Goal: Task Accomplishment & Management: Manage account settings

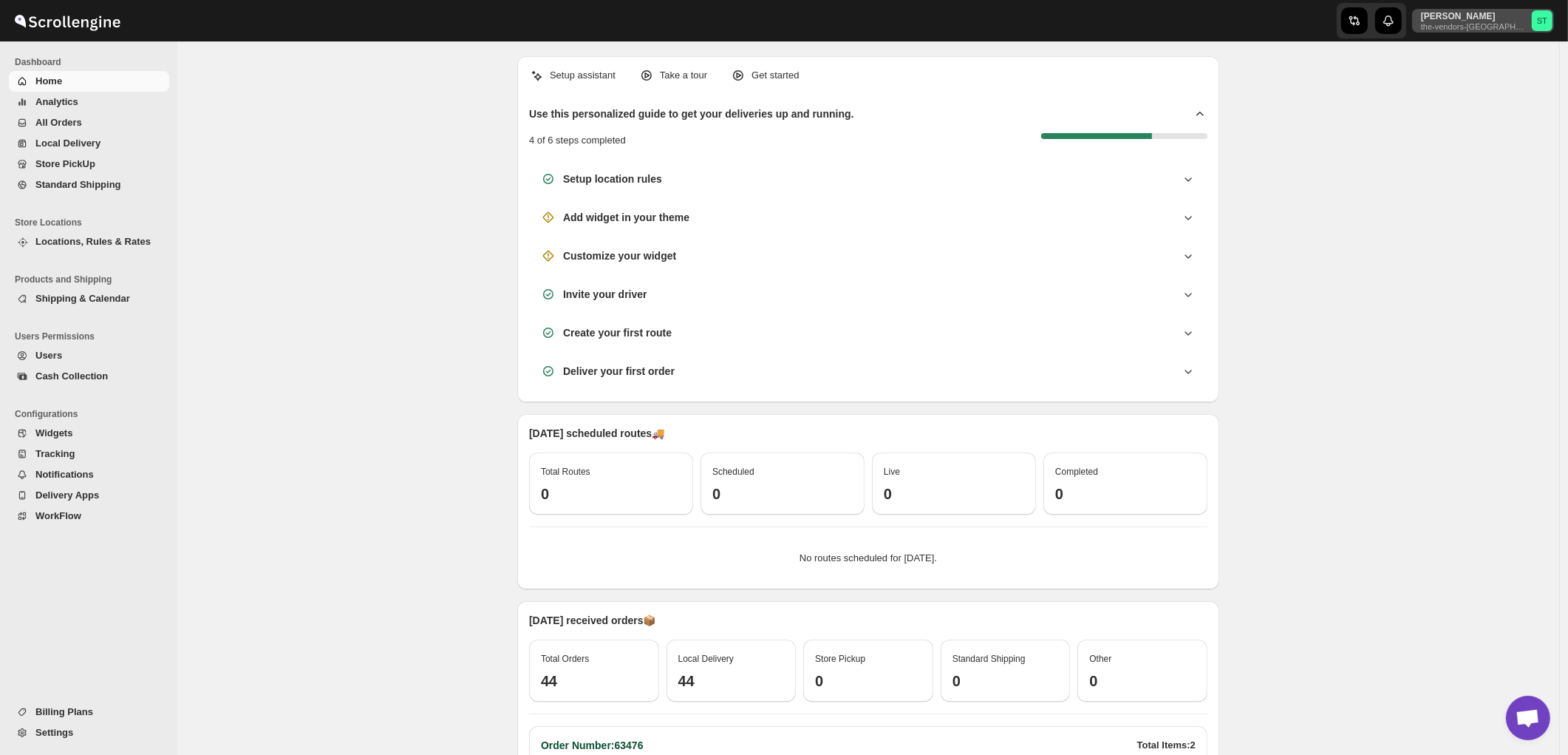
click at [1518, 18] on p "[PERSON_NAME]" at bounding box center [1474, 16] width 105 height 12
click at [1378, 180] on div "Setup assistant Take a tour Get started Use this personalized guide to get your…" at bounding box center [868, 541] width 1382 height 998
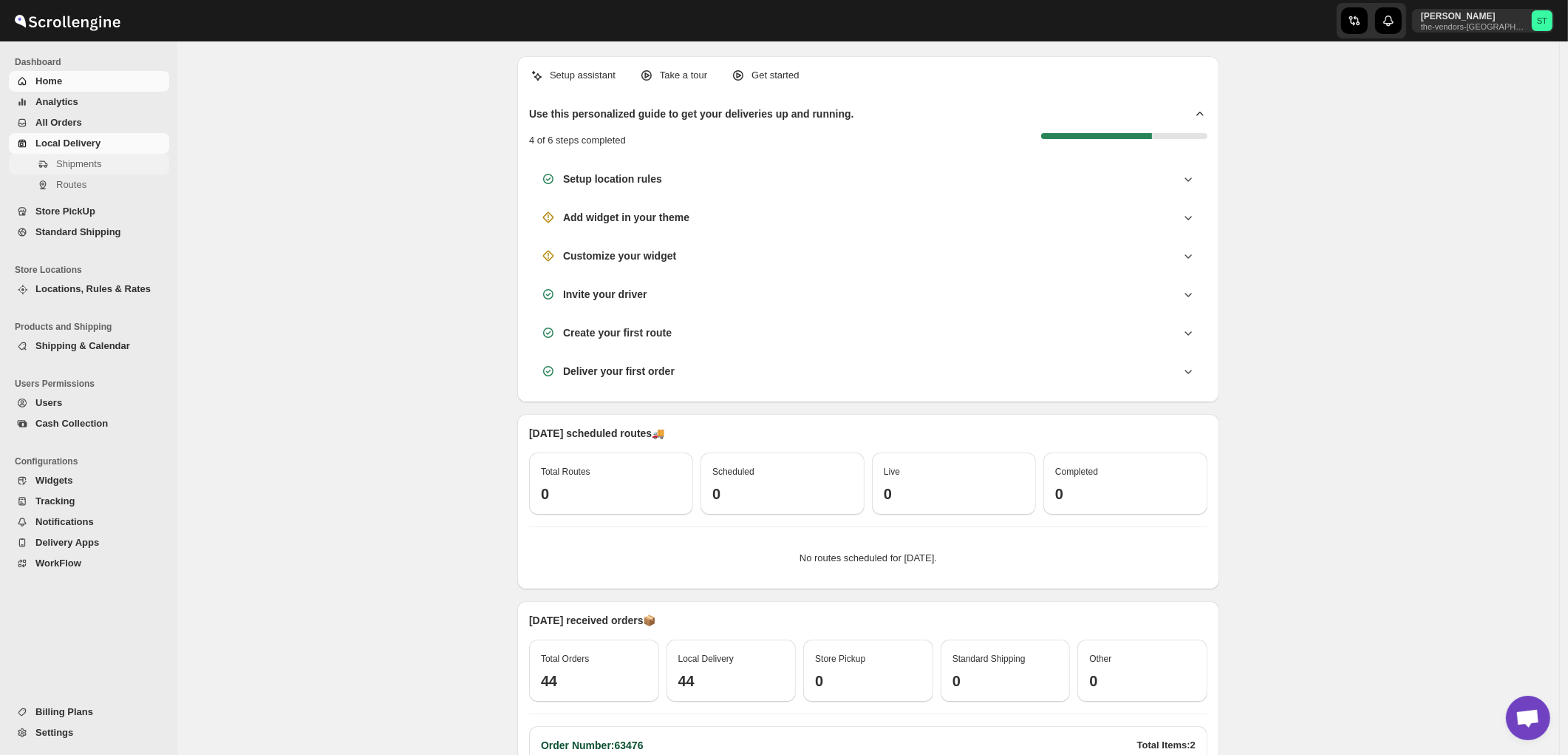
click at [92, 166] on span "Shipments" at bounding box center [78, 164] width 45 height 11
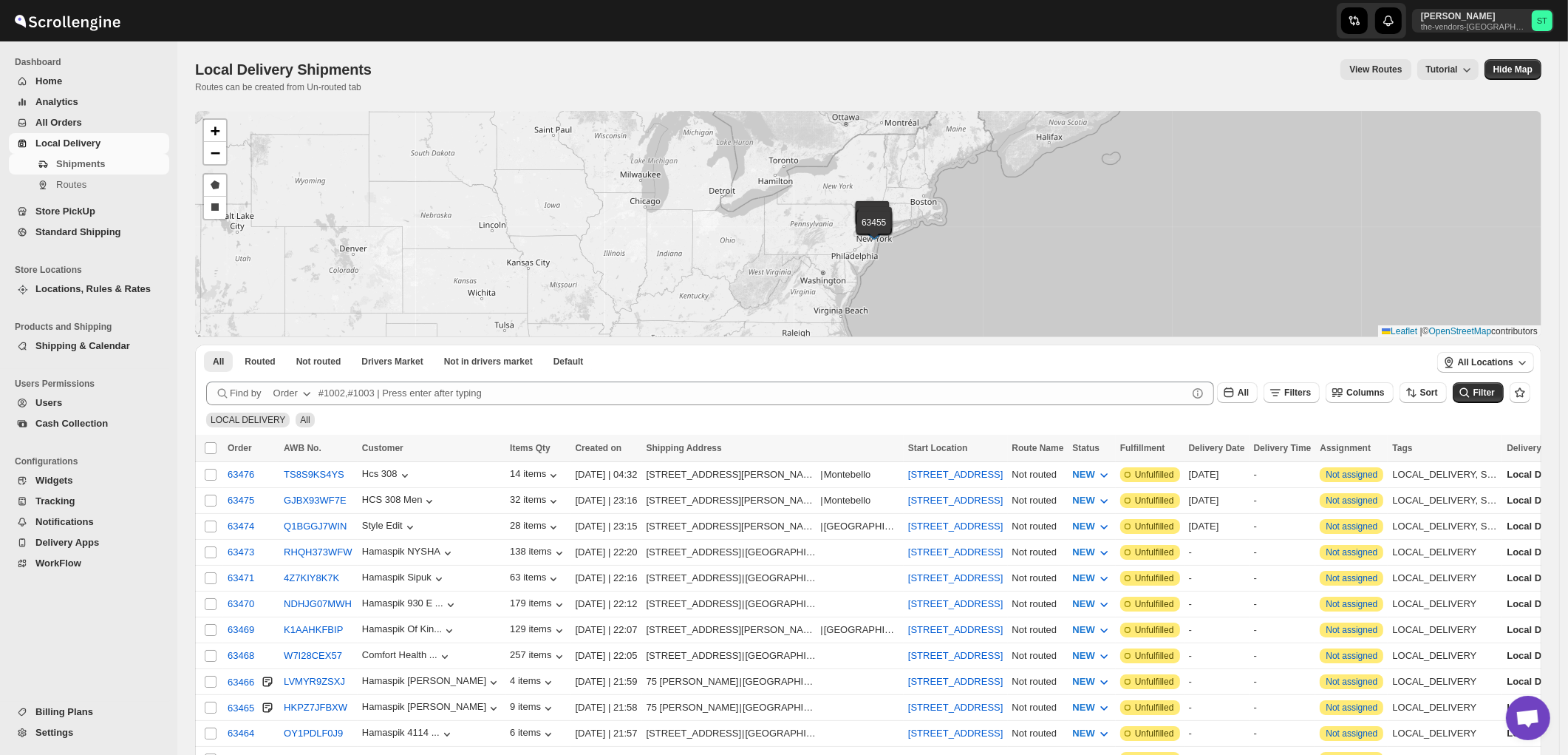
click at [288, 386] on div "Order" at bounding box center [285, 393] width 25 height 14
click at [308, 497] on div "Customer Name" at bounding box center [294, 504] width 70 height 14
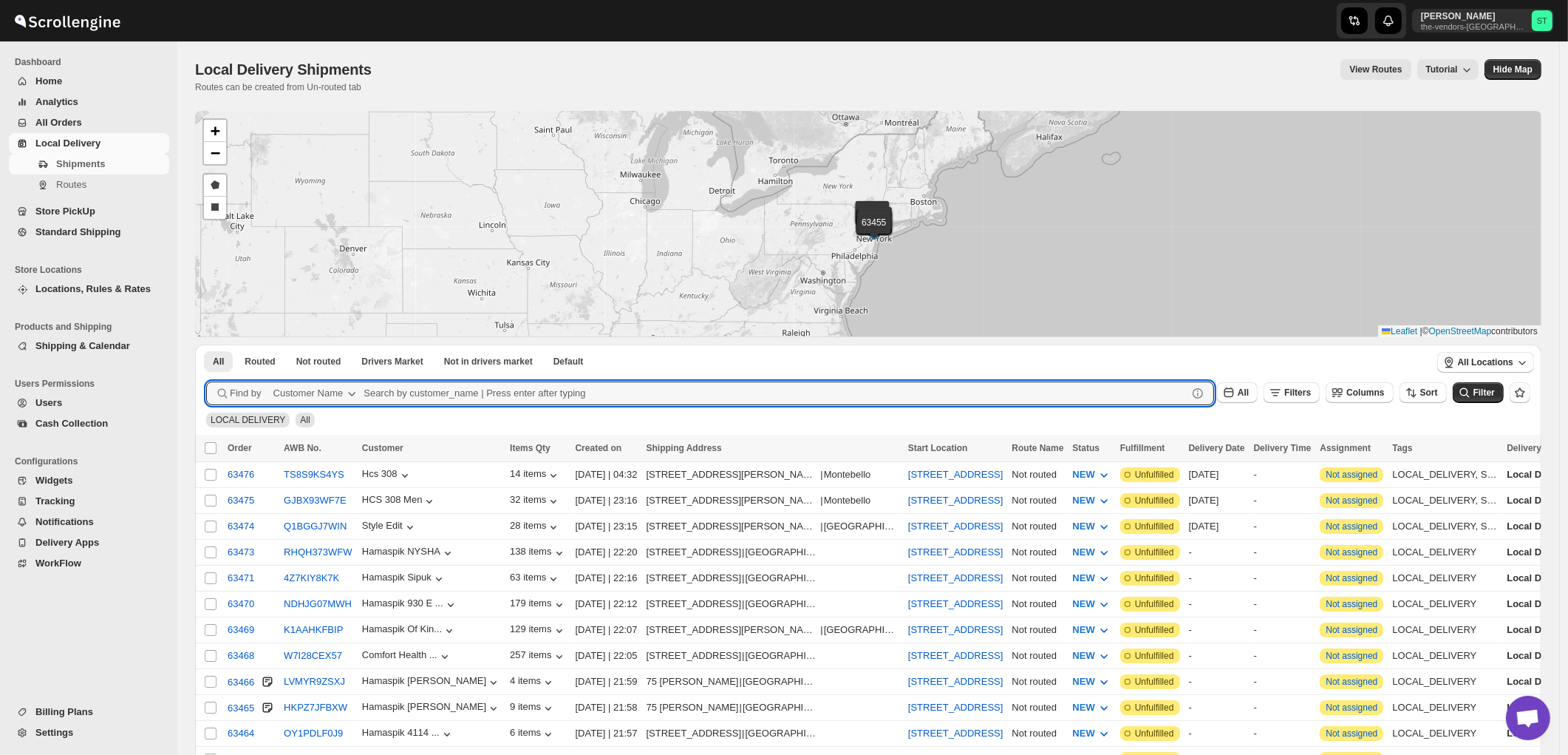
click at [462, 377] on div "All Routed Not routed Drivers Market Not in drivers market Default More Filters…" at bounding box center [812, 361] width 1235 height 33
click at [477, 392] on input "text" at bounding box center [776, 393] width 824 height 24
paste input "P&G Brokerage Boro Park"
click at [206, 345] on button "Submit" at bounding box center [227, 352] width 42 height 15
click at [485, 392] on input "P&G Brokerage Boro Park" at bounding box center [762, 393] width 797 height 24
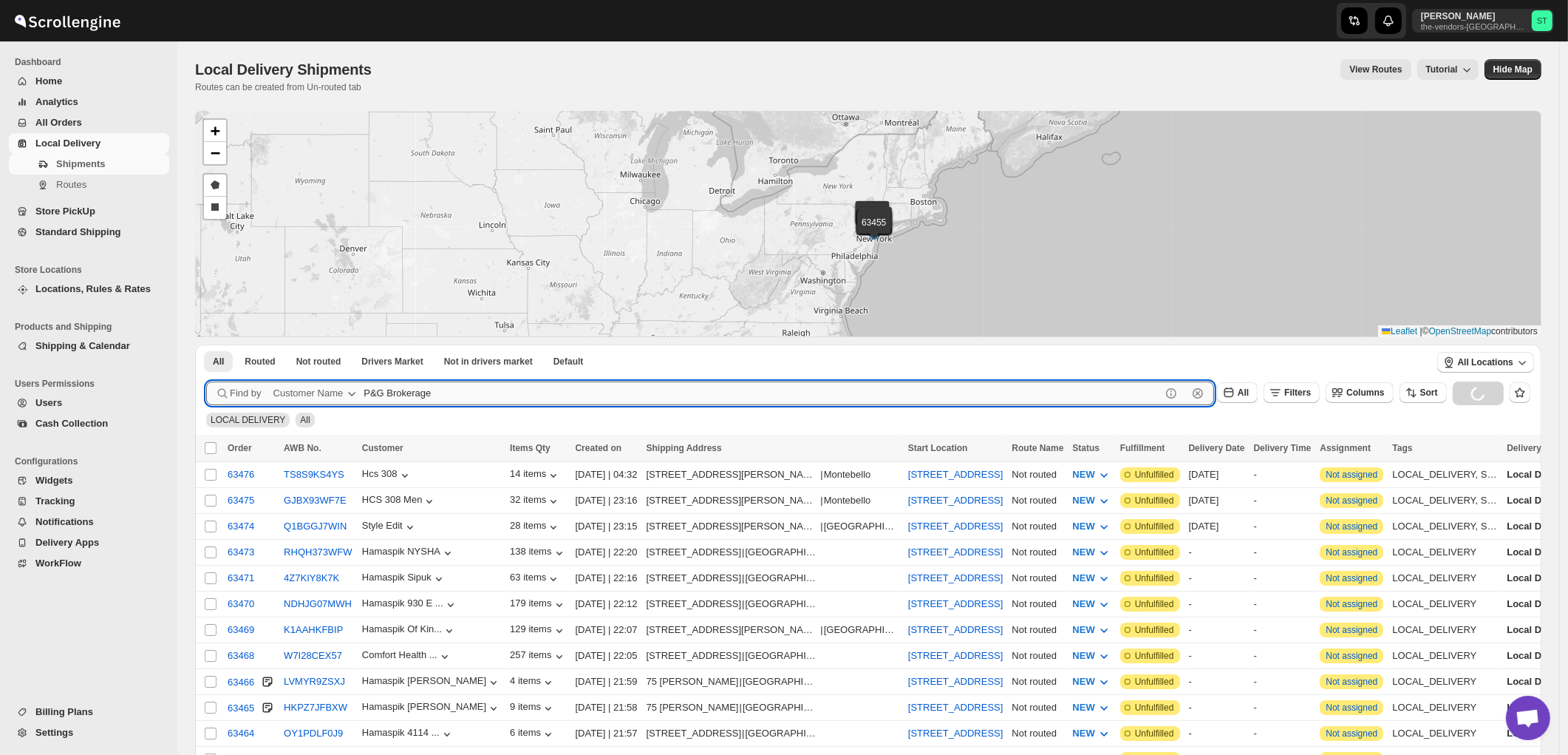
click at [206, 345] on button "Submit" at bounding box center [227, 352] width 42 height 15
click at [520, 389] on input "P&G Brokerage" at bounding box center [762, 393] width 797 height 24
click at [206, 345] on button "Submit" at bounding box center [227, 352] width 42 height 15
click at [520, 389] on input "P&G Brokerage" at bounding box center [762, 393] width 797 height 24
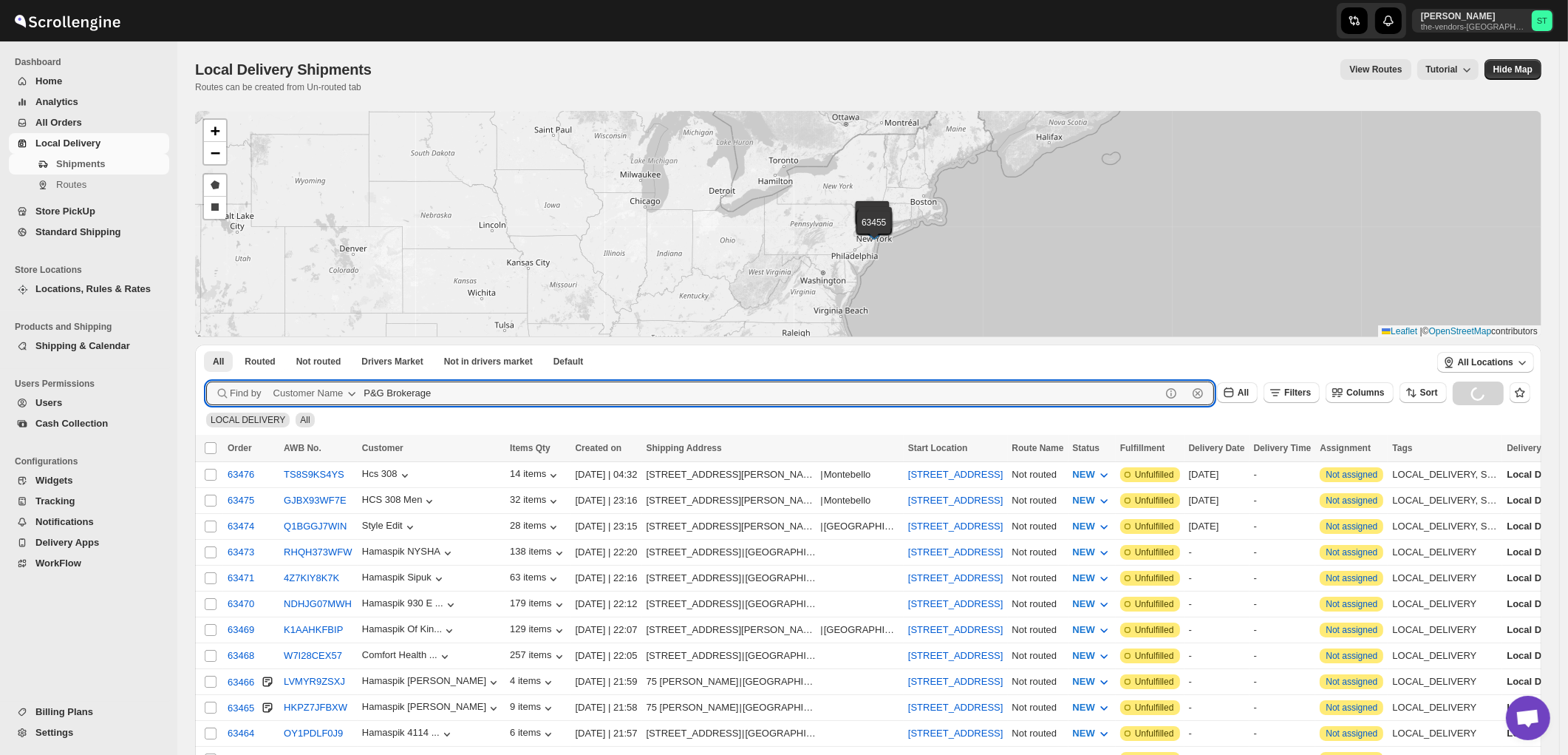
type input "P&G Brokerage Boro Park"
click at [206, 345] on button "Submit" at bounding box center [227, 352] width 42 height 15
click at [315, 393] on div "Customer Name" at bounding box center [309, 393] width 70 height 14
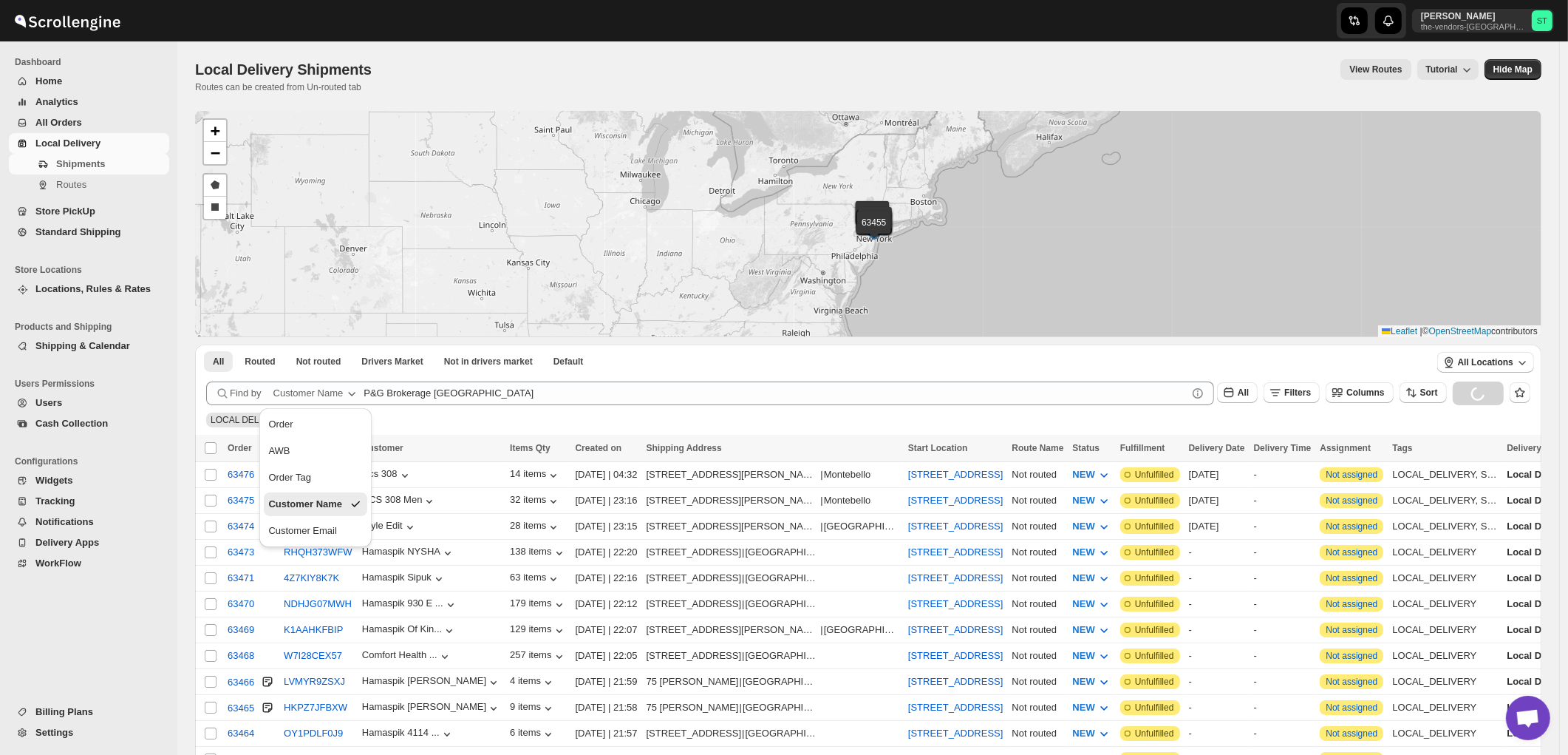
click at [303, 505] on div "Customer Name" at bounding box center [305, 504] width 74 height 14
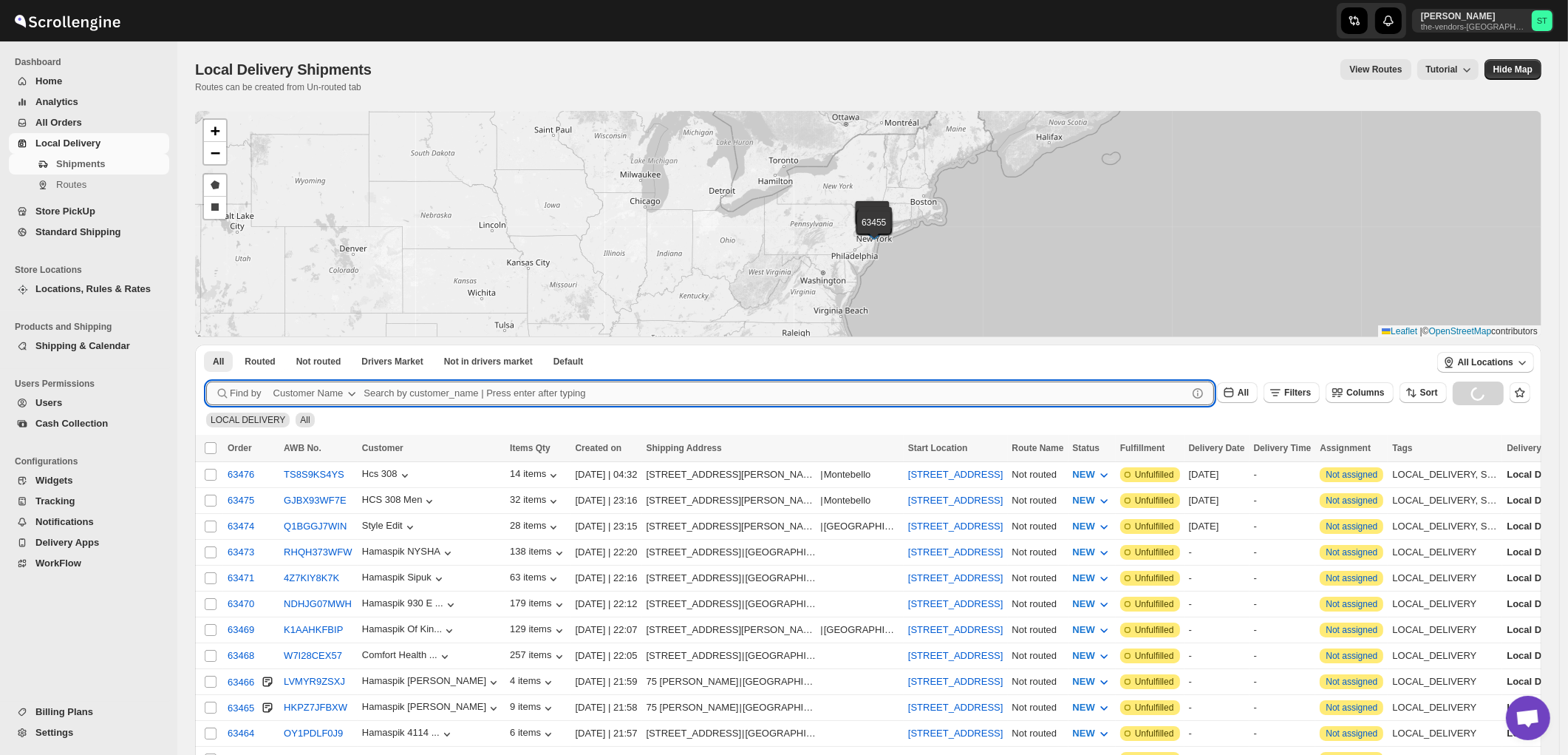
click at [526, 389] on input "text" at bounding box center [776, 393] width 824 height 24
paste input "P&G Brokerage Boro Park"
type input "P&G Brokerage"
click at [206, 345] on button "Submit" at bounding box center [227, 352] width 42 height 15
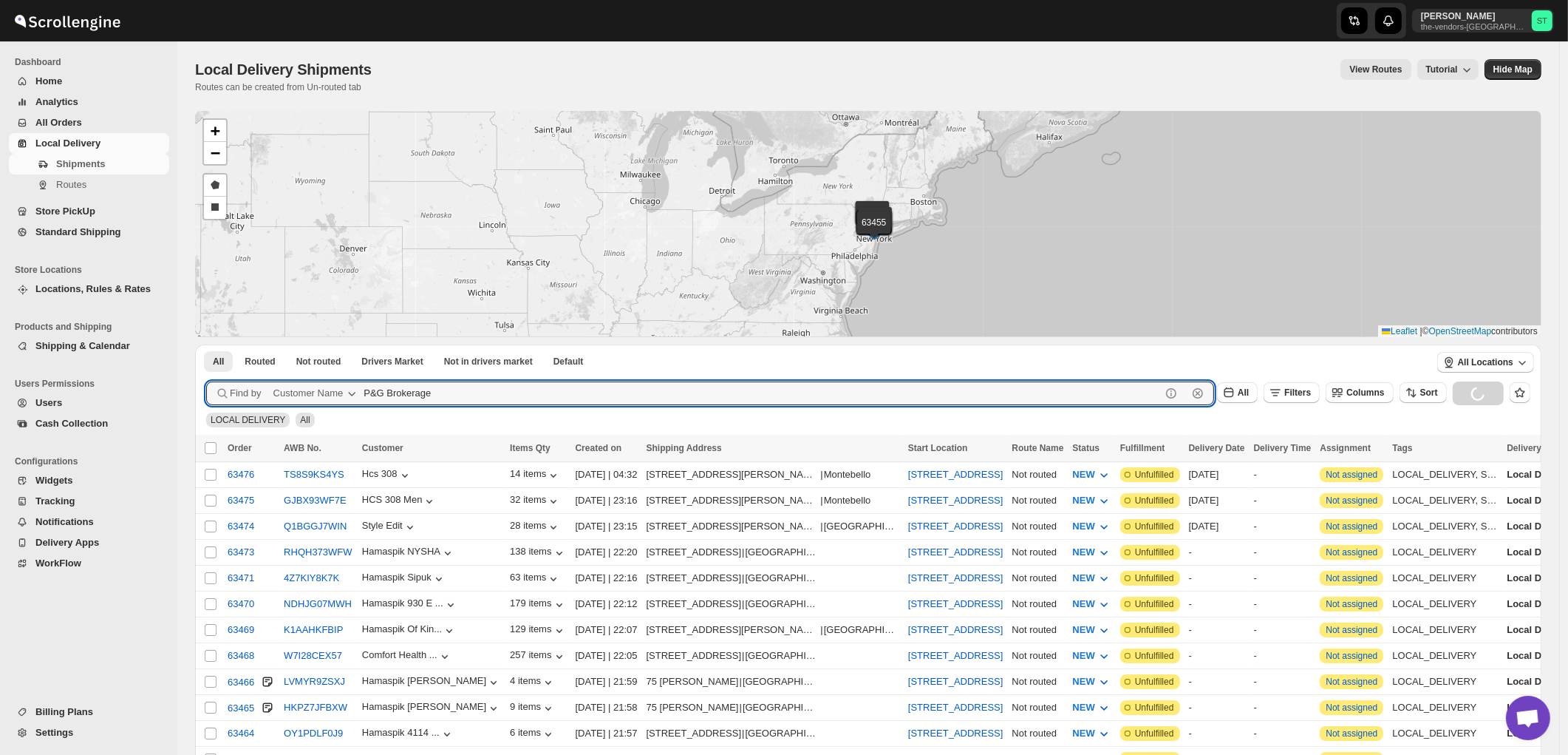
click at [206, 345] on button "Submit" at bounding box center [227, 352] width 42 height 15
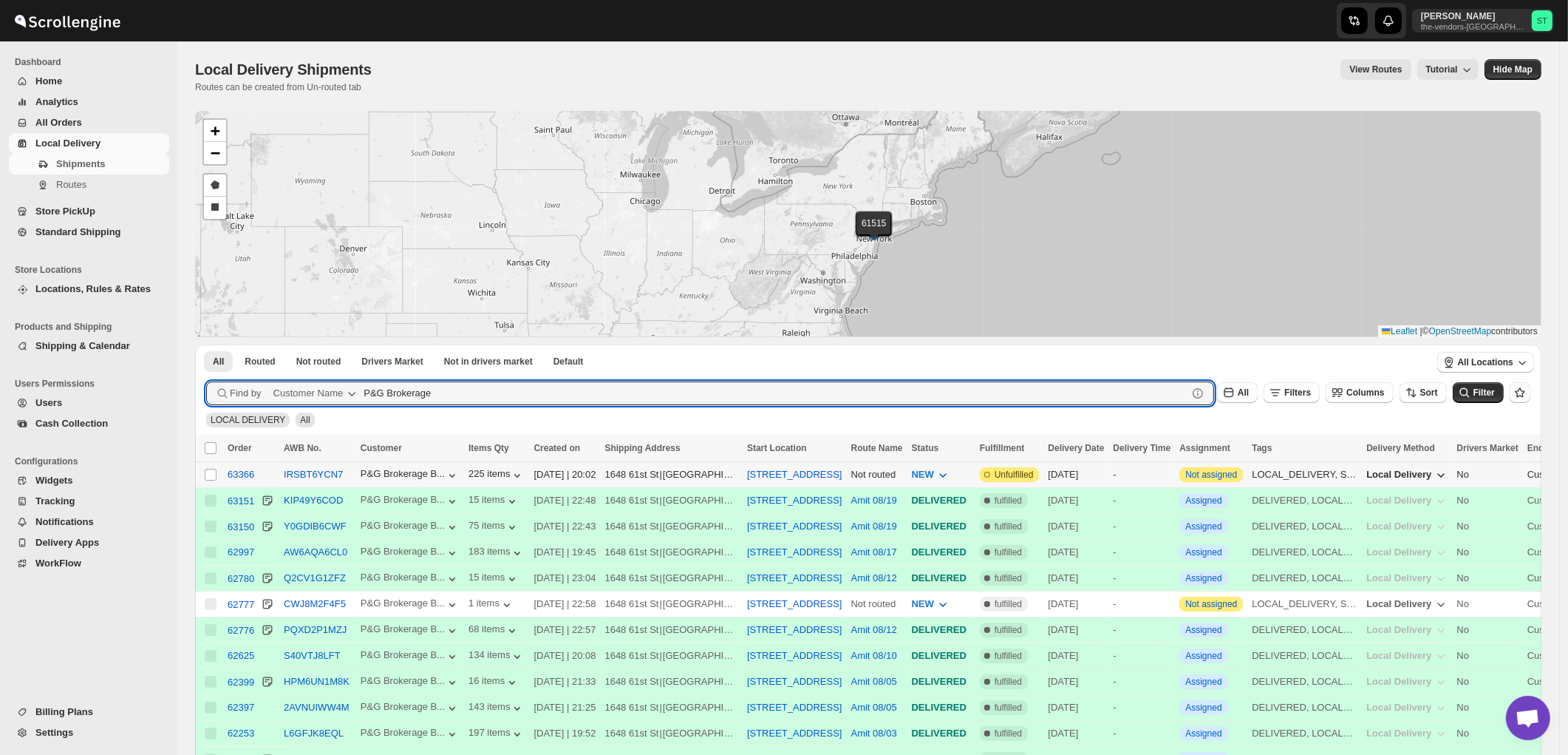
click at [205, 475] on input "Select shipment" at bounding box center [210, 474] width 12 height 12
checkbox input "true"
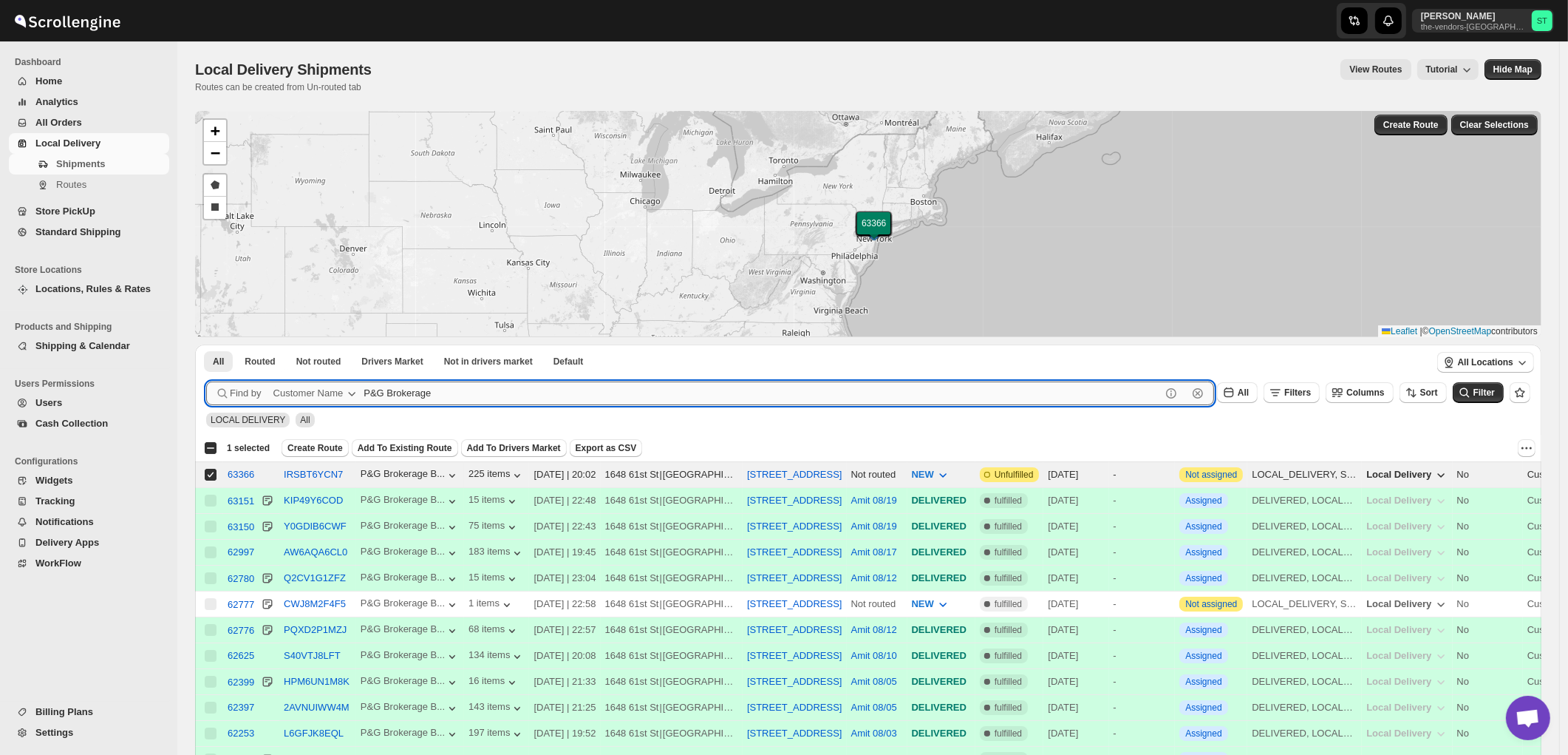
click at [465, 393] on input "P&G Brokerage" at bounding box center [762, 393] width 797 height 24
paste input "Comprehensive Behavior Supports"
click at [206, 345] on button "Submit" at bounding box center [227, 352] width 42 height 15
type input "Comprehensive Behavior"
click at [206, 345] on button "Submit" at bounding box center [227, 352] width 42 height 15
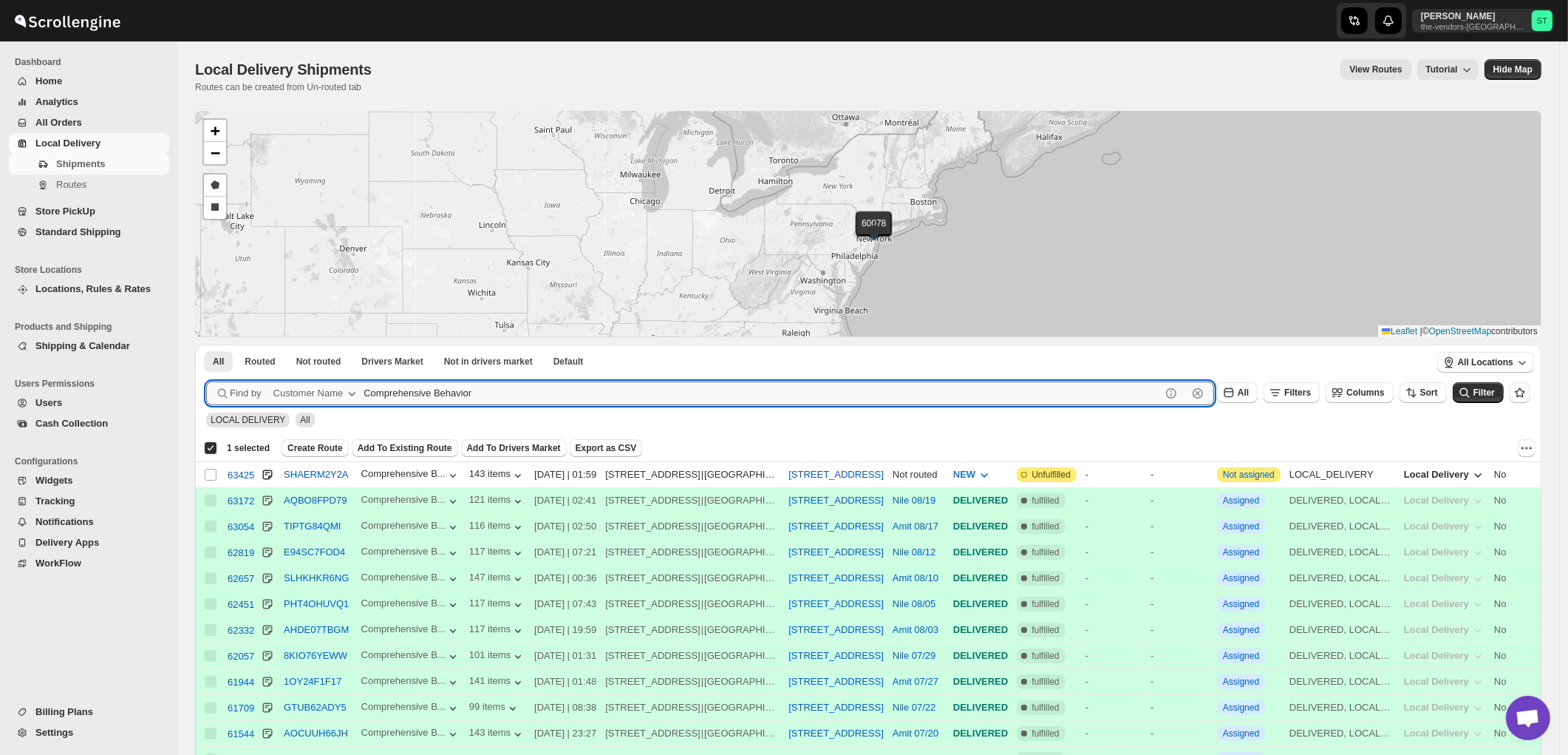
checkbox input "true"
click at [207, 474] on input "Select shipment" at bounding box center [210, 474] width 12 height 12
checkbox input "true"
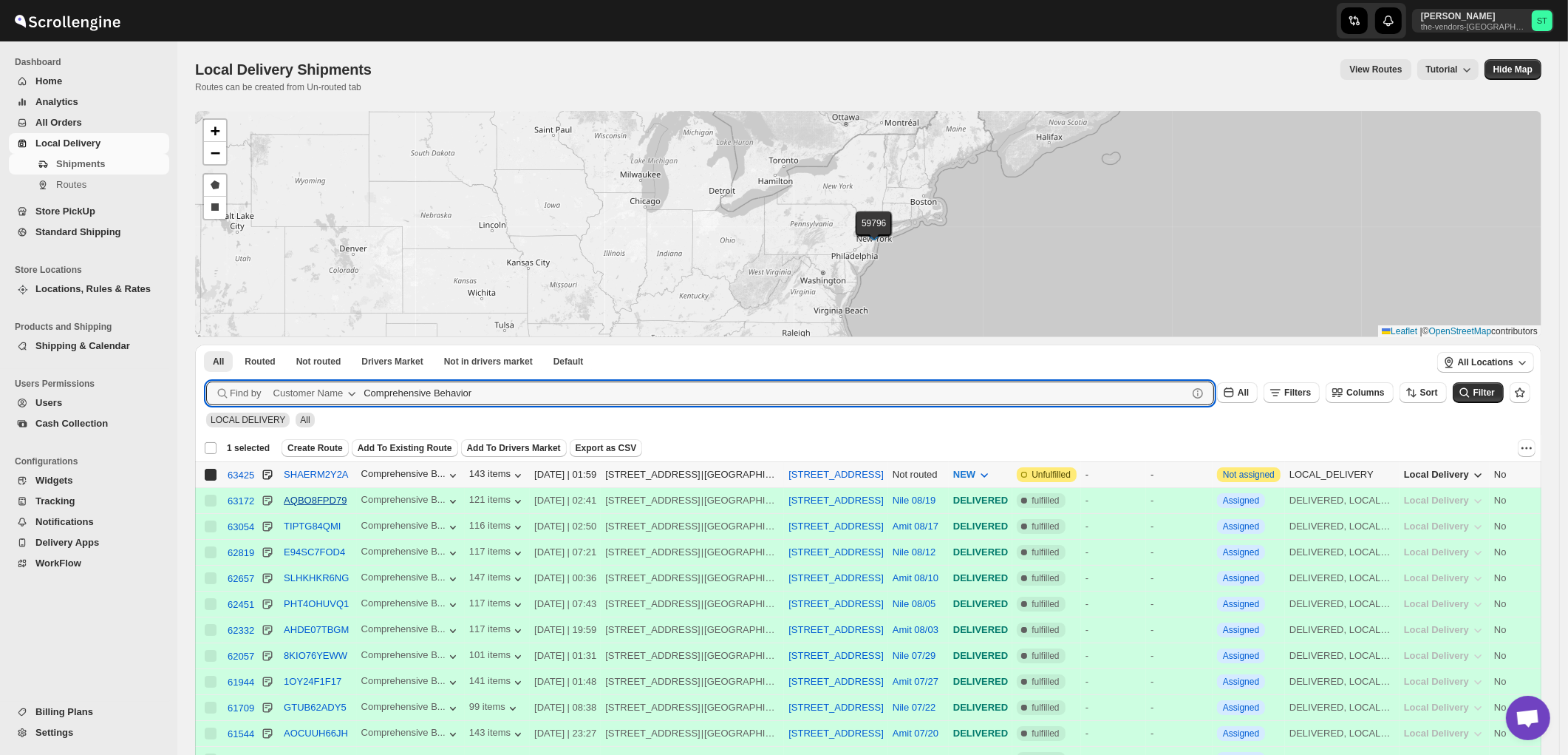
checkbox input "false"
click at [512, 387] on input "Comprehensive Behavior" at bounding box center [762, 393] width 797 height 24
paste input "Yeled V'Yalda ECC Inc"
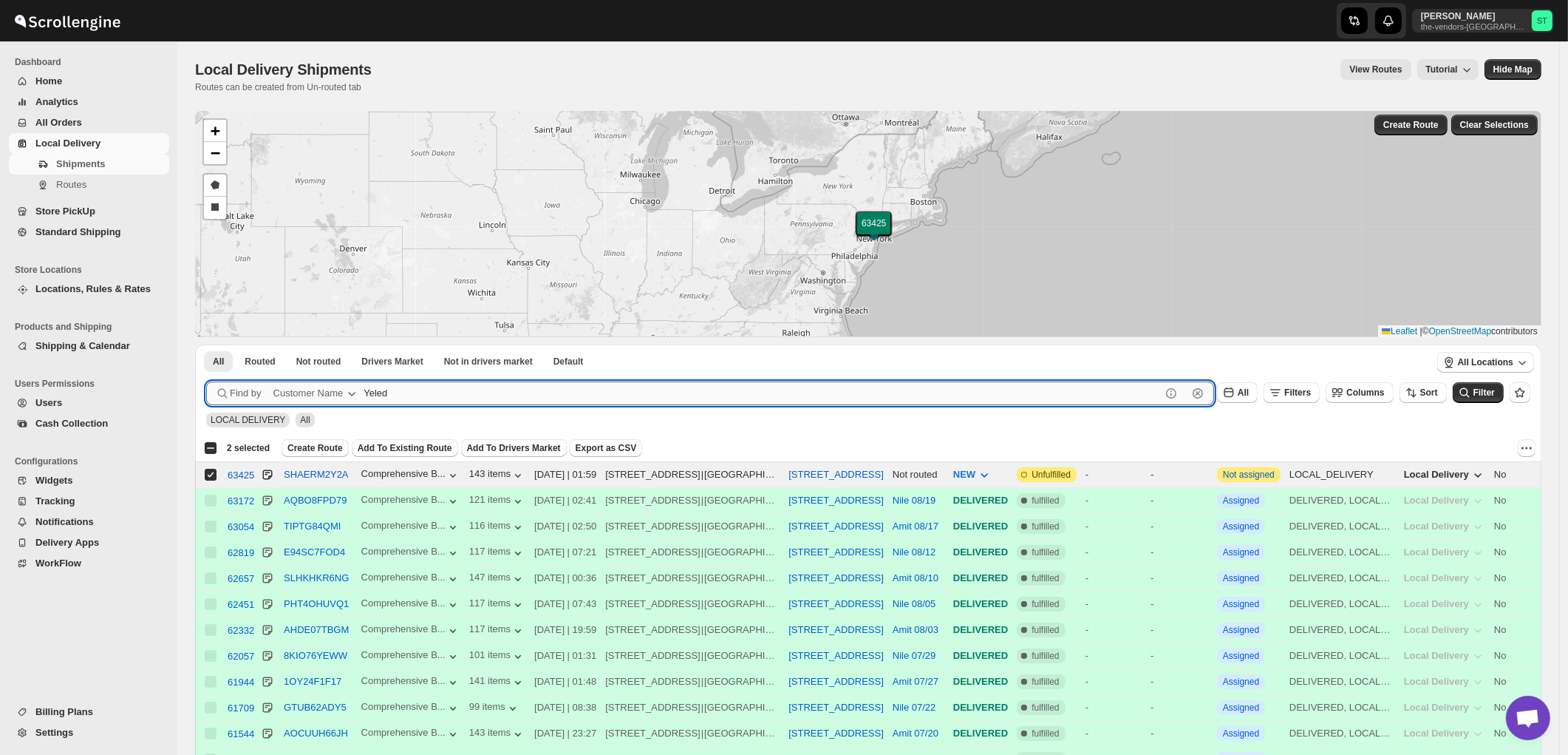
type input "Yeled"
click at [206, 345] on button "Submit" at bounding box center [227, 352] width 42 height 15
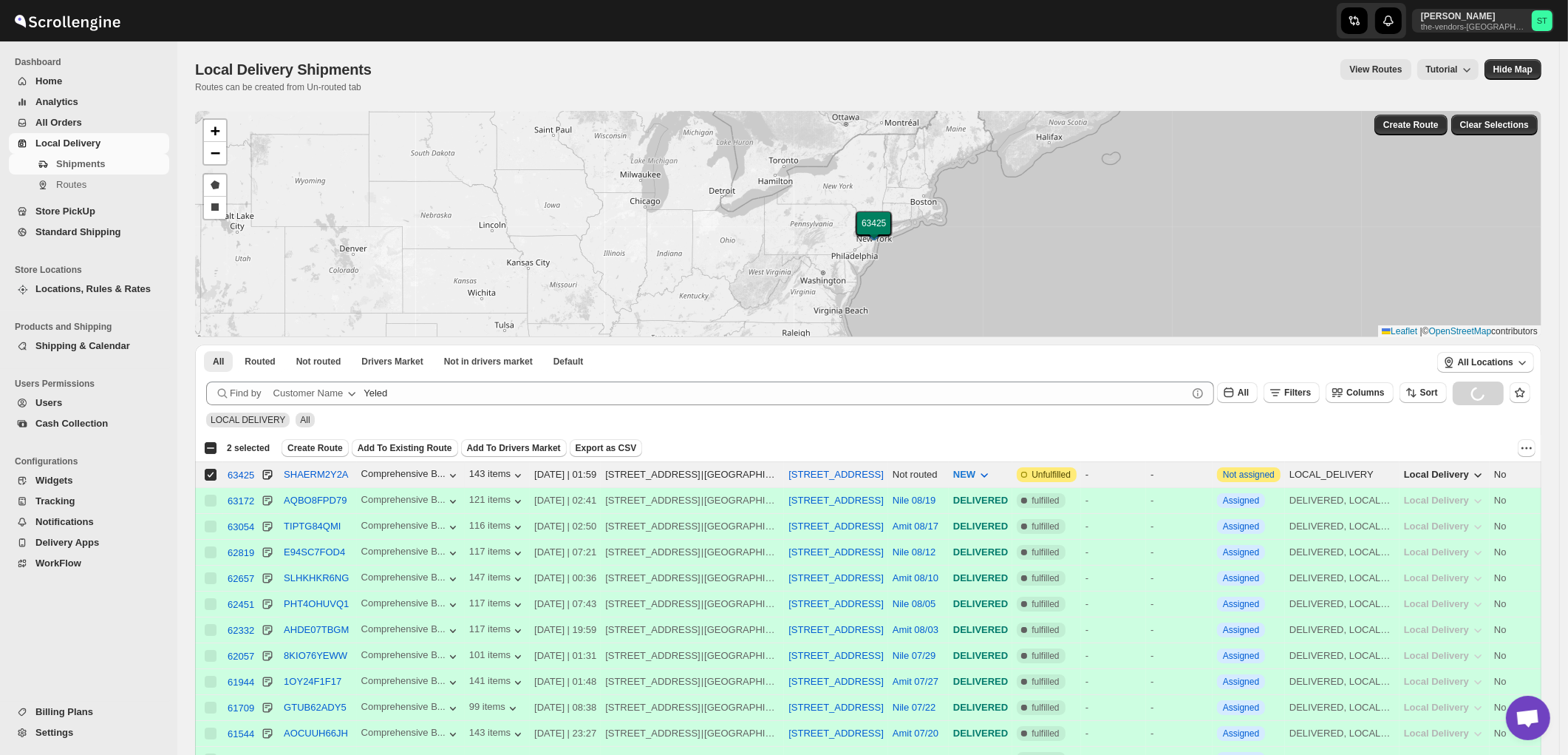
checkbox input "true"
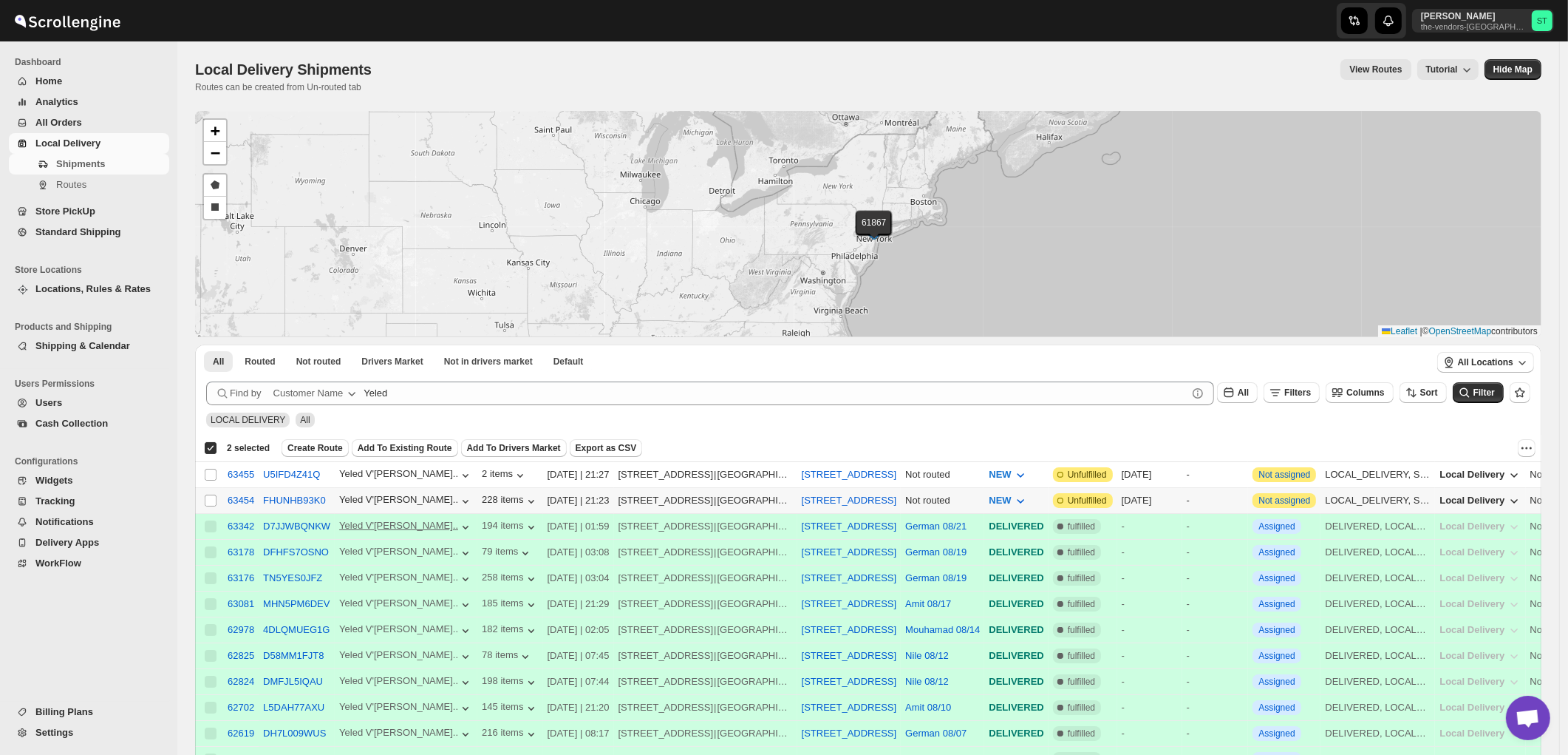
drag, startPoint x: 210, startPoint y: 499, endPoint x: 347, endPoint y: 530, distance: 140.5
click at [209, 498] on input "Select shipment" at bounding box center [210, 500] width 12 height 12
checkbox input "true"
checkbox input "false"
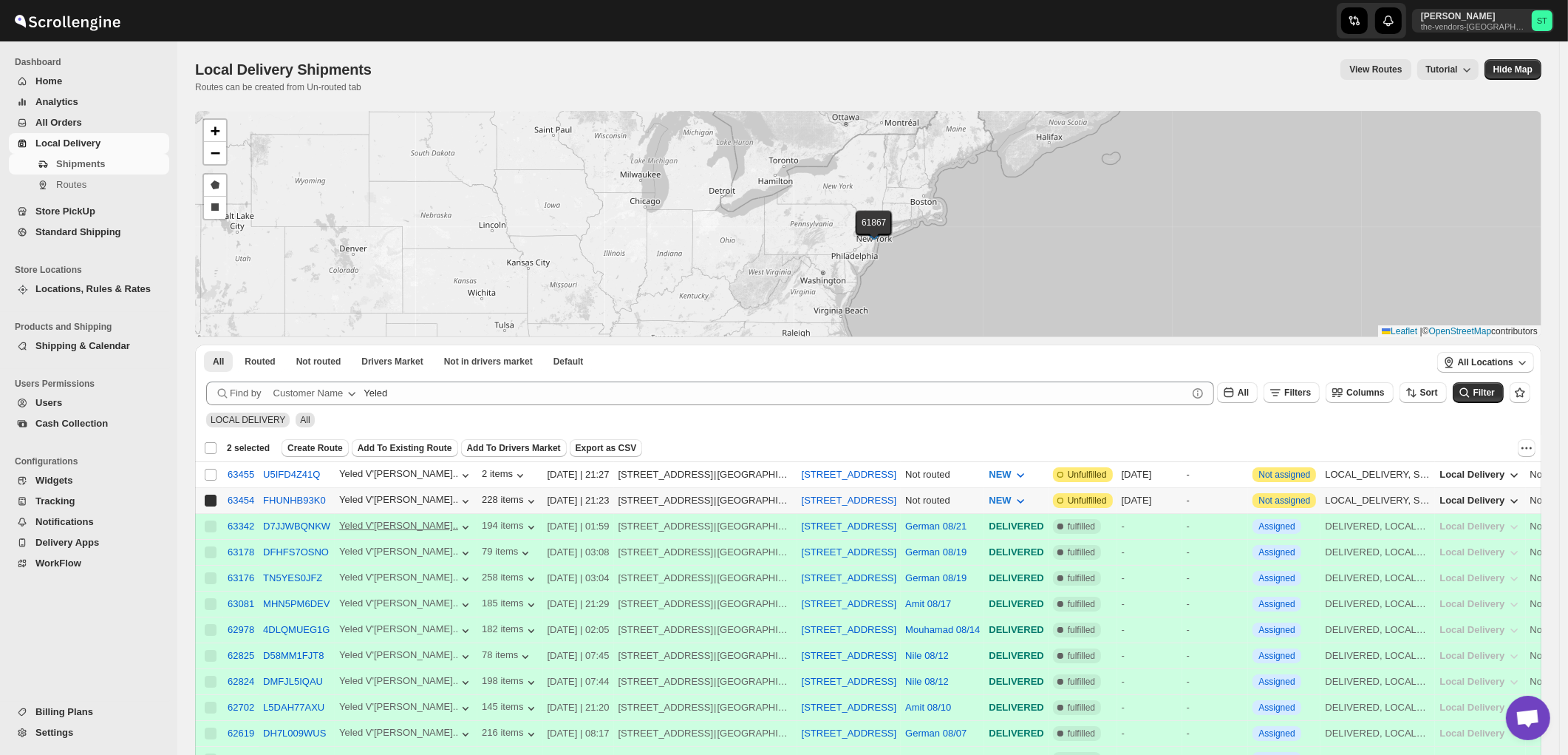
checkbox input "false"
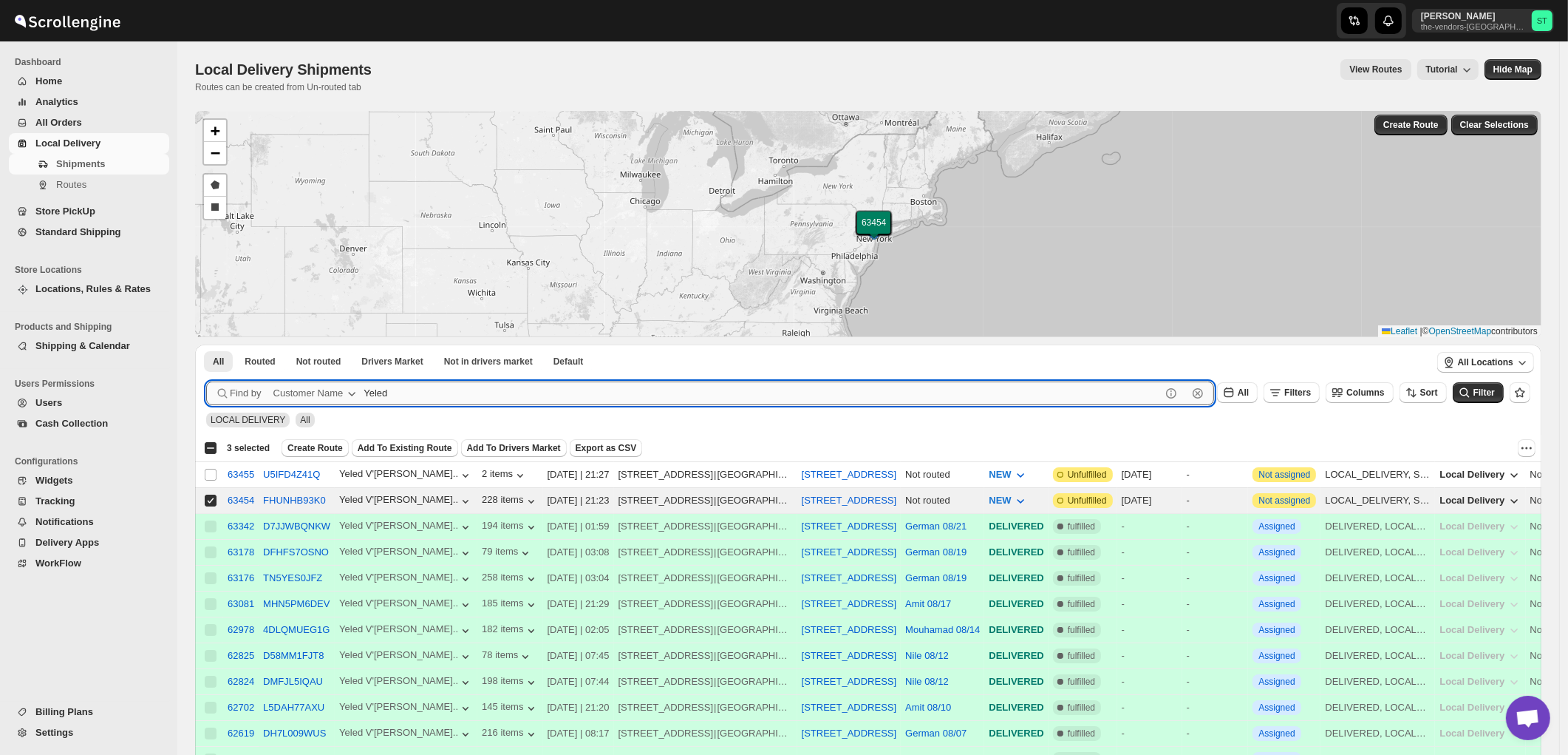
click at [425, 389] on input "Yeled" at bounding box center [762, 393] width 797 height 24
paste input "Kleins Ice Cream"
type input "Kleins Ice Cream"
click at [206, 345] on button "Submit" at bounding box center [227, 352] width 42 height 15
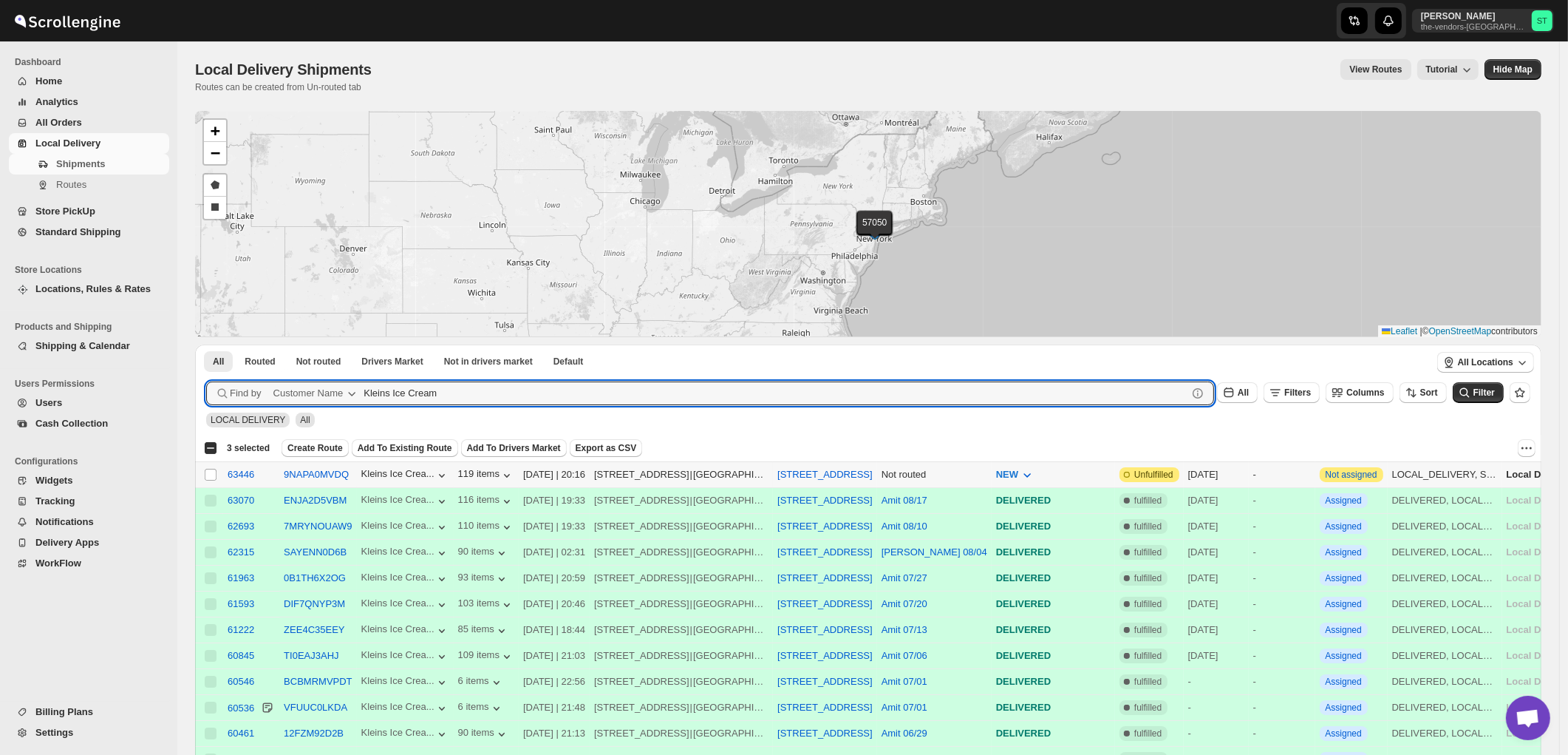
click at [210, 471] on input "Select shipment" at bounding box center [210, 474] width 12 height 12
checkbox input "true"
click at [510, 389] on input "Kleins Ice Cream" at bounding box center [762, 393] width 797 height 24
paste input "Support Health LLC"
type input "Support Health LLC"
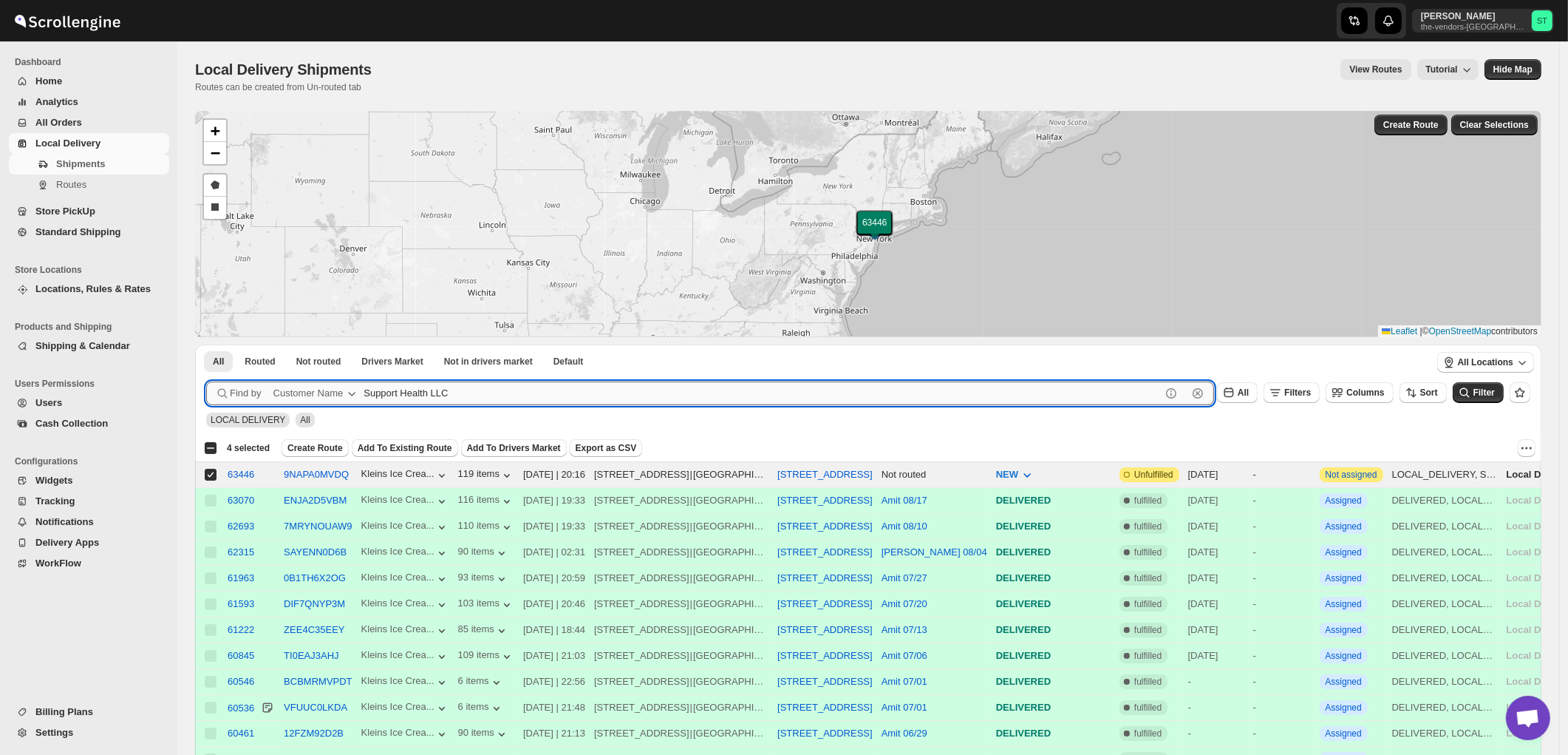
click at [206, 345] on button "Submit" at bounding box center [227, 352] width 42 height 15
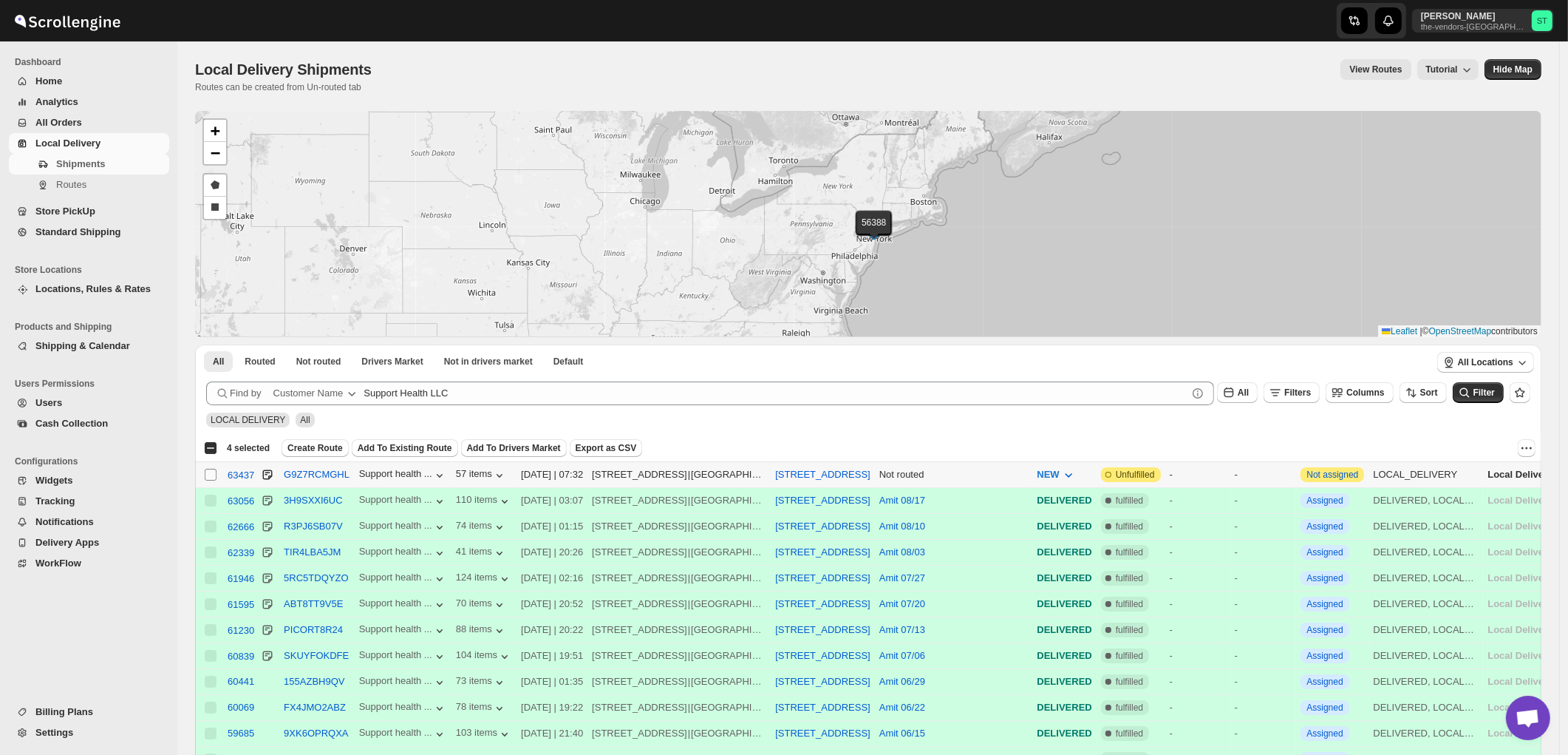
click at [210, 475] on input "Select shipment" at bounding box center [210, 474] width 12 height 12
checkbox input "true"
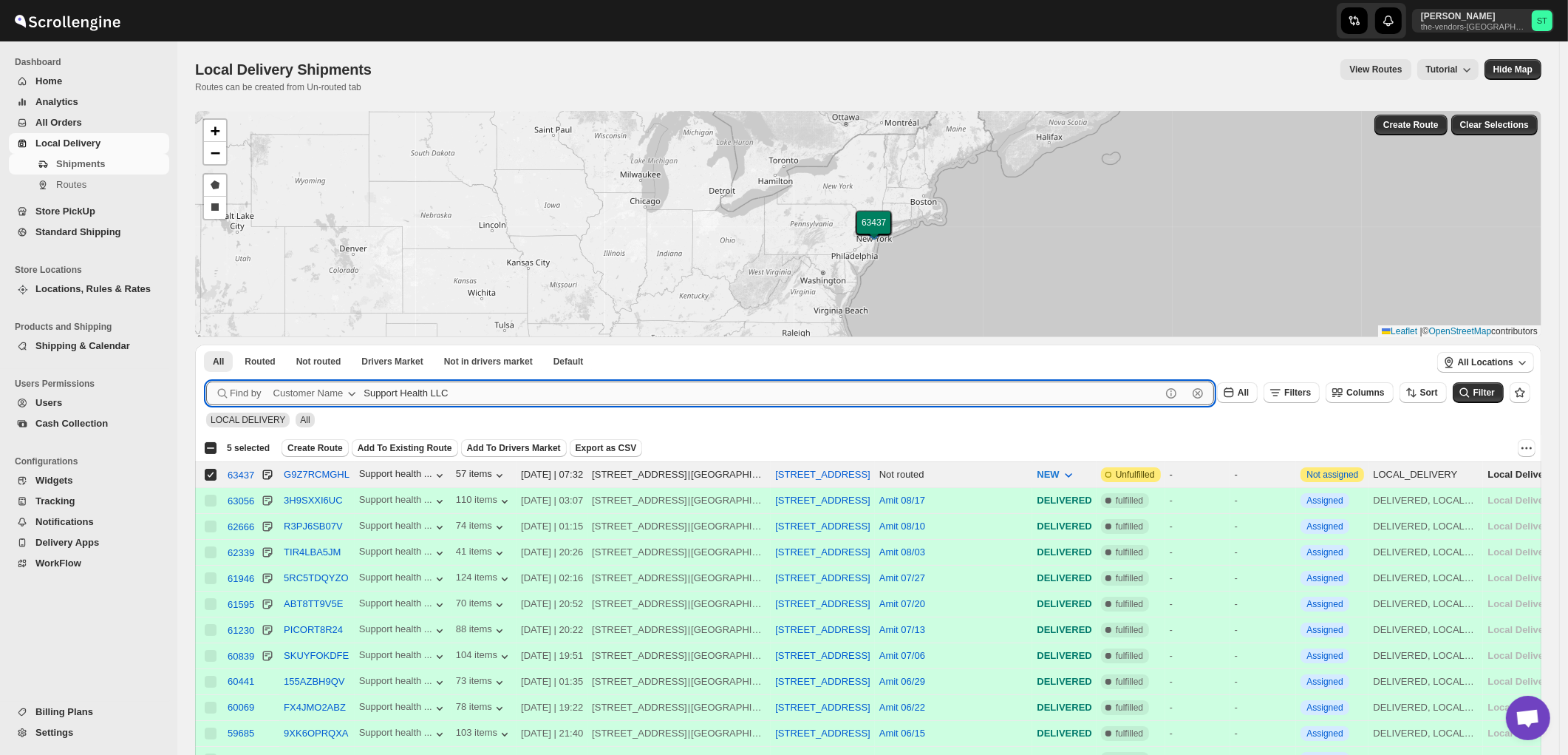
drag, startPoint x: 519, startPoint y: 389, endPoint x: 561, endPoint y: 396, distance: 42.6
click at [520, 389] on input "Support Health LLC" at bounding box center [762, 393] width 797 height 24
paste input "Evalcare, Inc"
type input "Evalcare"
click at [206, 345] on button "Submit" at bounding box center [227, 352] width 42 height 15
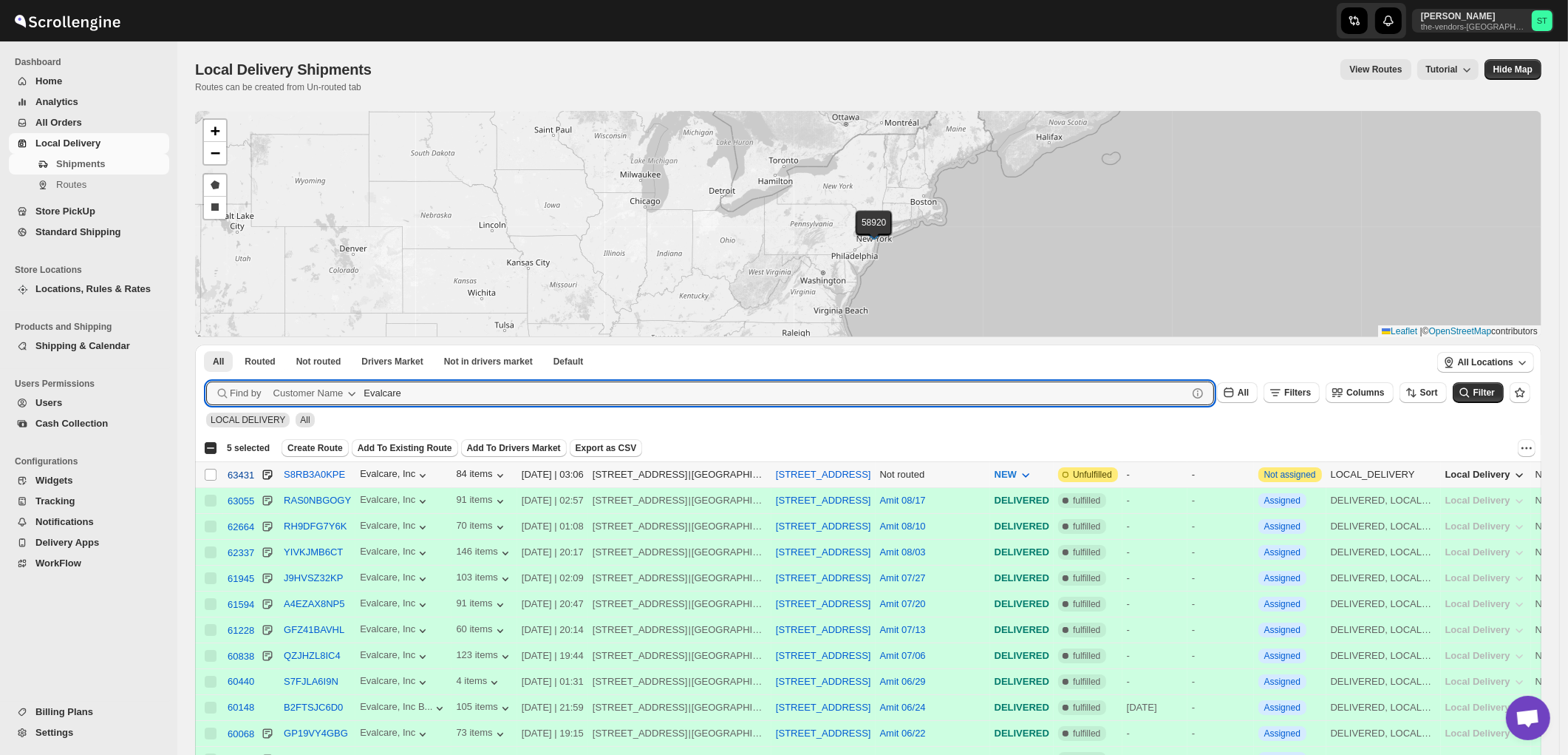
drag, startPoint x: 215, startPoint y: 474, endPoint x: 229, endPoint y: 481, distance: 15.7
click at [215, 473] on input "Select shipment" at bounding box center [210, 474] width 12 height 12
checkbox input "true"
click at [551, 393] on input "Evalcare" at bounding box center [762, 393] width 797 height 24
paste input "Congregation Ohr Chaim"
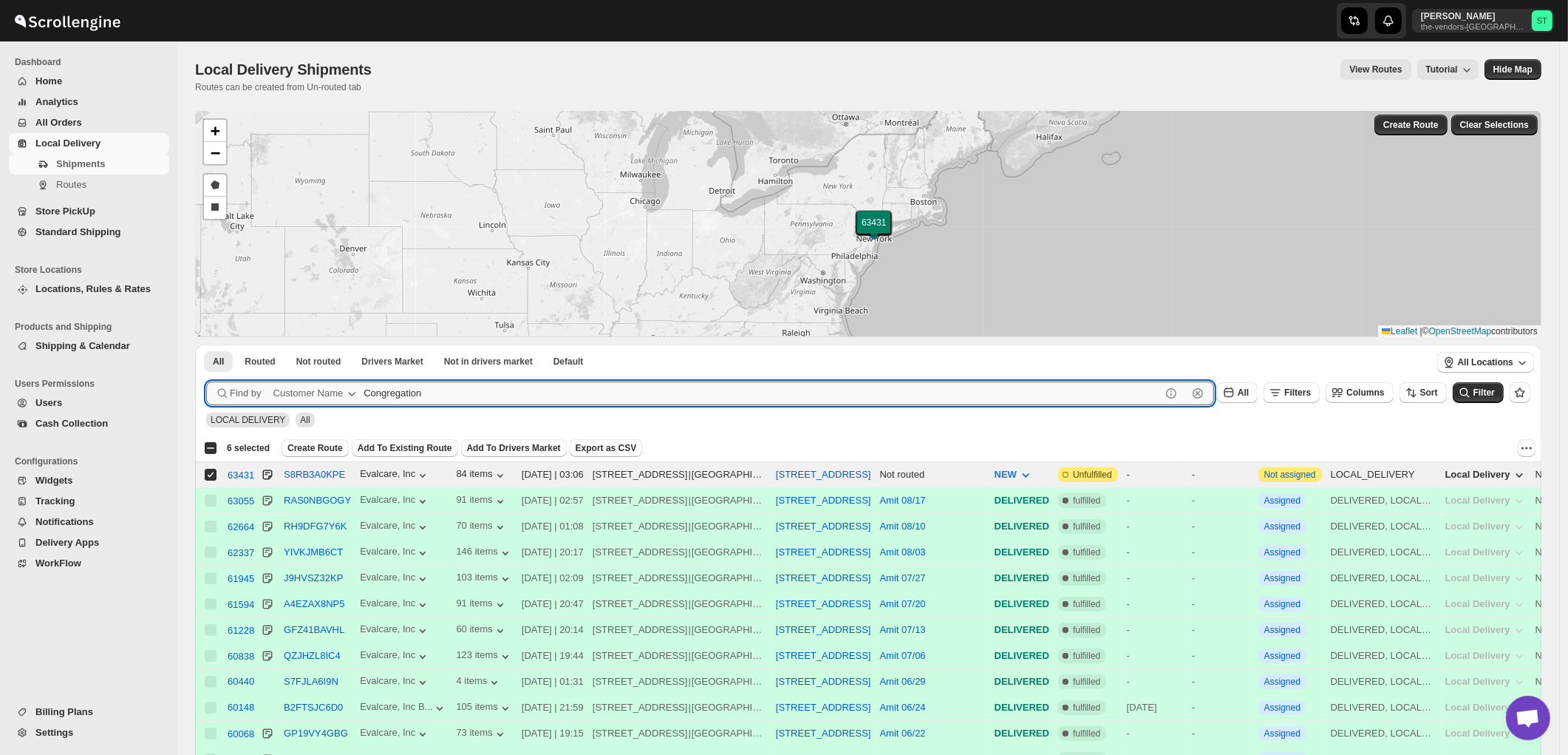
type input "Congregation"
click at [206, 345] on button "Submit" at bounding box center [227, 352] width 42 height 15
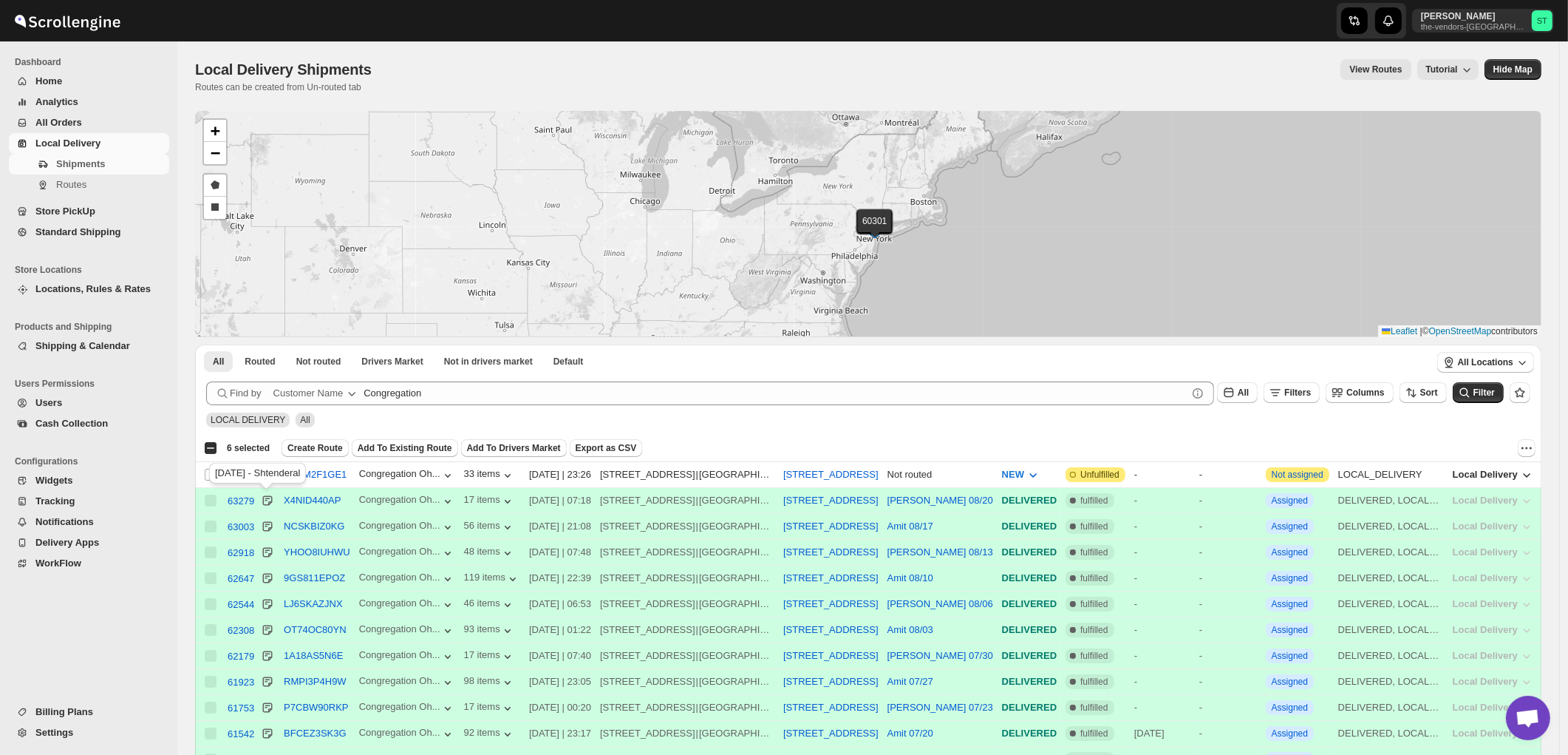
click at [210, 477] on div "Wednesday - Shtenderal" at bounding box center [257, 476] width 102 height 33
click at [211, 474] on input "Select shipment" at bounding box center [210, 474] width 12 height 12
checkbox input "true"
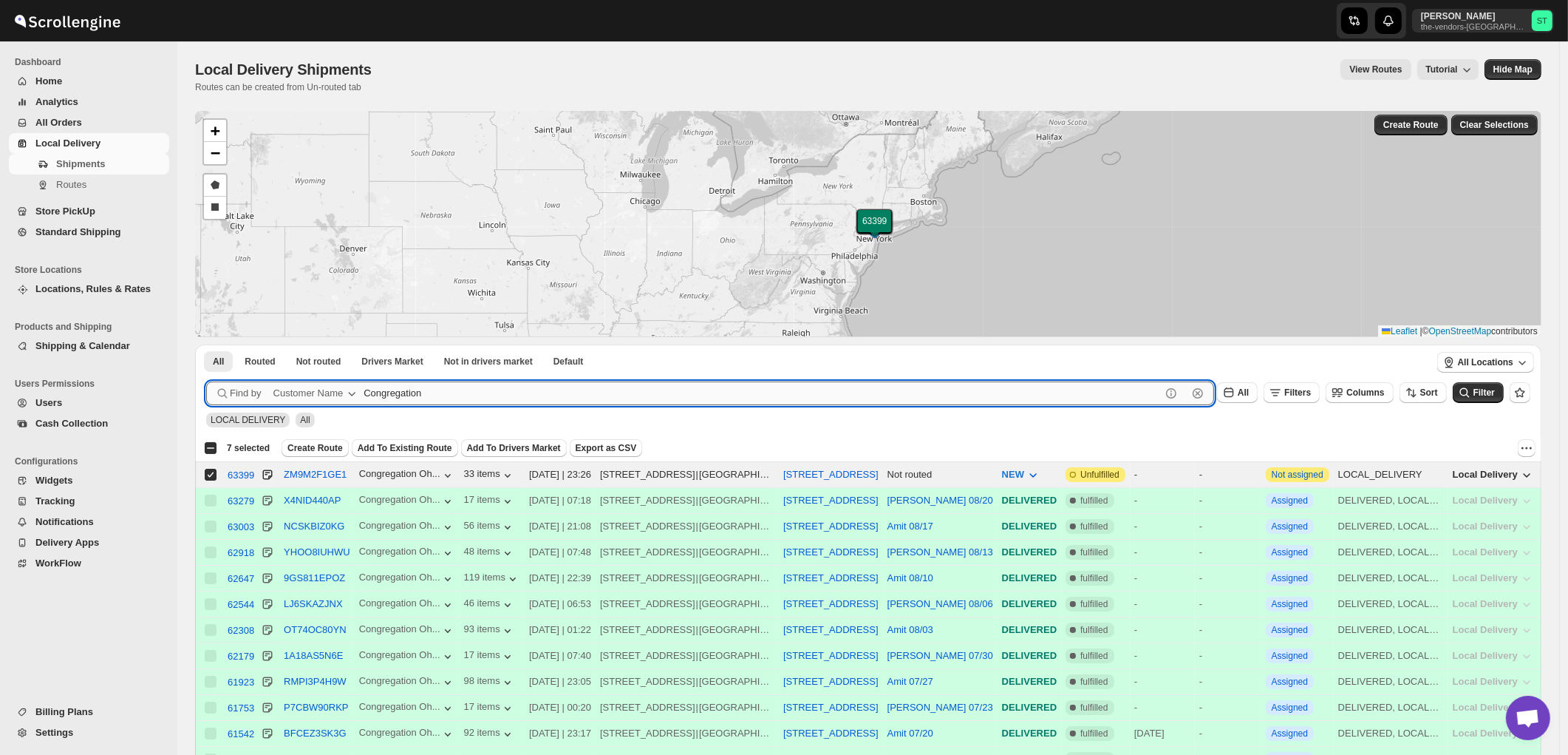
click at [514, 386] on input "Congregation" at bounding box center [762, 393] width 797 height 24
paste input "Yes I Can Services"
type input "Yes I Can Services"
click at [206, 345] on button "Submit" at bounding box center [227, 352] width 42 height 15
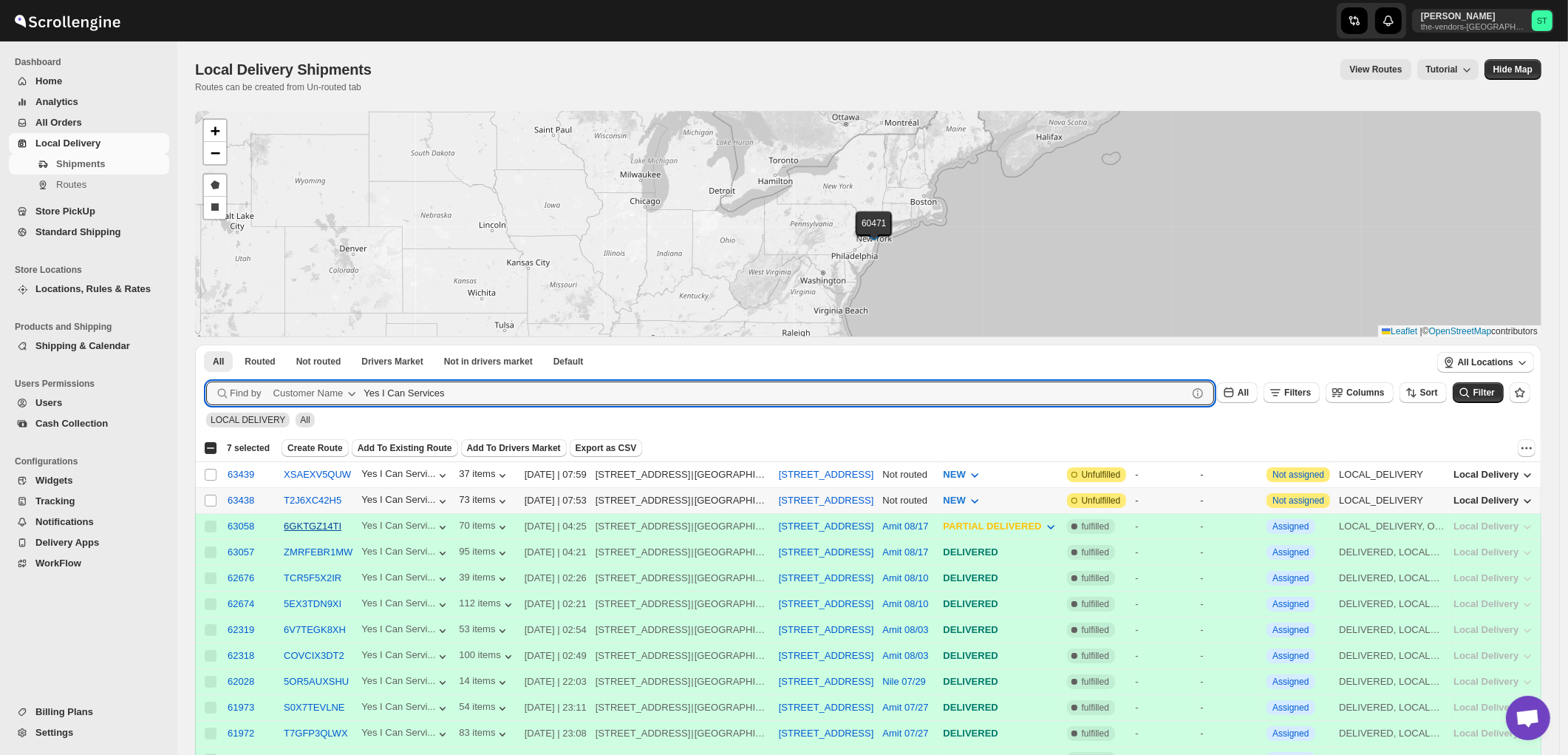
click at [207, 498] on input "Select shipment" at bounding box center [210, 500] width 12 height 12
checkbox input "true"
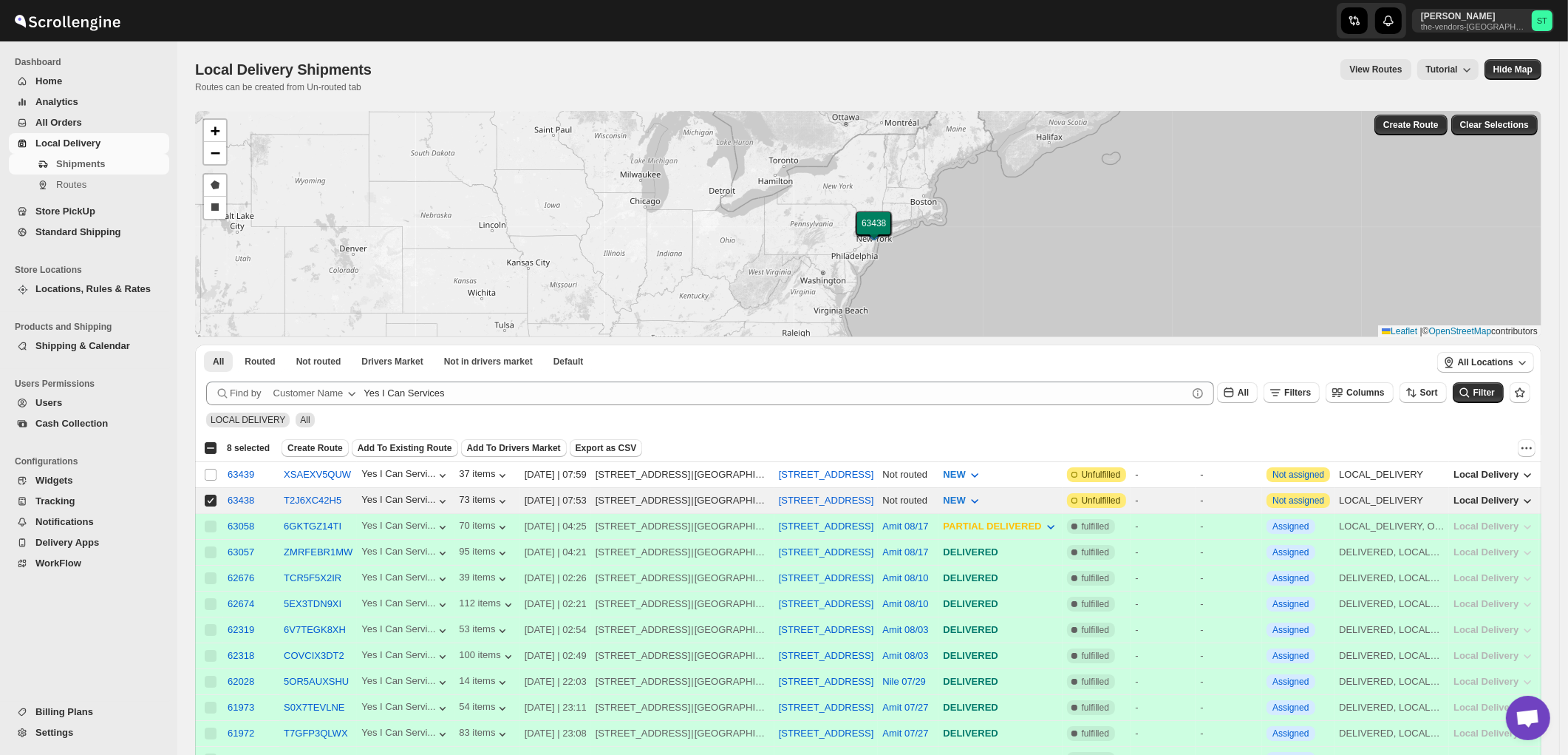
click at [695, 68] on div "View Routes Tutorial" at bounding box center [934, 70] width 1089 height 21
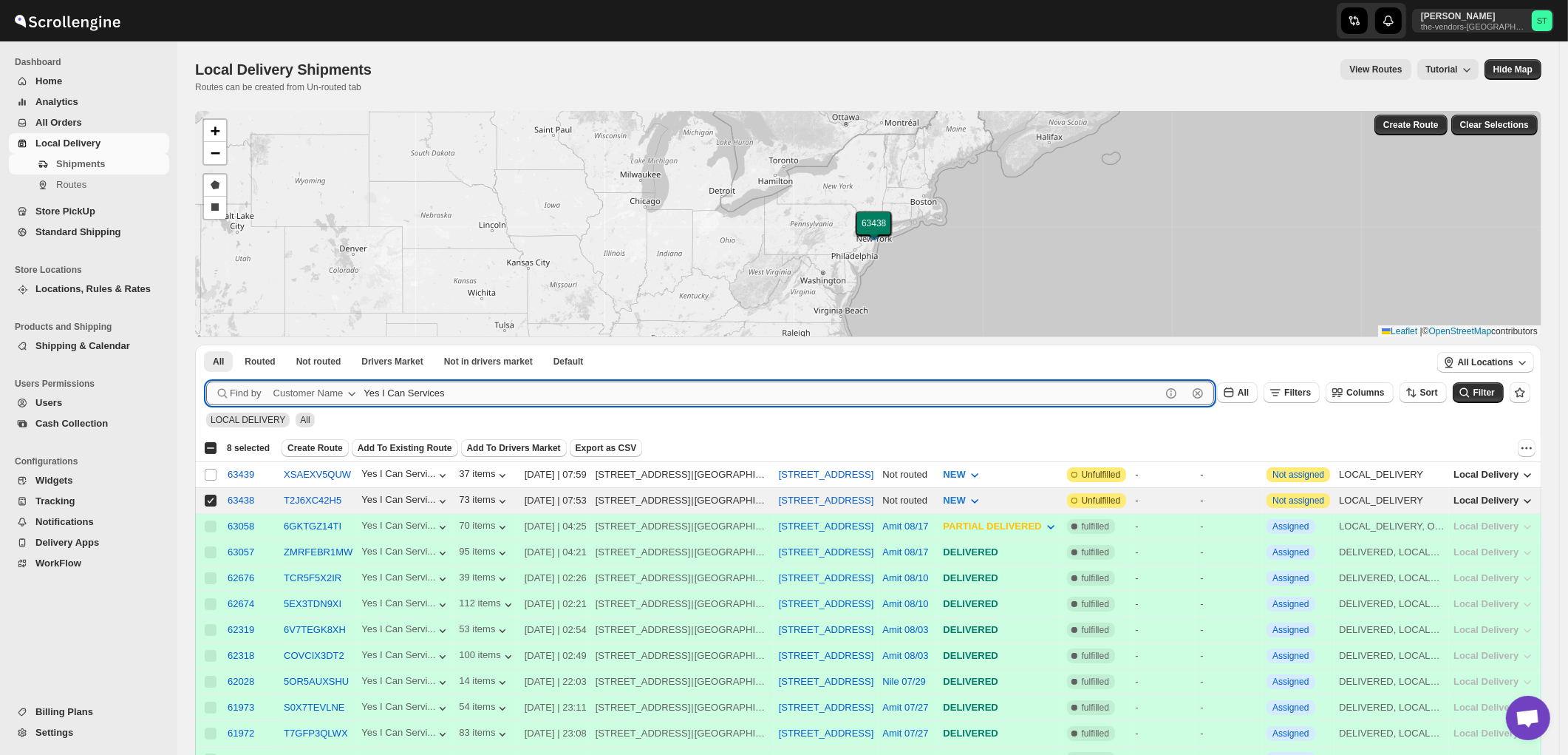
click at [442, 386] on input "Yes I Can Services" at bounding box center [762, 393] width 797 height 24
paste input "Pivot Group"
type input "Pivot Group"
click at [206, 345] on button "Submit" at bounding box center [227, 352] width 42 height 15
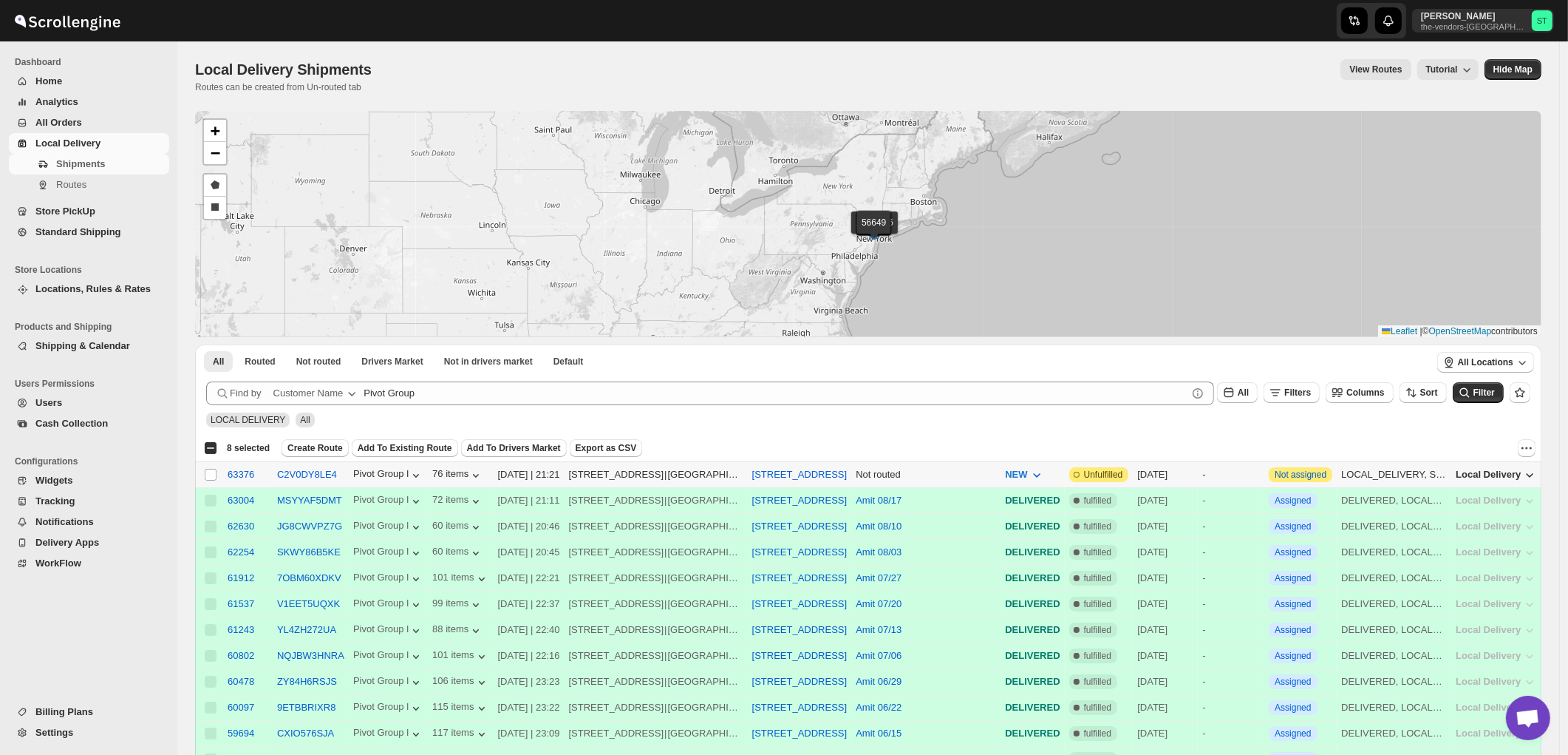
click at [207, 466] on td "Select shipment" at bounding box center [209, 475] width 28 height 26
checkbox input "true"
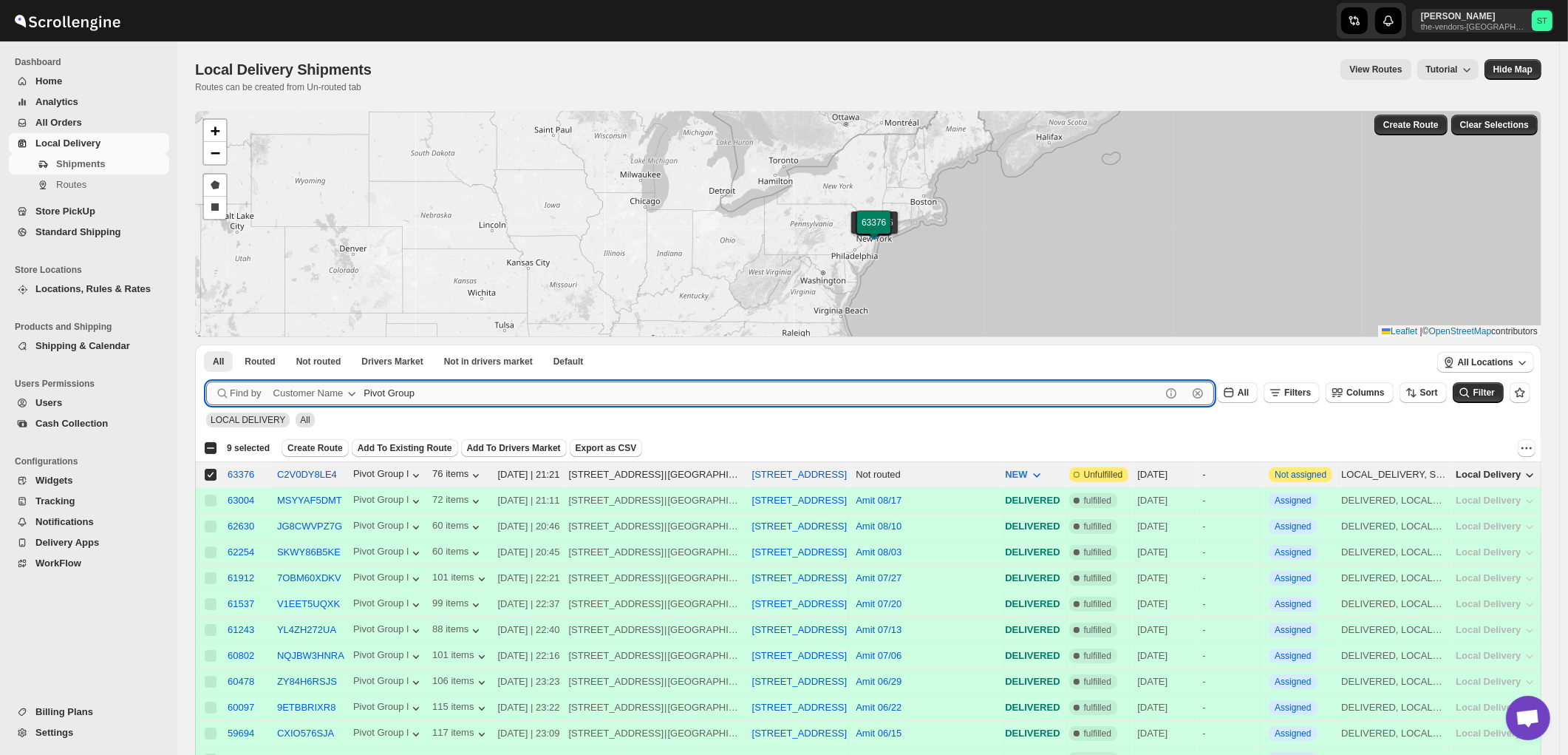
click at [506, 381] on input "Pivot Group" at bounding box center [762, 393] width 797 height 24
paste input "RapidX Management LLC"
type input "RapidX"
click at [206, 345] on button "Submit" at bounding box center [227, 352] width 42 height 15
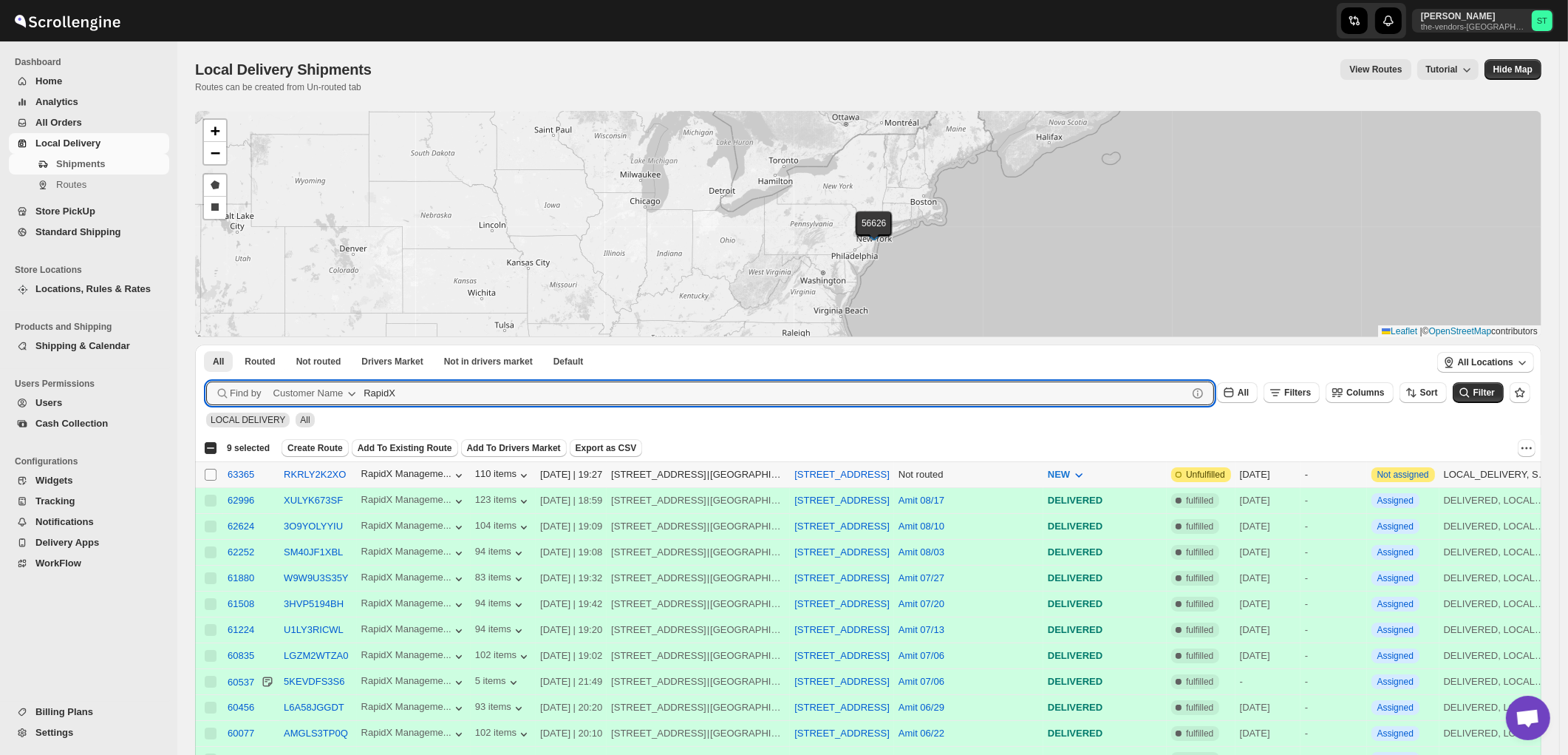
click at [210, 475] on input "Select shipment" at bounding box center [210, 474] width 12 height 12
checkbox input "true"
click at [445, 393] on input "RapidX" at bounding box center [762, 393] width 797 height 24
paste input "Yes I Can Services 6th Floor"
type input "Yes I Can Services 6th Floor"
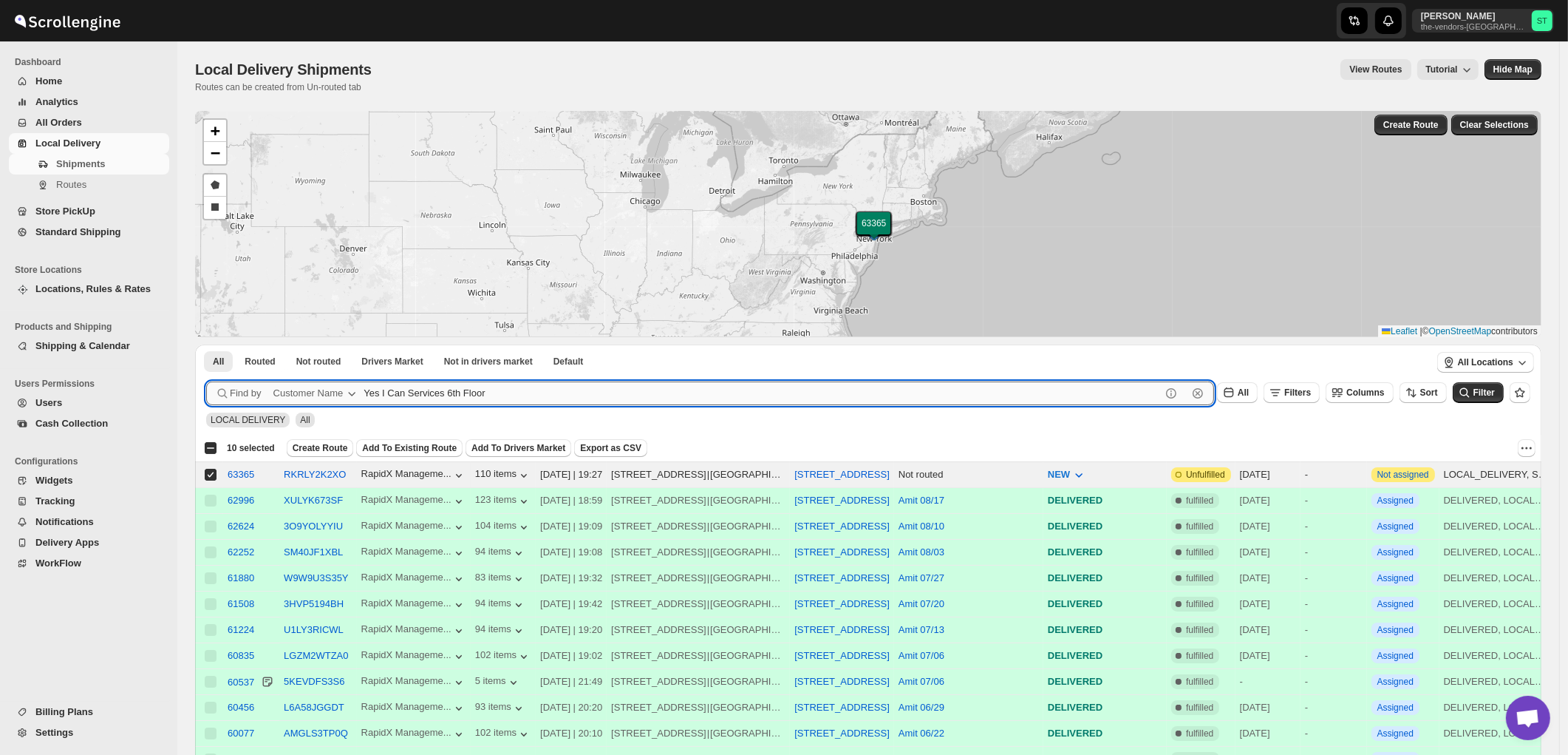
click at [206, 345] on button "Submit" at bounding box center [227, 352] width 42 height 15
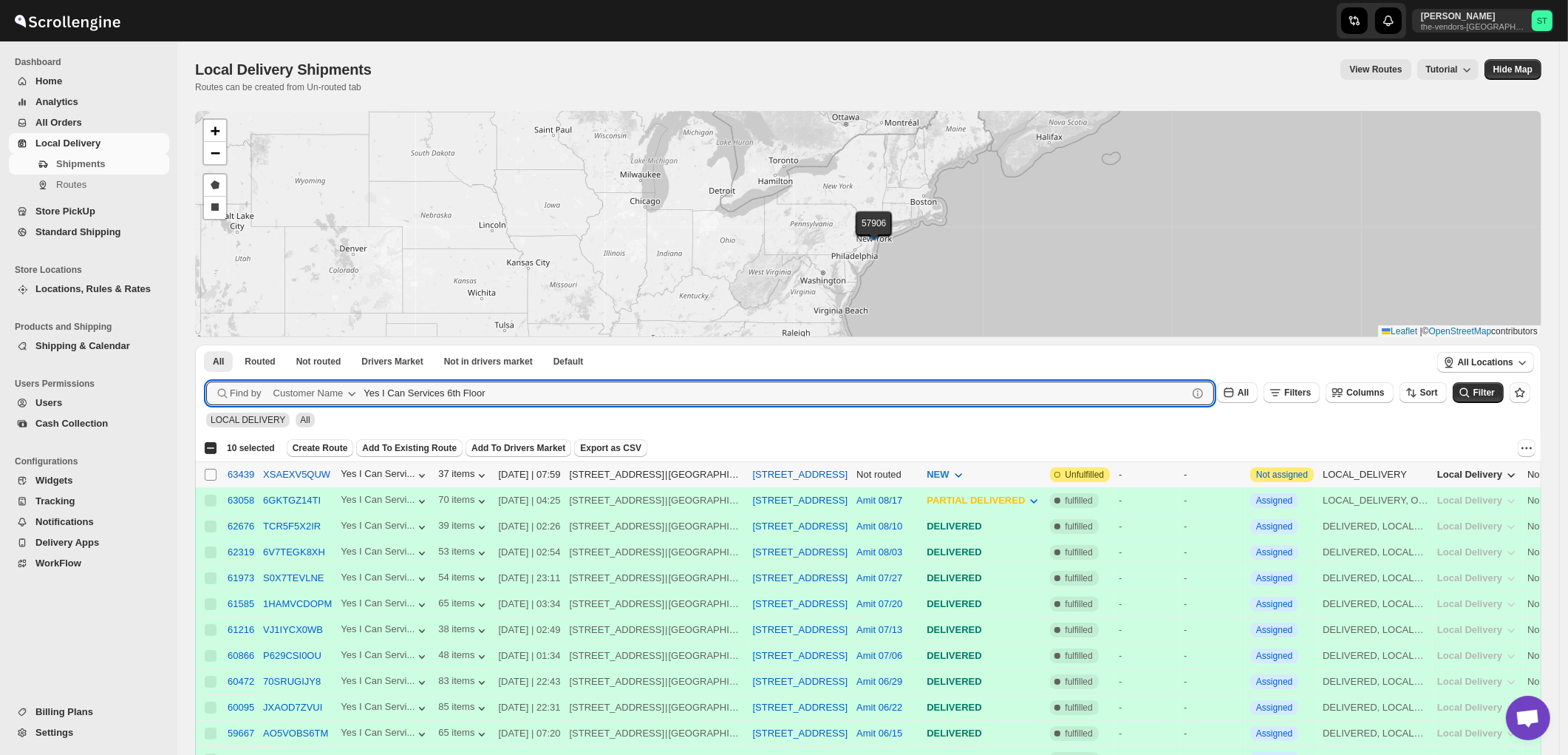
click at [211, 475] on input "Select shipment" at bounding box center [210, 474] width 12 height 12
checkbox input "true"
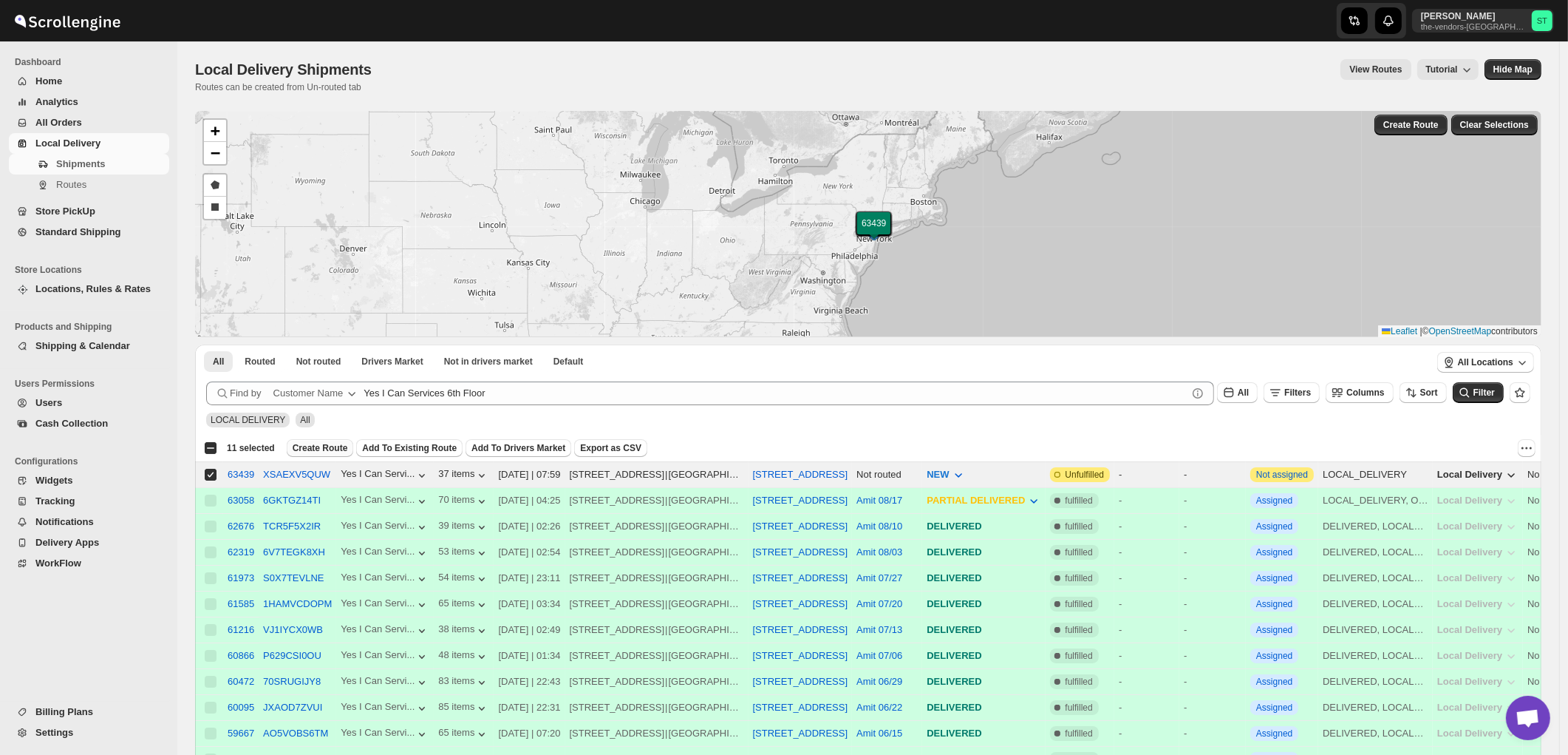
click at [312, 442] on span "Create Route" at bounding box center [320, 448] width 55 height 12
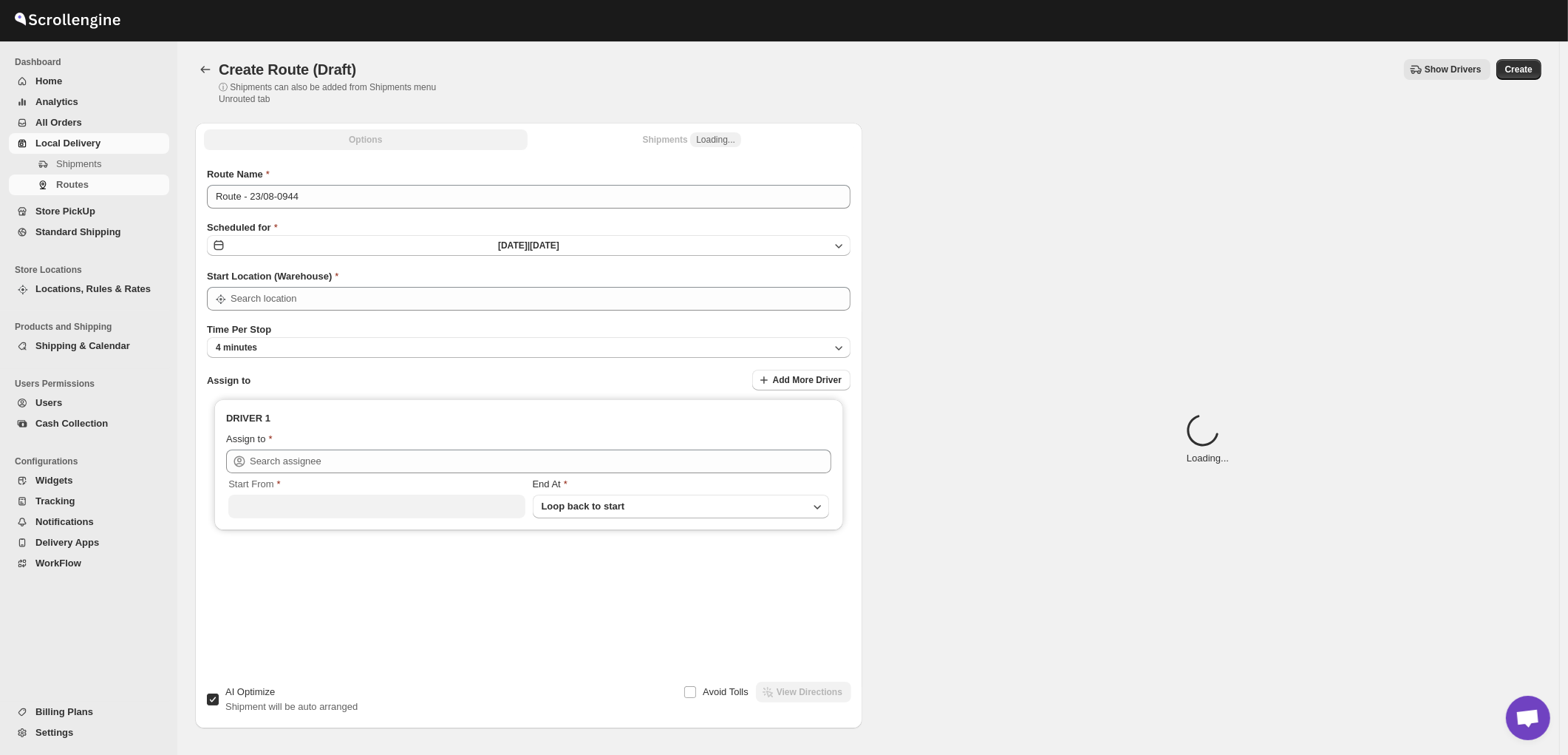
type input "[STREET_ADDRESS]"
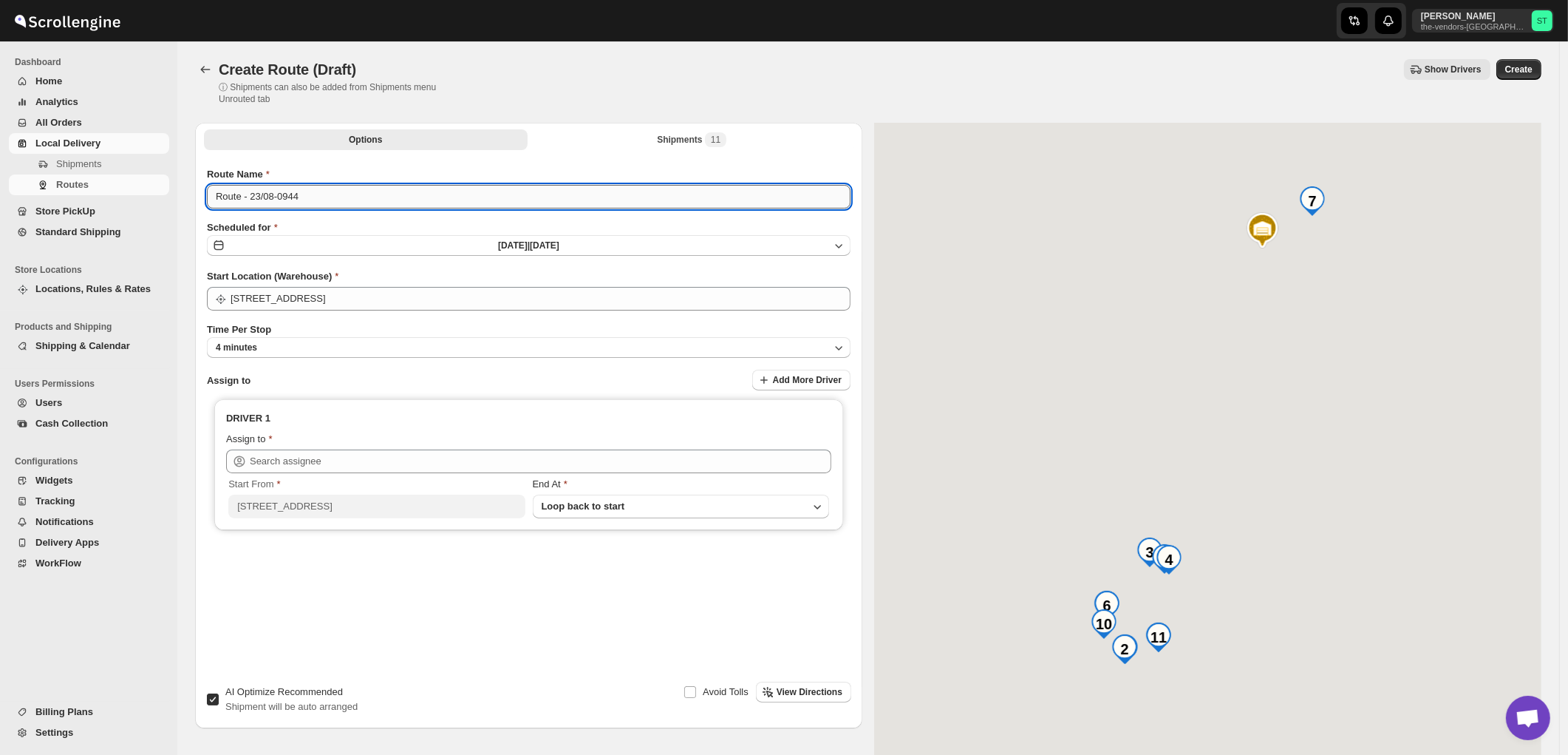
click at [327, 190] on input "Route - 23/08-0944" at bounding box center [529, 197] width 644 height 24
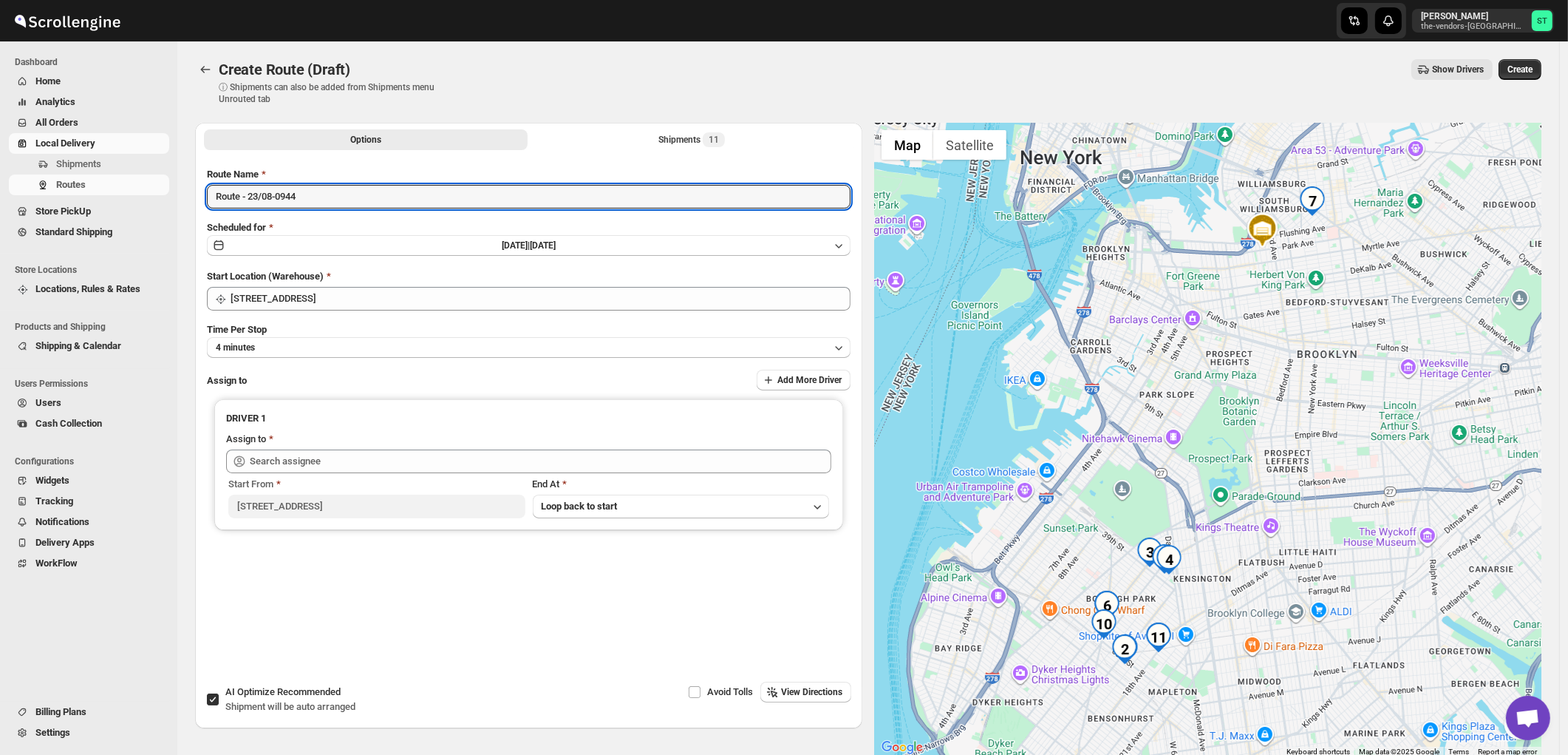
paste input "Amit"
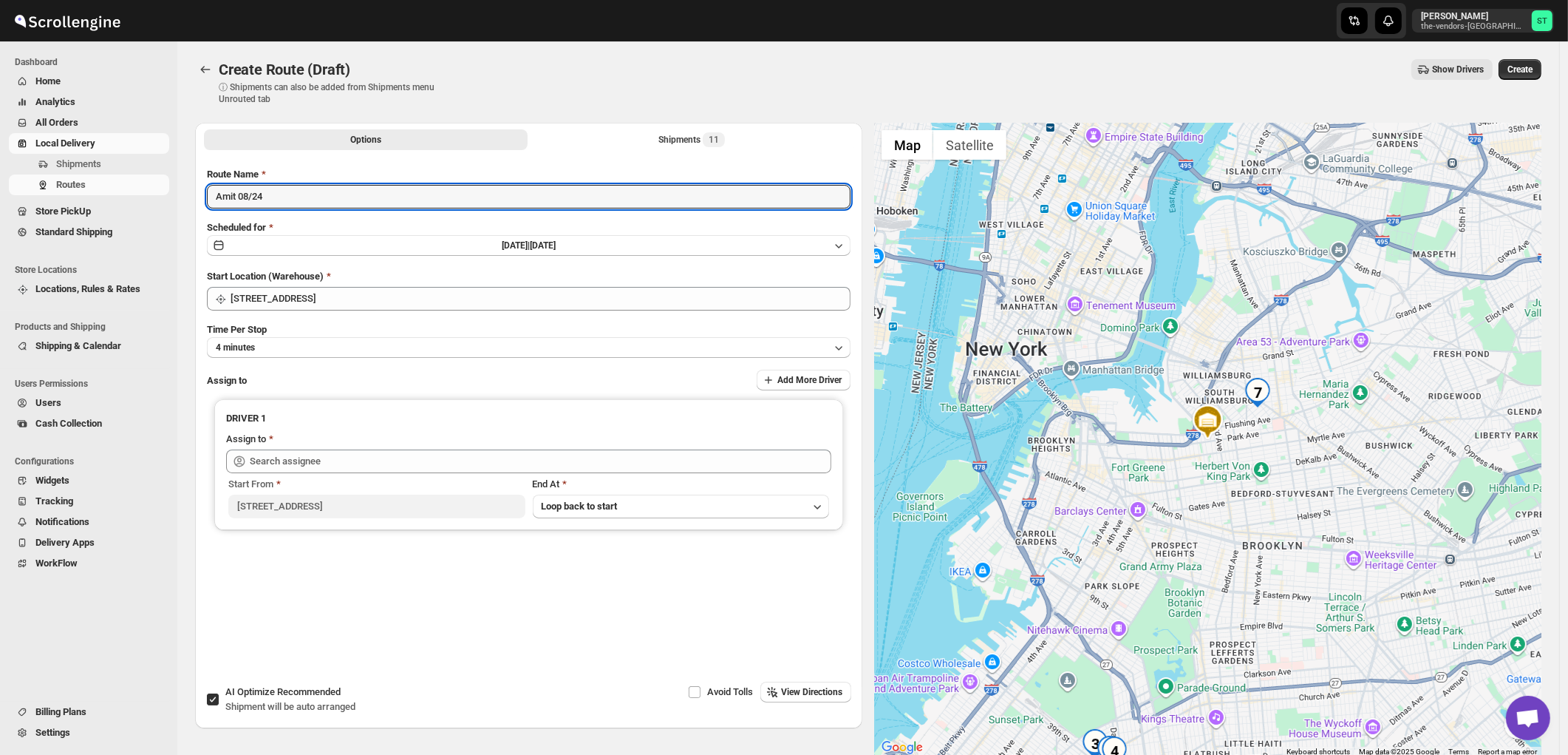
type input "Amit 08/24"
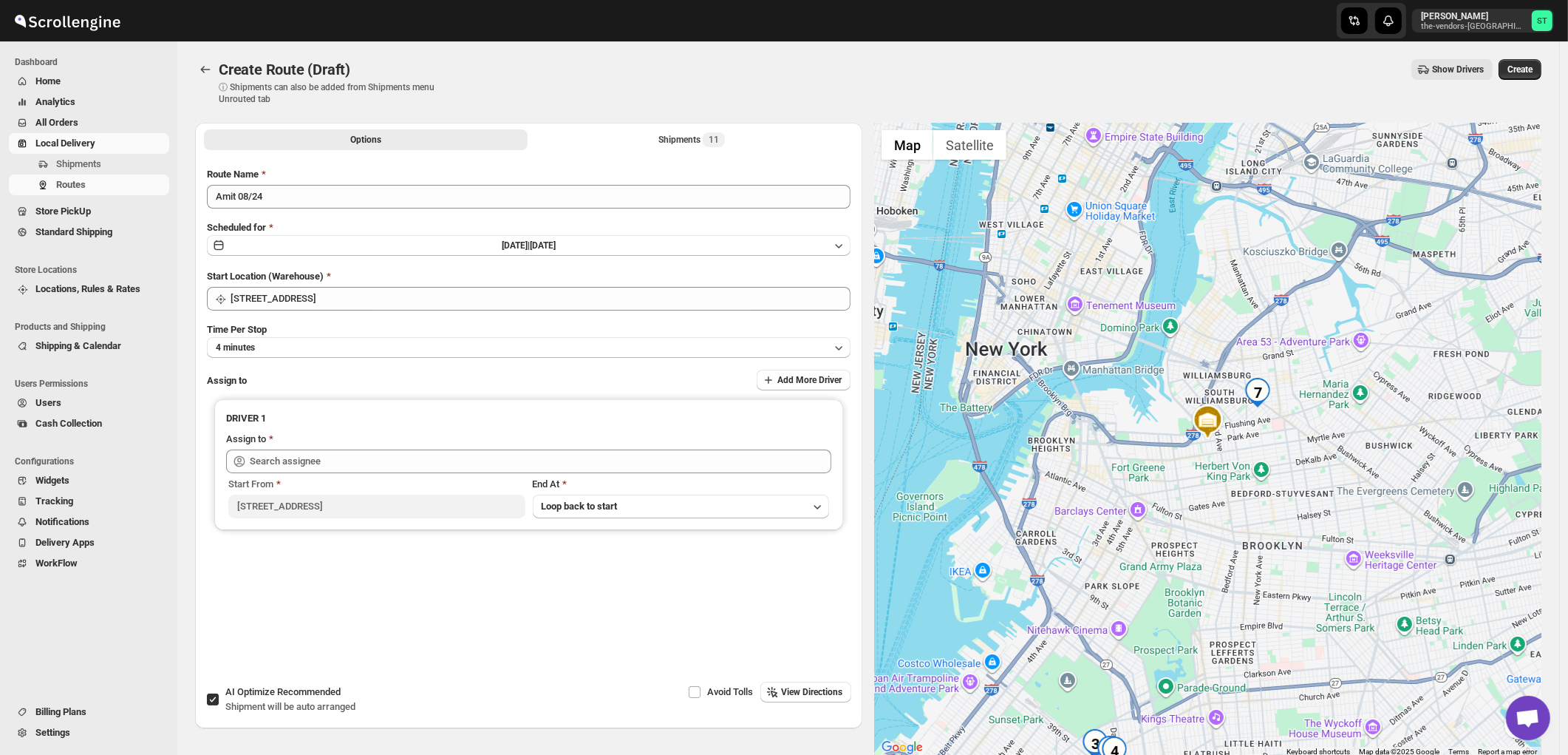
click at [495, 231] on div "Scheduled for Sat Aug 23 2025 | Today" at bounding box center [529, 238] width 644 height 37
click at [514, 249] on span "Sat Aug 23 2025 |" at bounding box center [516, 245] width 28 height 10
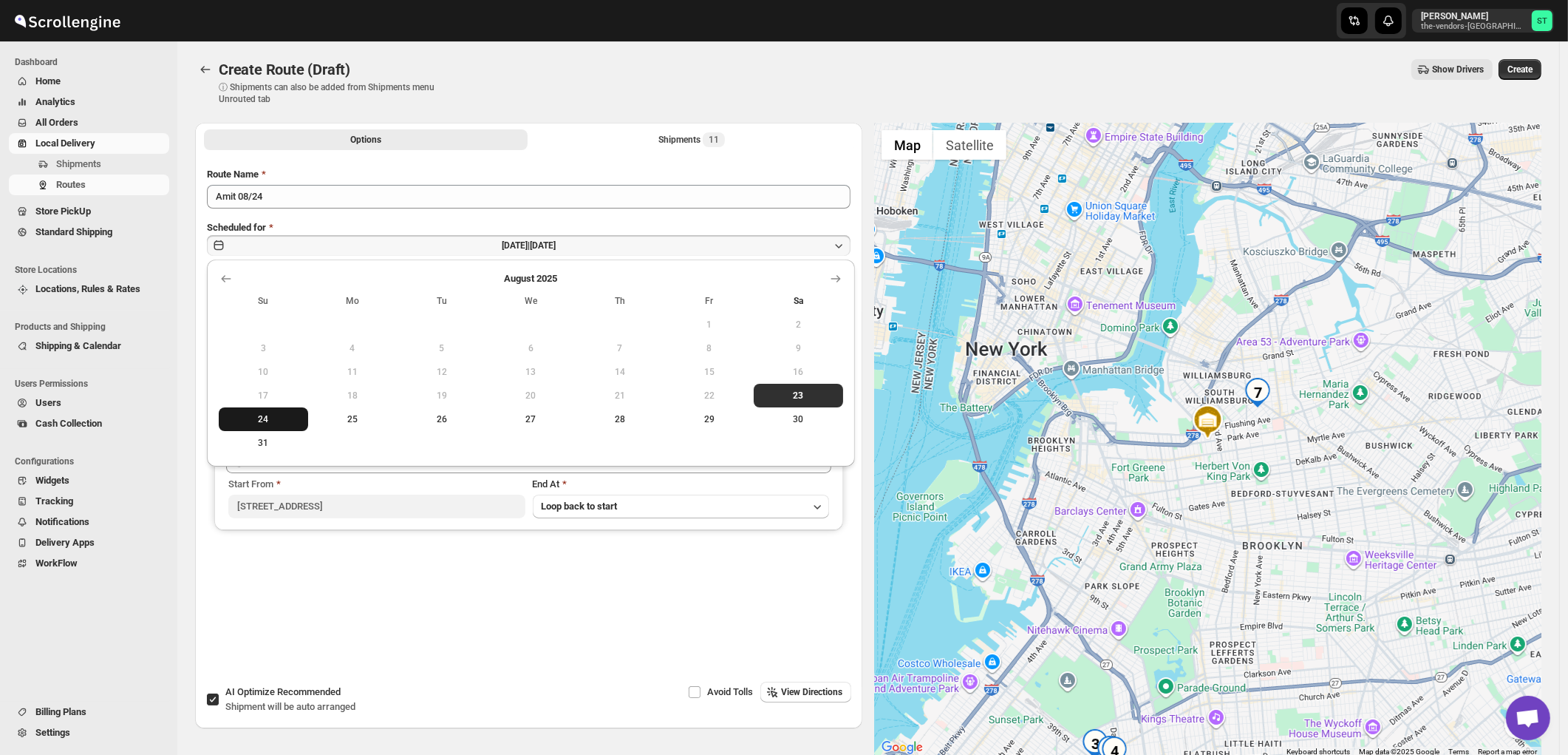
click at [257, 420] on span "24" at bounding box center [263, 419] width 78 height 12
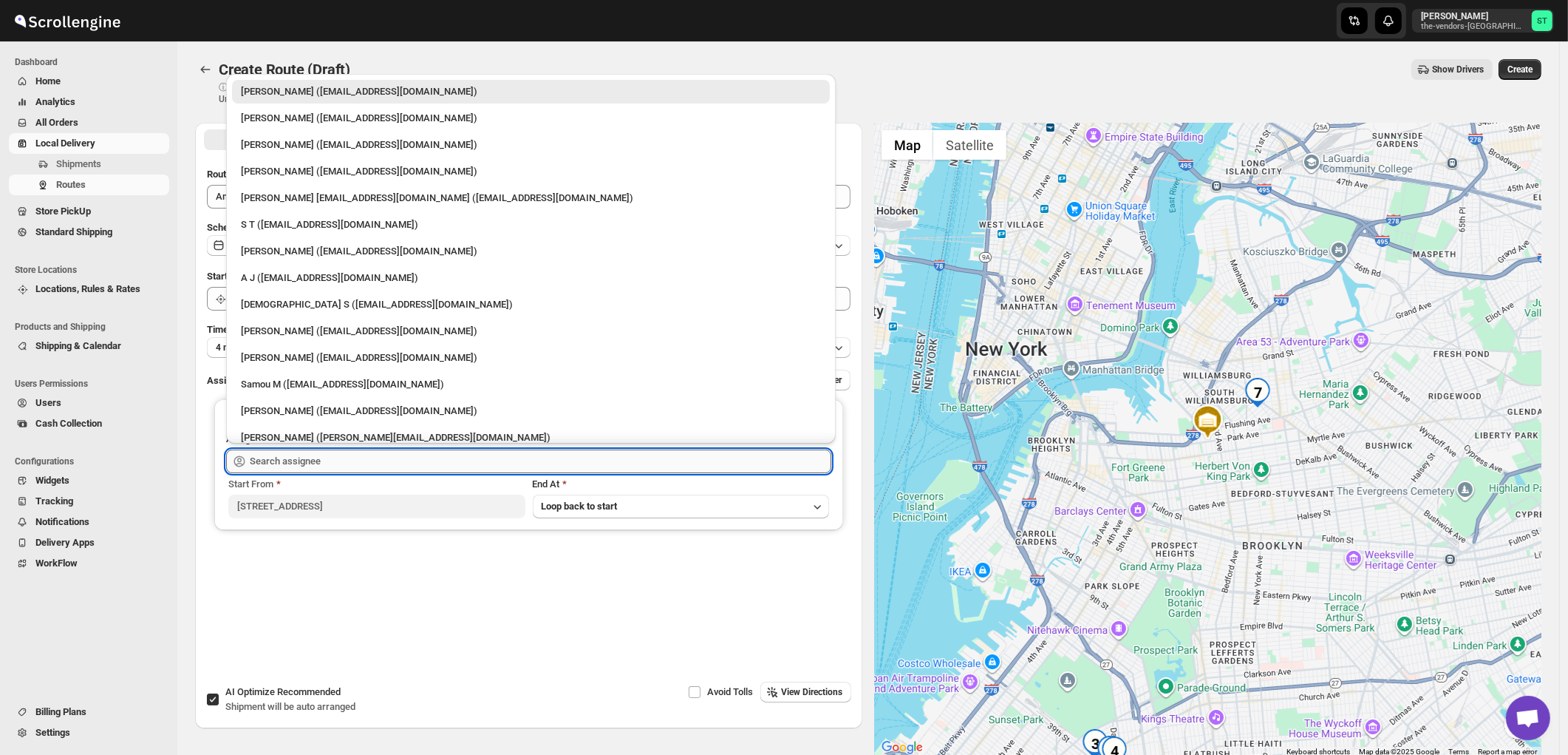
click at [357, 460] on input "text" at bounding box center [540, 461] width 581 height 24
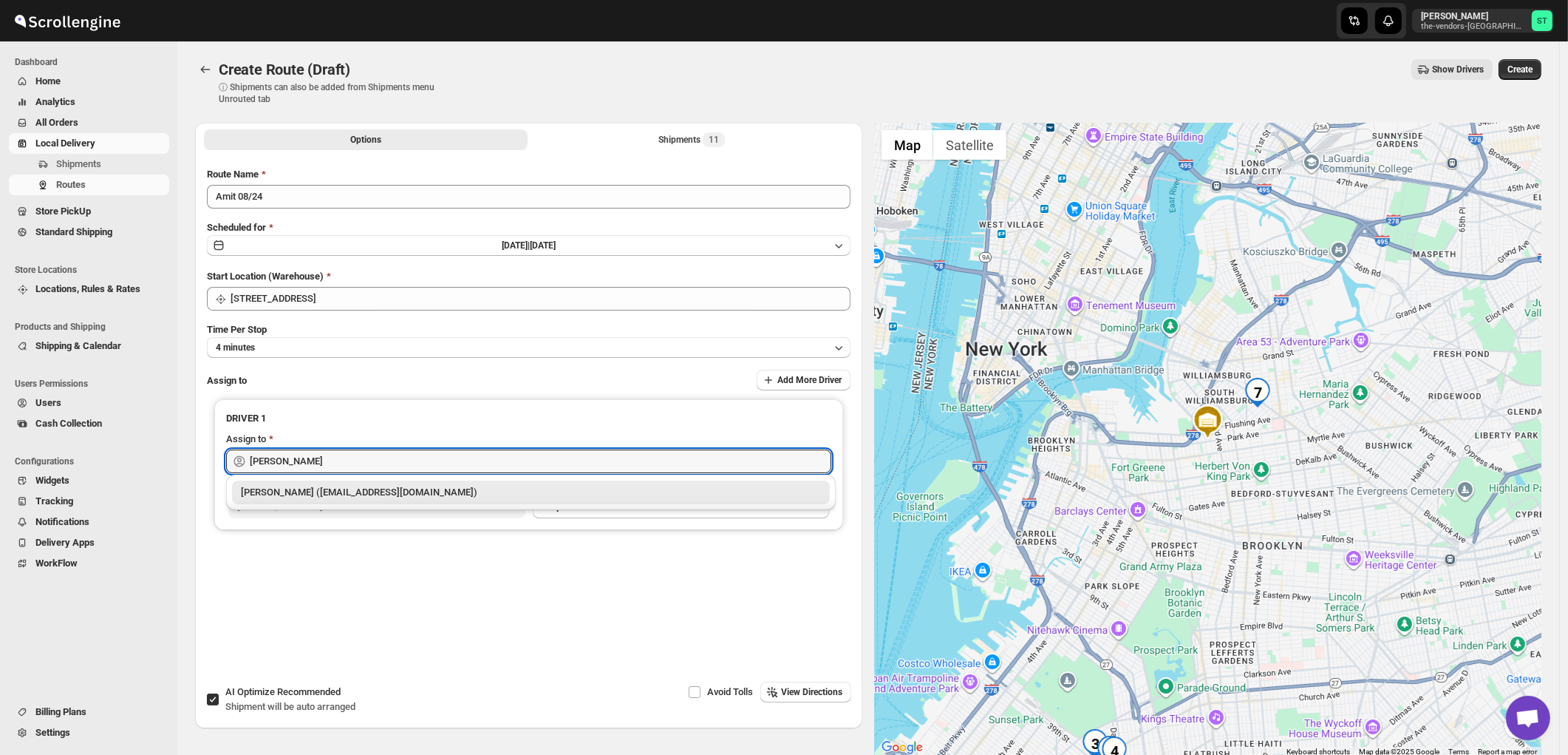
click at [343, 489] on div "Amit Bacchus (Amitbacchus90@icloud.com)" at bounding box center [531, 492] width 581 height 14
type input "Amit Bacchus (Amitbacchus90@icloud.com)"
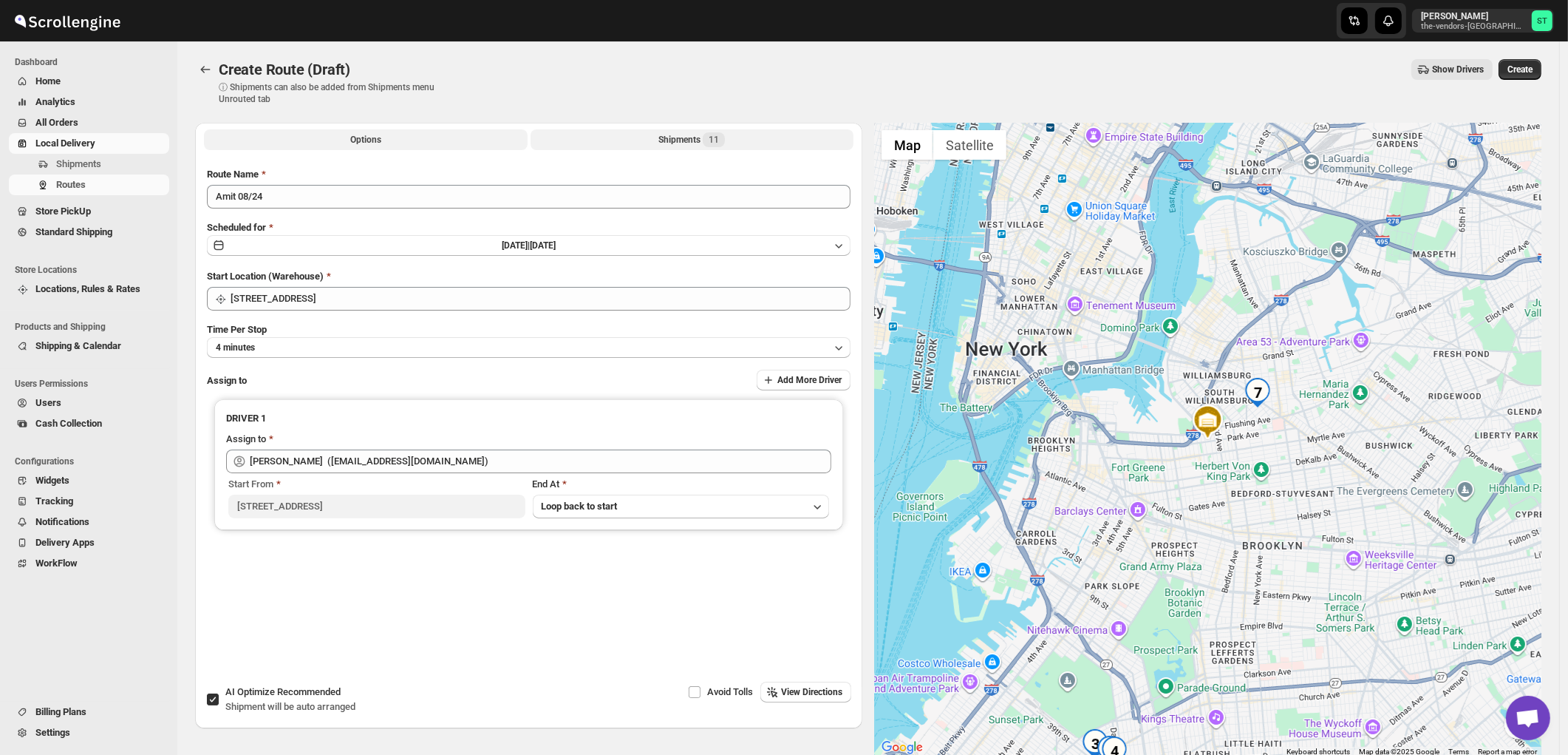
click at [656, 138] on button "Shipments 11" at bounding box center [692, 140] width 324 height 21
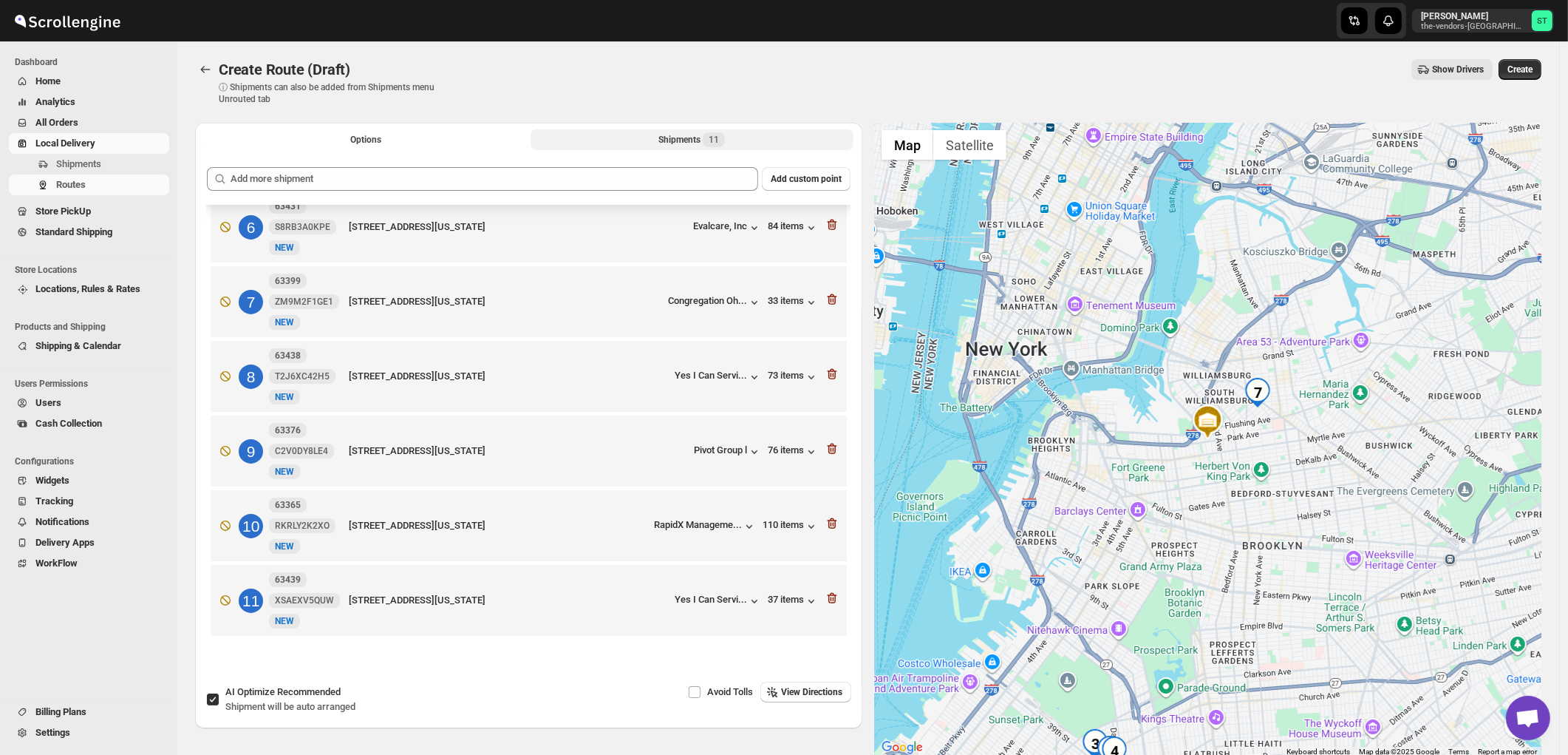
scroll to position [423, 0]
click at [800, 686] on span "View Directions" at bounding box center [812, 692] width 62 height 12
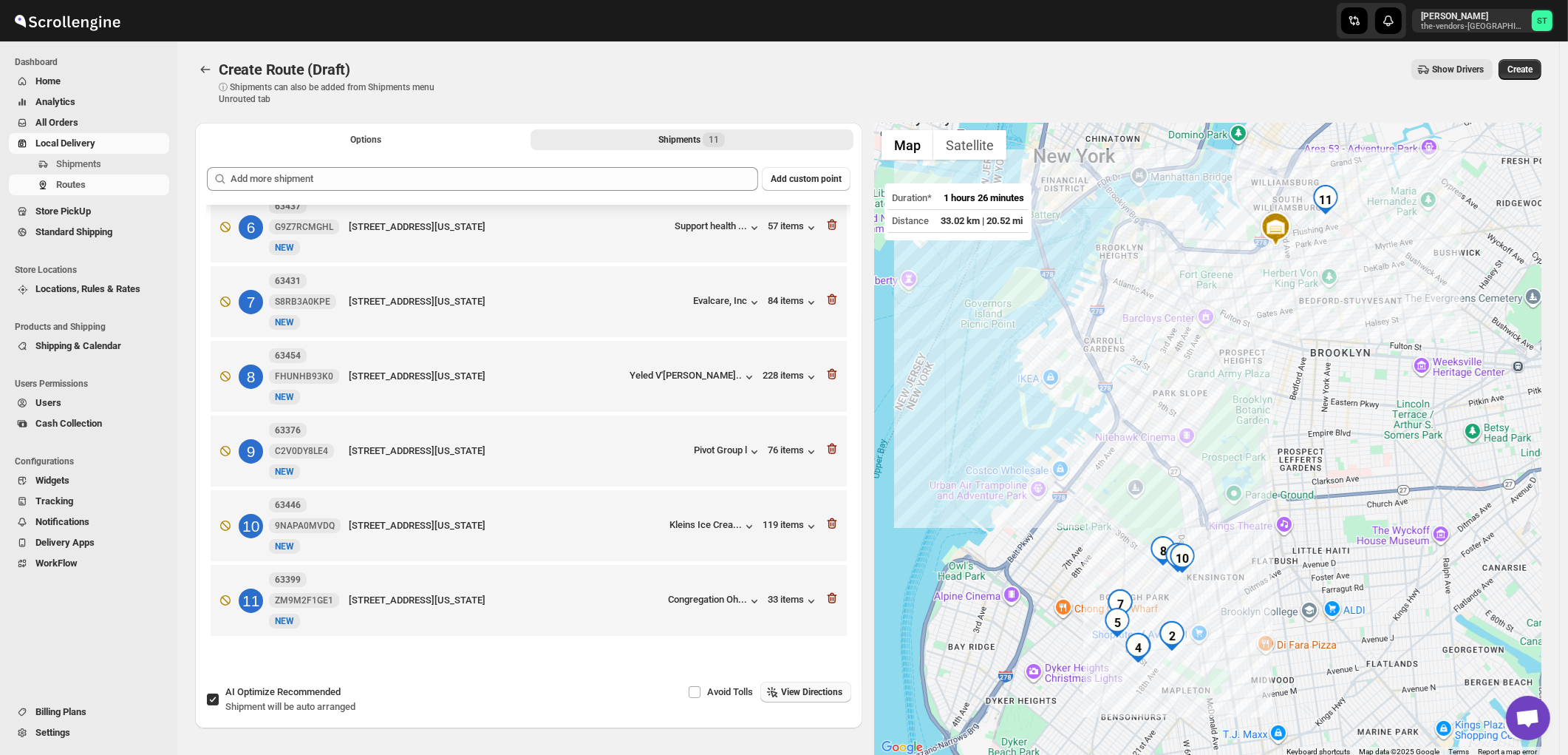
click at [214, 693] on input "AI Optimize Recommended Shipment will be auto arranged" at bounding box center [213, 699] width 12 height 12
checkbox input "false"
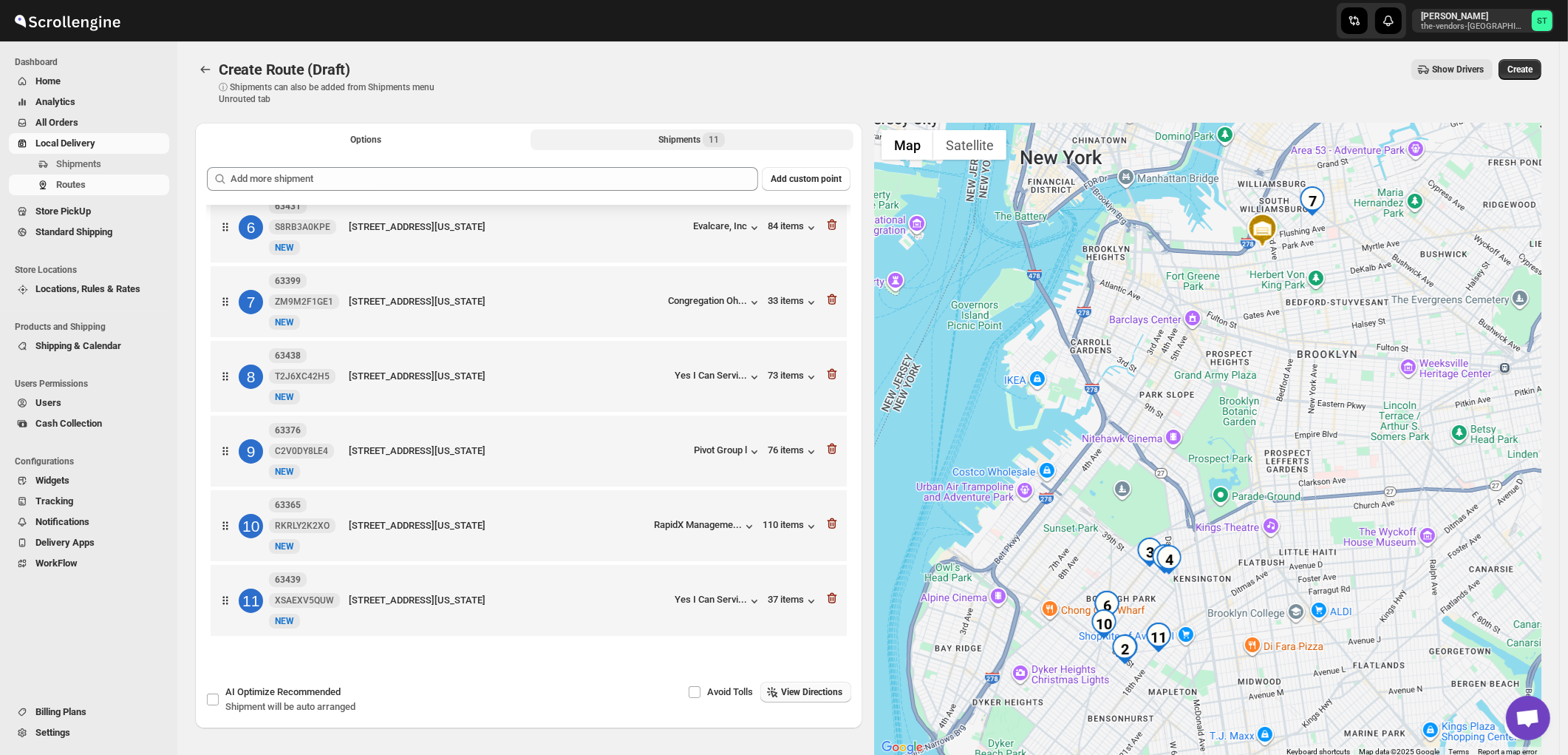
scroll to position [75, 0]
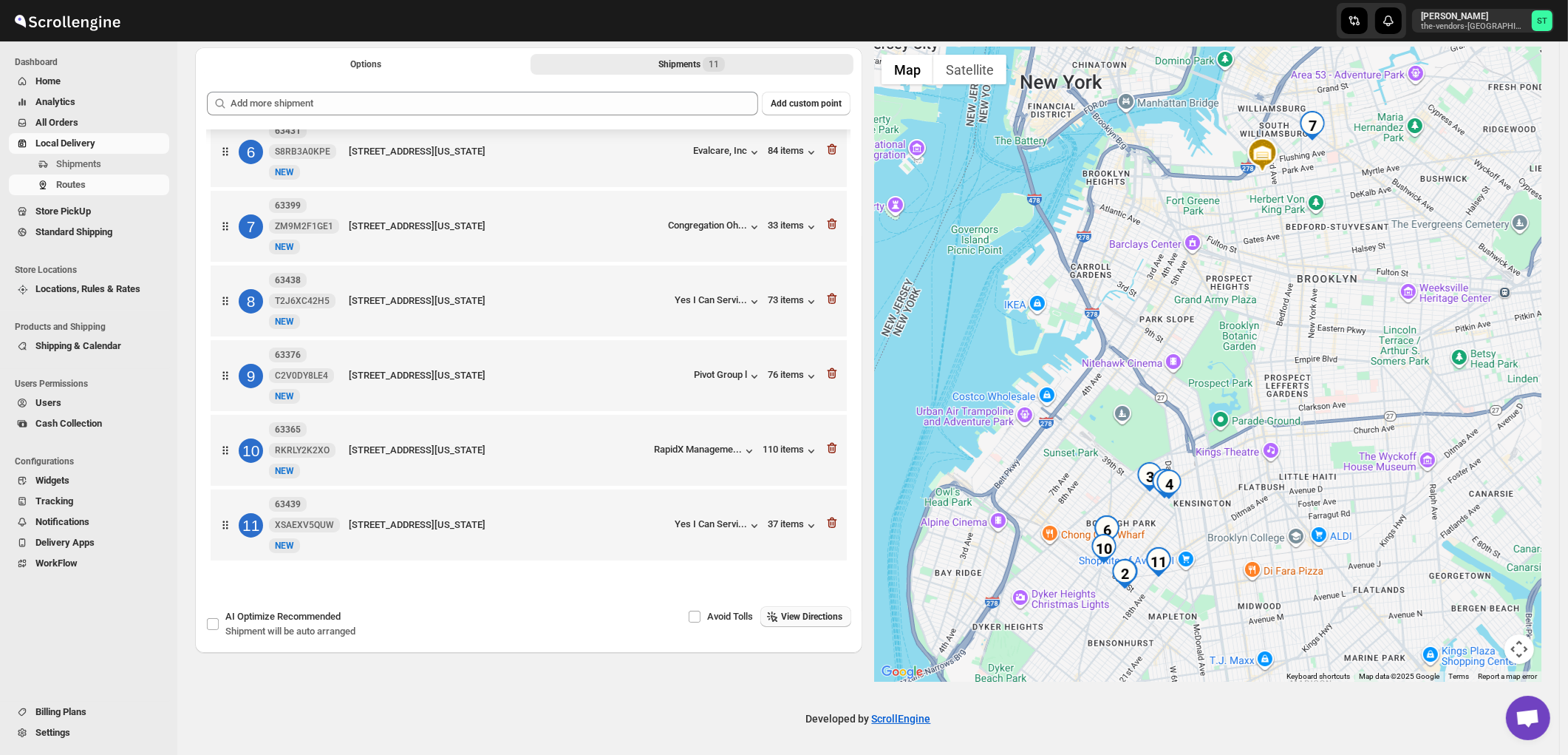
click at [819, 611] on span "View Directions" at bounding box center [812, 617] width 62 height 12
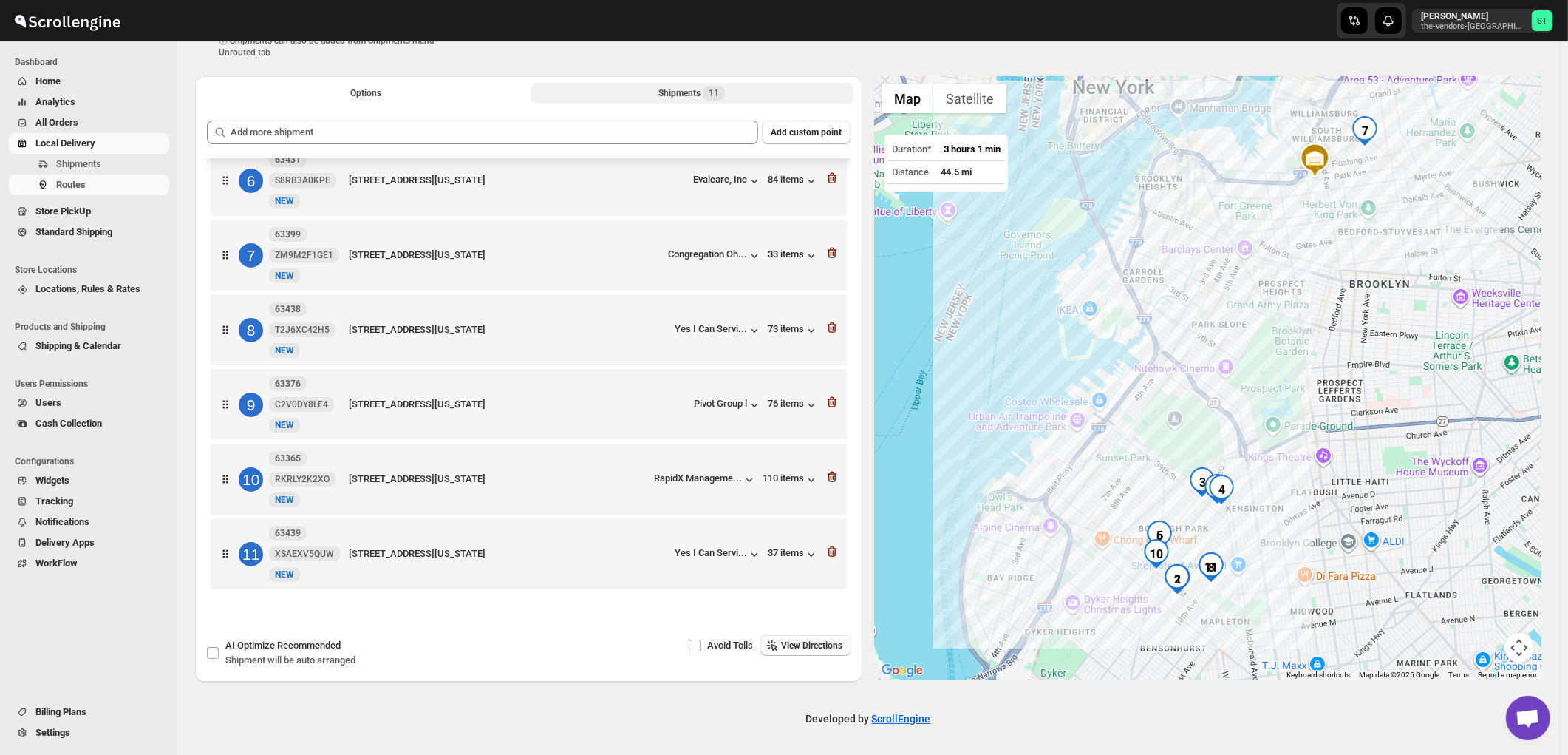
scroll to position [0, 0]
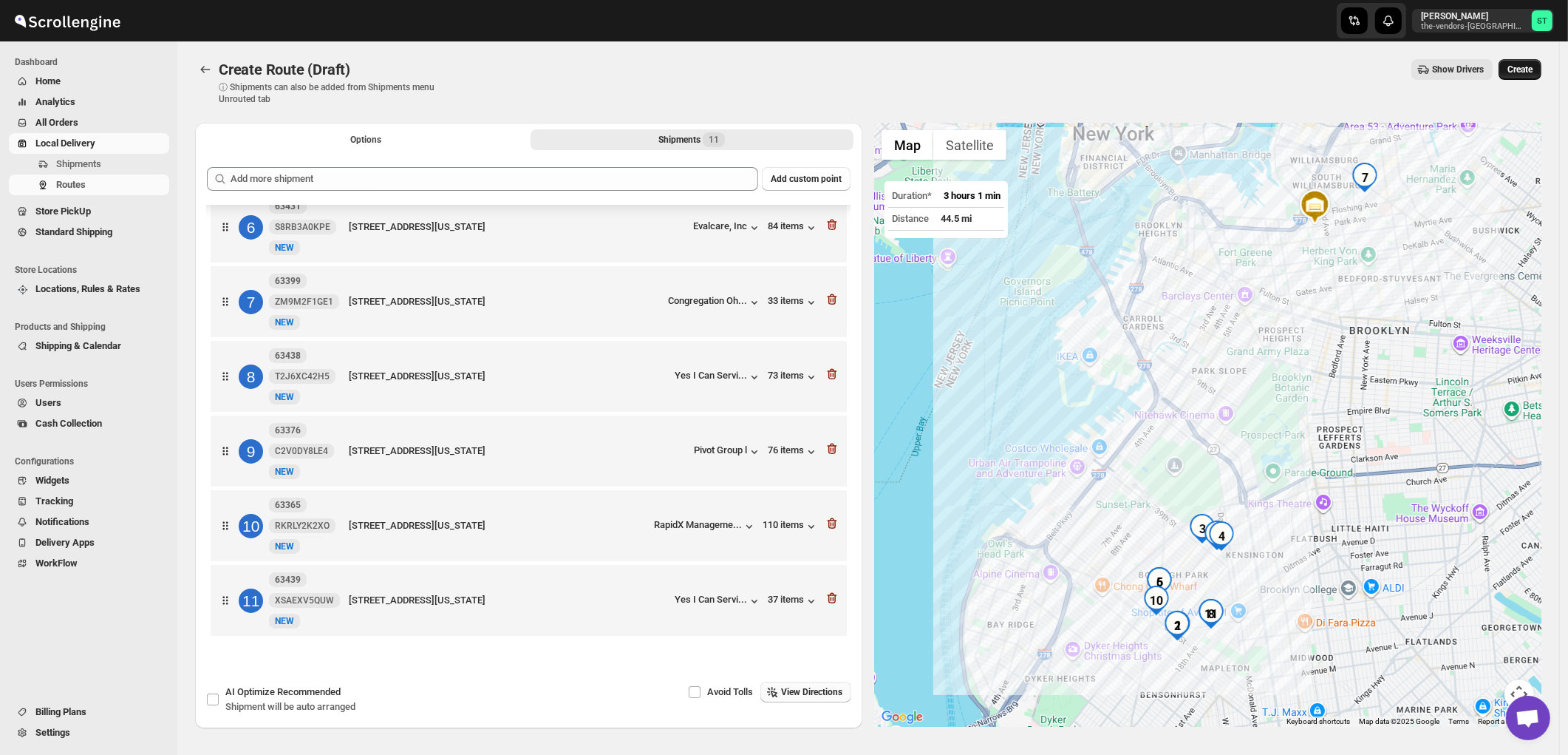
click at [1526, 69] on span "Create" at bounding box center [1520, 69] width 25 height 12
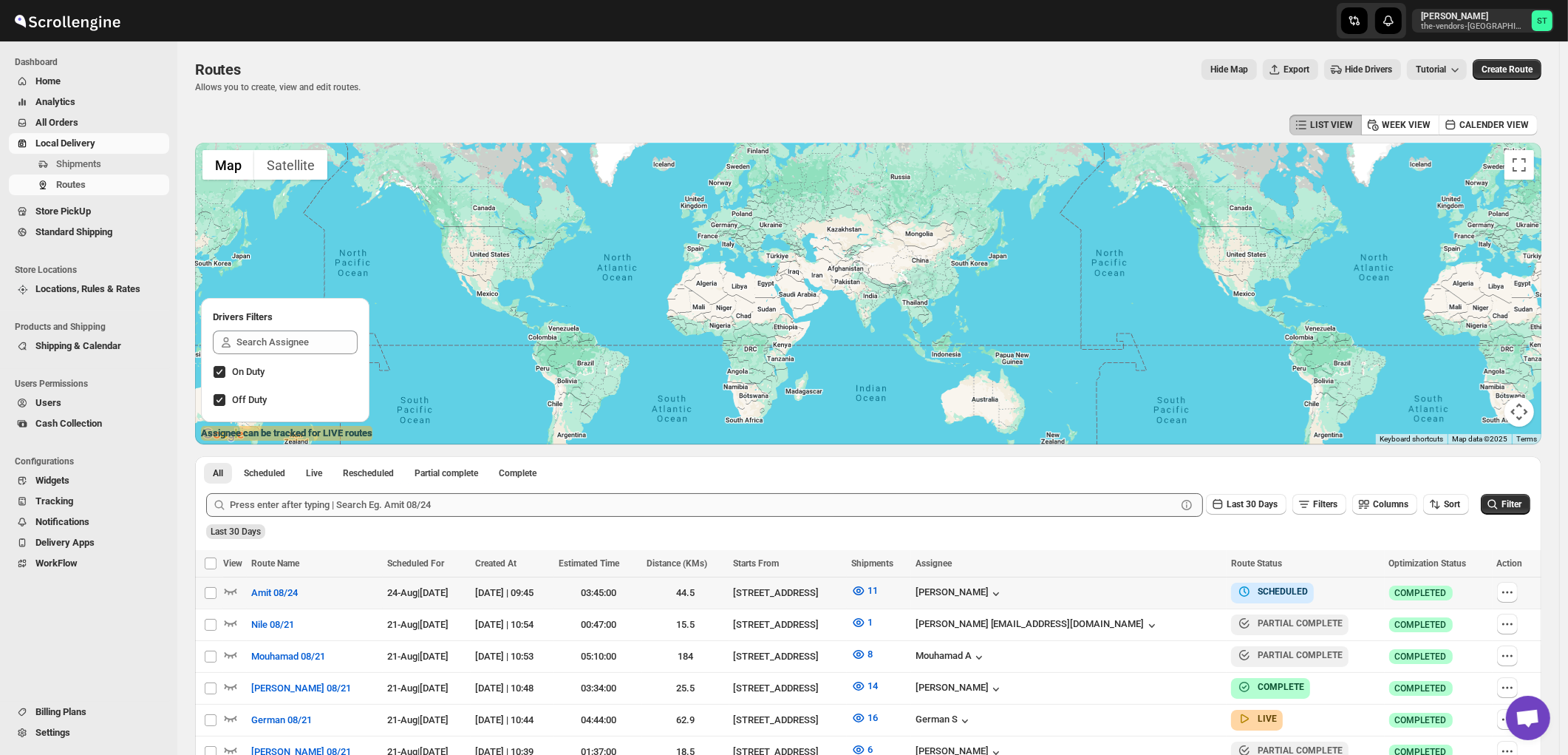
scroll to position [82, 0]
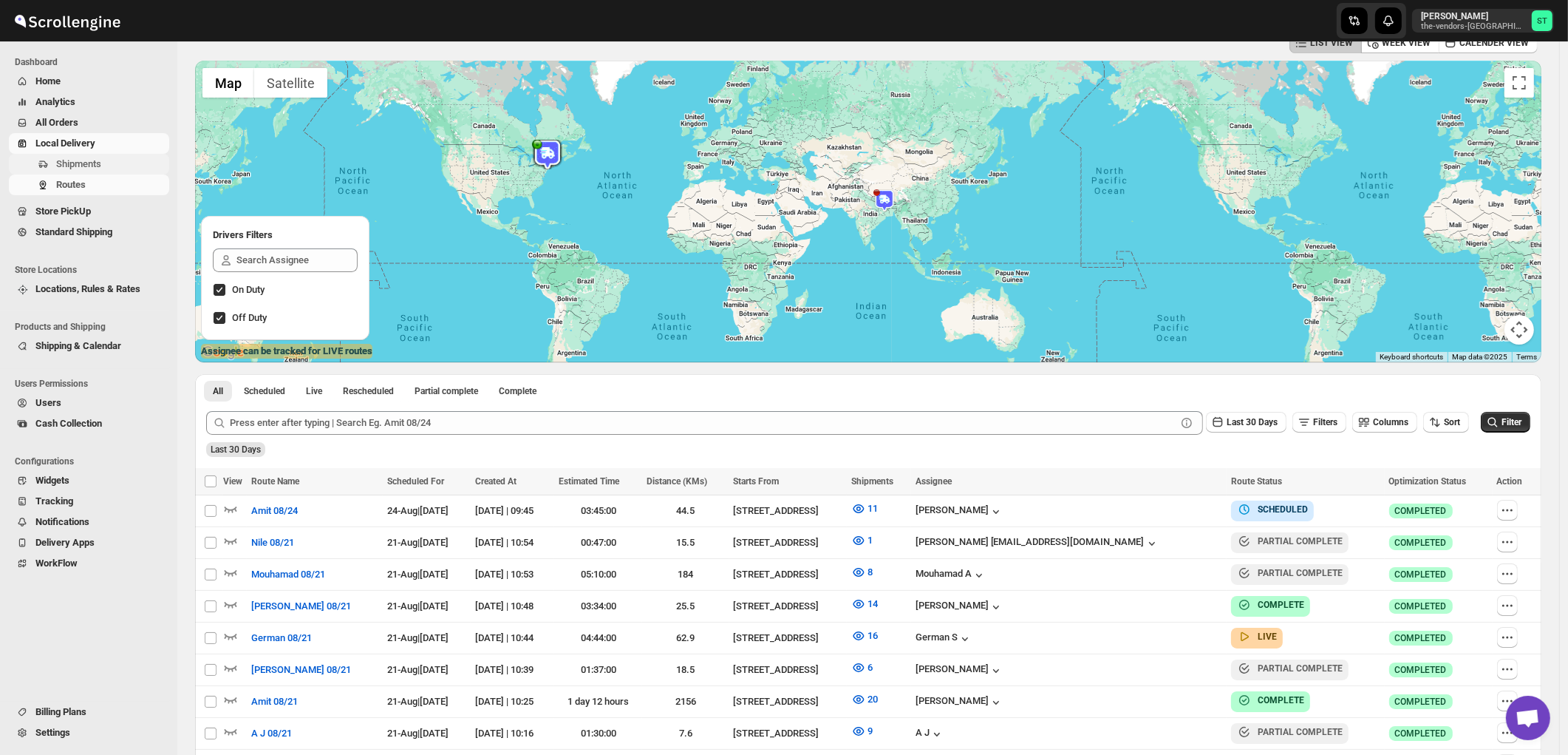
click at [83, 160] on span "Shipments" at bounding box center [78, 164] width 45 height 11
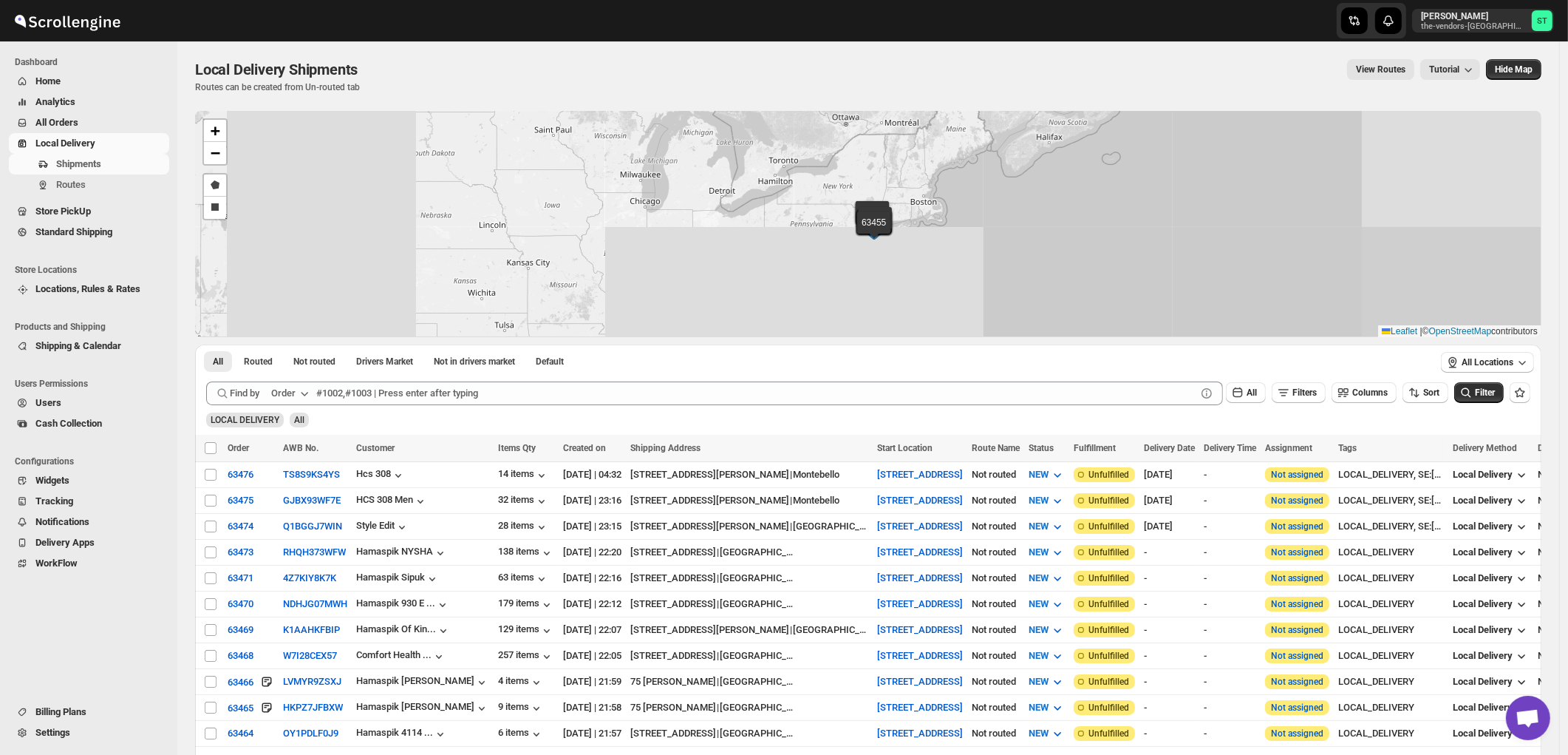
click at [285, 393] on div "Order" at bounding box center [283, 393] width 25 height 14
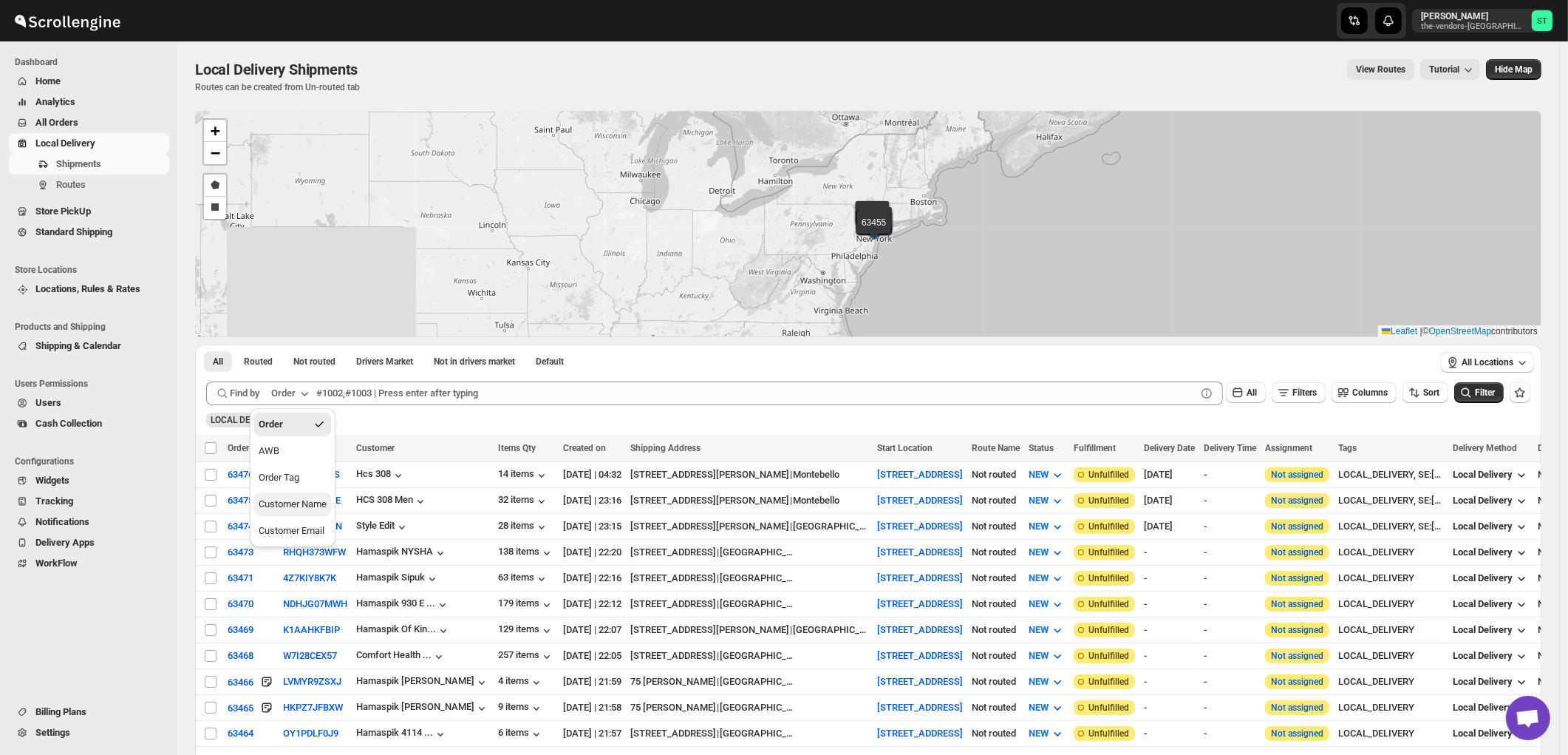
click at [299, 501] on div "Customer Name" at bounding box center [293, 504] width 68 height 14
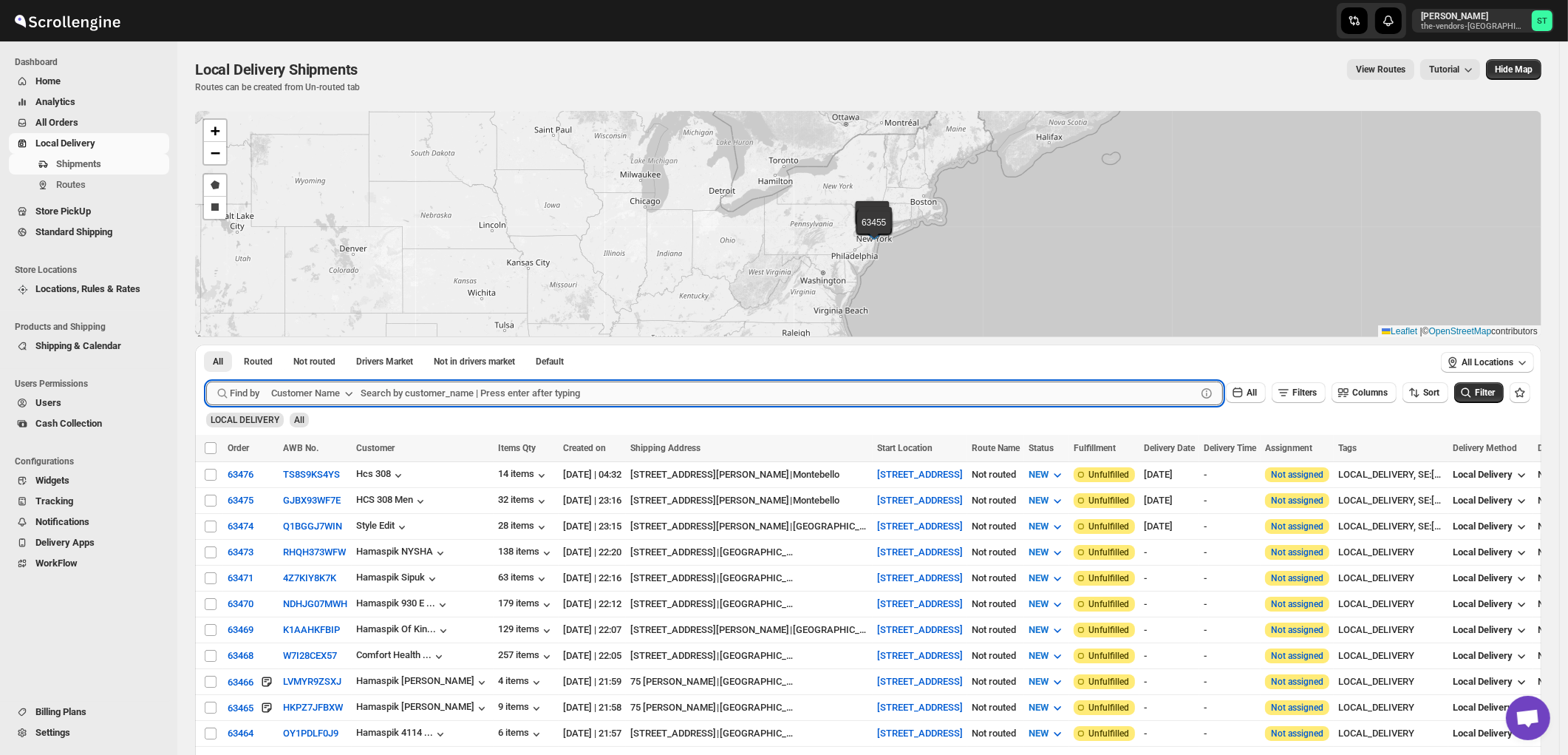
click at [442, 389] on input "text" at bounding box center [778, 393] width 836 height 24
paste input "MJH Construction Corp."
click at [206, 345] on button "Submit" at bounding box center [227, 352] width 42 height 15
type input "MJH Construction"
click at [206, 345] on button "Submit" at bounding box center [227, 352] width 42 height 15
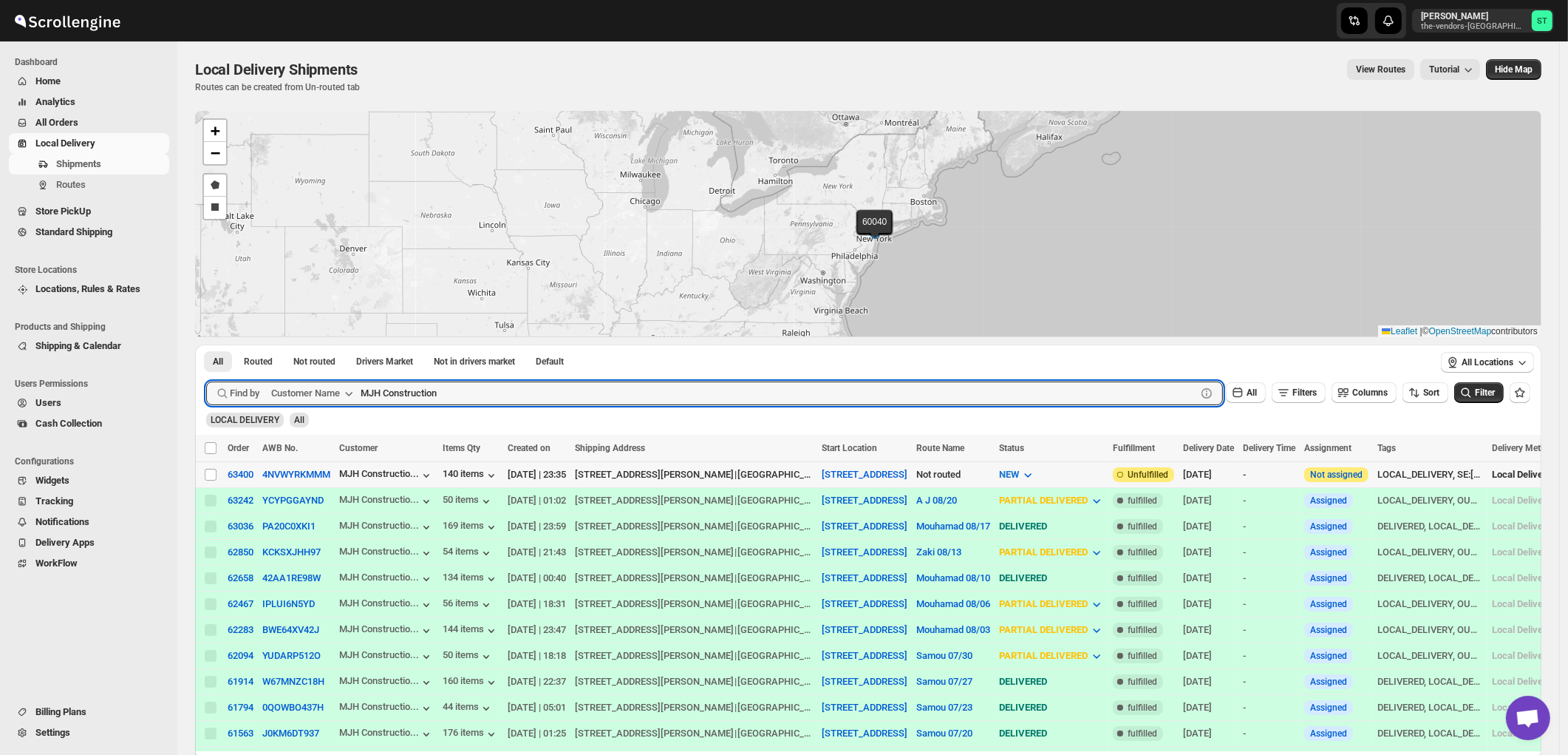
click at [212, 474] on input "Select shipment" at bounding box center [210, 474] width 12 height 12
checkbox input "true"
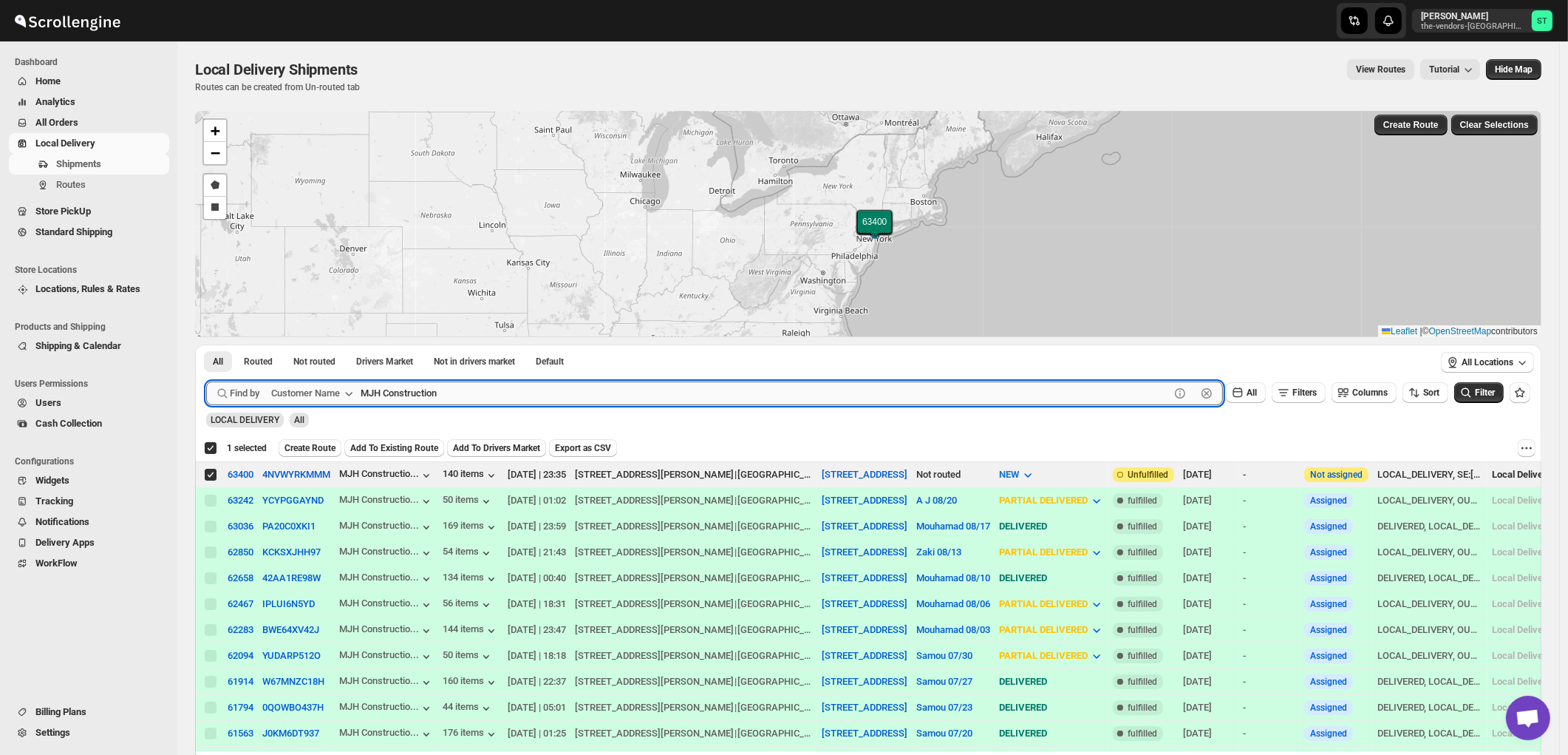
click at [526, 386] on input "MJH Construction" at bounding box center [765, 393] width 809 height 24
paste input "Velocity management"
type input "Velocity management"
click at [206, 345] on button "Submit" at bounding box center [227, 352] width 42 height 15
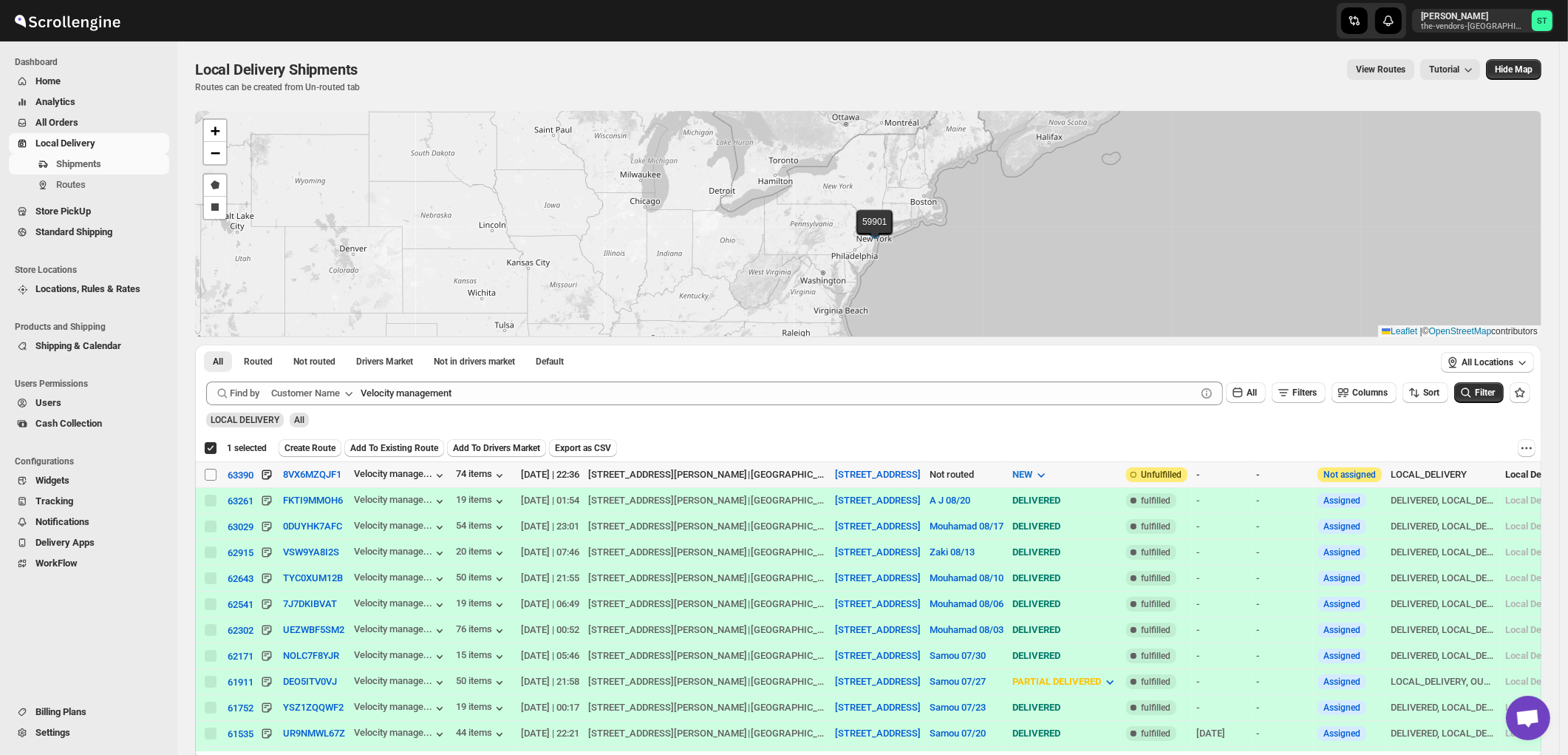
click at [211, 476] on input "Select shipment" at bounding box center [210, 474] width 12 height 12
checkbox input "true"
checkbox input "false"
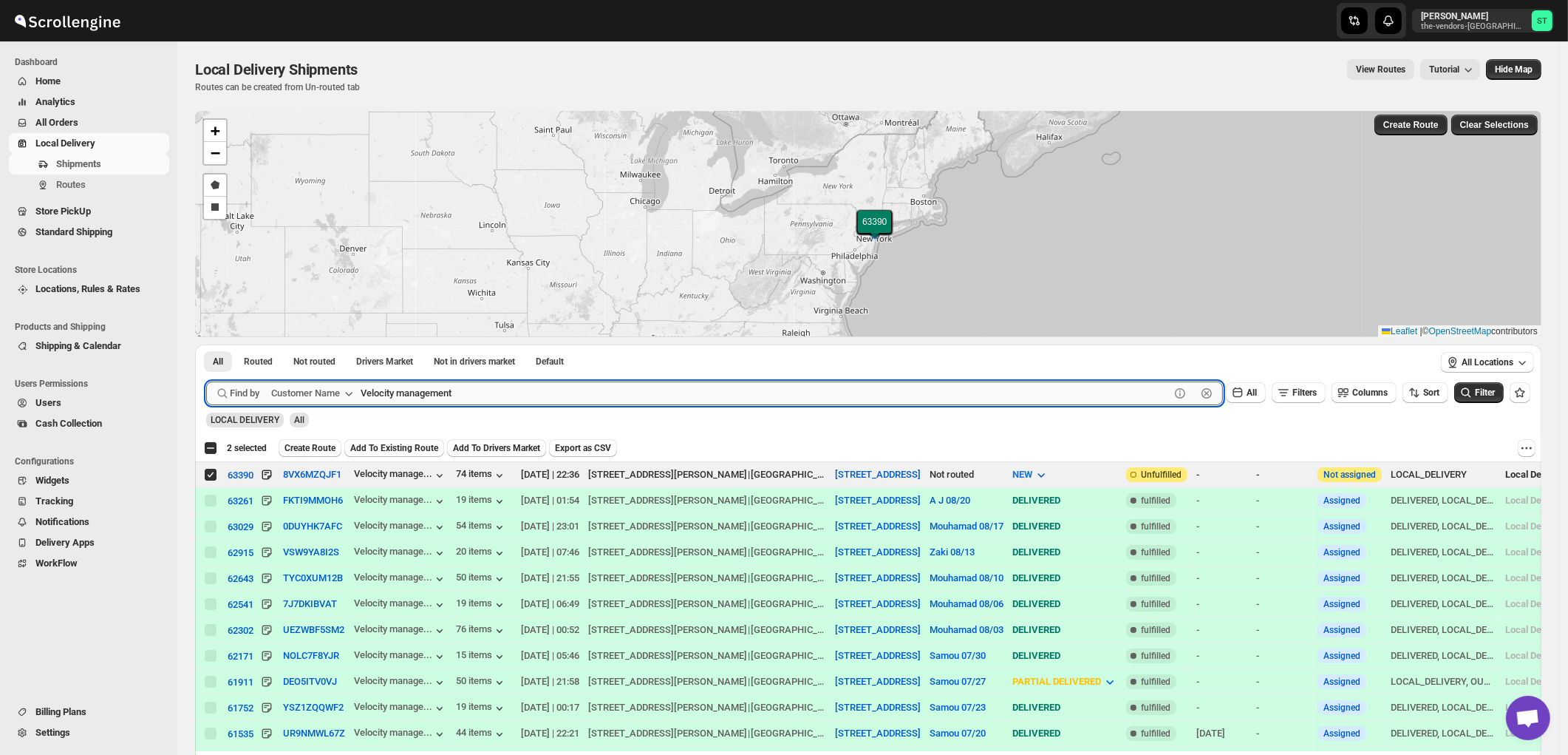
click at [508, 388] on input "Velocity management" at bounding box center [765, 393] width 809 height 24
paste input "HCS Spencer"
type input "HCS Spencer"
click at [206, 345] on button "Submit" at bounding box center [227, 352] width 42 height 15
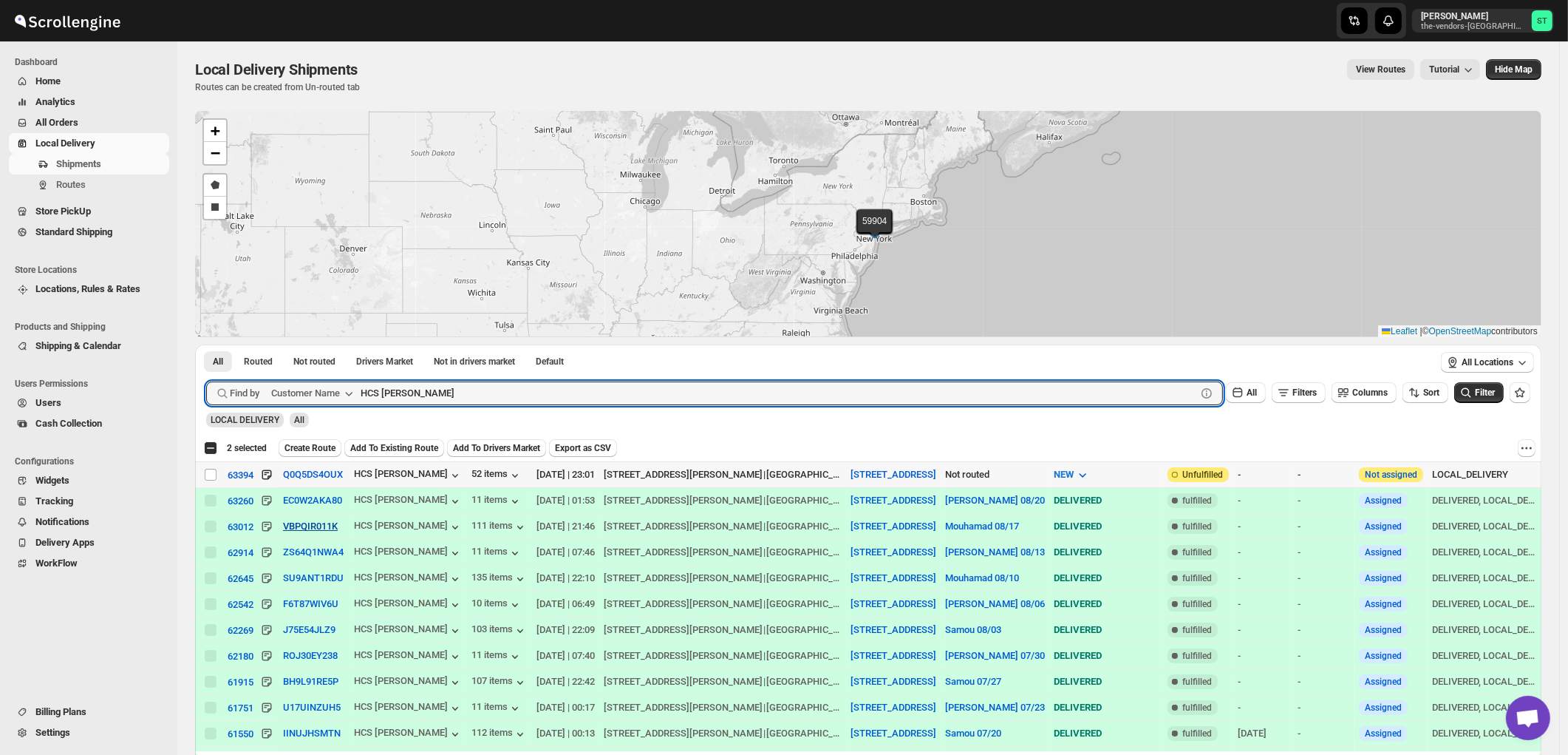
click at [207, 475] on input "Select shipment" at bounding box center [210, 474] width 12 height 12
checkbox input "true"
click at [484, 400] on input "HCS Spencer" at bounding box center [765, 393] width 809 height 24
paste input "JCS Realty"
type input "JCS Realty"
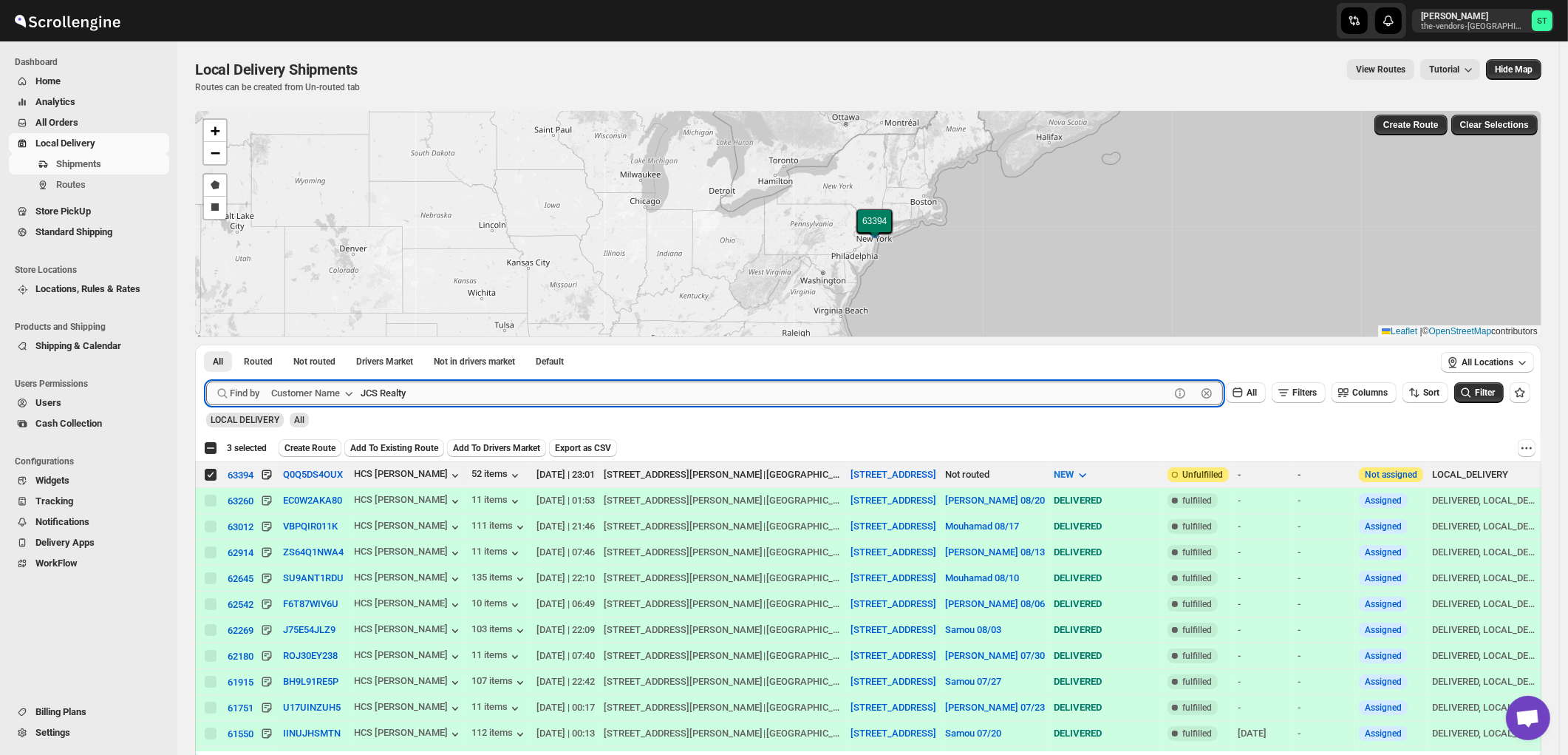
click at [206, 345] on button "Submit" at bounding box center [227, 352] width 42 height 15
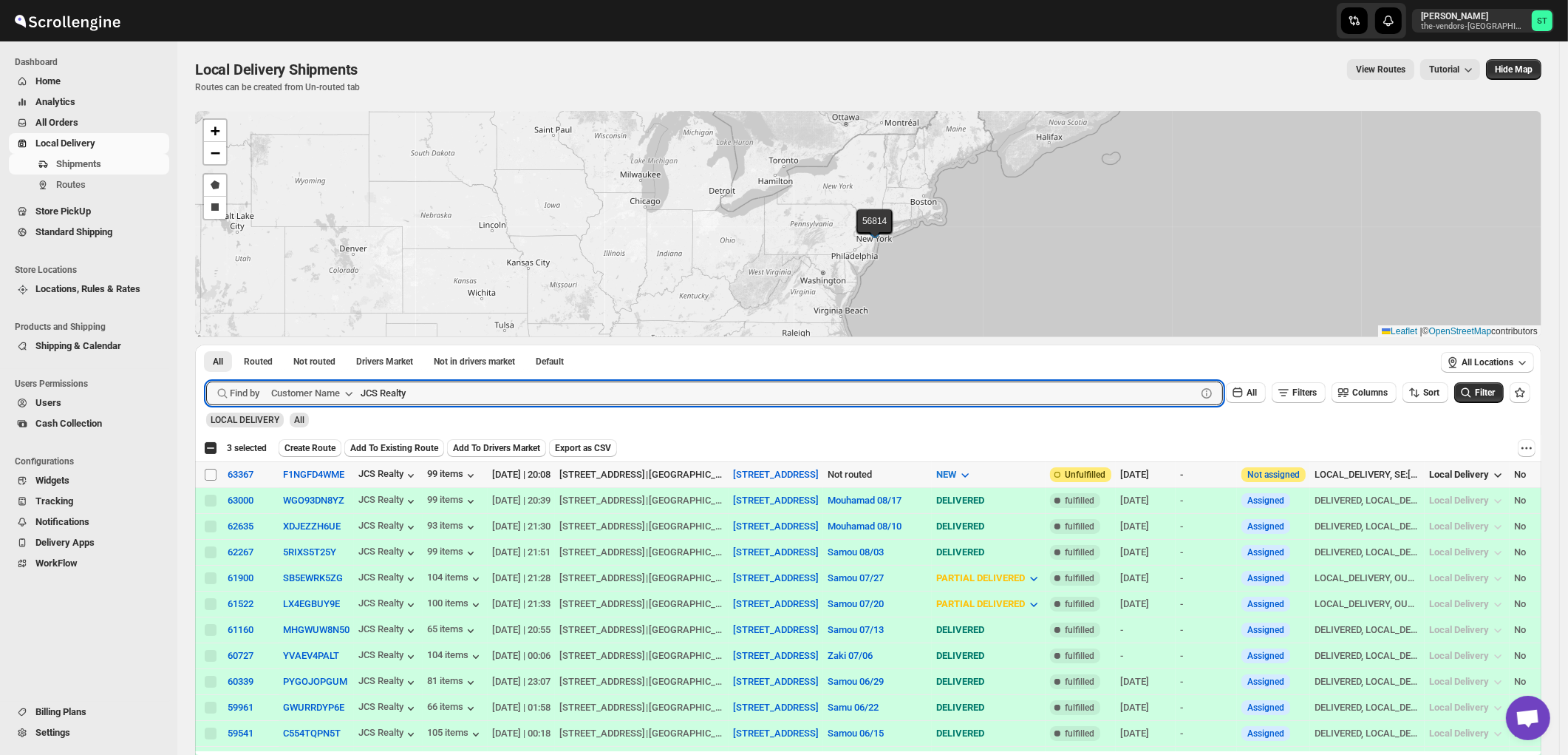
click at [212, 469] on input "Select shipment" at bounding box center [210, 474] width 12 height 12
checkbox input "true"
click at [625, 389] on input "JCS Realty" at bounding box center [765, 393] width 809 height 24
paste input "Smart Cafe Anchor Health Homecare Services Inc"
type input "Smart Cafe Anchor Health Homecare Services Inc"
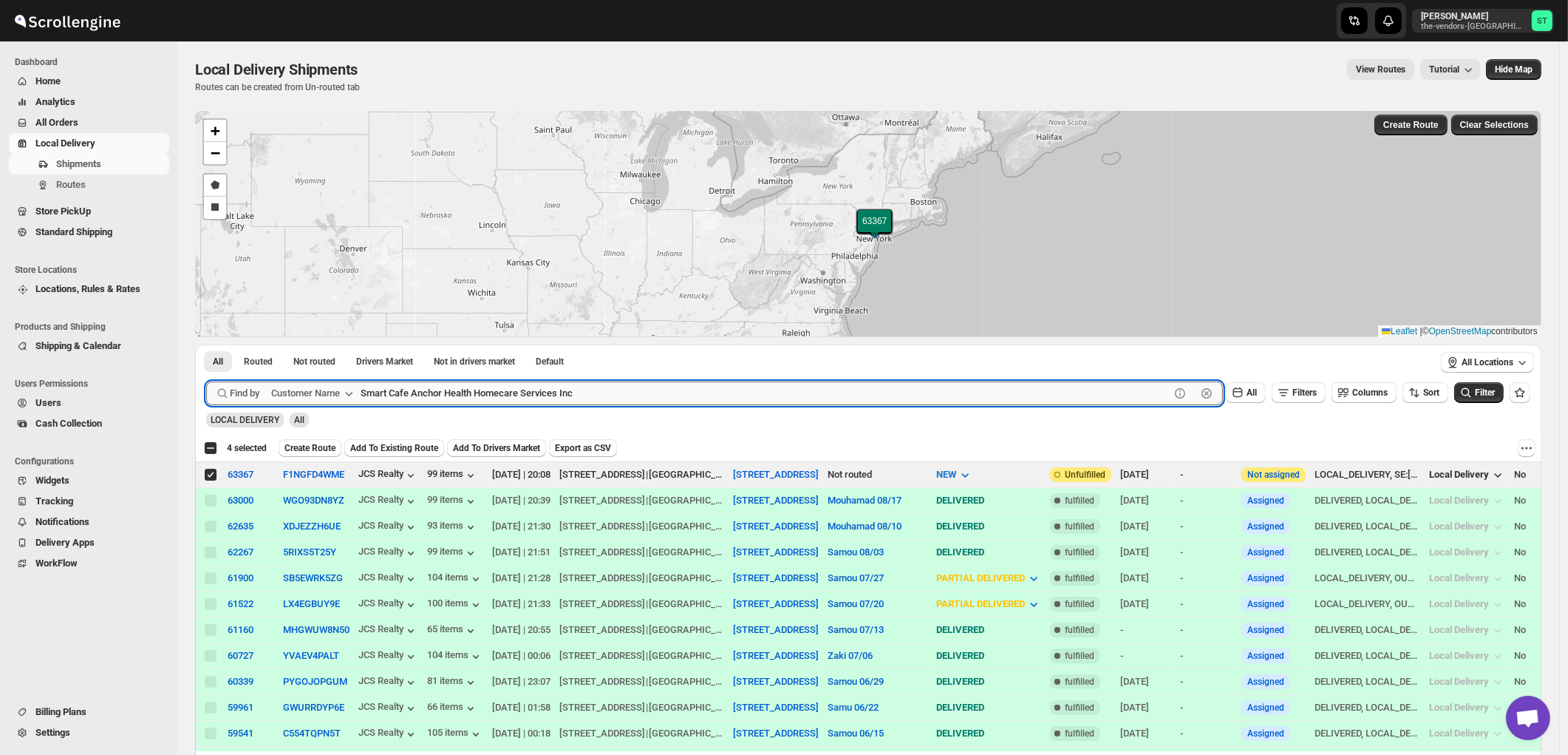
click at [206, 345] on button "Submit" at bounding box center [227, 352] width 42 height 15
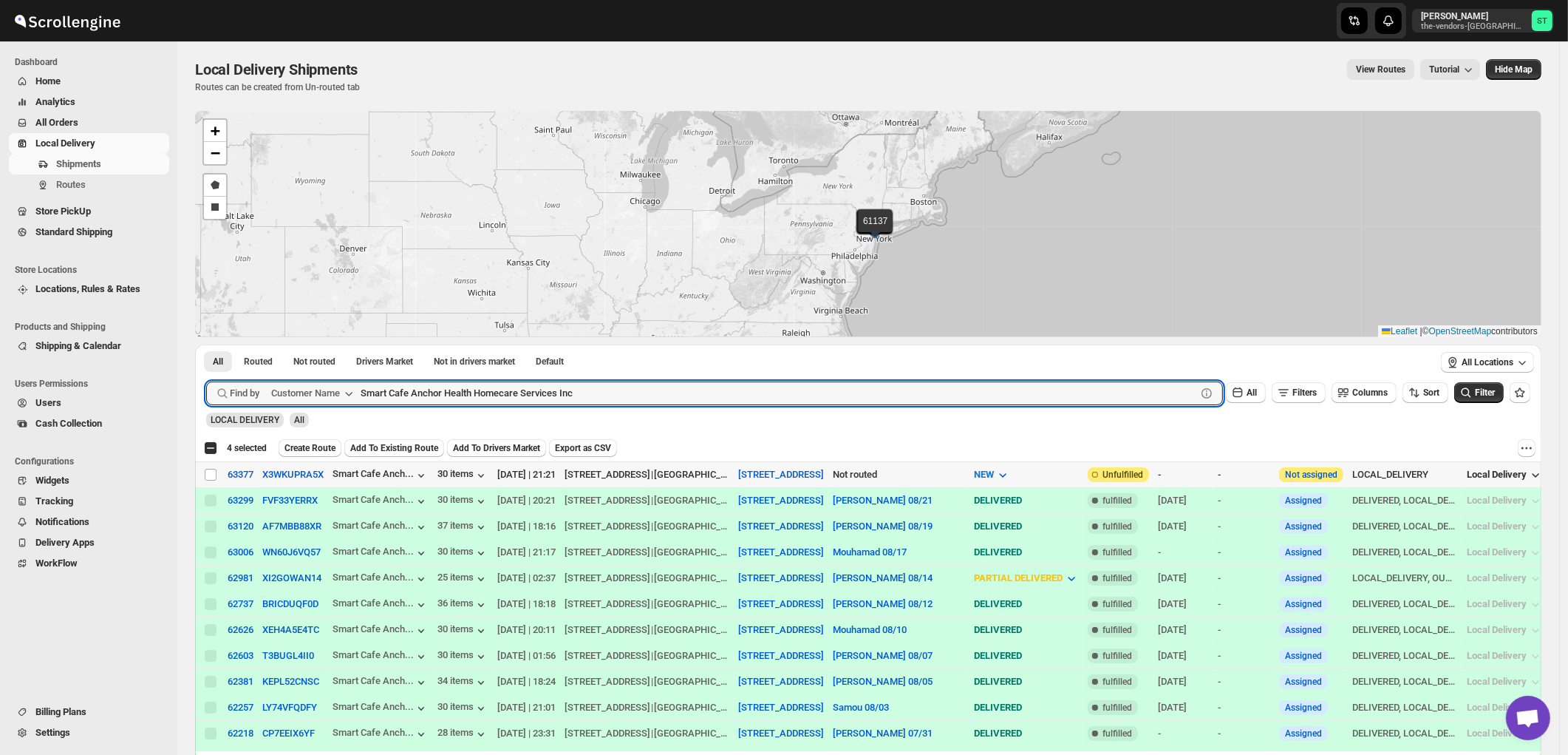
click at [209, 474] on input "Select shipment" at bounding box center [210, 474] width 12 height 12
checkbox input "true"
click at [481, 389] on input "Smart Cafe Anchor Health Homecare Services Inc" at bounding box center [765, 393] width 809 height 24
paste input "Apex Group"
type input "Apex Group"
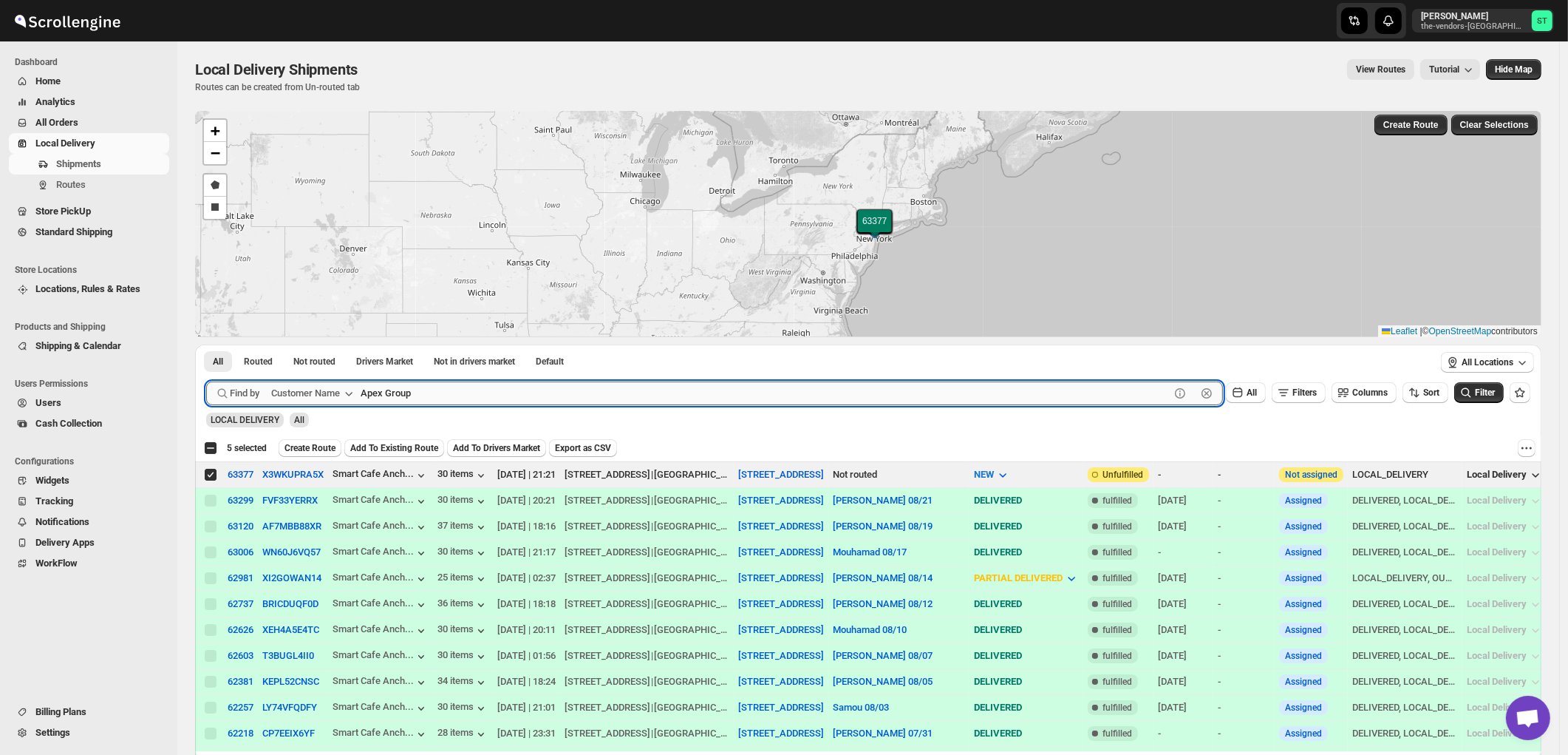
click at [206, 345] on button "Submit" at bounding box center [227, 352] width 42 height 15
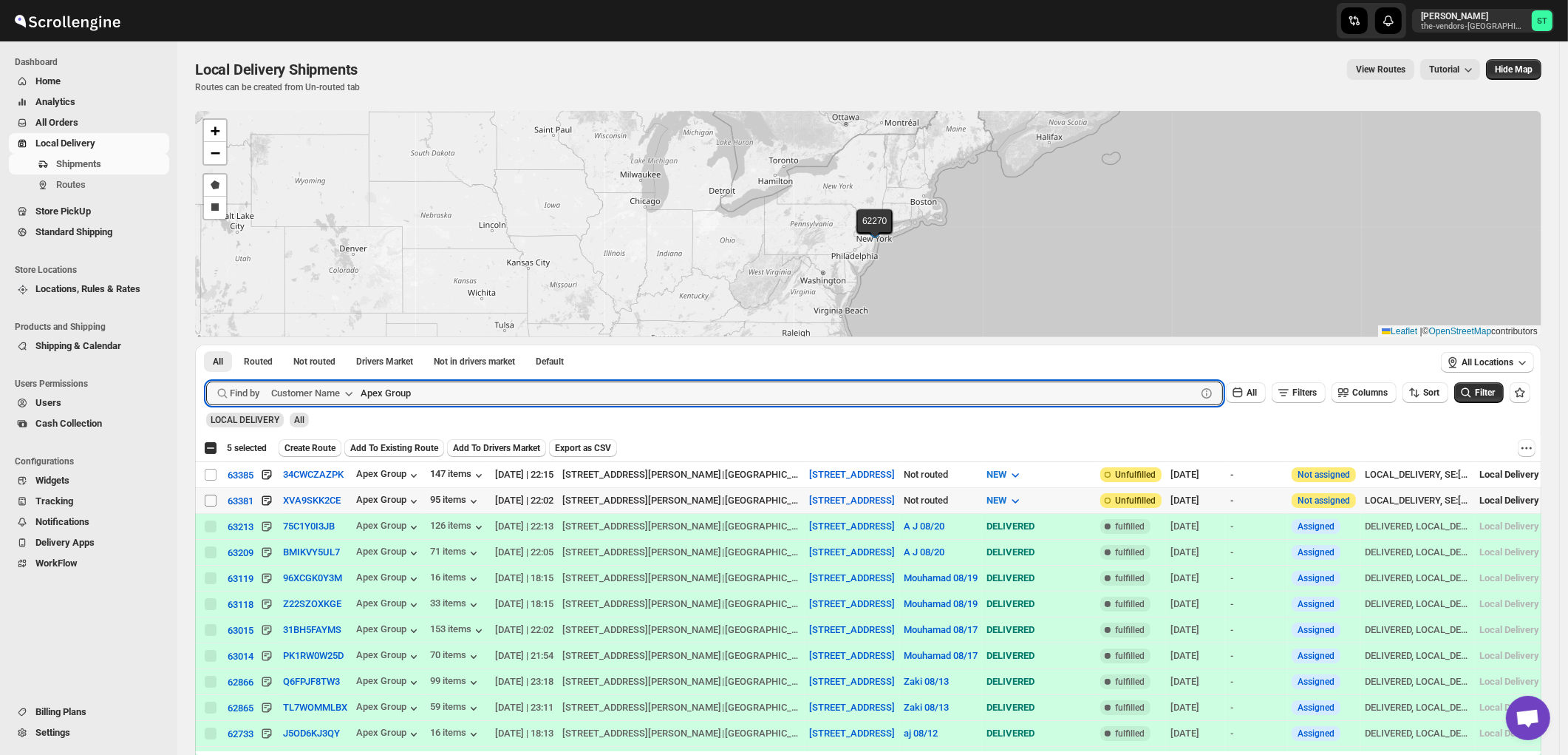
click at [205, 499] on input "Select shipment" at bounding box center [210, 500] width 12 height 12
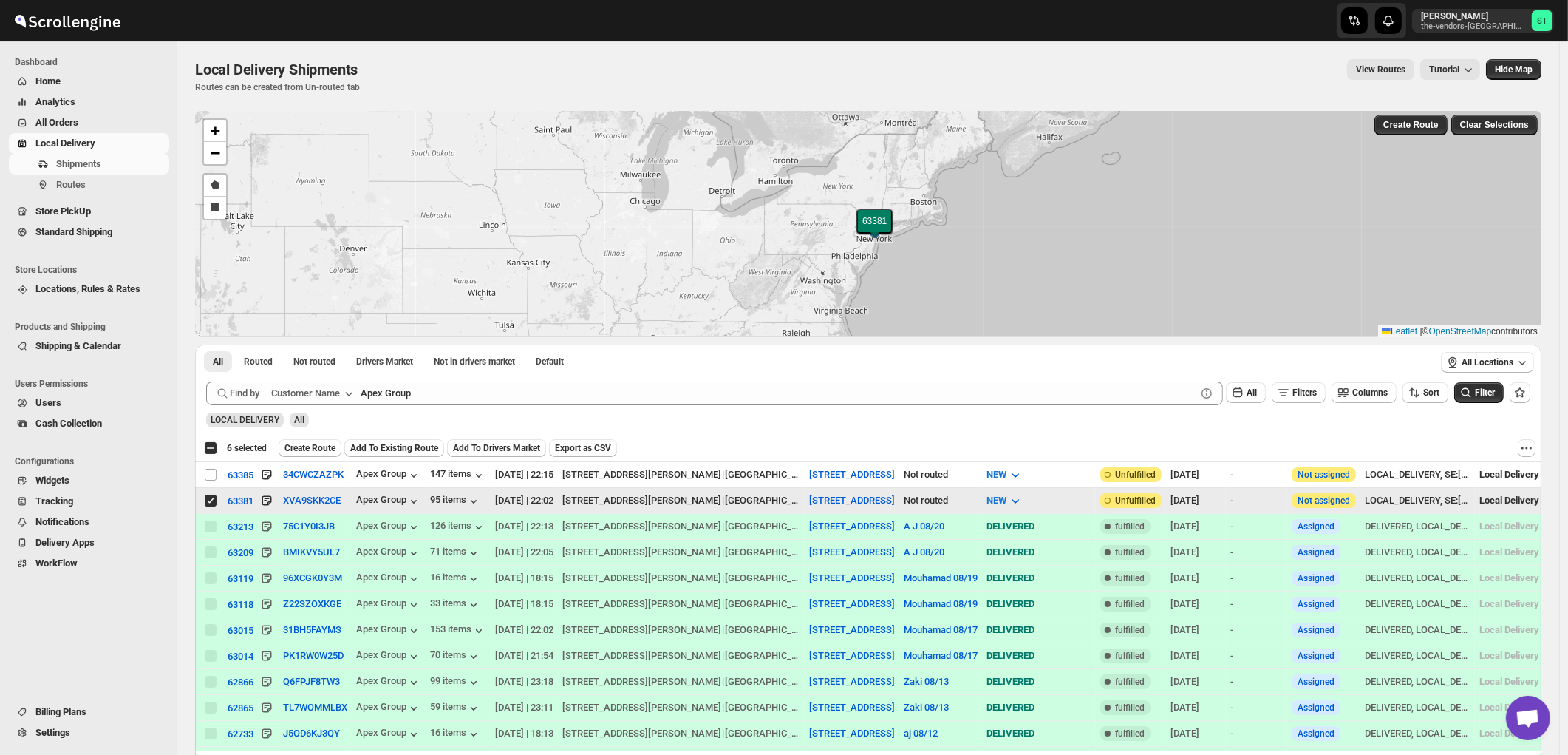
click at [207, 498] on input "Select shipment" at bounding box center [210, 500] width 12 height 12
checkbox input "false"
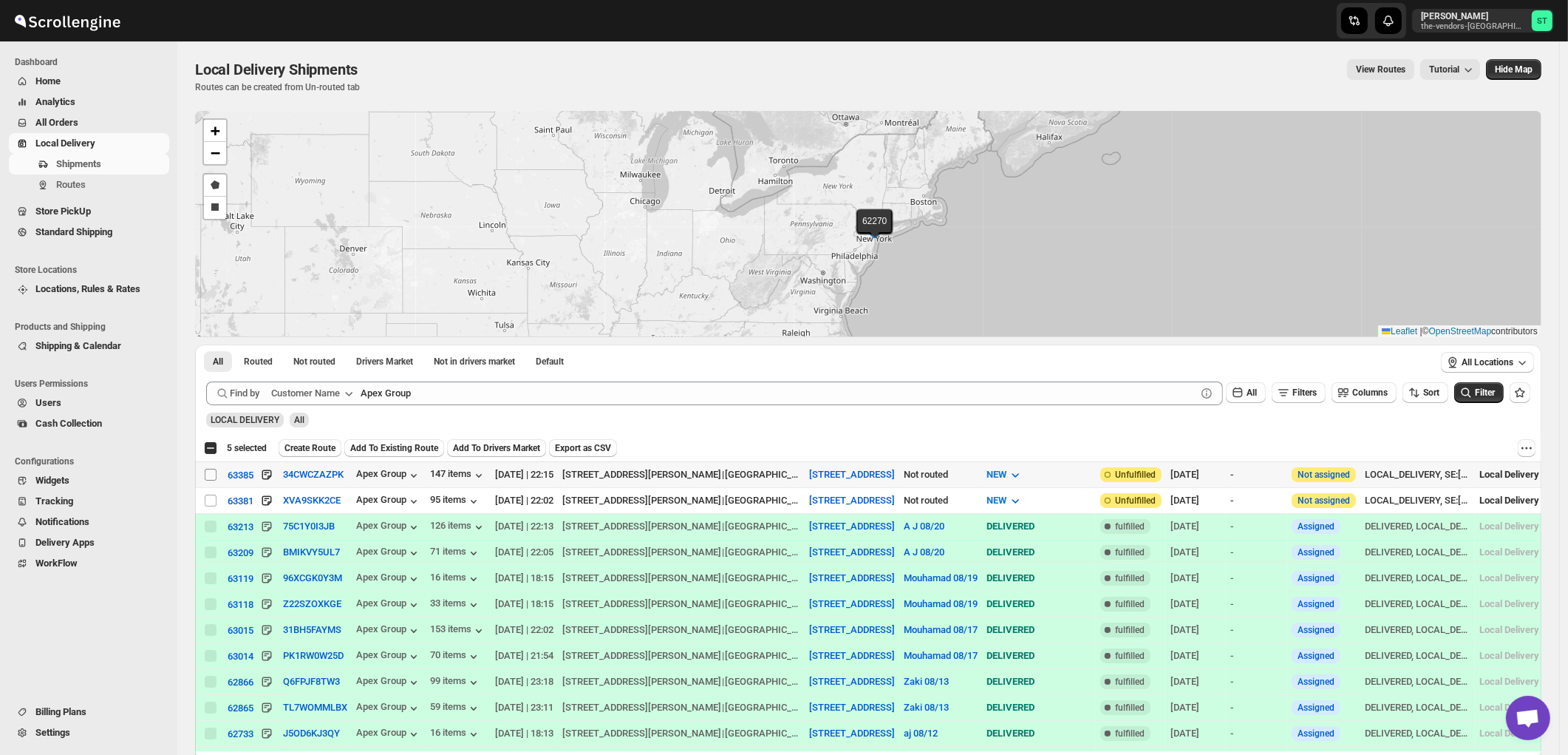
click at [209, 475] on input "Select shipment" at bounding box center [210, 474] width 12 height 12
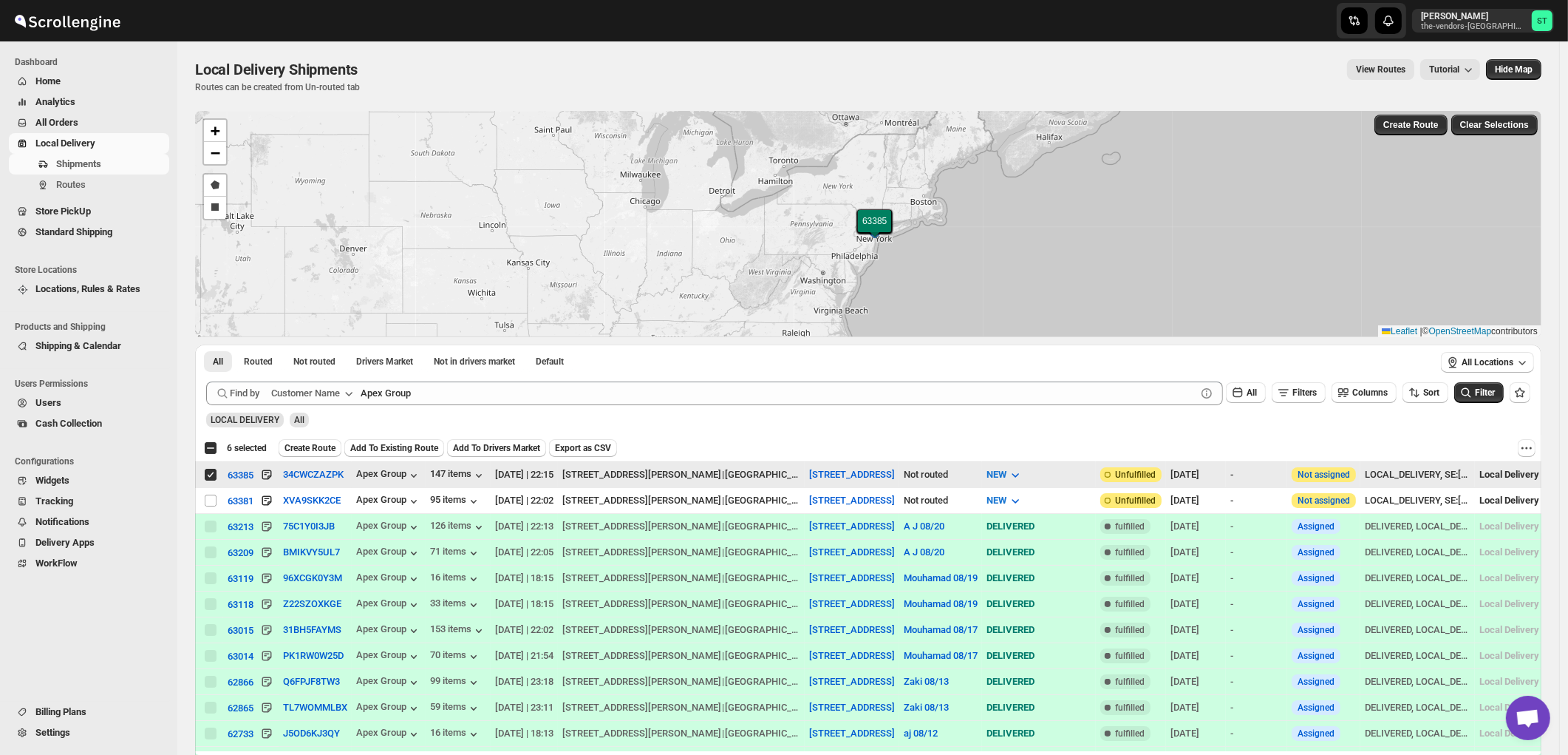
click at [216, 473] on input "Select shipment" at bounding box center [210, 474] width 12 height 12
checkbox input "false"
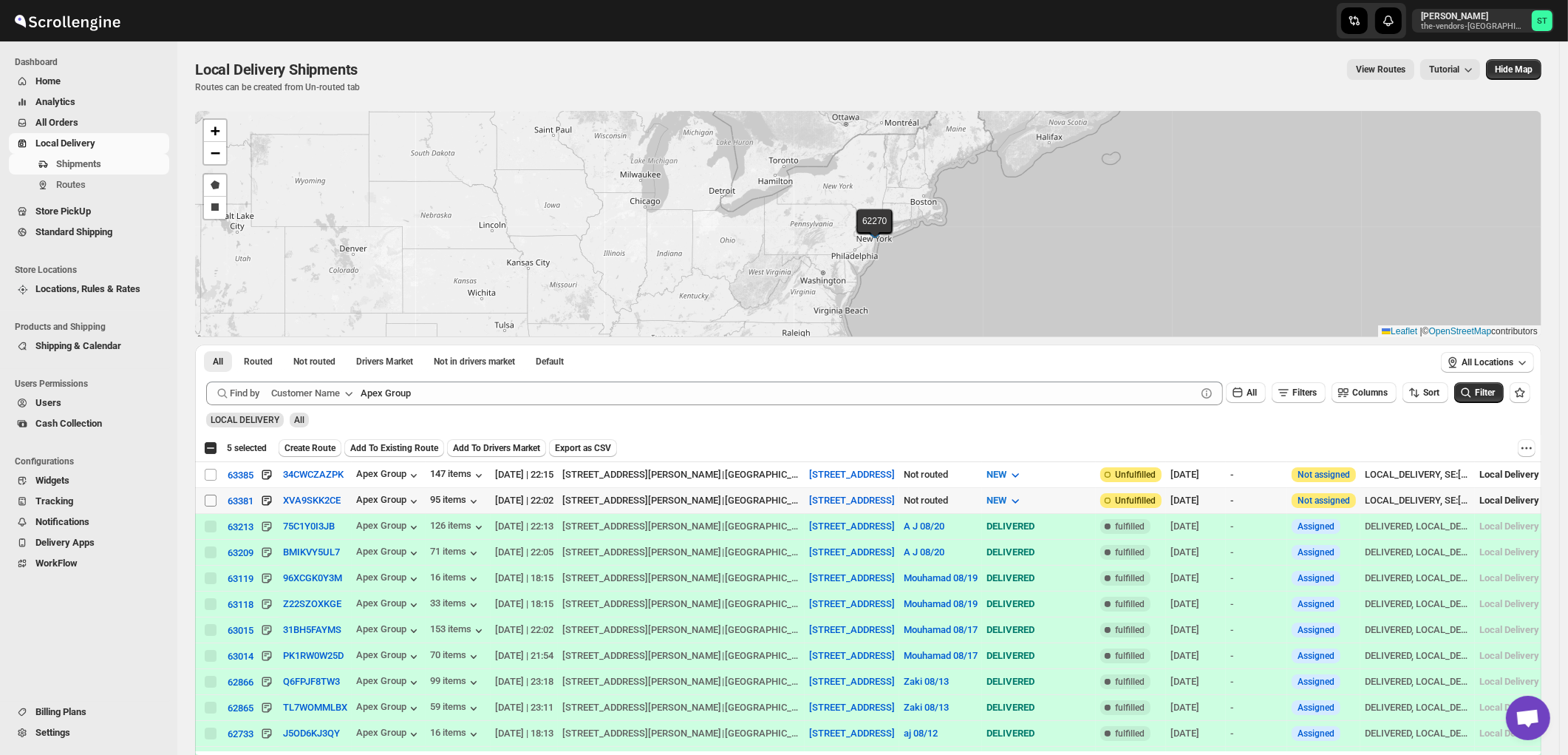
click at [209, 494] on input "Select shipment" at bounding box center [210, 500] width 12 height 12
checkbox input "true"
click at [210, 474] on input "Select shipment" at bounding box center [210, 474] width 12 height 12
checkbox input "true"
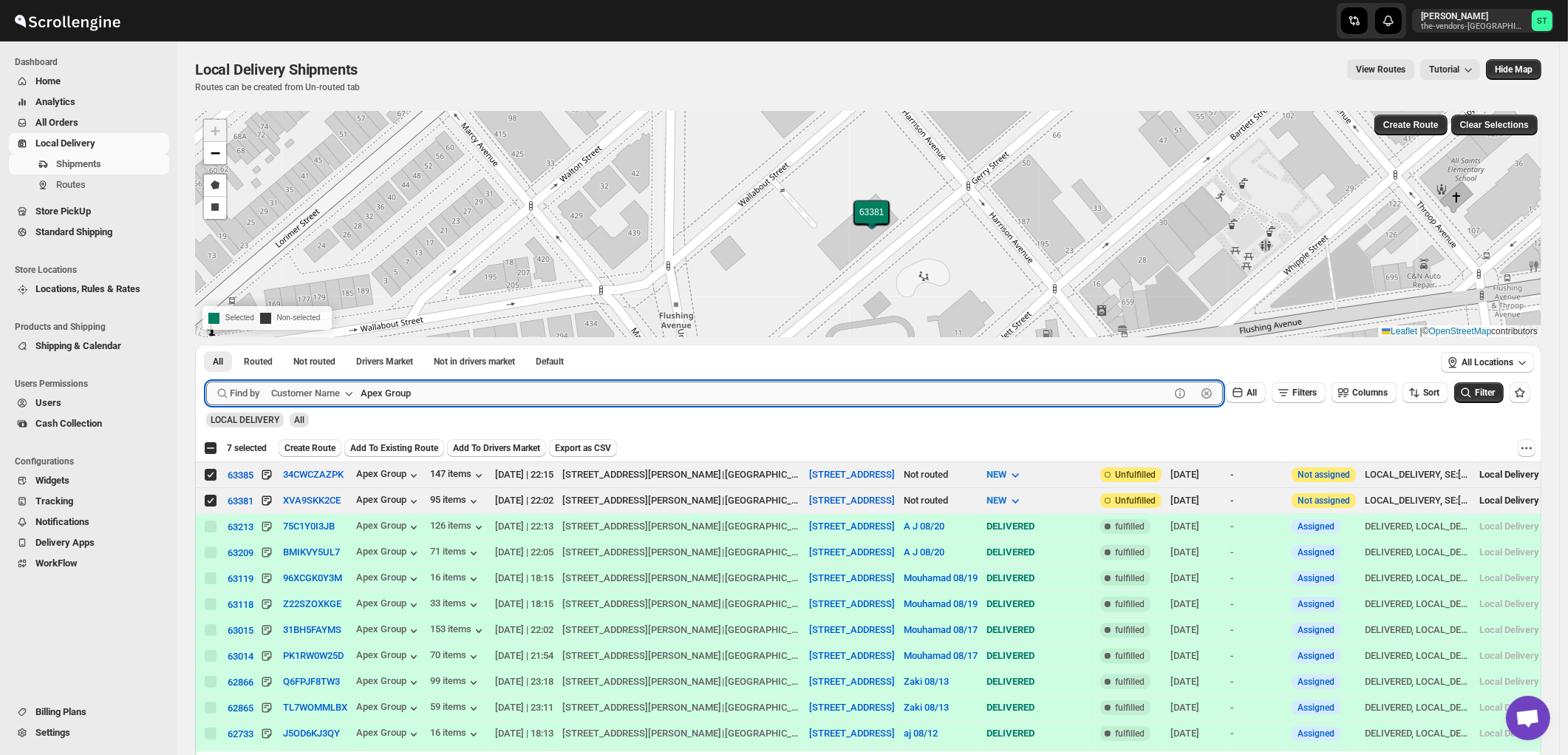
click at [554, 385] on input "Apex Group" at bounding box center [765, 393] width 809 height 24
paste input "Zack Teper - Pesach Tikvah 3rd floor"
type input "Zack Teper"
click at [206, 345] on button "Submit" at bounding box center [227, 352] width 42 height 15
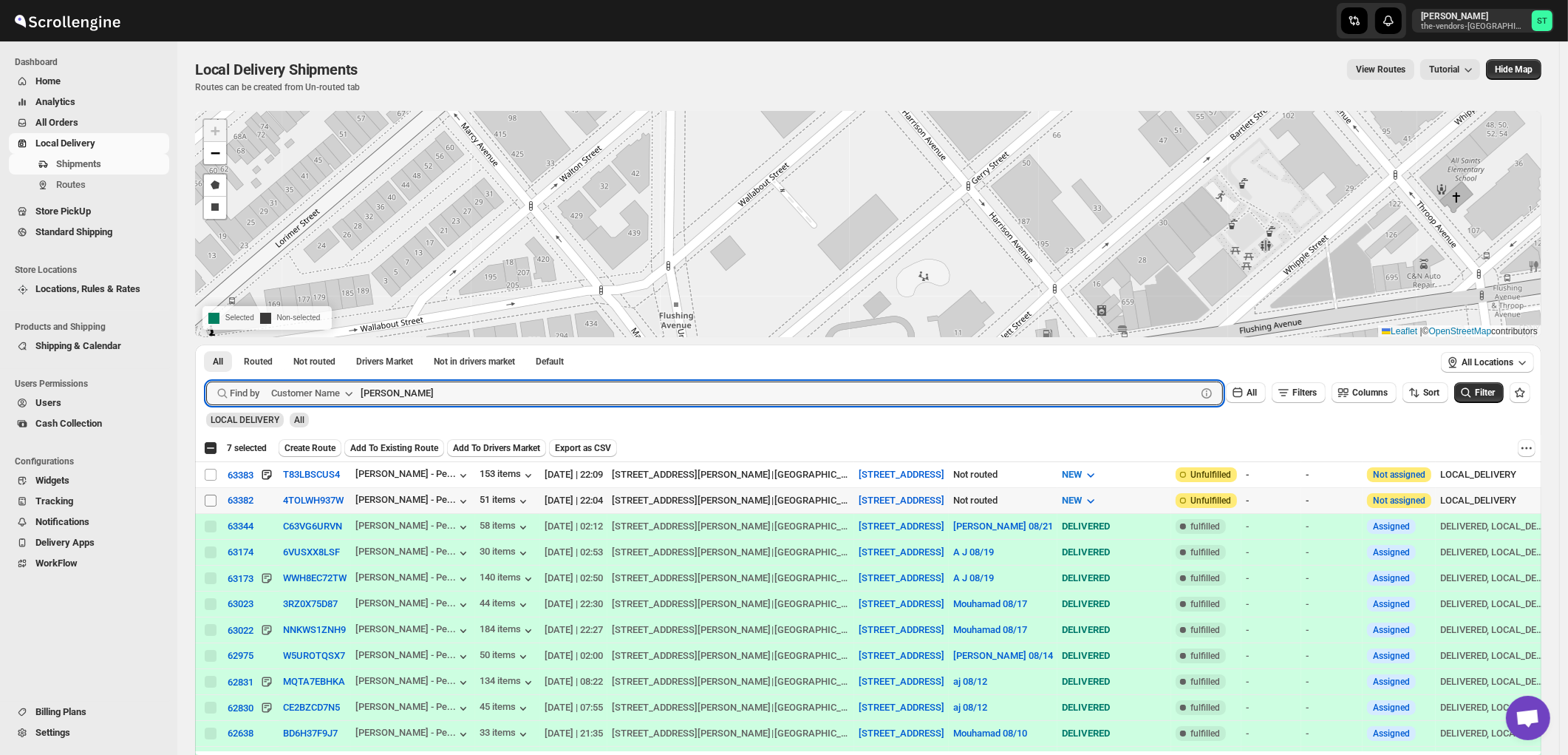
click at [205, 500] on input "Select shipment" at bounding box center [210, 500] width 12 height 12
checkbox input "true"
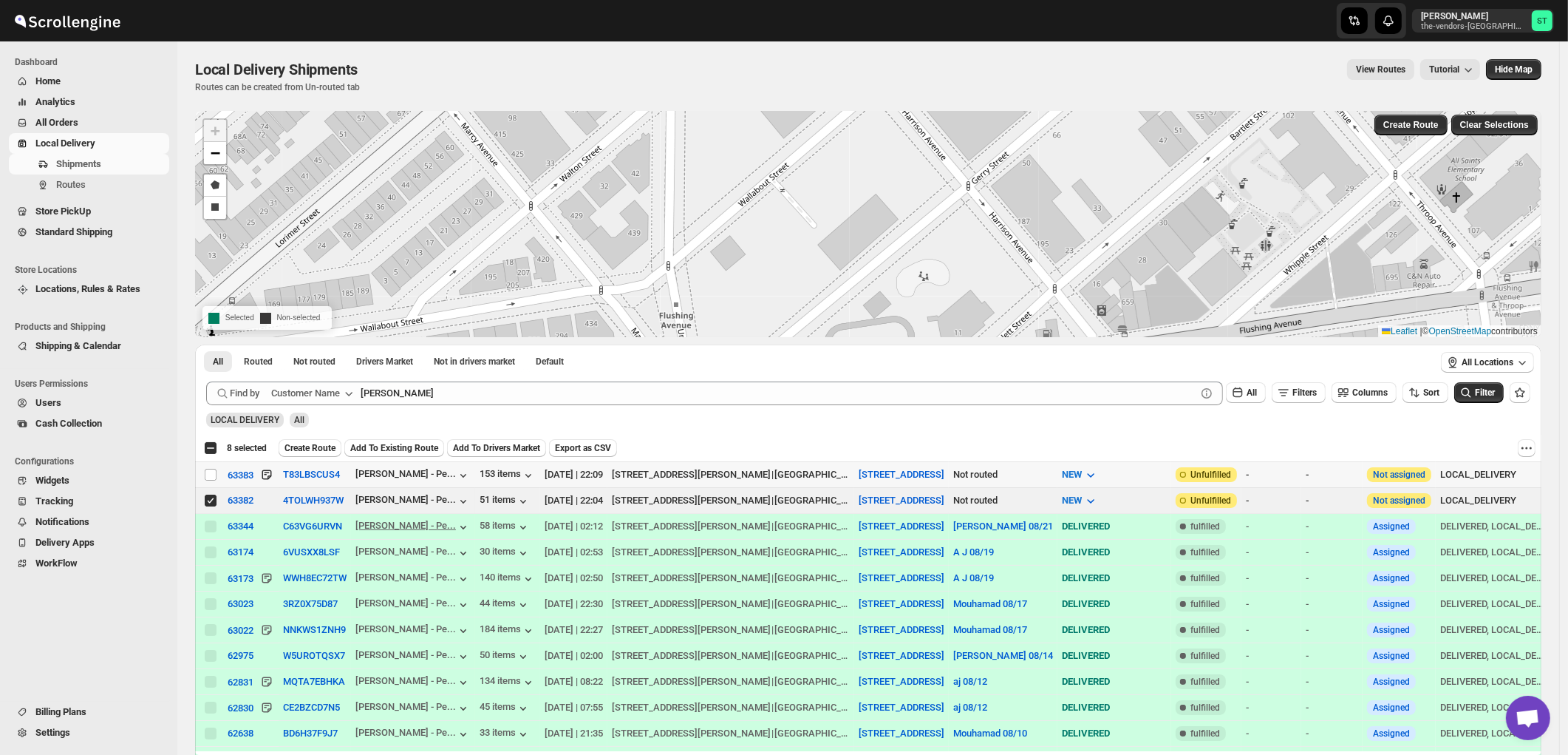
click at [208, 477] on input "Select shipment" at bounding box center [210, 474] width 12 height 12
checkbox input "true"
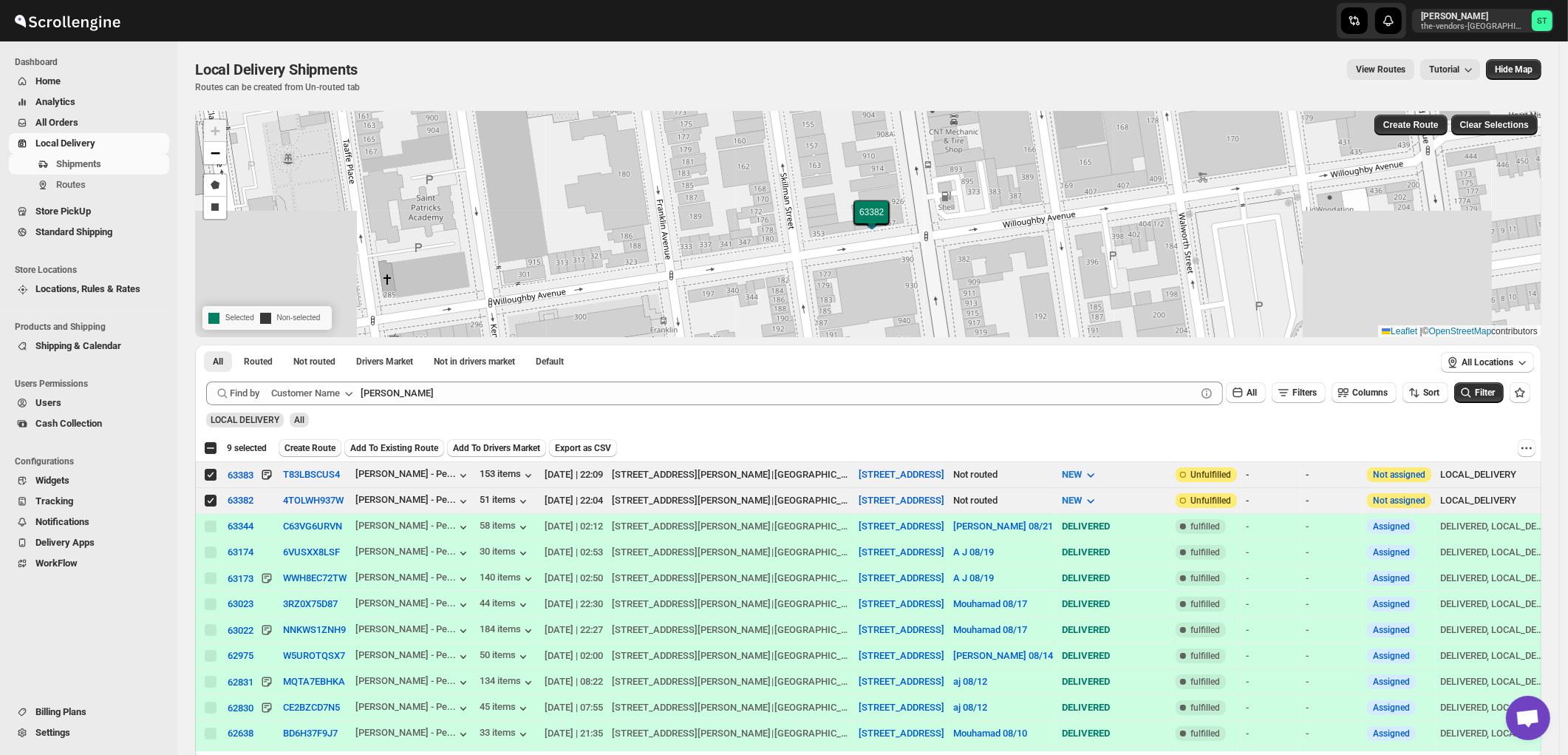
click at [316, 442] on span "Create Route" at bounding box center [310, 448] width 51 height 12
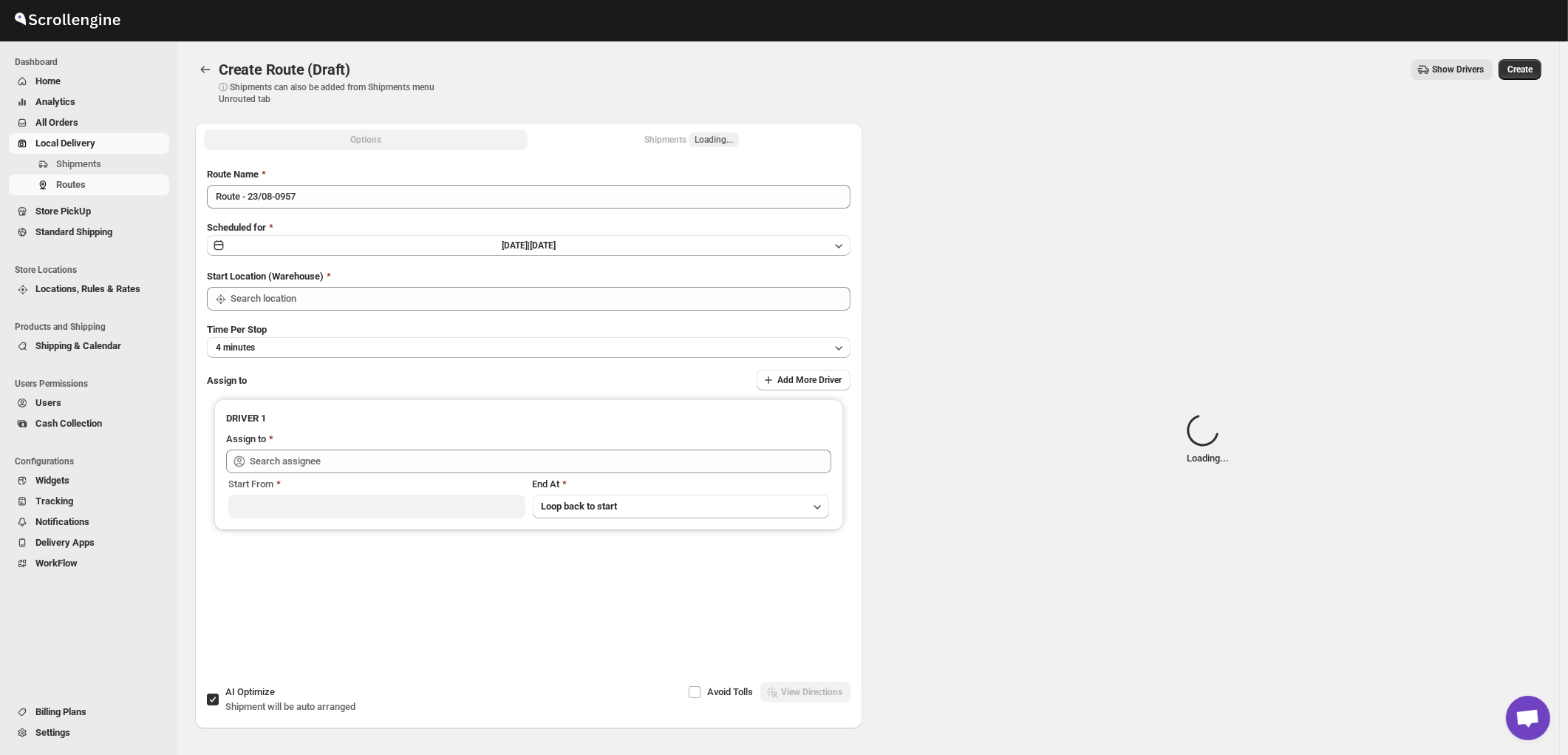
type input "[STREET_ADDRESS]"
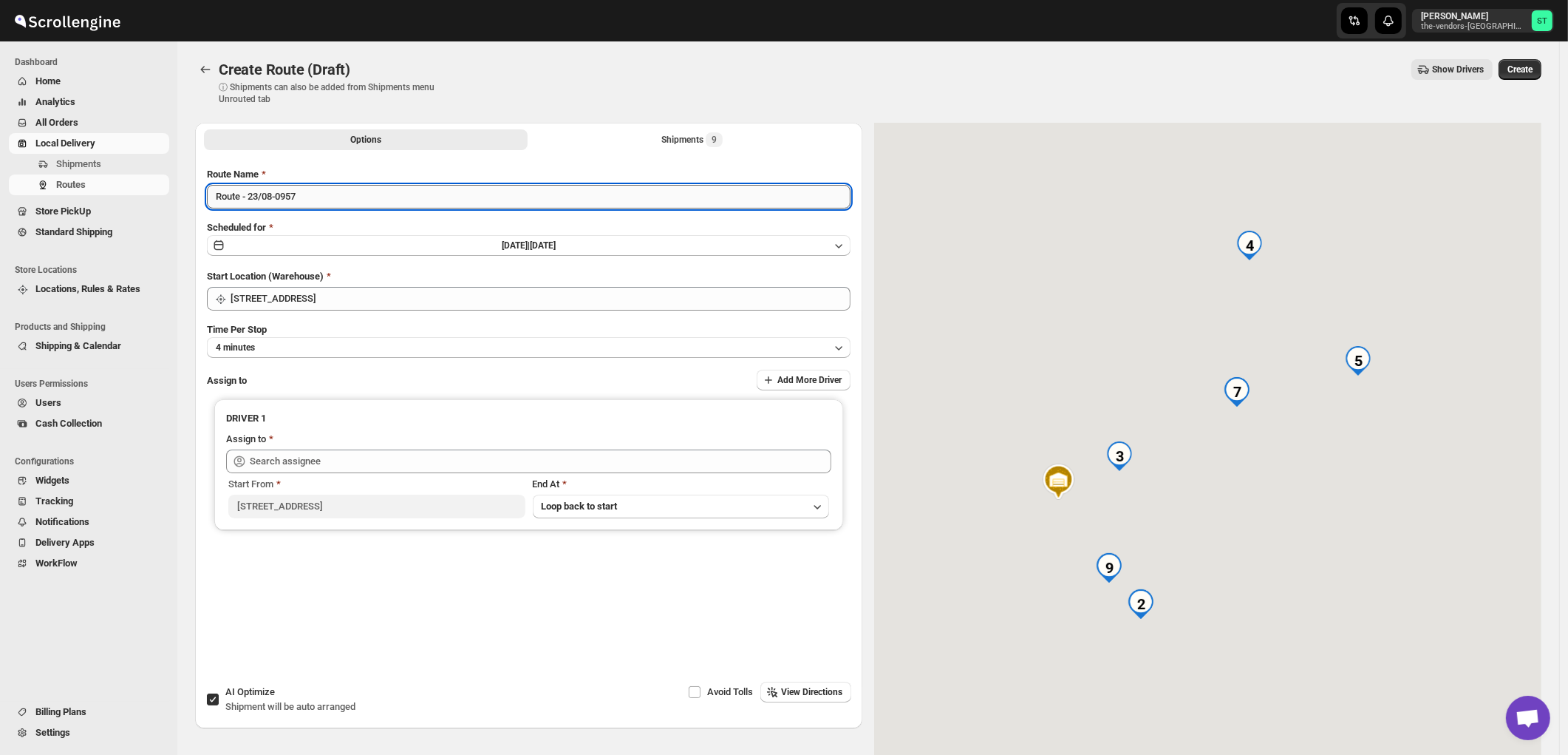
click at [326, 195] on input "Route - 23/08-0957" at bounding box center [529, 197] width 644 height 24
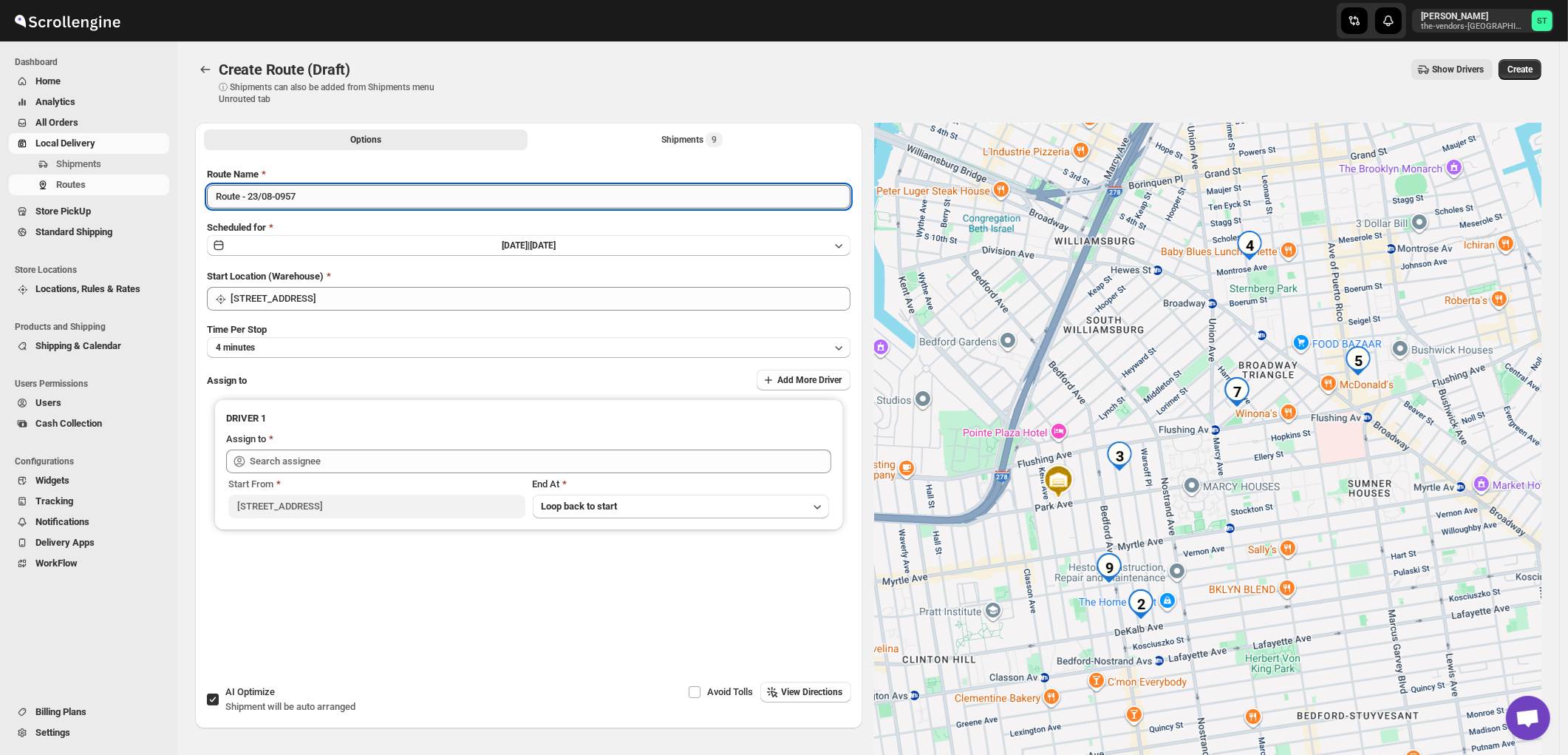
paste input "Mouhamad"
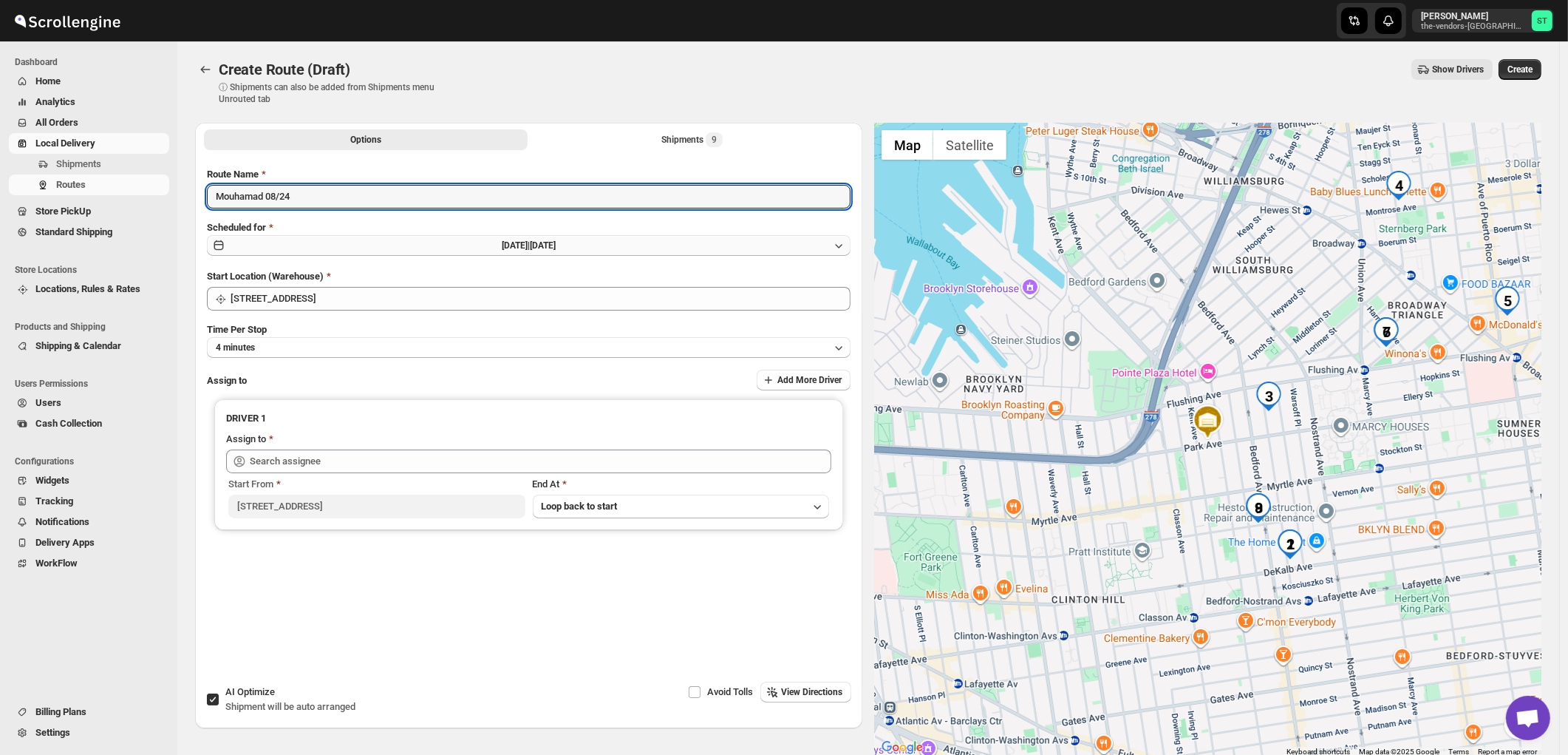
type input "Mouhamad 08/24"
click at [457, 242] on button "Sat Aug 23 2025 | Today" at bounding box center [529, 246] width 644 height 21
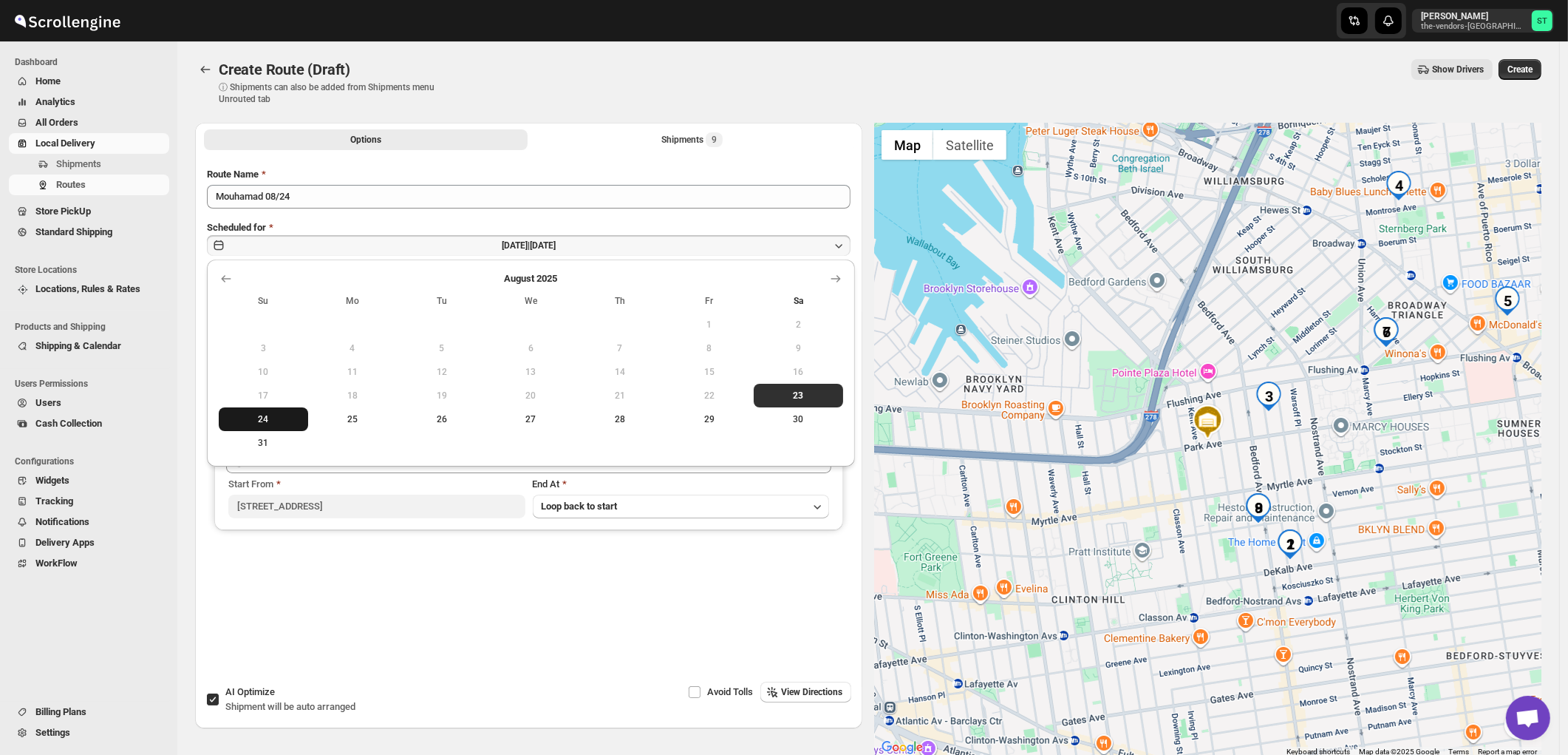
click at [267, 417] on span "24" at bounding box center [263, 419] width 78 height 12
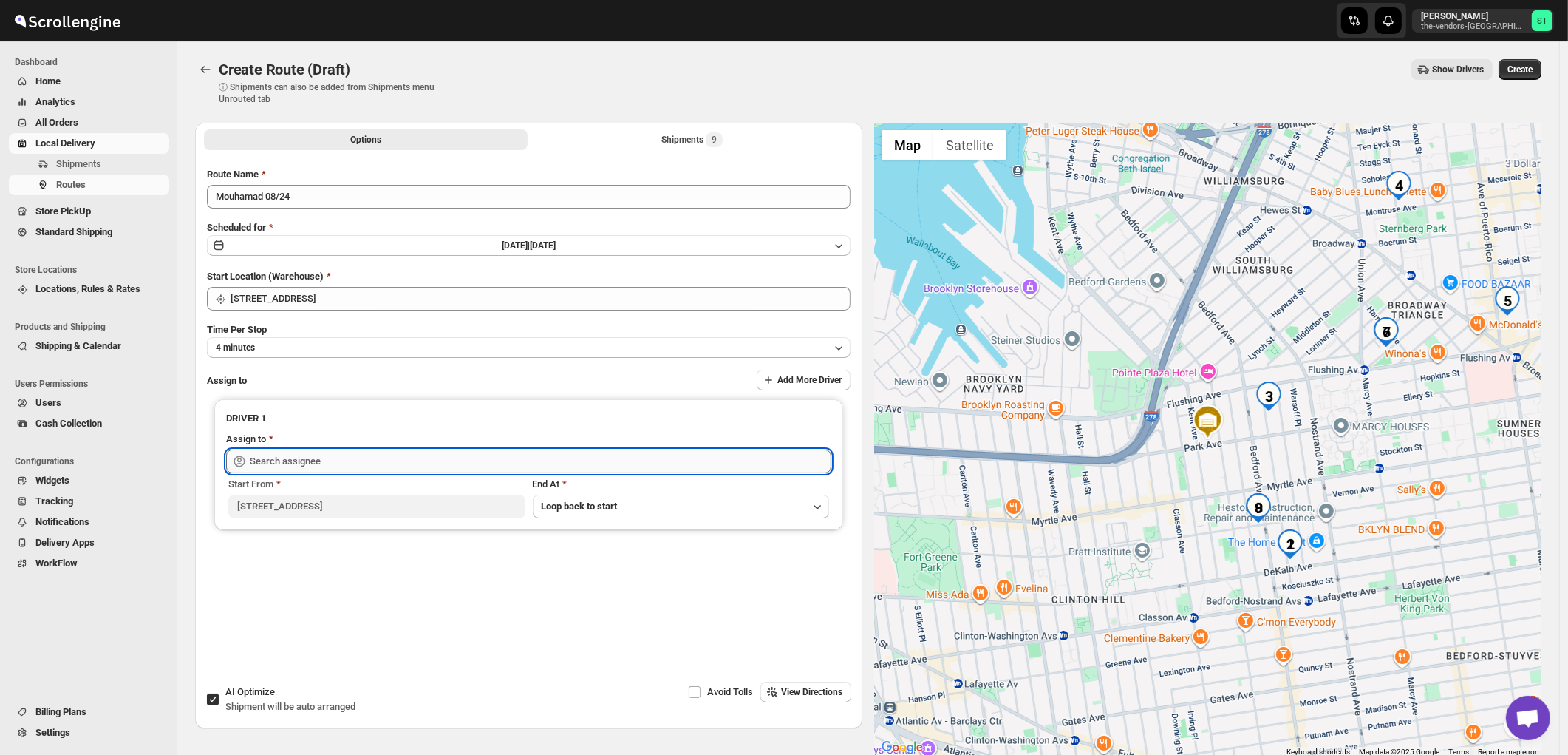
click at [375, 460] on input "text" at bounding box center [540, 461] width 581 height 24
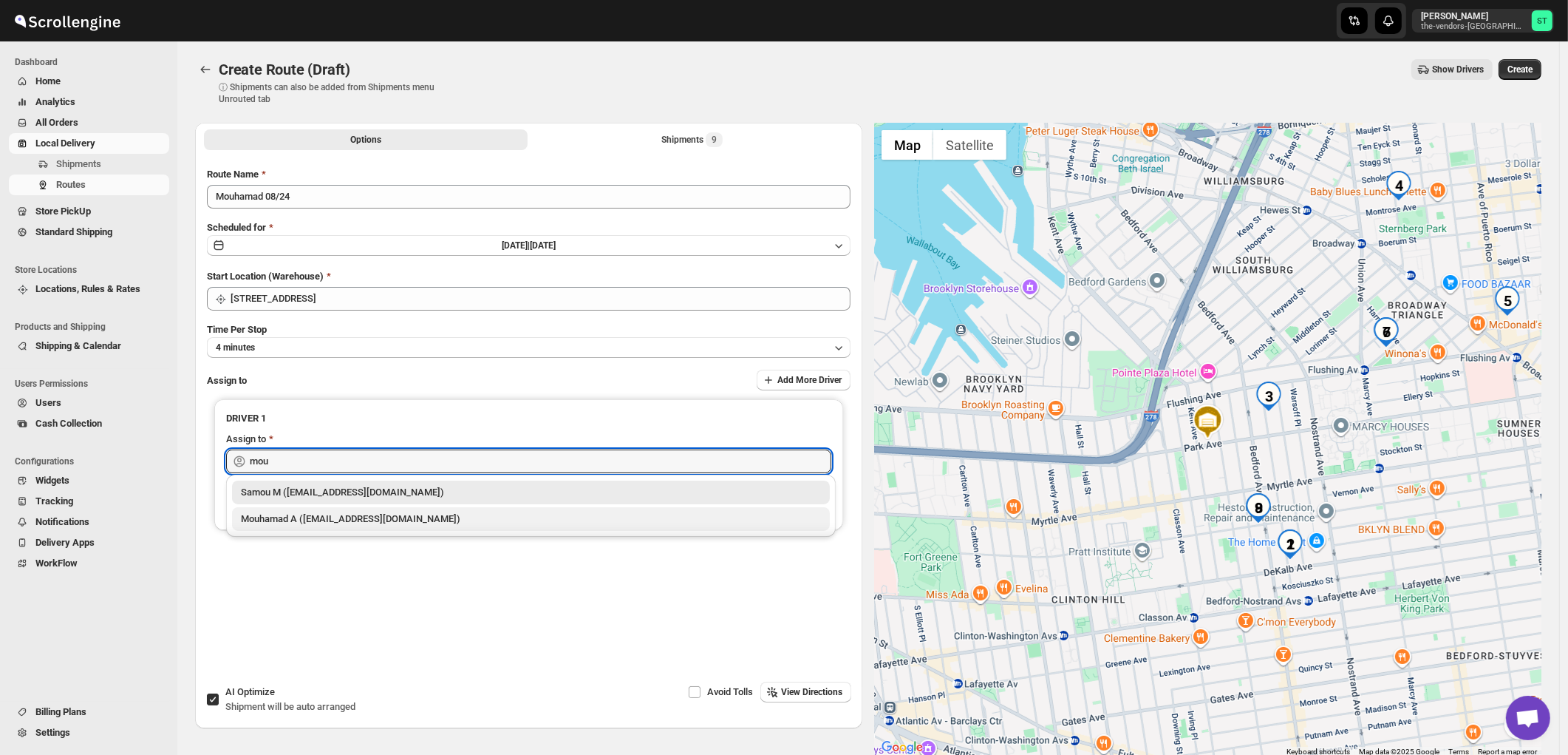
click at [308, 517] on div "Mouhamad A (akazzoumohamed6@gmail.com)" at bounding box center [531, 519] width 581 height 14
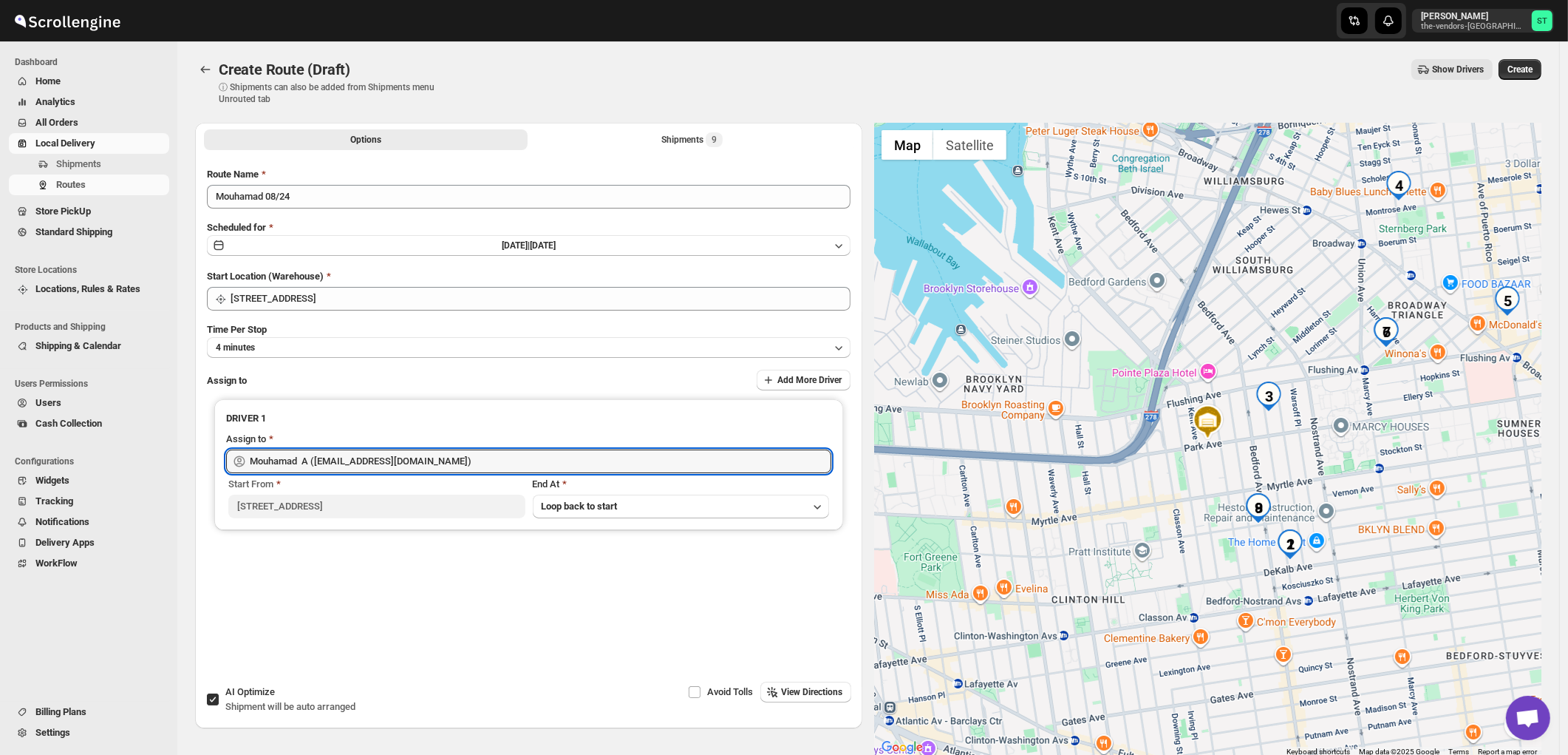
type input "Mouhamad A (akazzoumohamed6@gmail.com)"
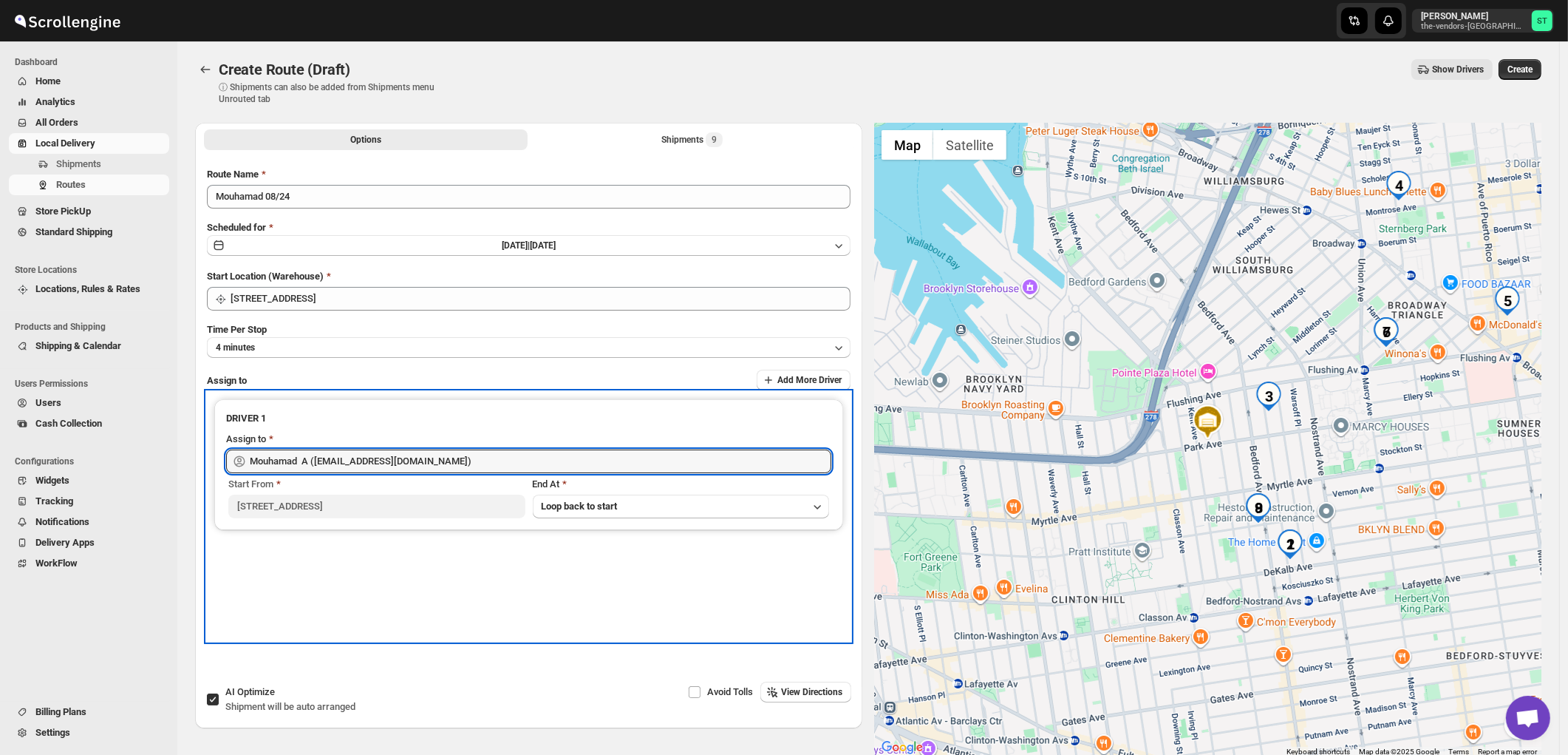
click at [399, 565] on div "DRIVER 1 Assign to Mouhamad A (akazzoumohamed6@gmail.com) Start From 445 Park A…" at bounding box center [529, 517] width 644 height 250
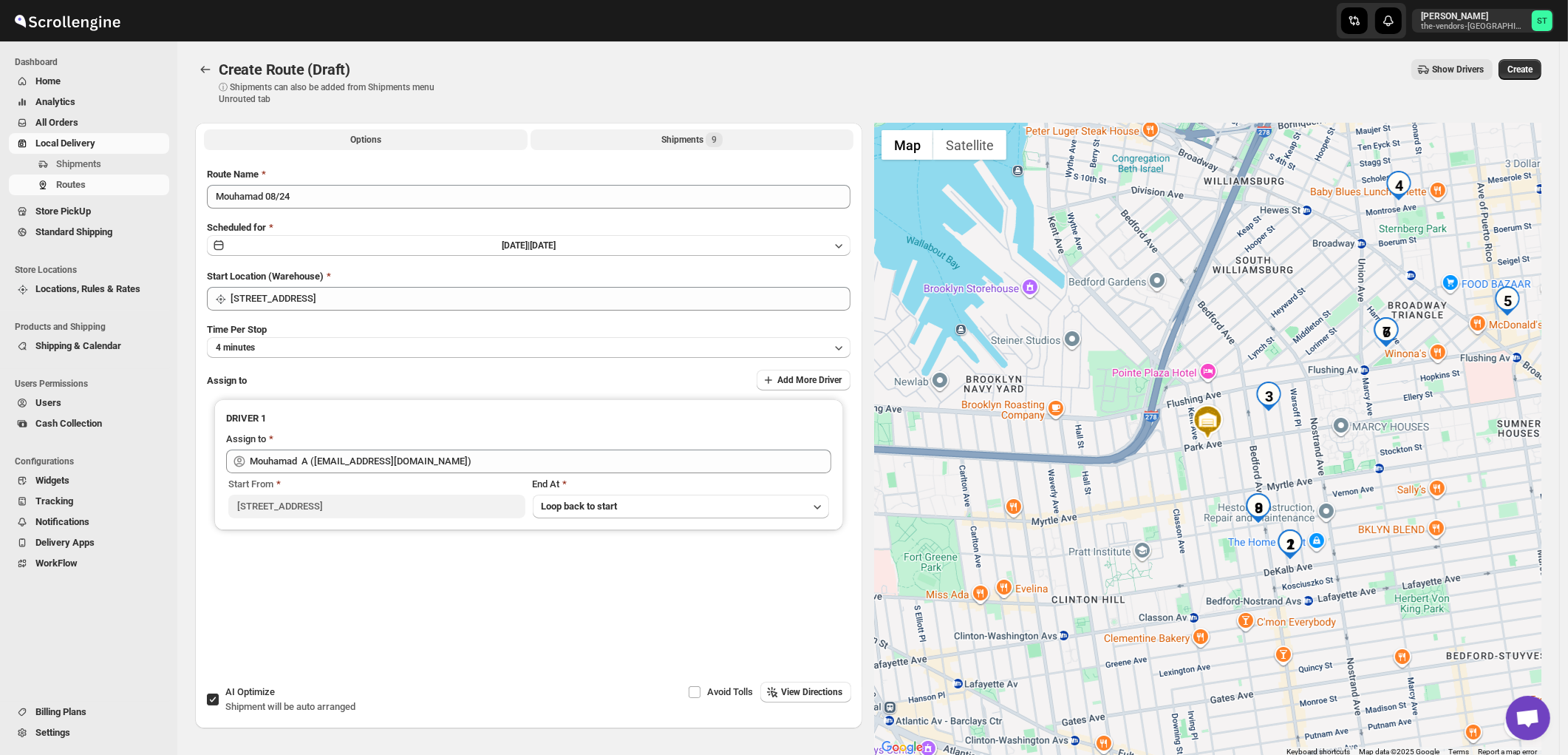
click at [682, 136] on div "Shipments 9" at bounding box center [692, 139] width 62 height 14
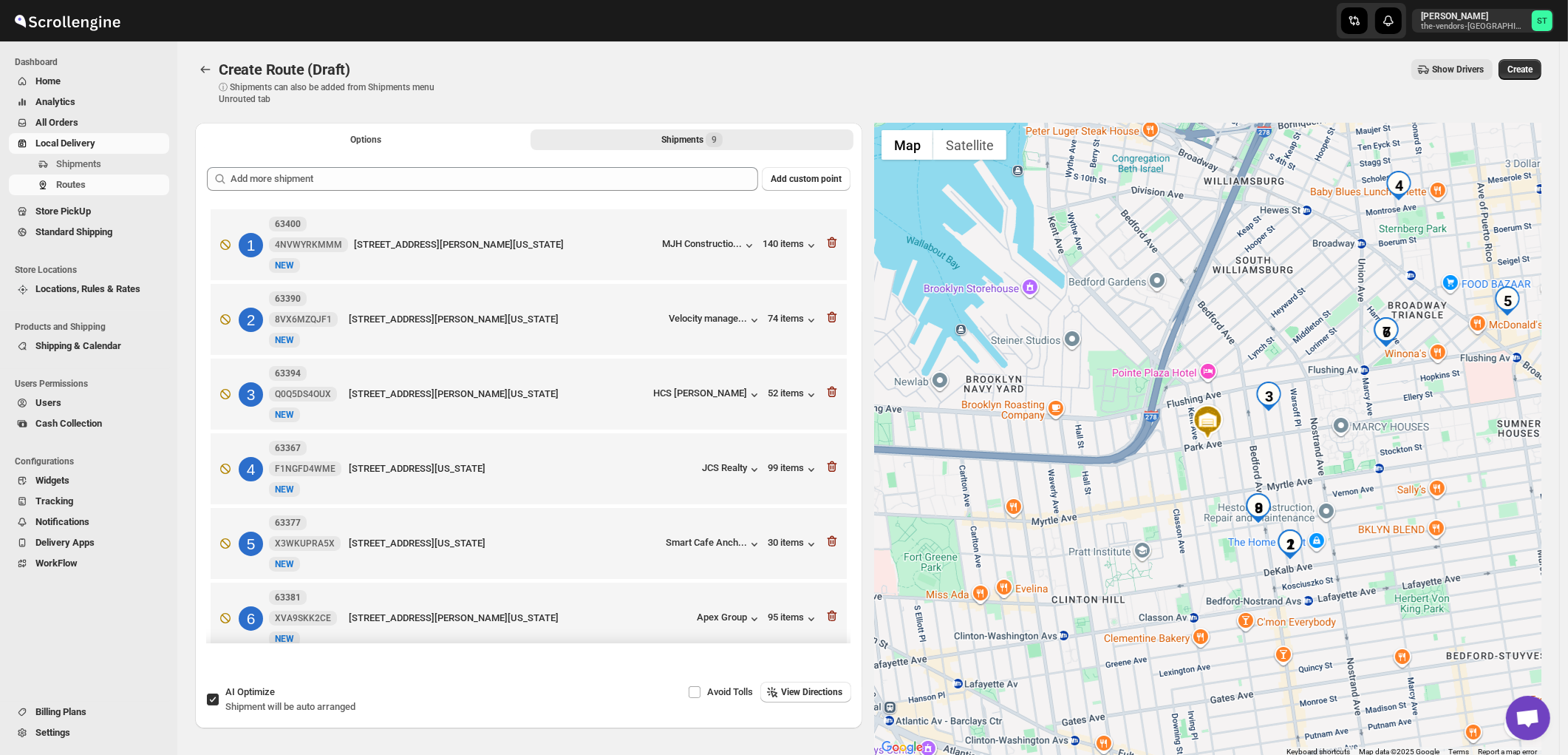
click at [210, 698] on input "AI Optimize Shipment will be auto arranged" at bounding box center [213, 699] width 12 height 12
checkbox input "false"
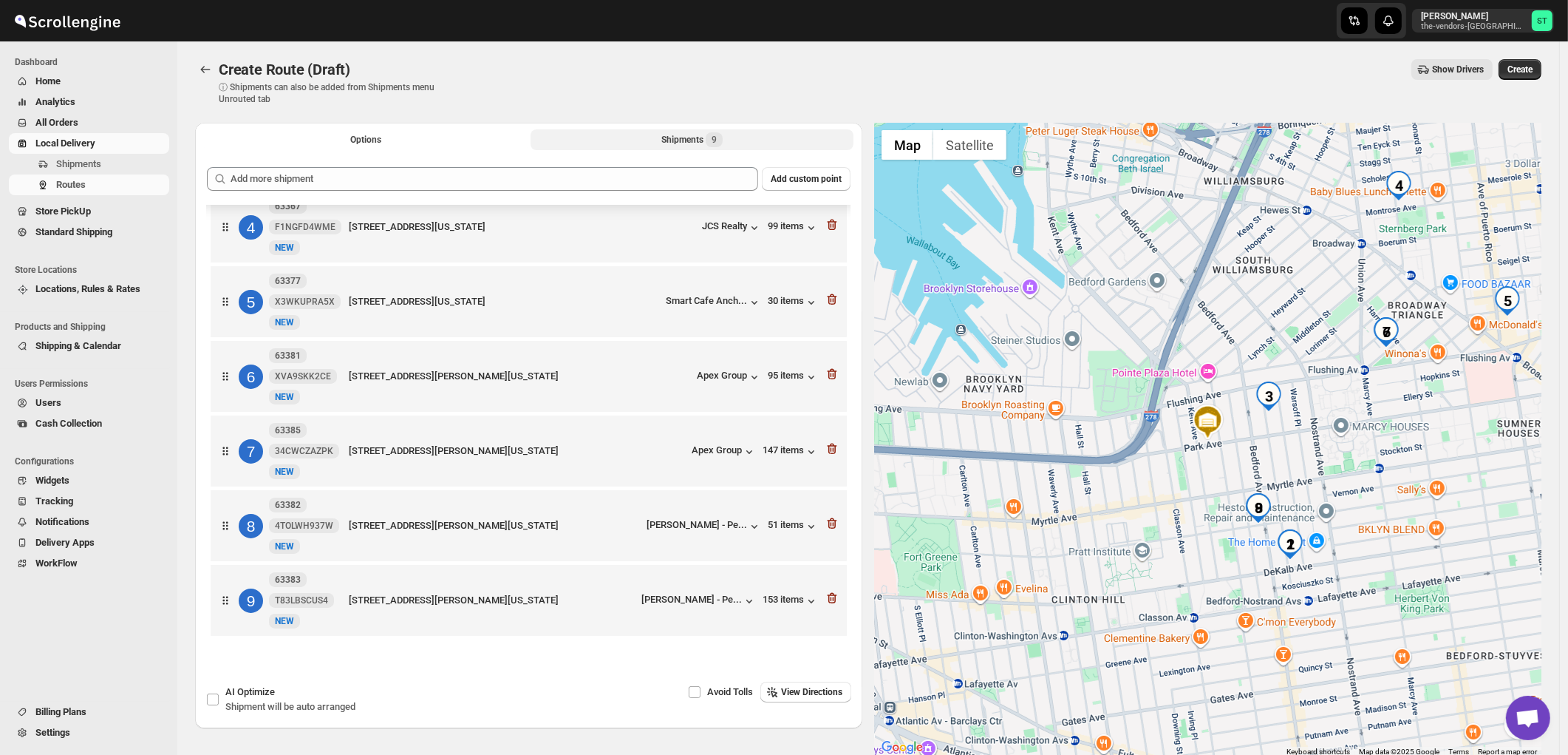
scroll to position [75, 0]
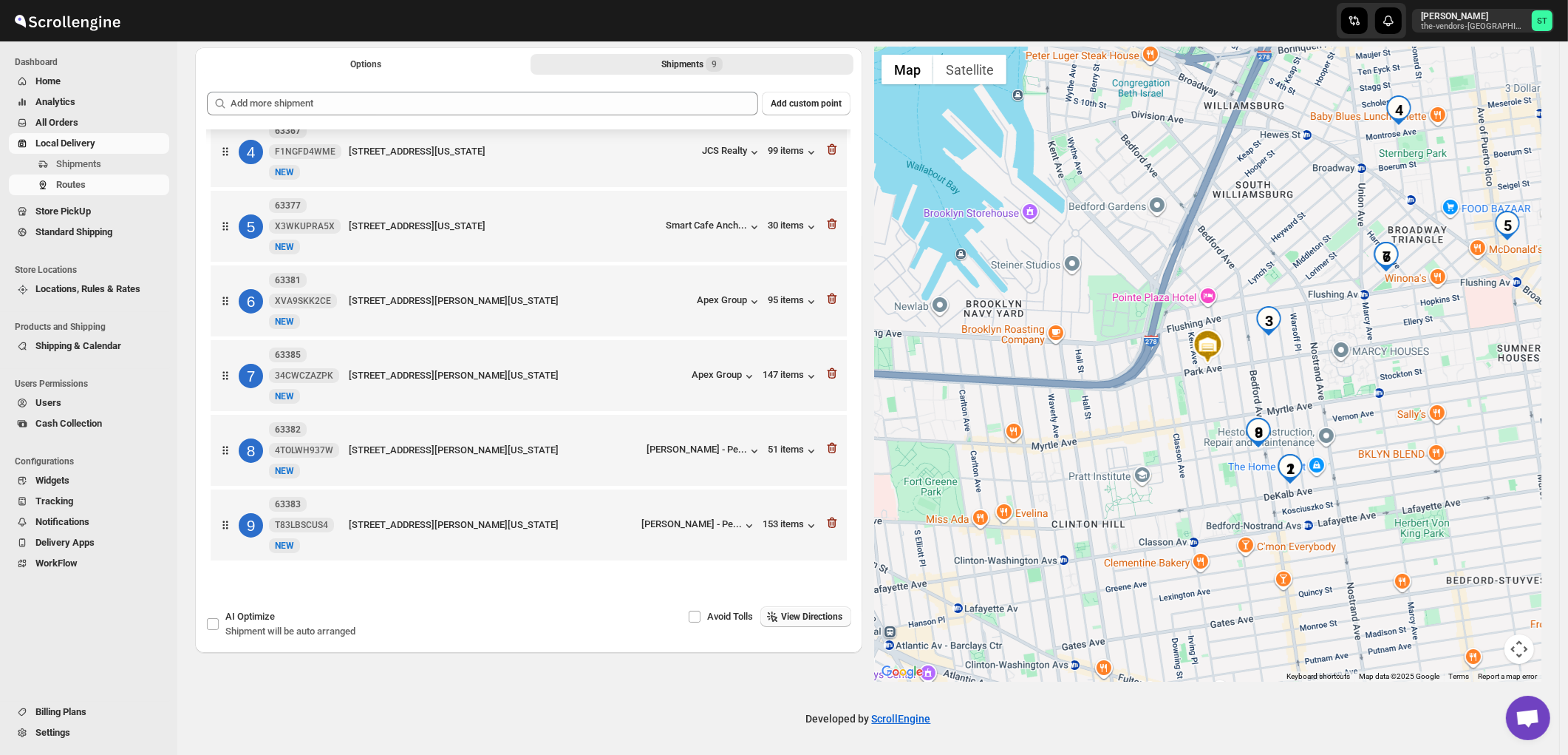
click at [816, 611] on span "View Directions" at bounding box center [812, 617] width 62 height 12
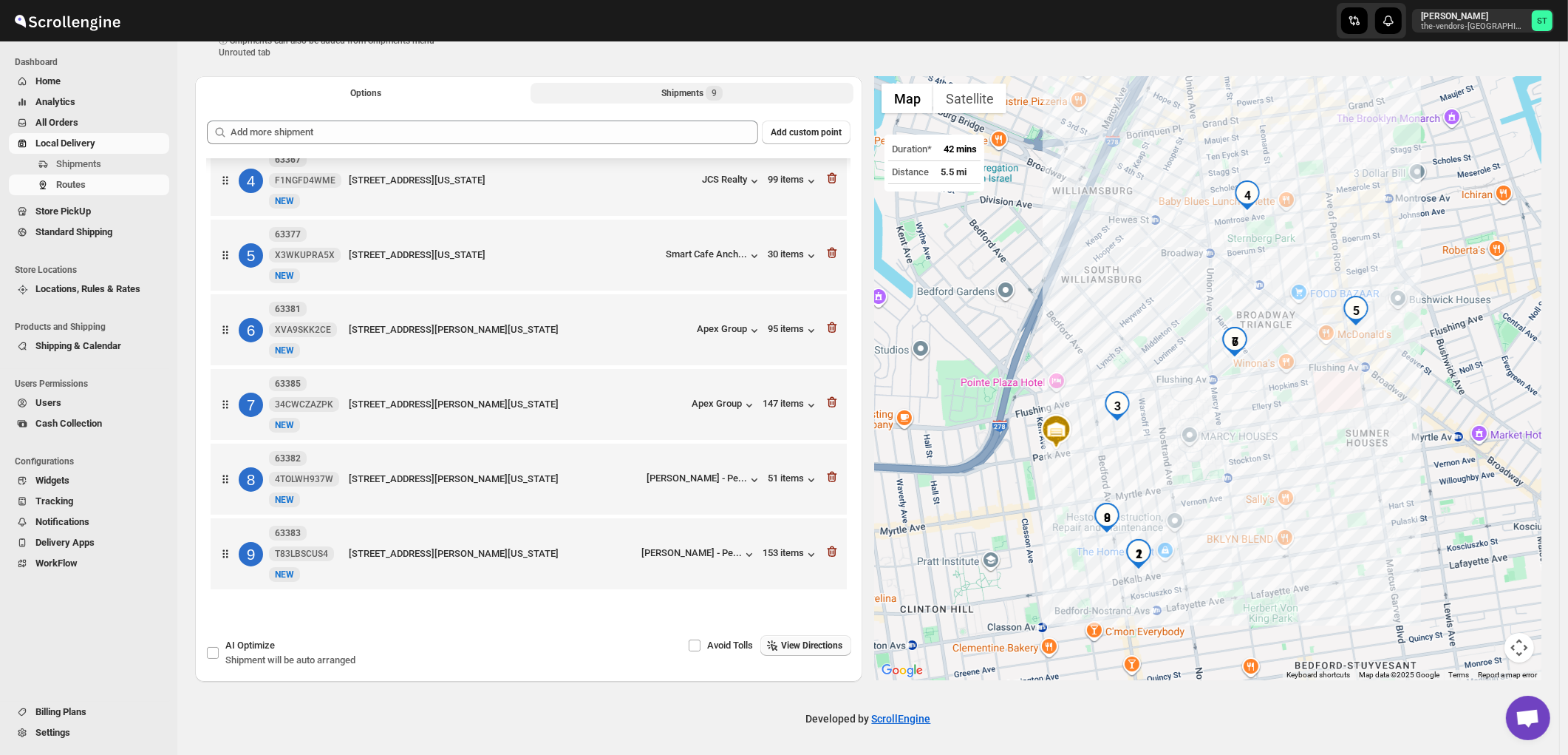
scroll to position [0, 0]
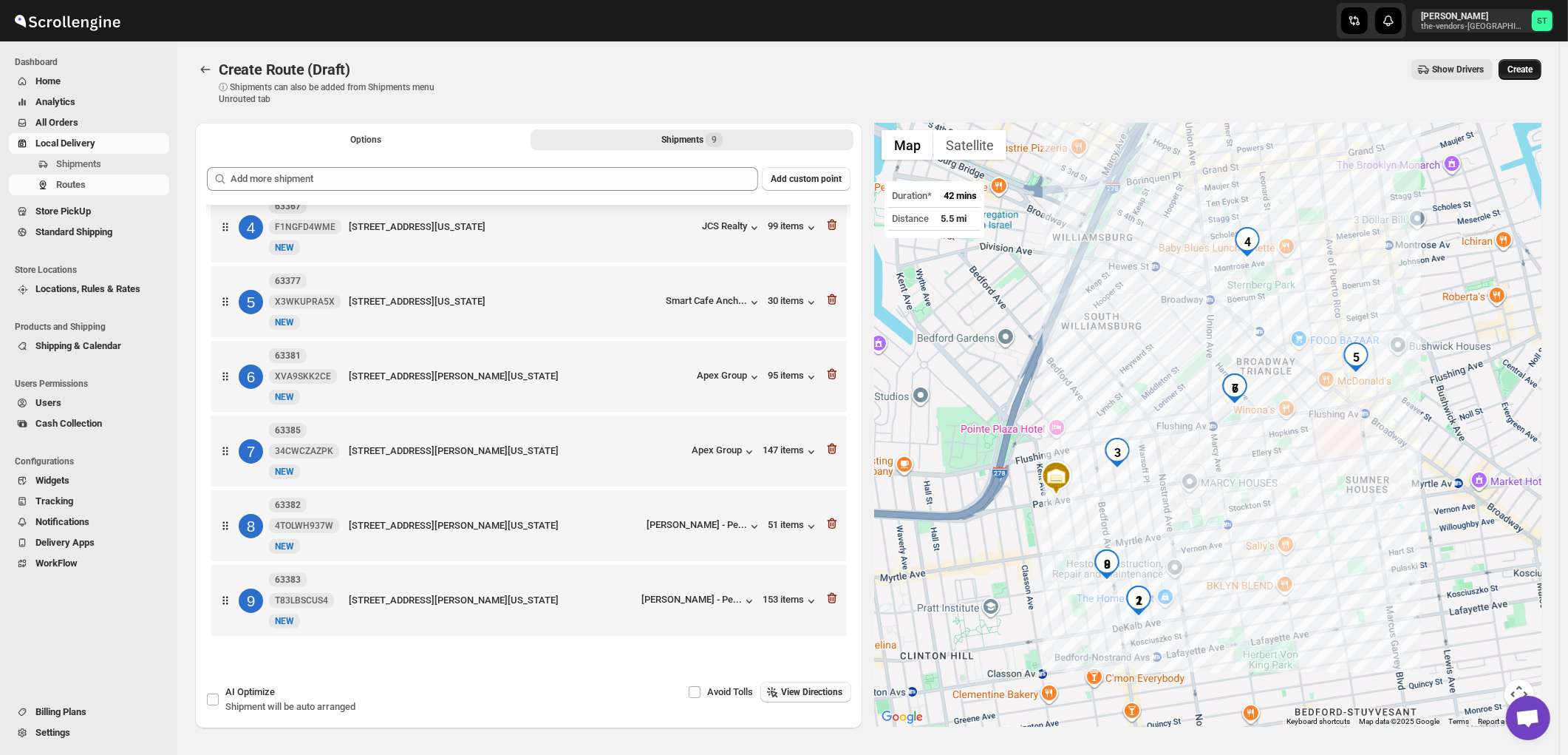
click at [1524, 70] on span "Create" at bounding box center [1520, 69] width 25 height 12
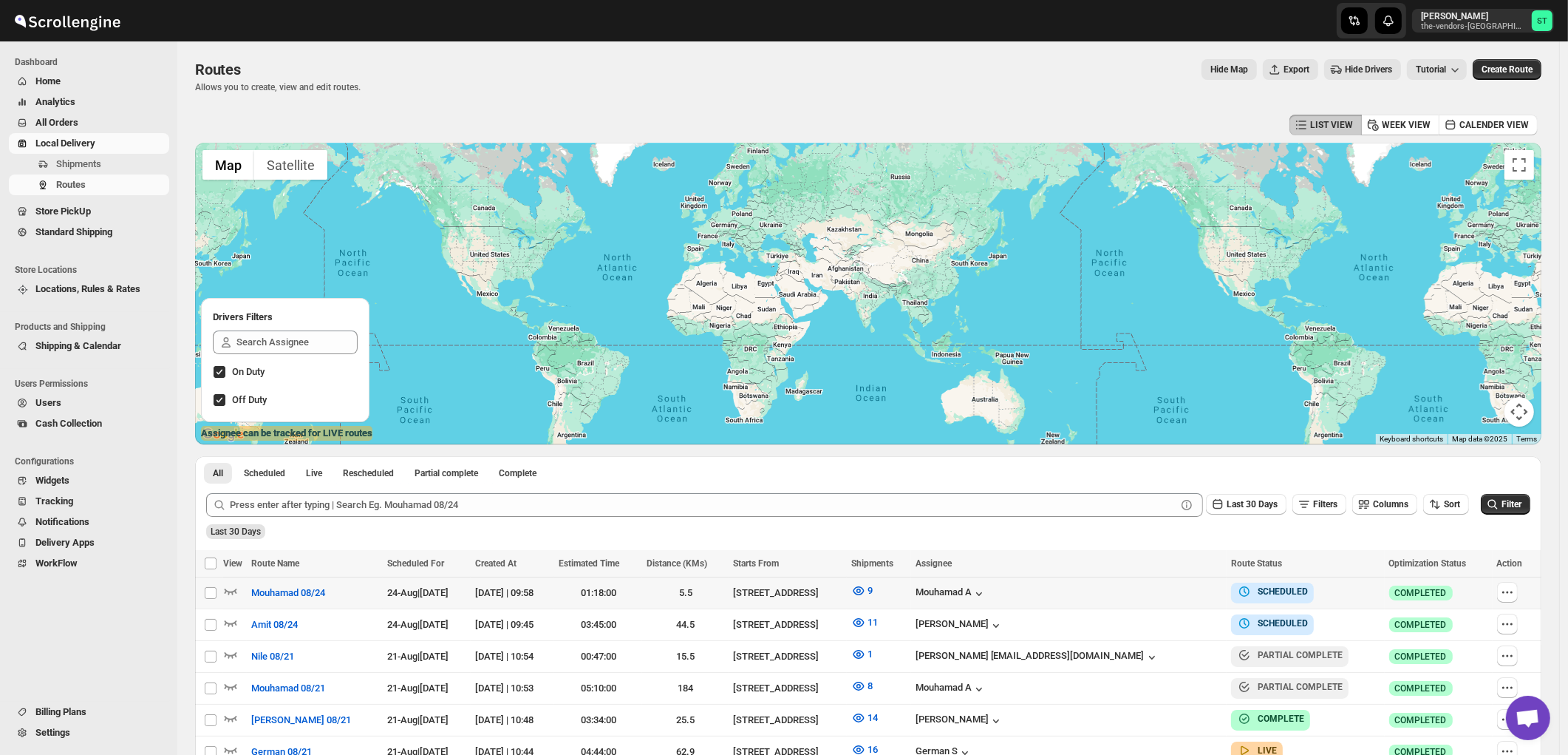
scroll to position [82, 0]
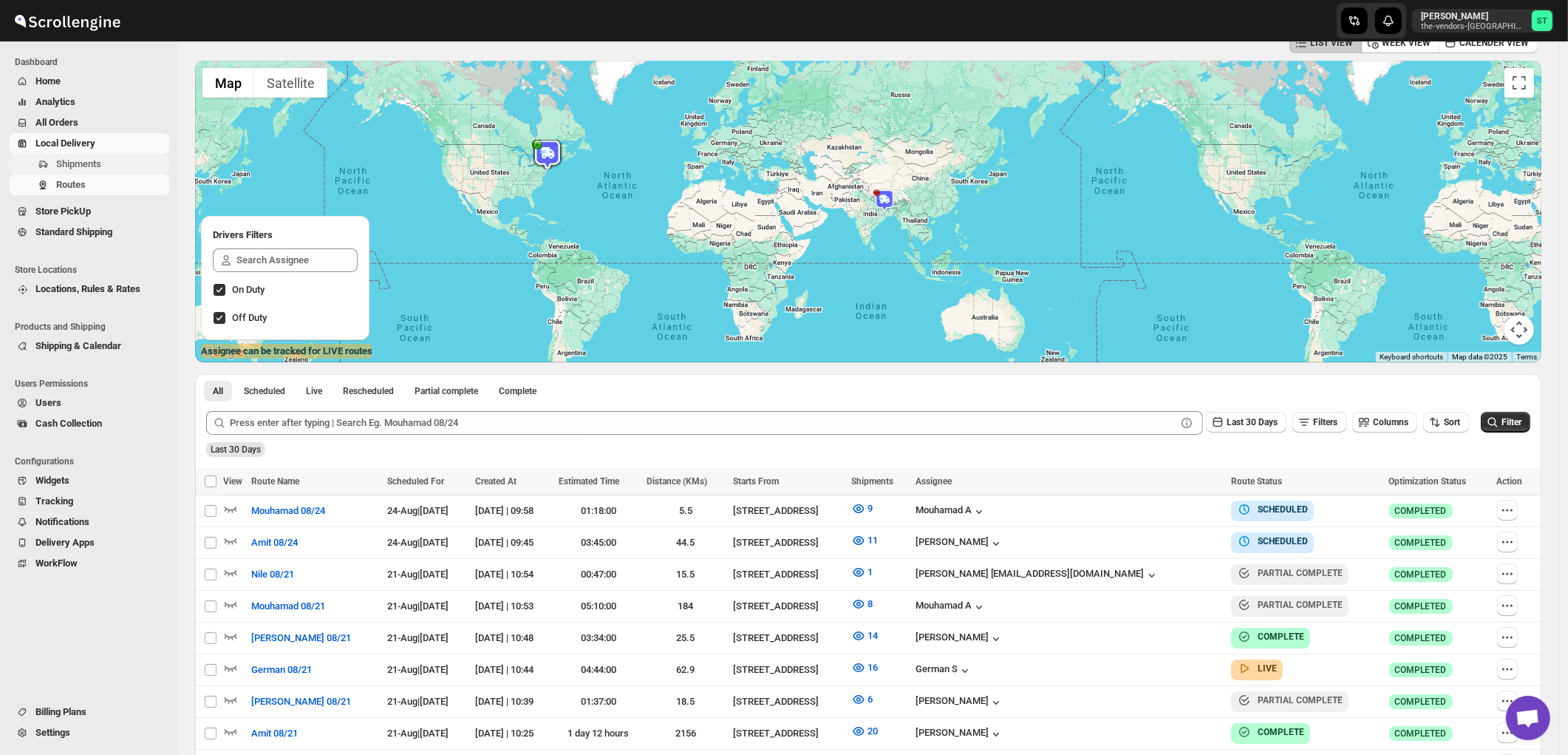
click at [82, 166] on span "Shipments" at bounding box center [78, 164] width 45 height 11
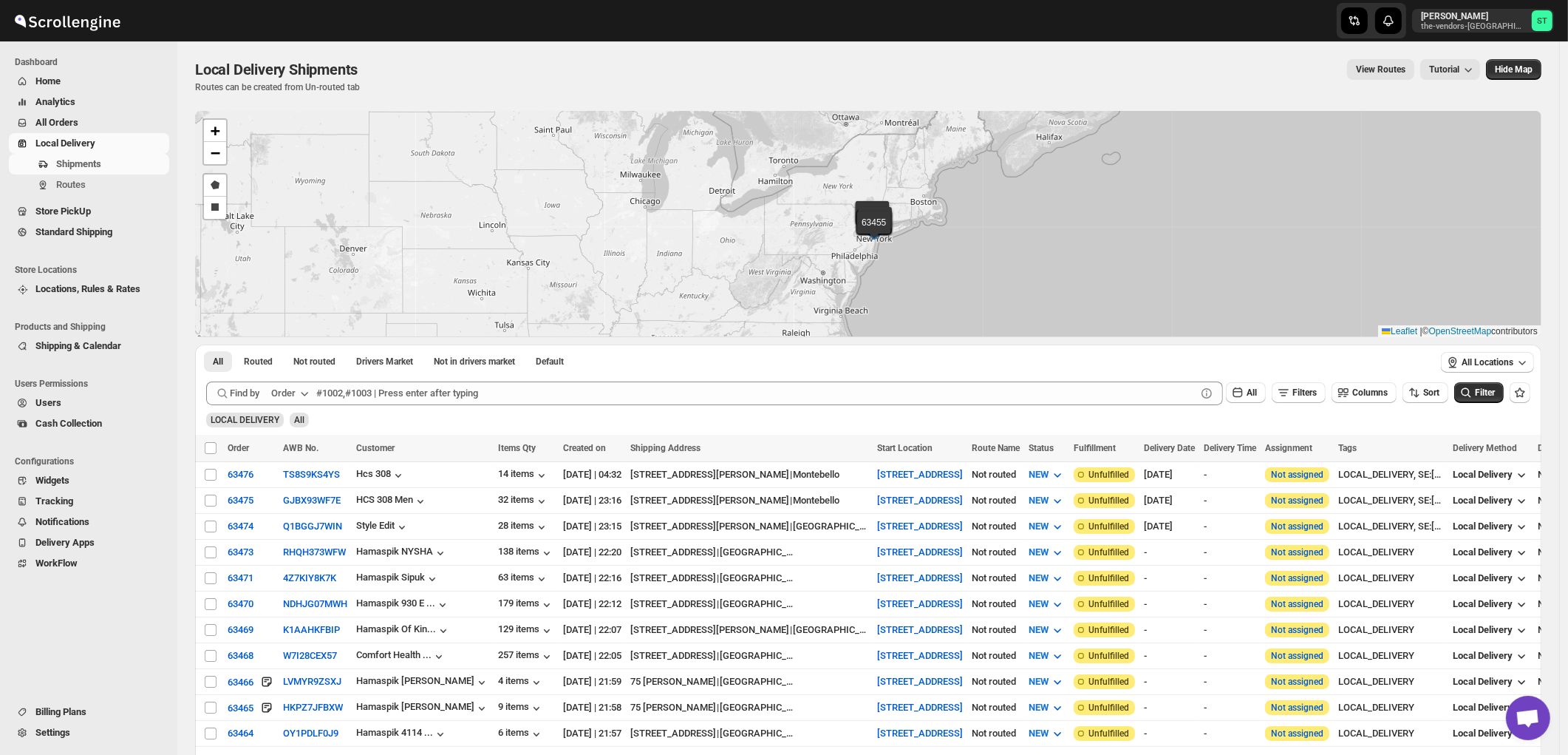
click at [298, 392] on icon "button" at bounding box center [305, 393] width 14 height 14
click at [299, 507] on div "Customer Name" at bounding box center [293, 504] width 68 height 14
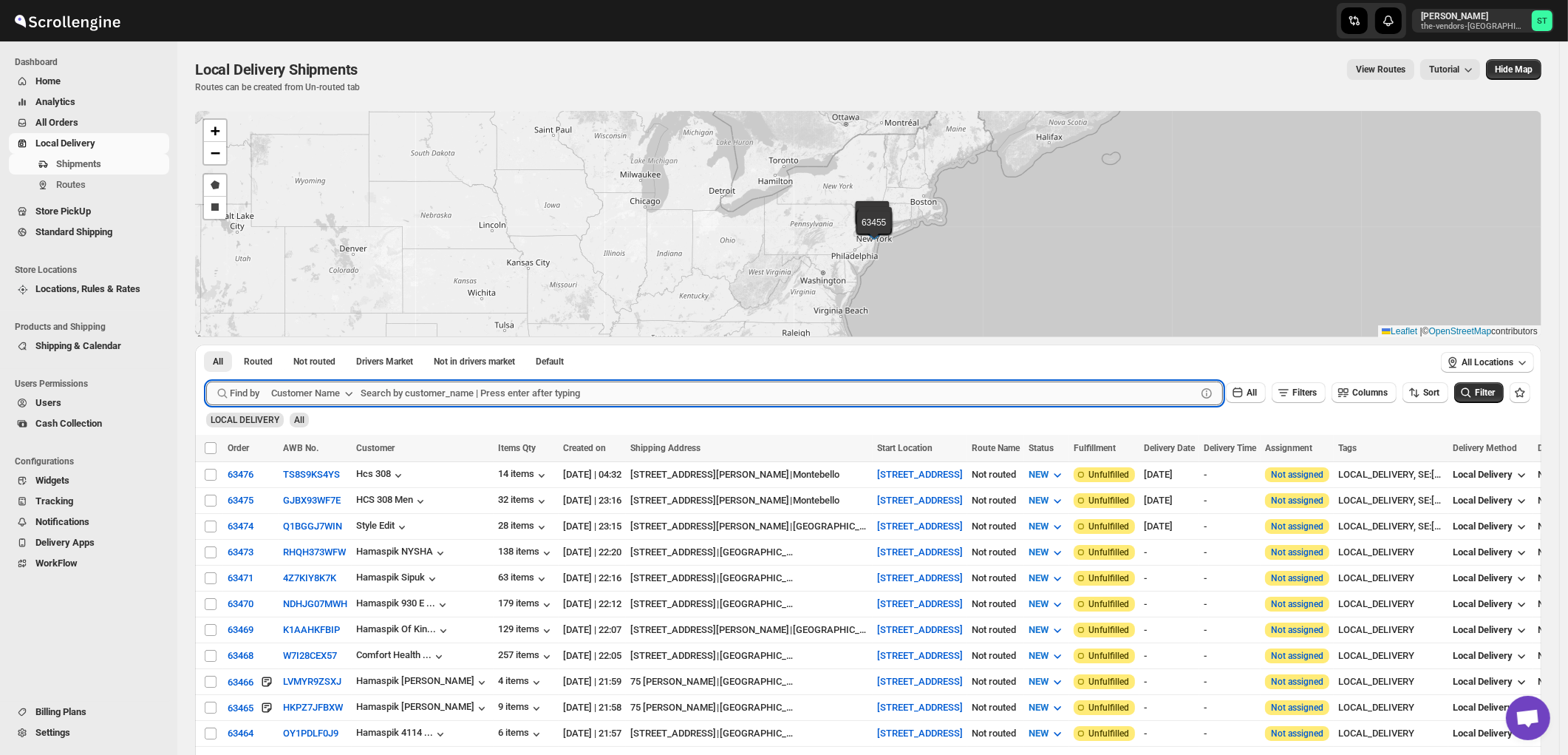
click at [448, 387] on input "text" at bounding box center [778, 393] width 836 height 24
paste input "Heartfelt Builders"
type input "Heartfelt Builders"
click at [206, 345] on button "Submit" at bounding box center [227, 352] width 42 height 15
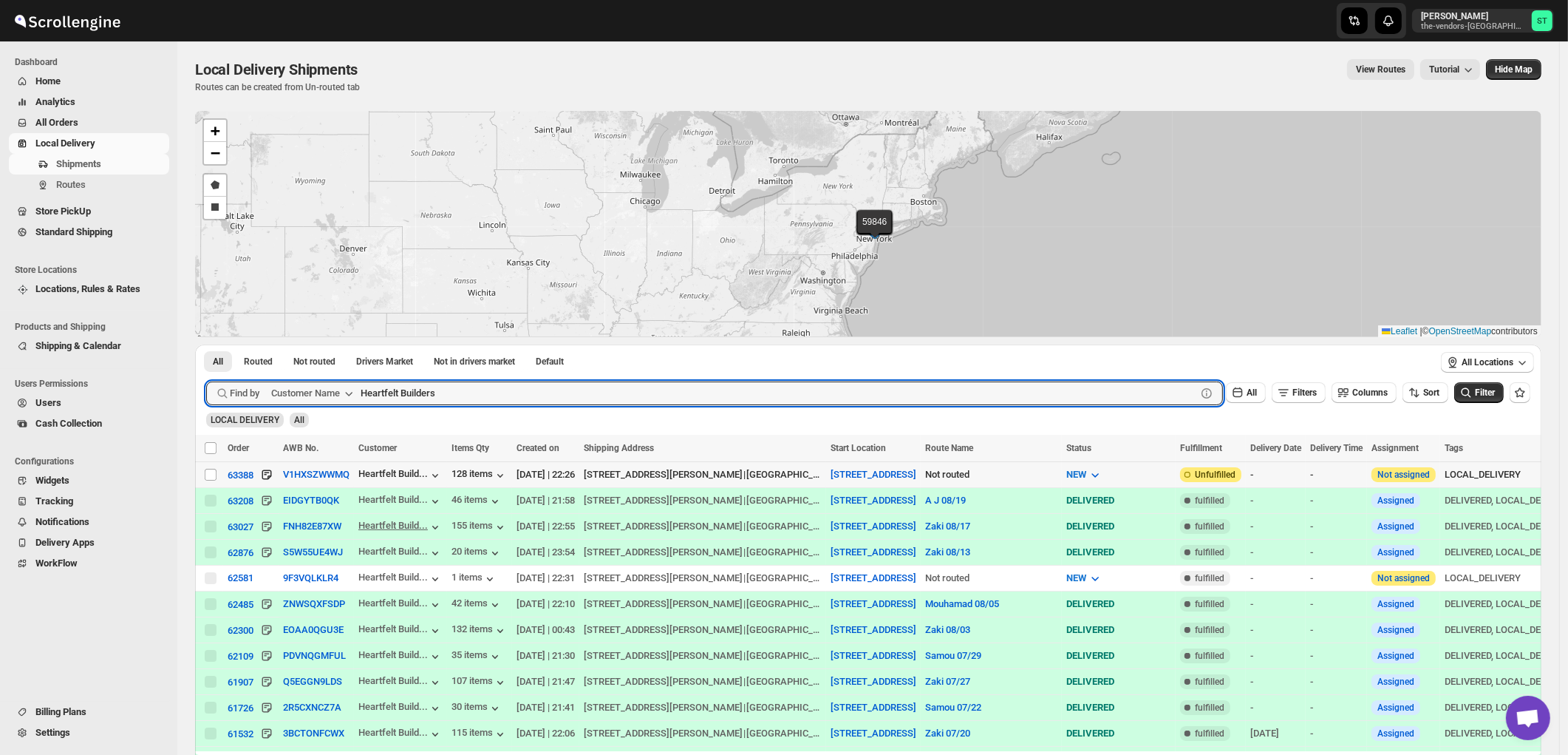
click at [213, 472] on input "Select shipment" at bounding box center [210, 474] width 12 height 12
checkbox input "true"
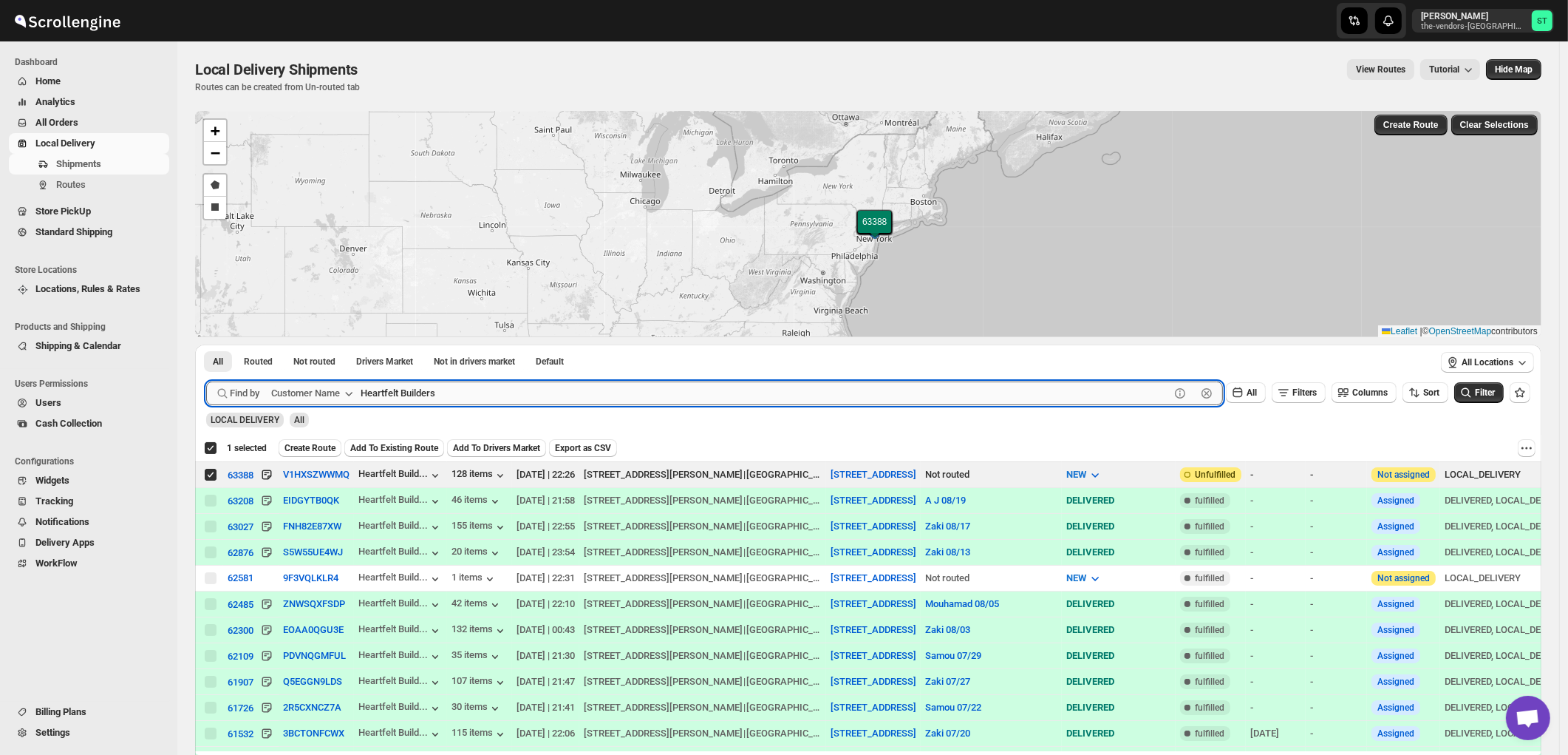
click at [481, 393] on input "Heartfelt Builders" at bounding box center [765, 393] width 809 height 24
paste input "Pelican Interio"
type input "Pelican Interiors"
click at [206, 345] on button "Submit" at bounding box center [227, 352] width 42 height 15
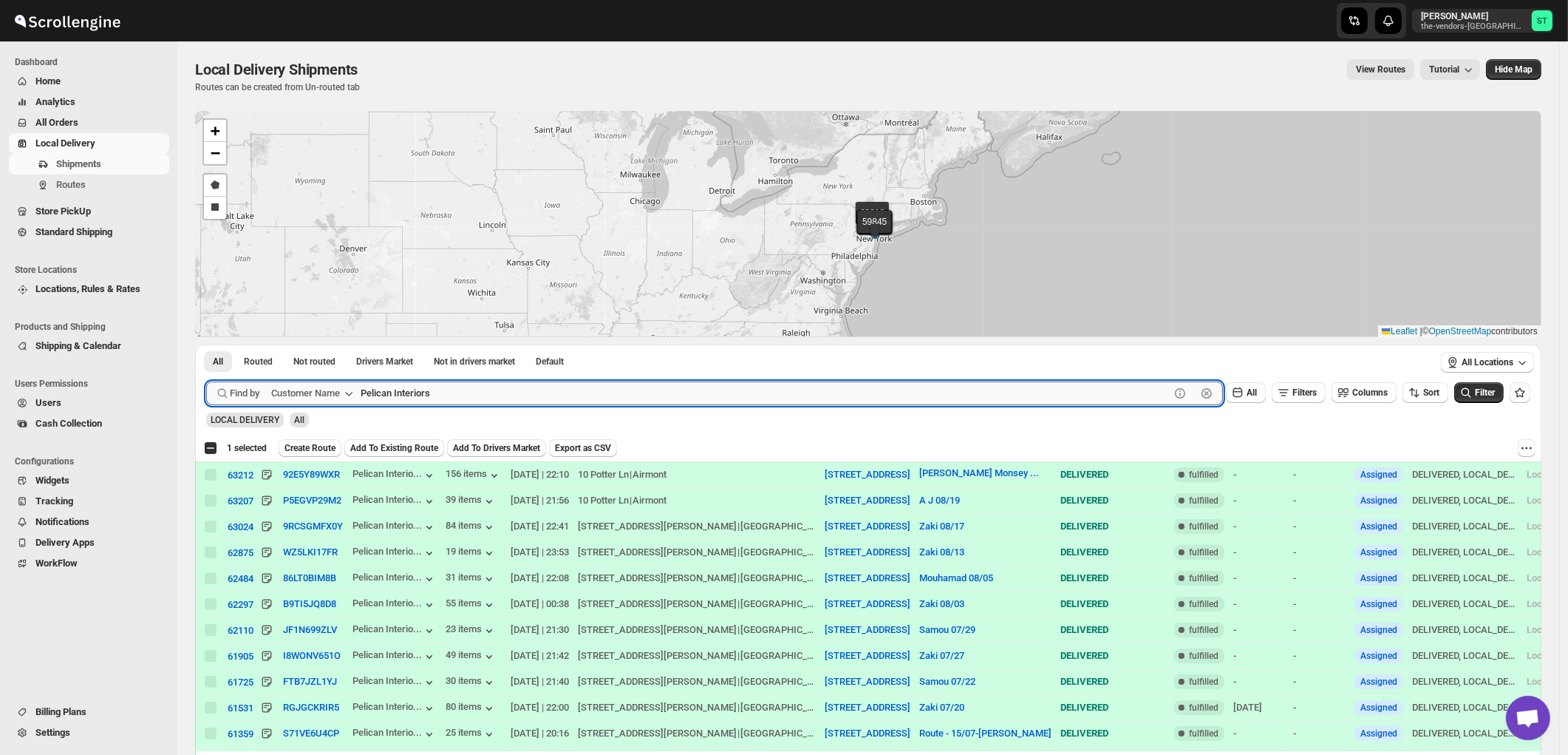
checkbox input "false"
click at [206, 345] on button "Submit" at bounding box center [227, 352] width 42 height 15
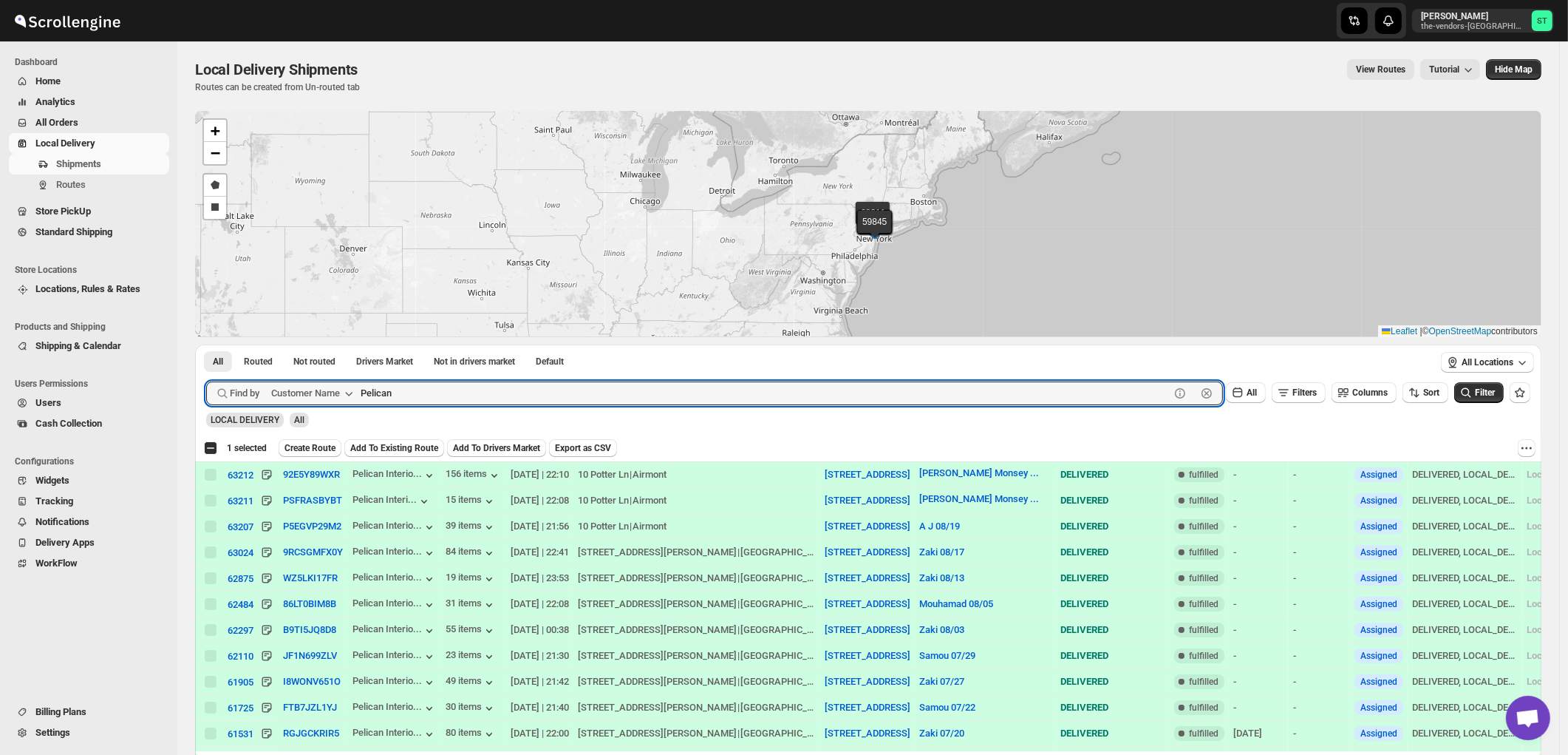
paste input "Revamp [GEOGRAPHIC_DATA]"
type input "Revamp [GEOGRAPHIC_DATA]"
click at [206, 345] on button "Submit" at bounding box center [227, 352] width 42 height 15
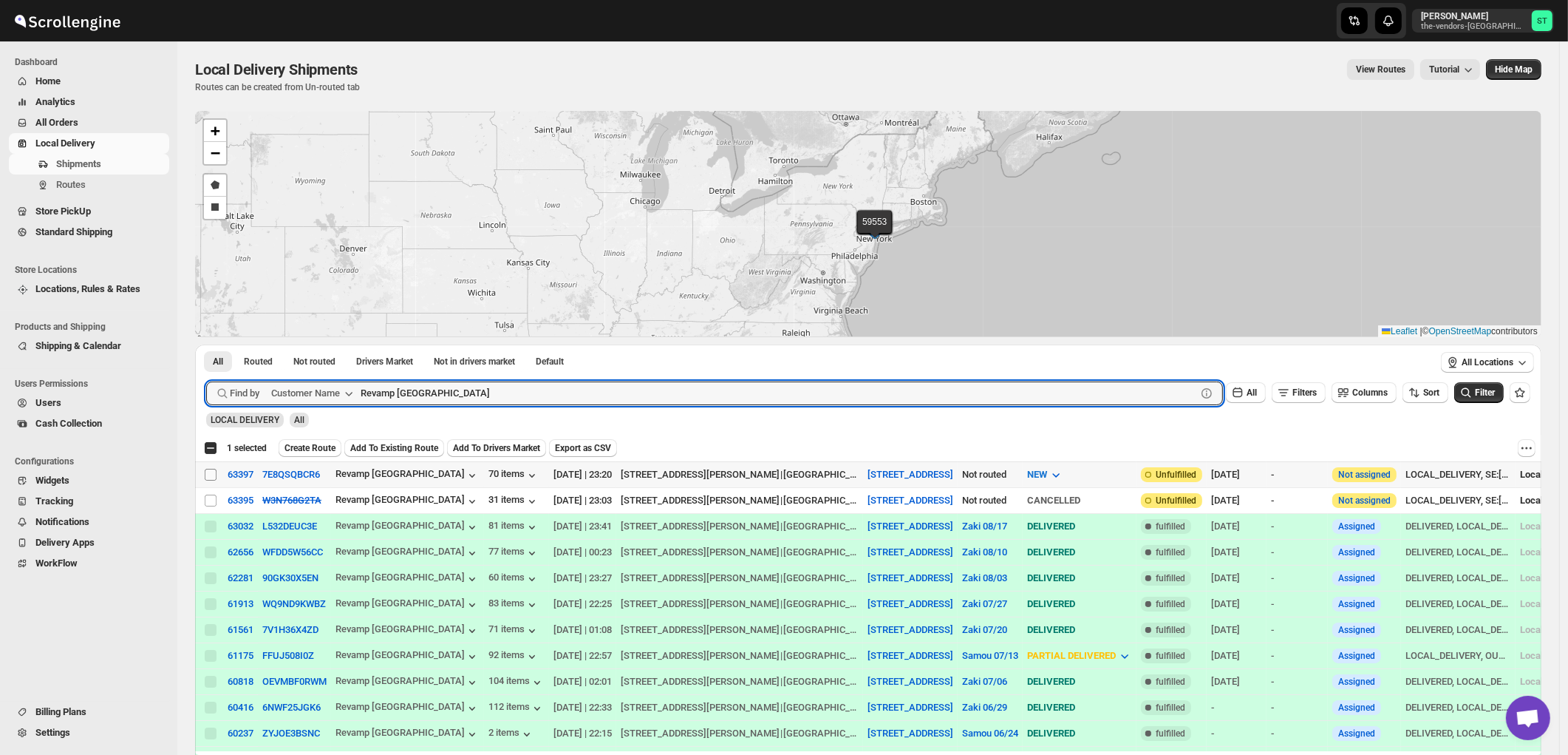
click at [212, 471] on input "Select shipment" at bounding box center [210, 474] width 12 height 12
checkbox input "true"
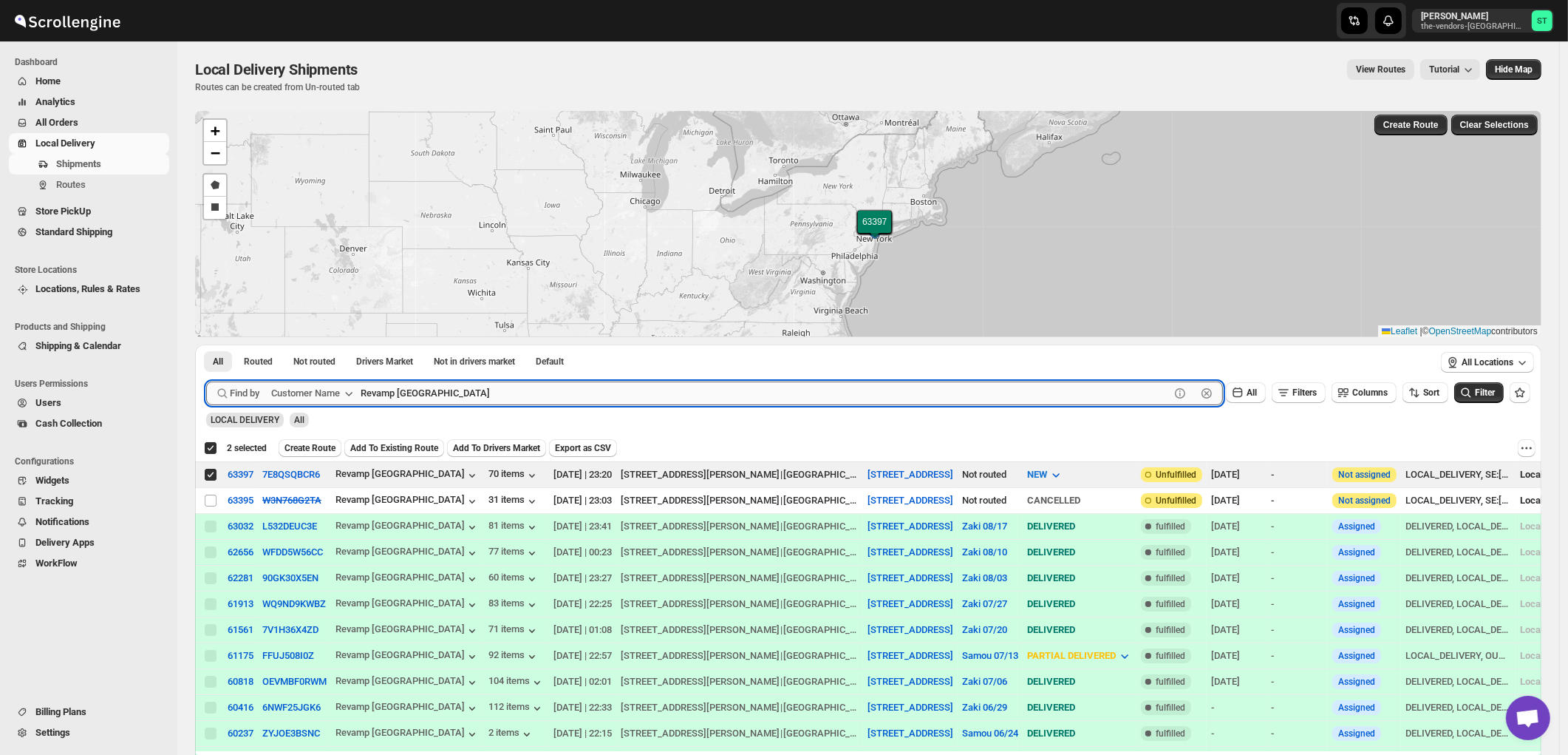
click at [472, 401] on input "Revamp [GEOGRAPHIC_DATA]" at bounding box center [765, 393] width 809 height 24
click at [477, 390] on input "Revamp [GEOGRAPHIC_DATA]" at bounding box center [765, 393] width 809 height 24
paste input "Prime Structure"
type input "Prime Structure"
click at [206, 345] on button "Submit" at bounding box center [227, 352] width 42 height 15
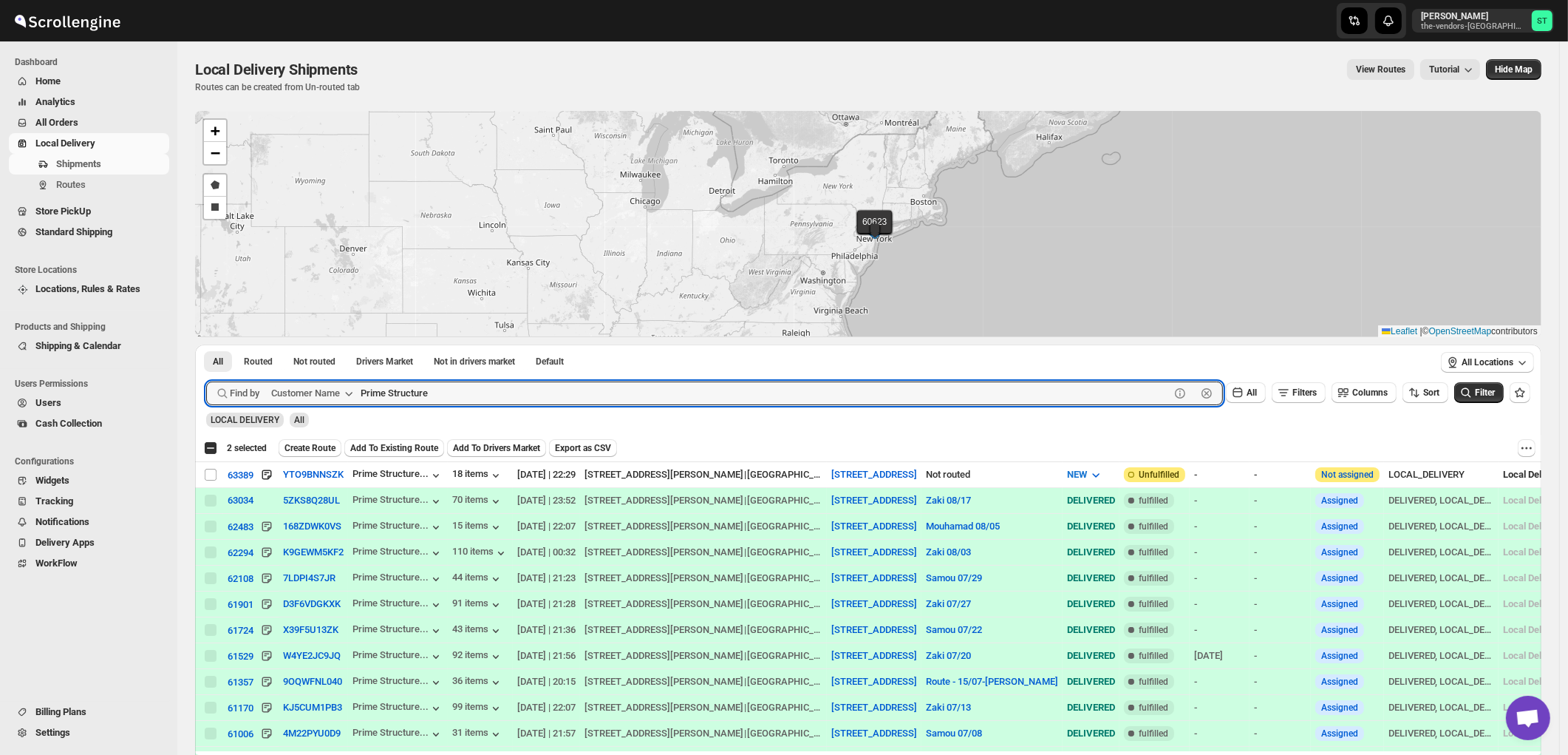
checkbox input "false"
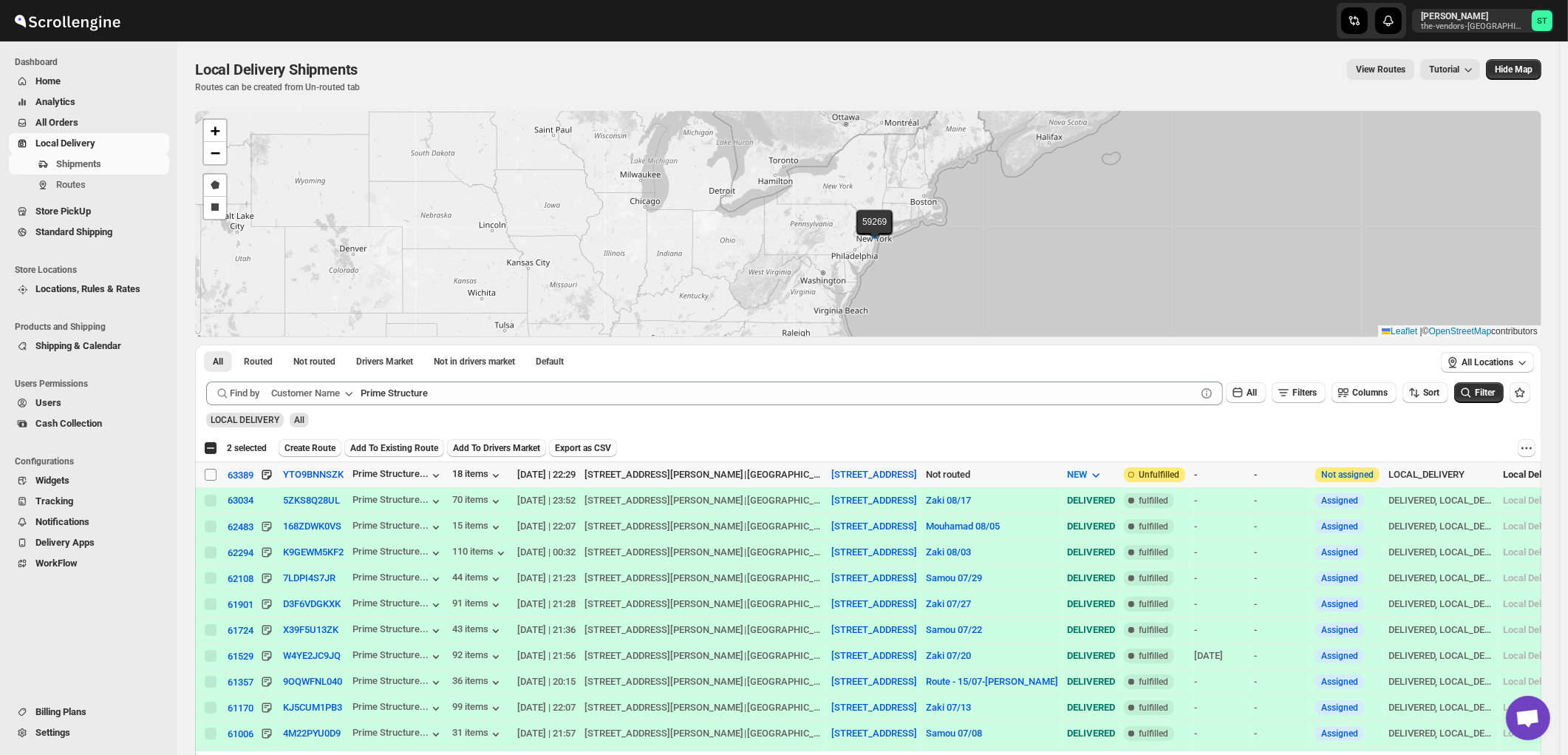
click at [210, 474] on input "Select shipment" at bounding box center [210, 474] width 12 height 12
checkbox input "true"
click at [314, 446] on span "Create Route" at bounding box center [310, 448] width 51 height 12
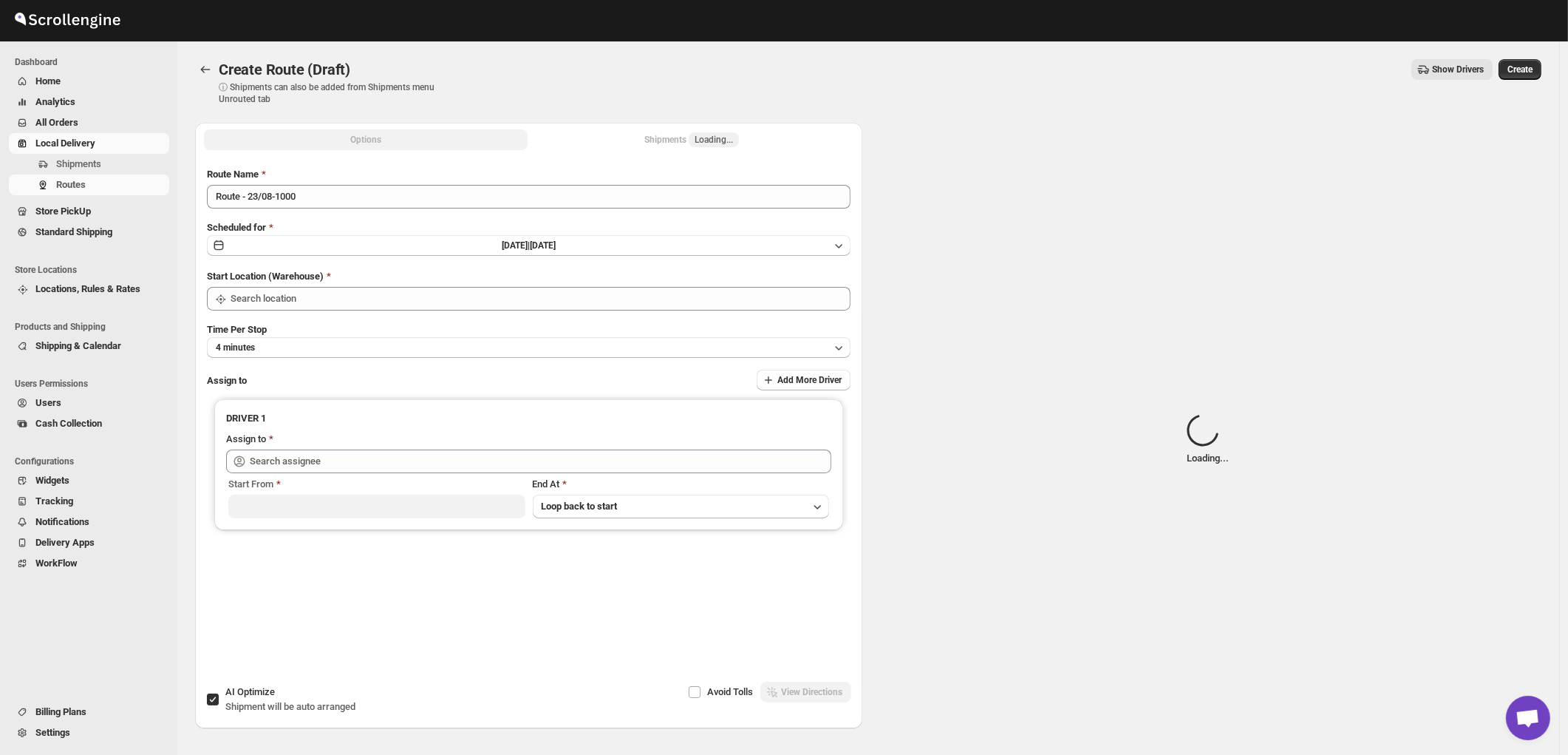
type input "[STREET_ADDRESS]"
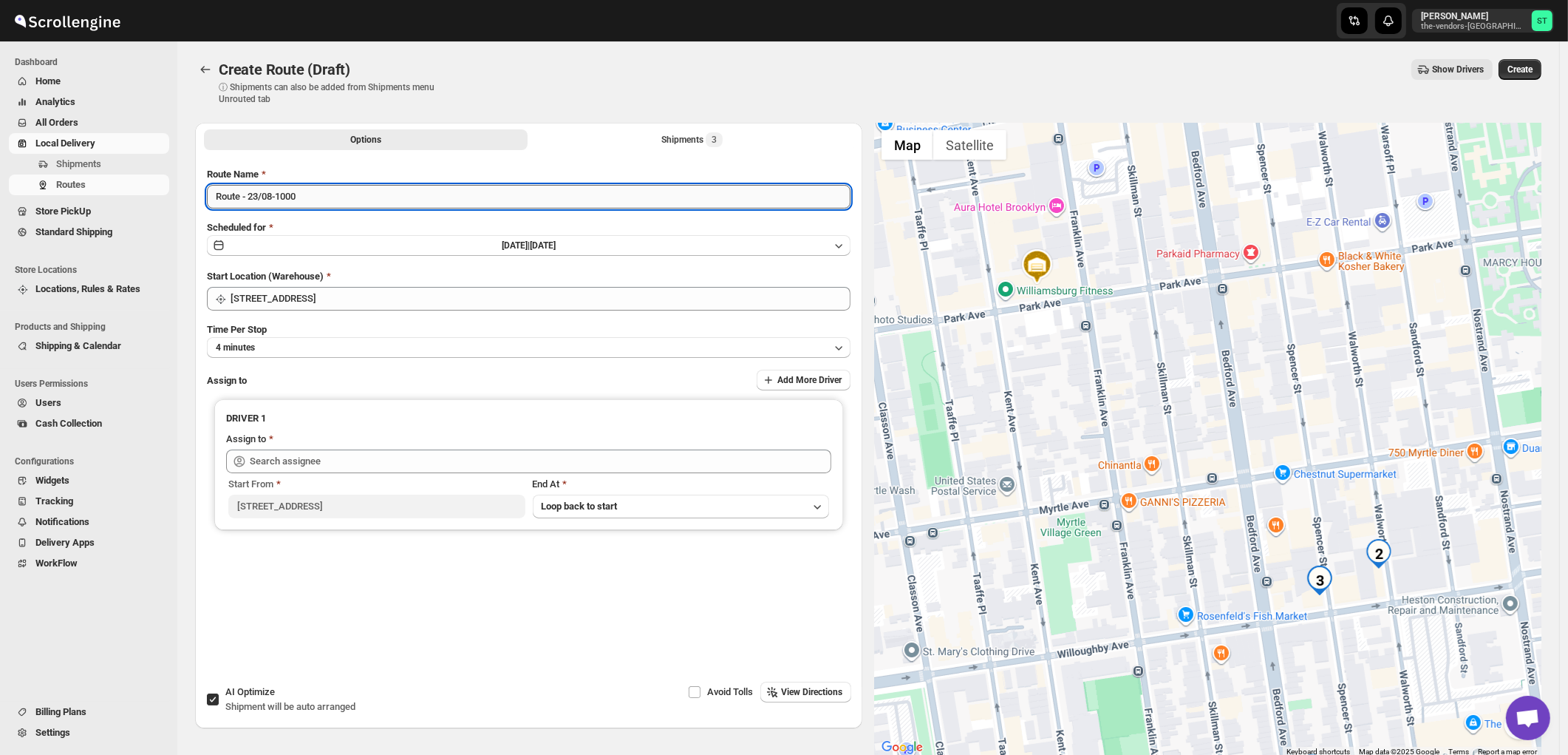
click at [317, 195] on input "Route - 23/08-1000" at bounding box center [529, 197] width 644 height 24
paste input "Zaki"
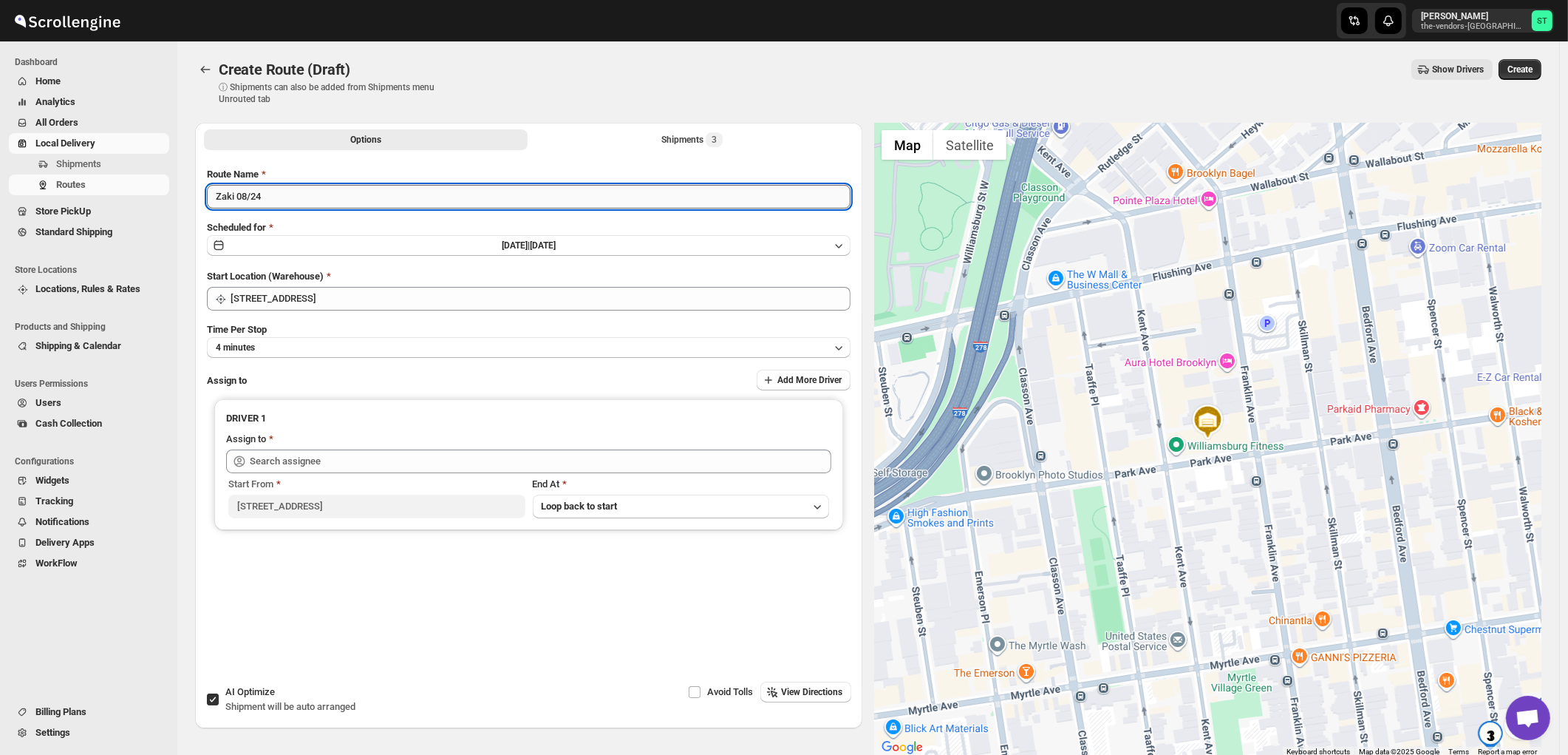
type input "Zaki 08/24"
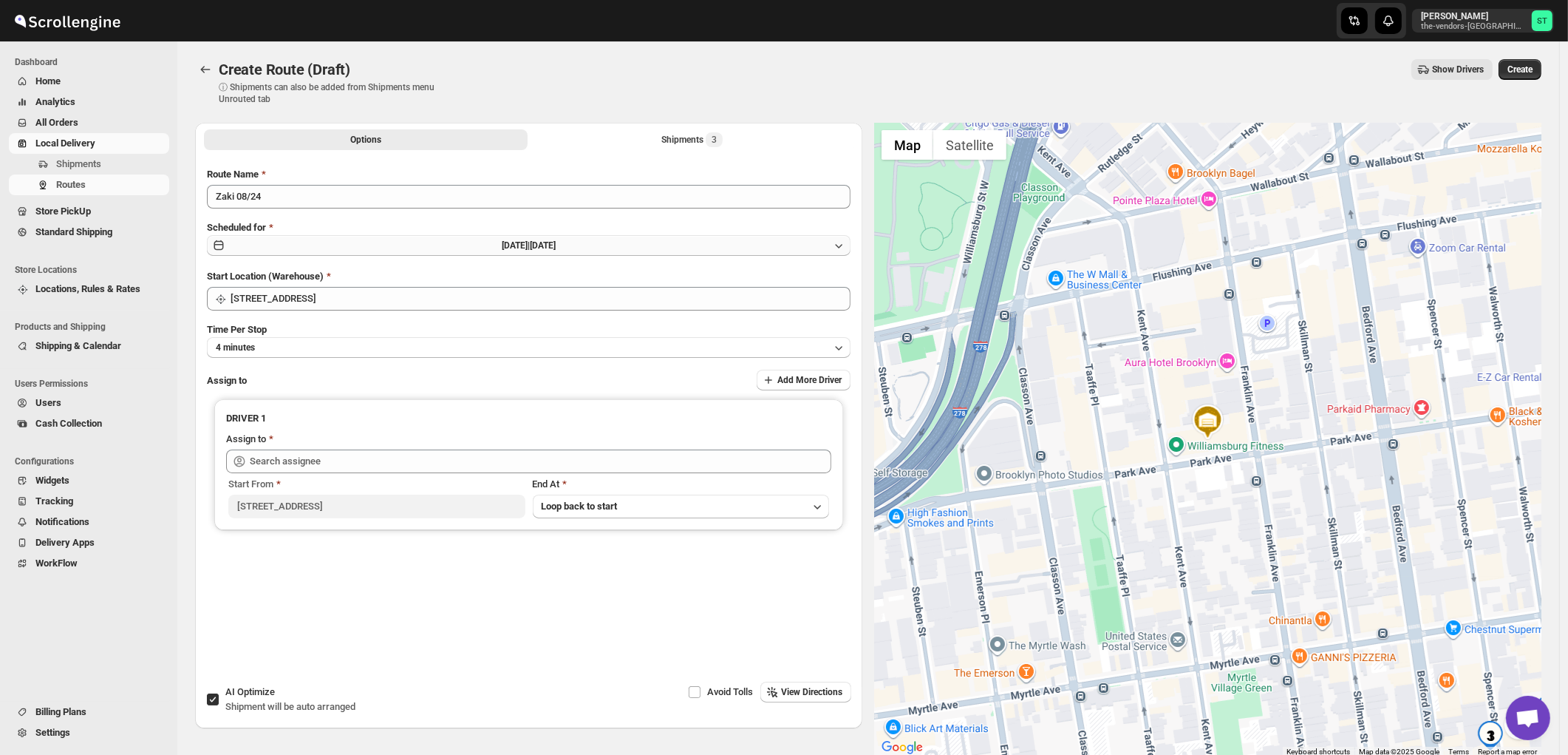
click at [468, 245] on button "Sat Aug 23 2025 | Today" at bounding box center [529, 246] width 644 height 21
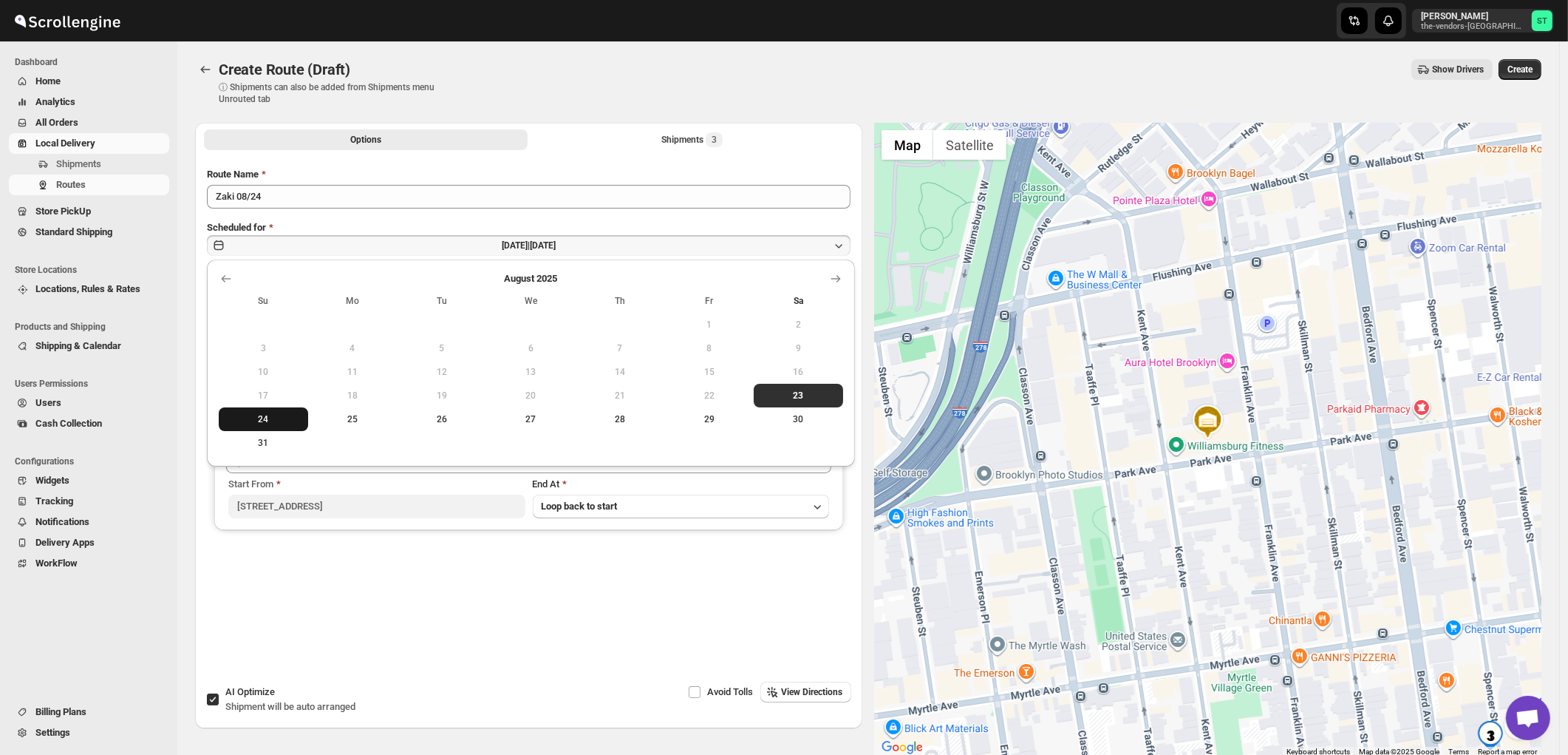
click at [261, 420] on span "24" at bounding box center [263, 419] width 78 height 12
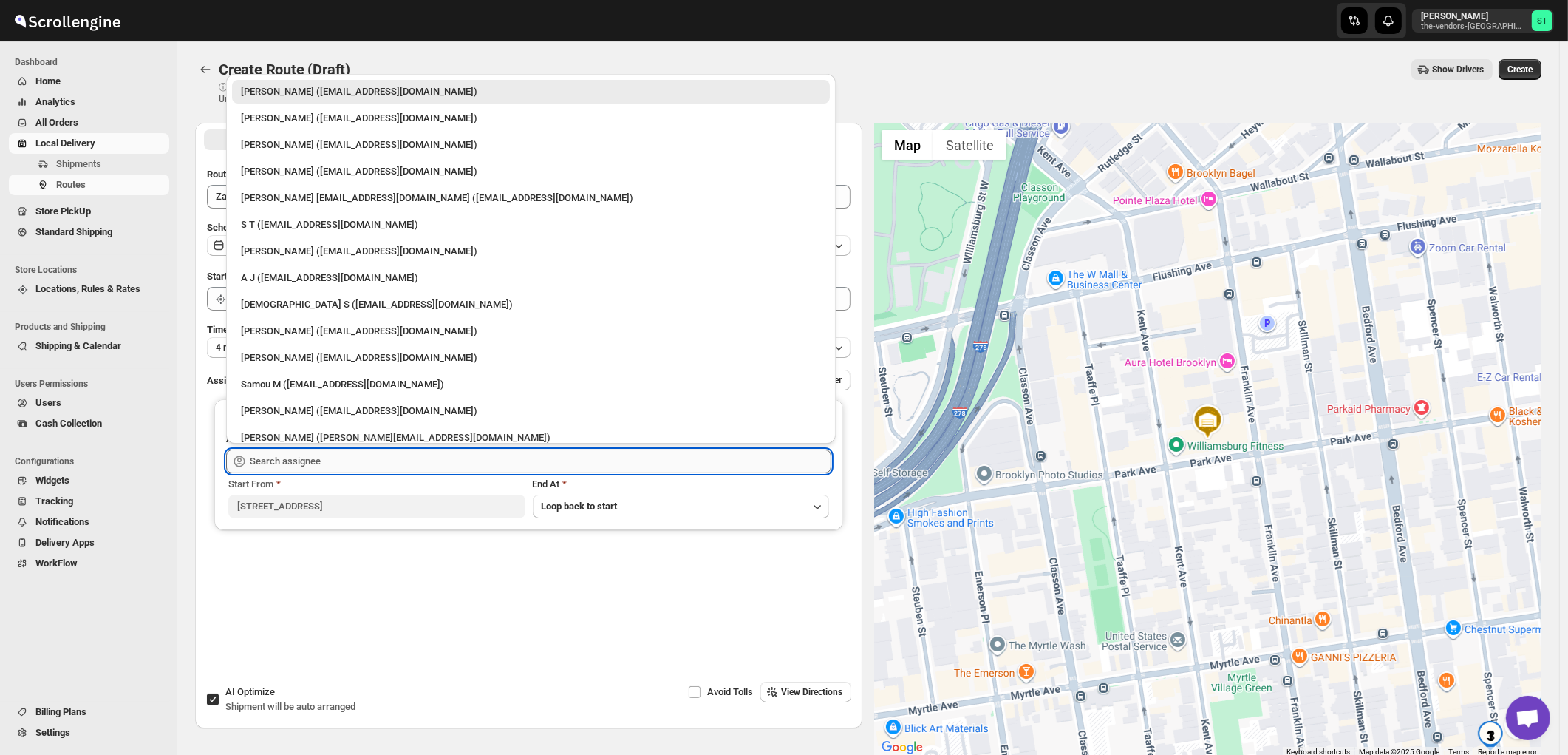
click at [413, 461] on input "text" at bounding box center [540, 461] width 581 height 24
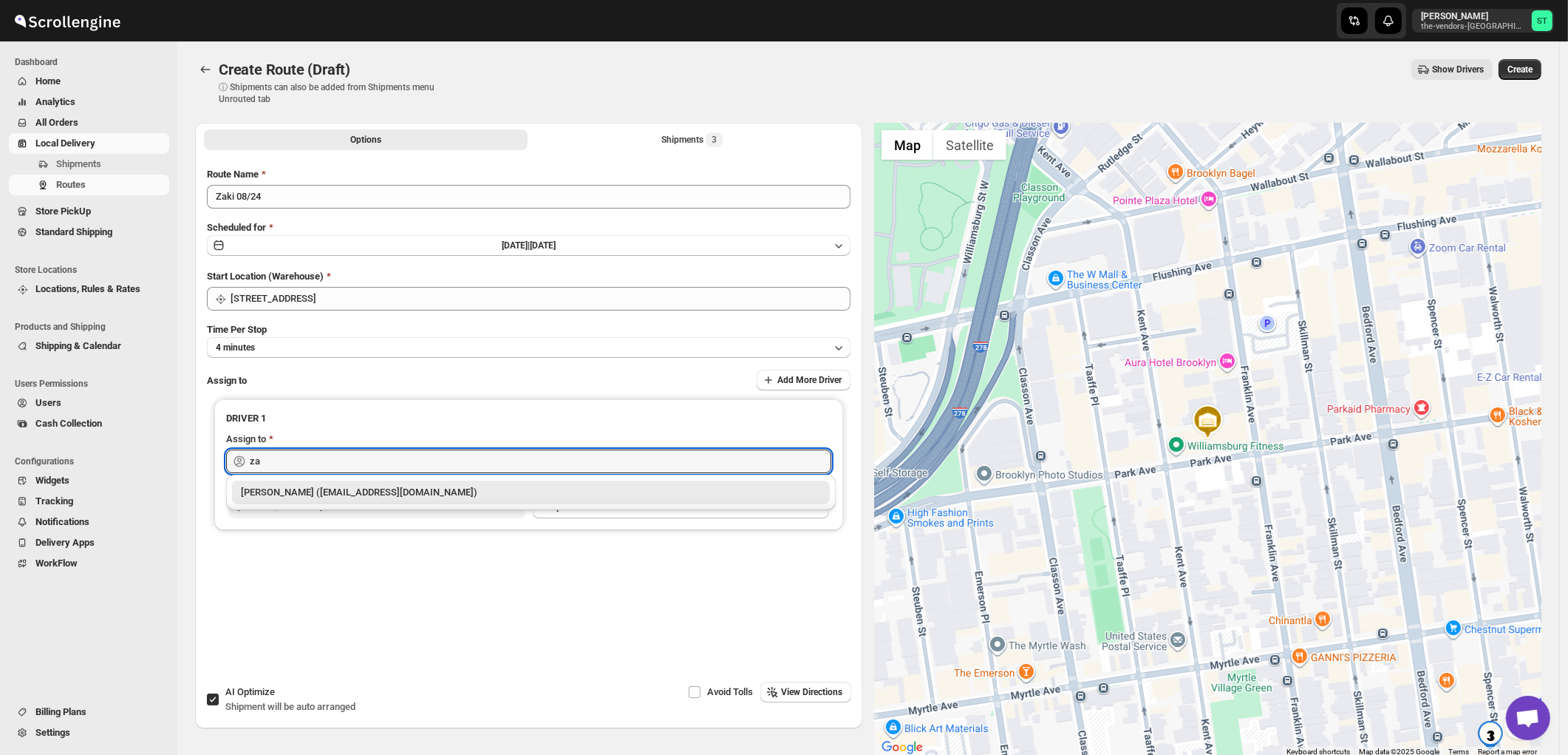
click at [337, 492] on div "[PERSON_NAME] ([EMAIL_ADDRESS][DOMAIN_NAME])" at bounding box center [531, 492] width 581 height 14
type input "[PERSON_NAME] ([EMAIL_ADDRESS][DOMAIN_NAME])"
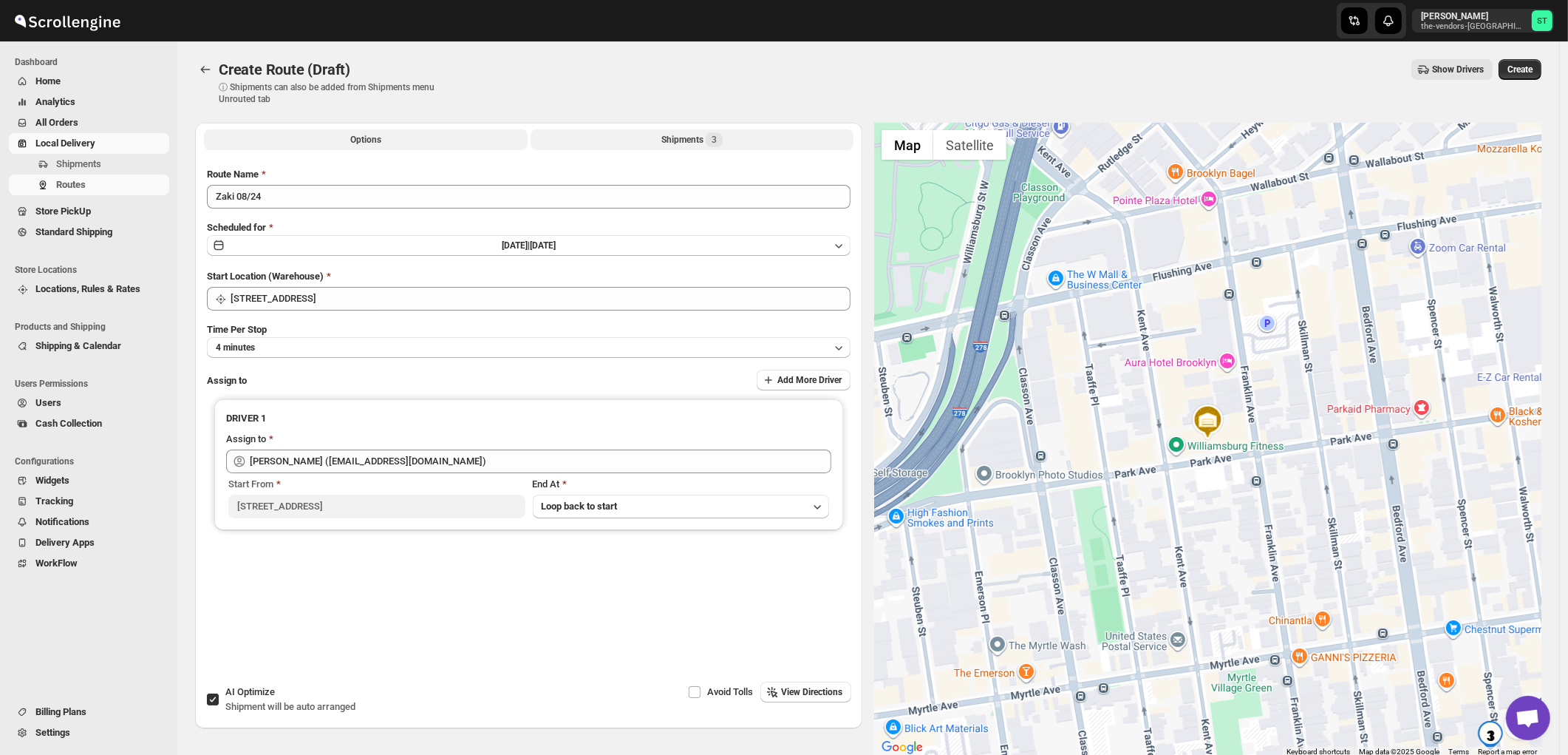
click at [638, 139] on button "Shipments 3" at bounding box center [692, 140] width 324 height 21
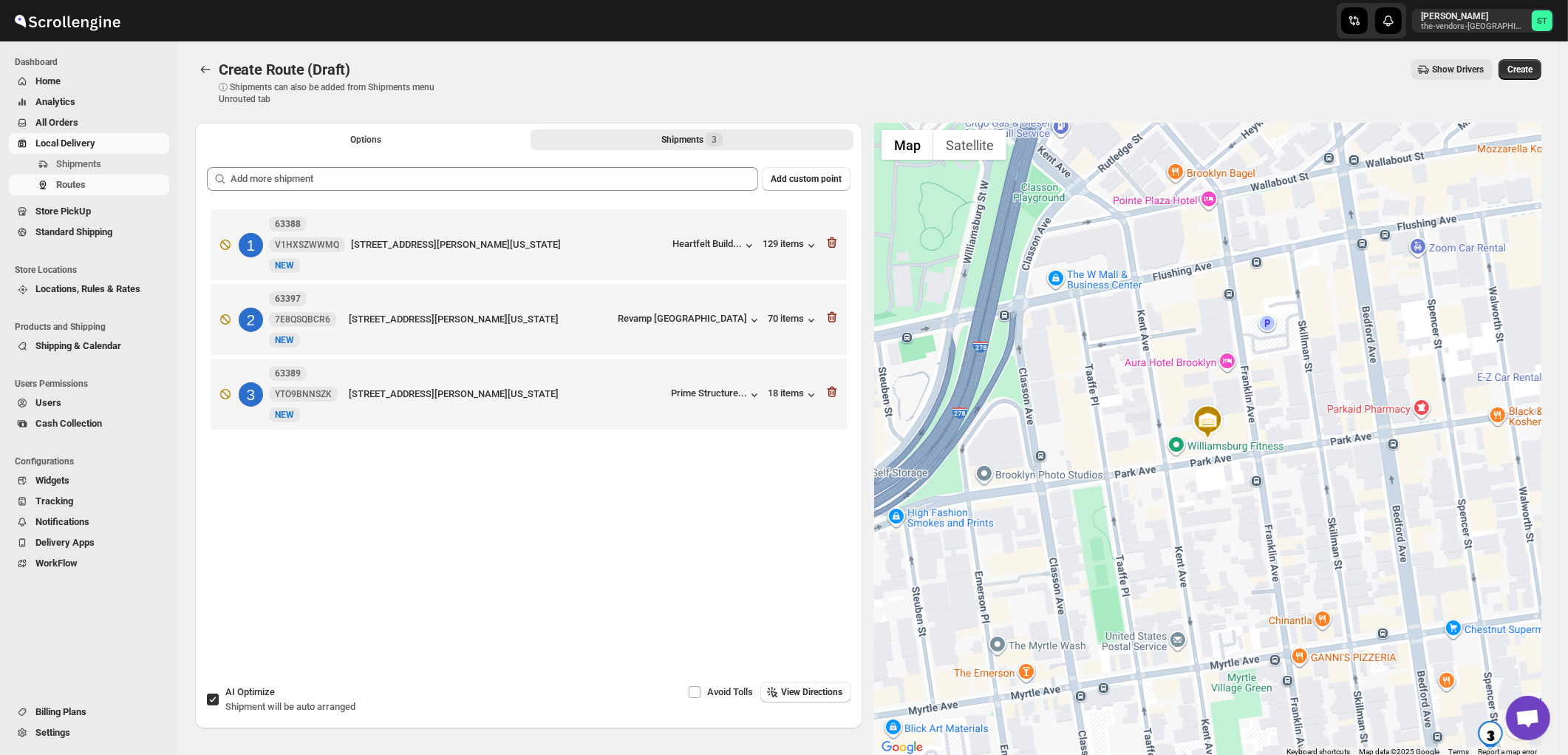
click at [210, 695] on input "AI Optimize Shipment will be auto arranged" at bounding box center [213, 699] width 12 height 12
checkbox input "false"
click at [811, 689] on span "View Directions" at bounding box center [812, 692] width 62 height 12
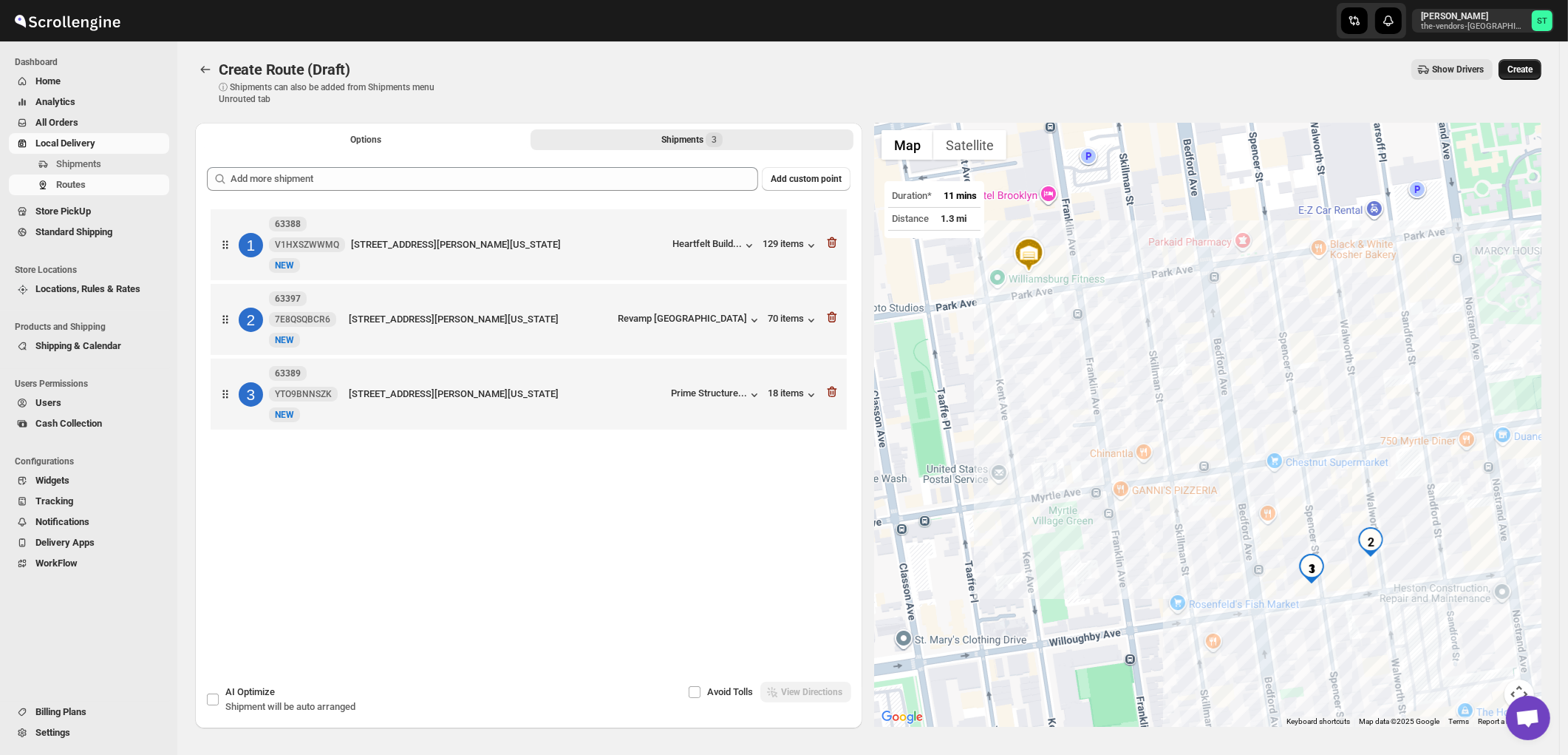
click at [1526, 68] on span "Create" at bounding box center [1520, 69] width 25 height 12
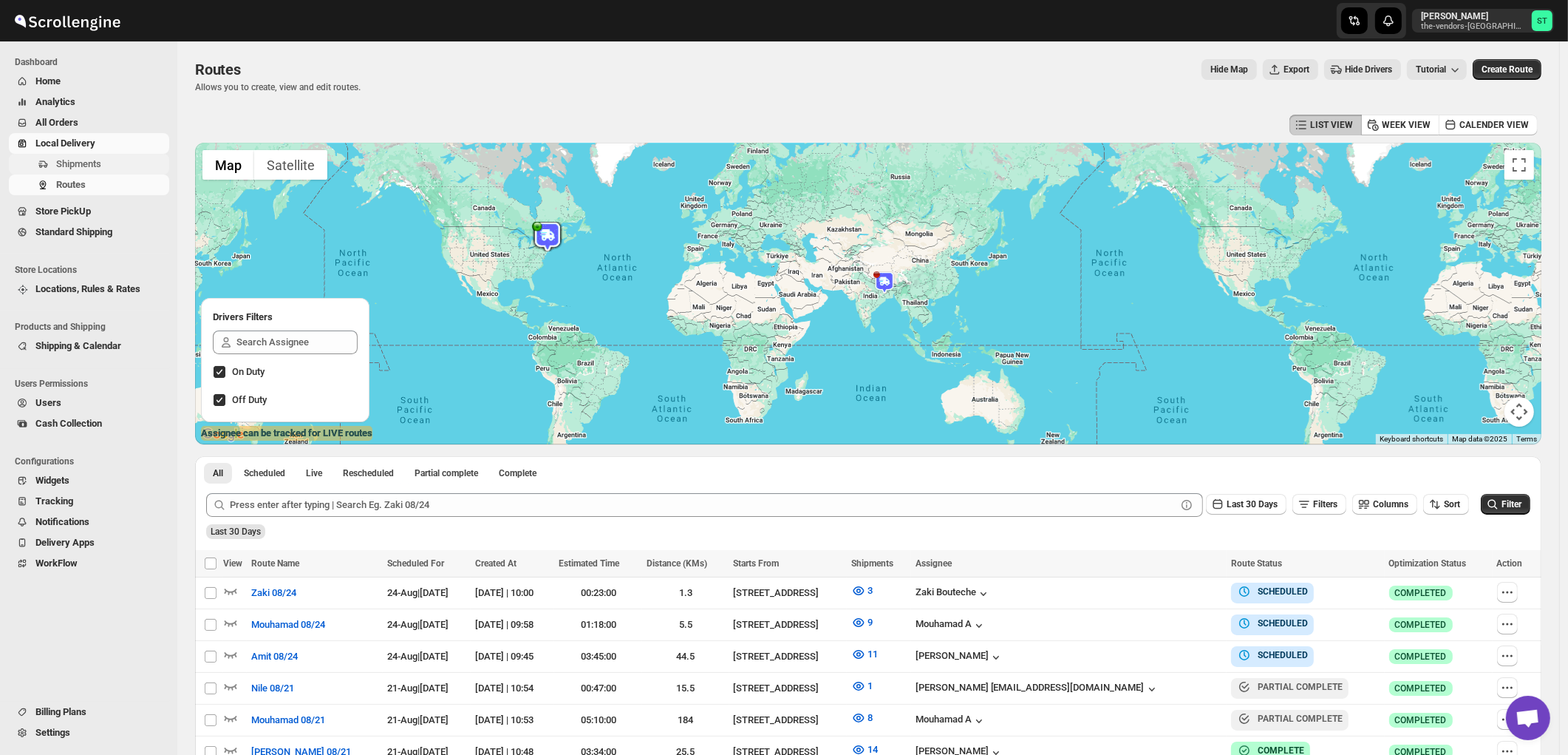
click at [70, 166] on span "Shipments" at bounding box center [78, 164] width 45 height 11
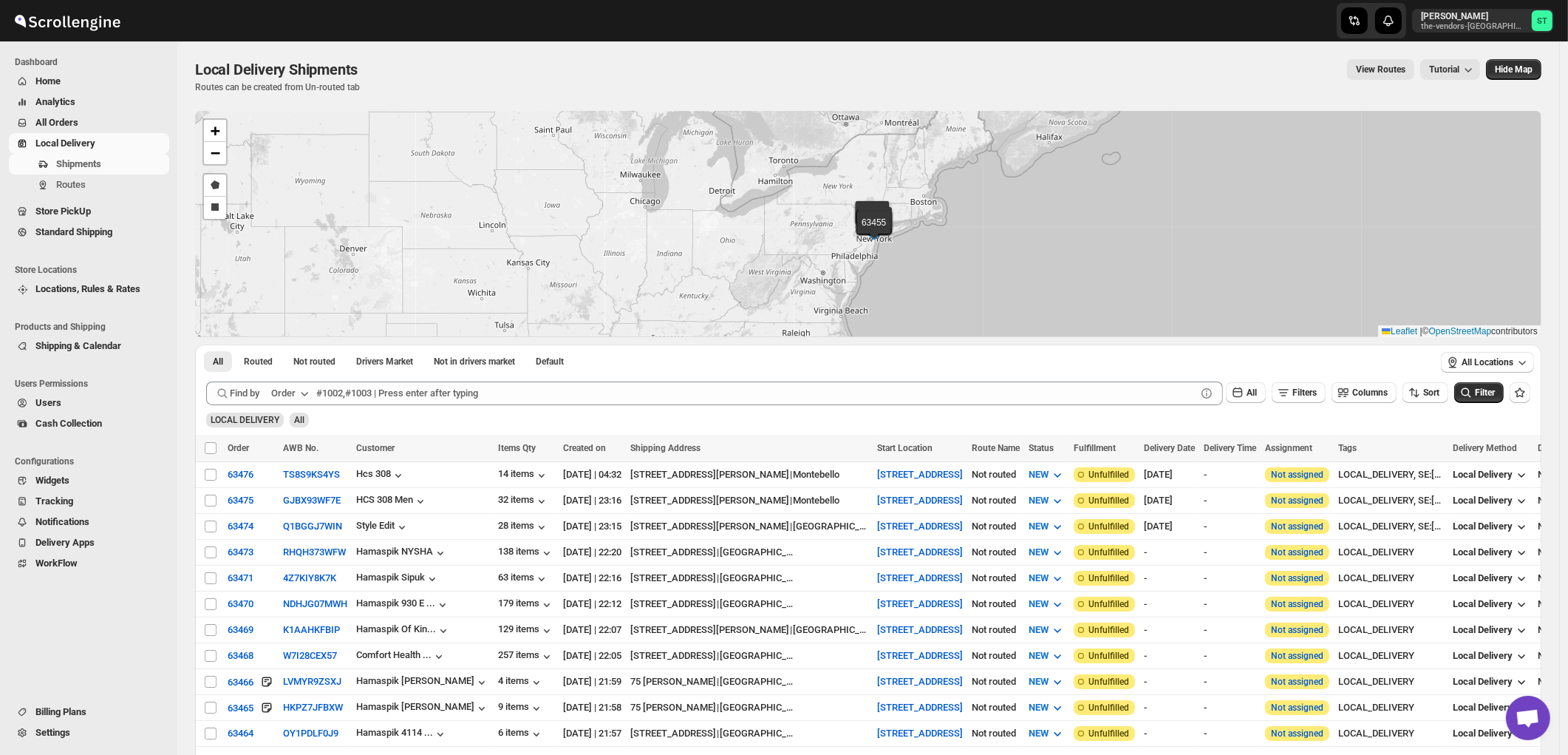
click at [286, 392] on div "Order" at bounding box center [283, 393] width 25 height 14
click at [283, 505] on div "Customer Name" at bounding box center [293, 504] width 68 height 14
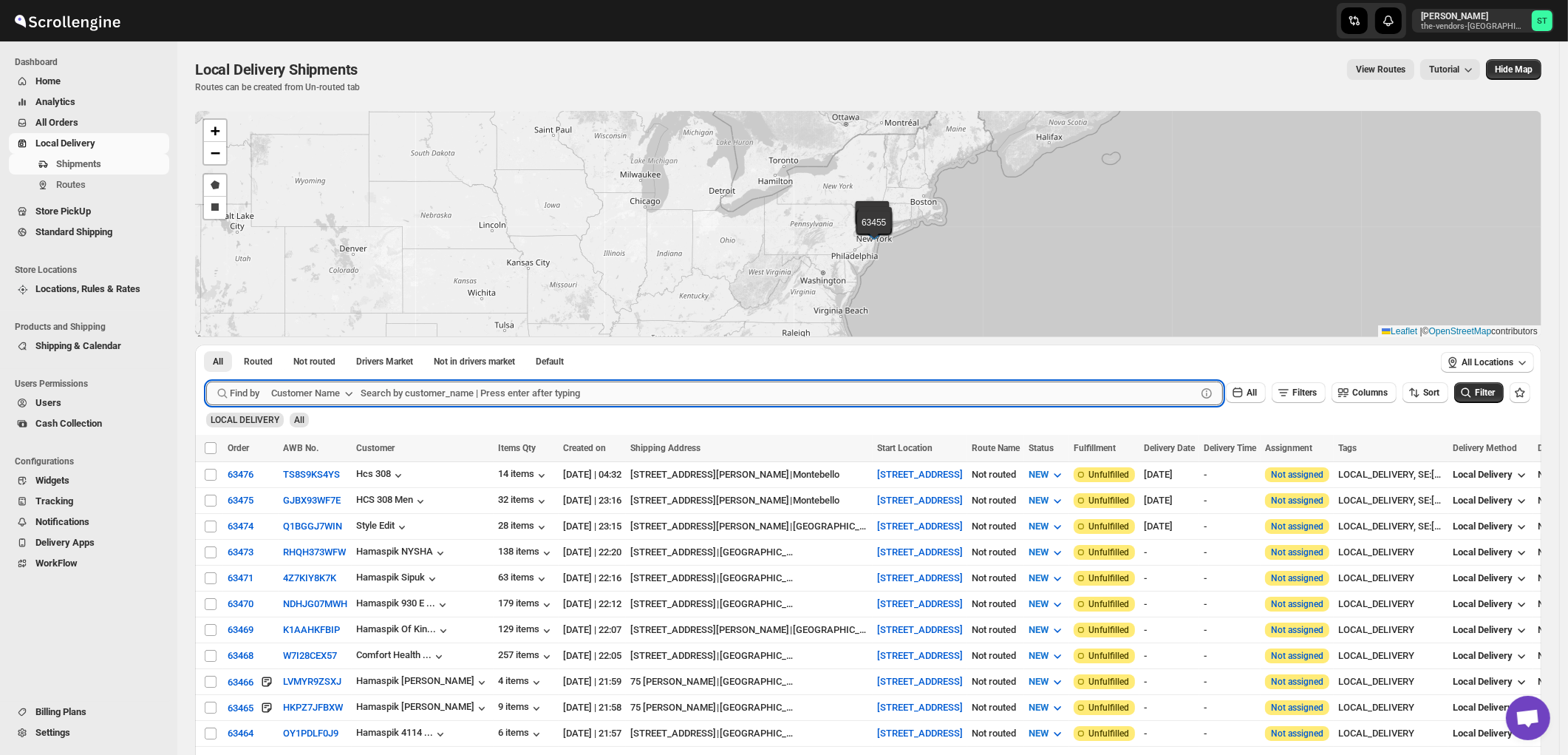
click at [456, 383] on input "text" at bounding box center [778, 393] width 836 height 24
paste input "Pelican Interiors"
type input "Pelican Interiors"
click at [206, 345] on button "Submit" at bounding box center [227, 352] width 42 height 15
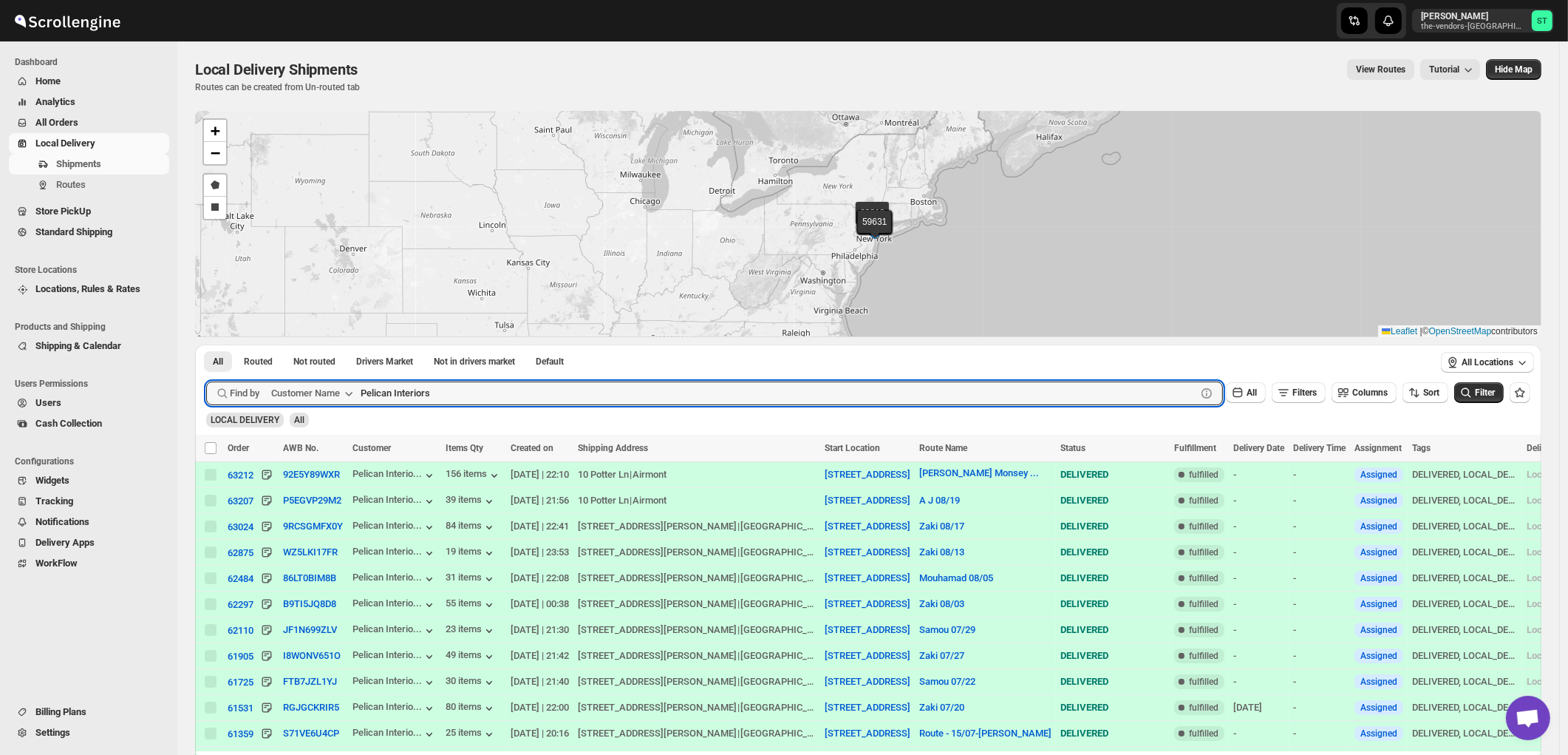
click at [47, 117] on span "All Orders" at bounding box center [57, 122] width 43 height 11
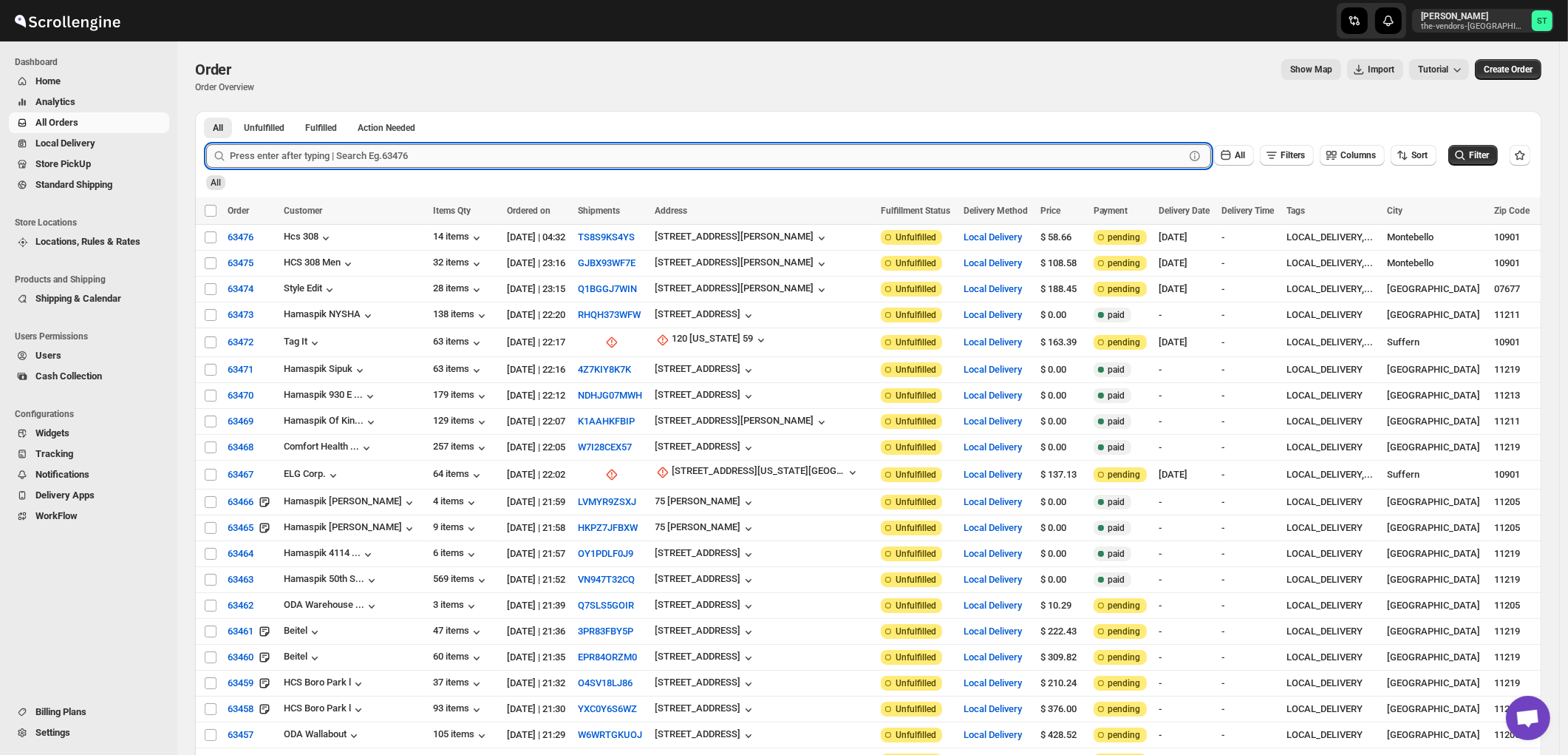
click at [297, 154] on input "text" at bounding box center [707, 156] width 955 height 24
paste input "Pelican Interiors"
click at [206, 111] on button "Submit" at bounding box center [227, 118] width 42 height 15
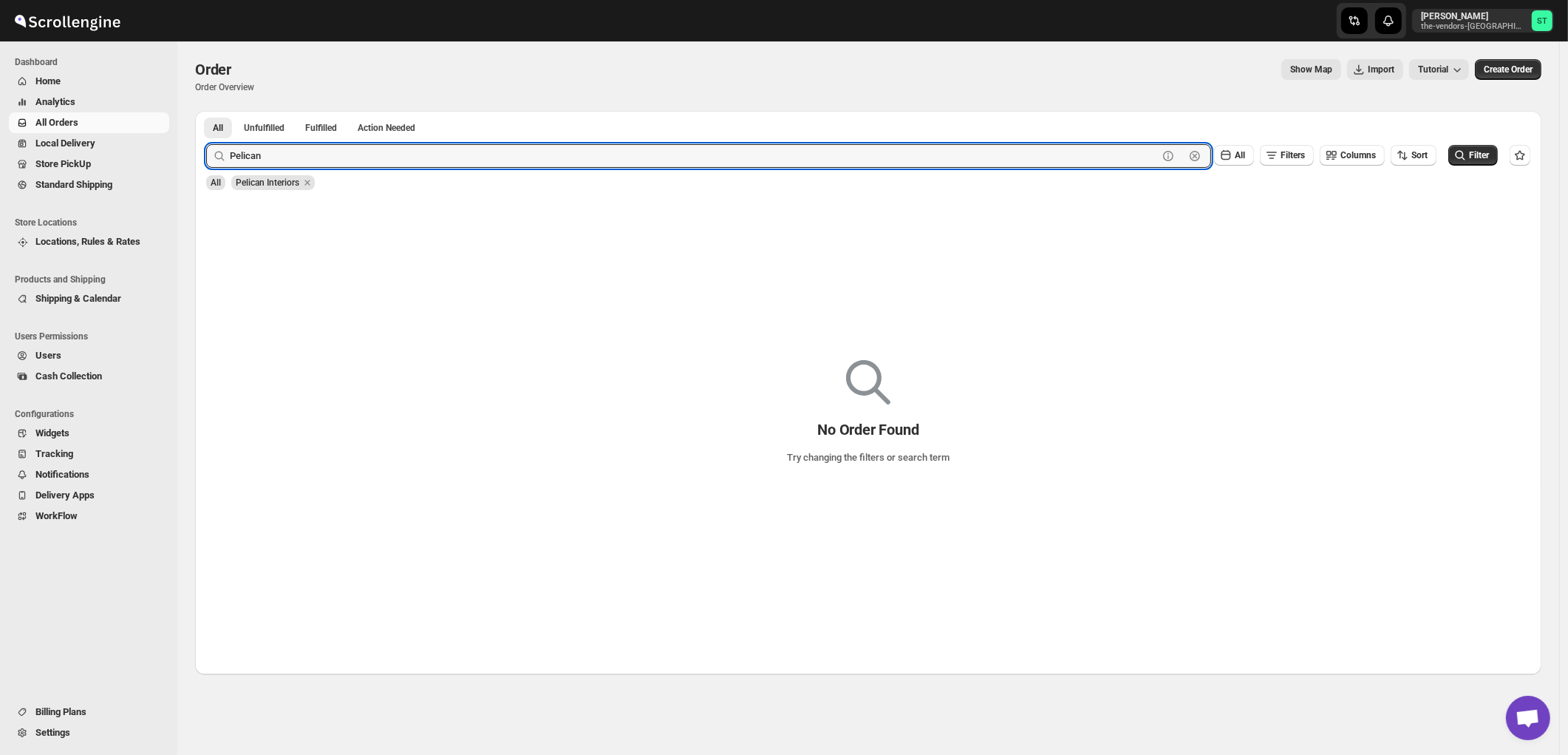
type input "Pelican"
click at [206, 111] on button "Submit" at bounding box center [227, 118] width 42 height 15
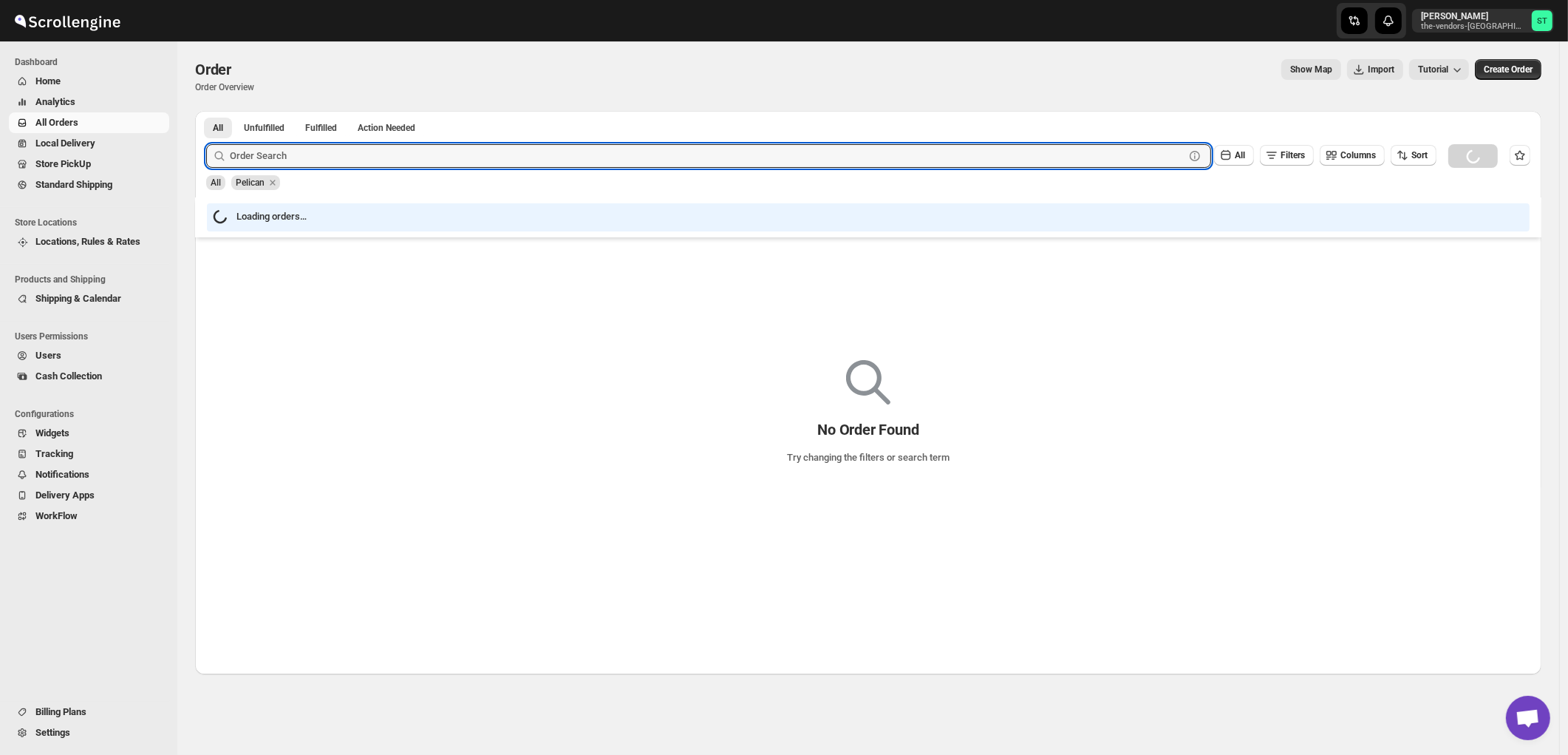
paste input "63387"
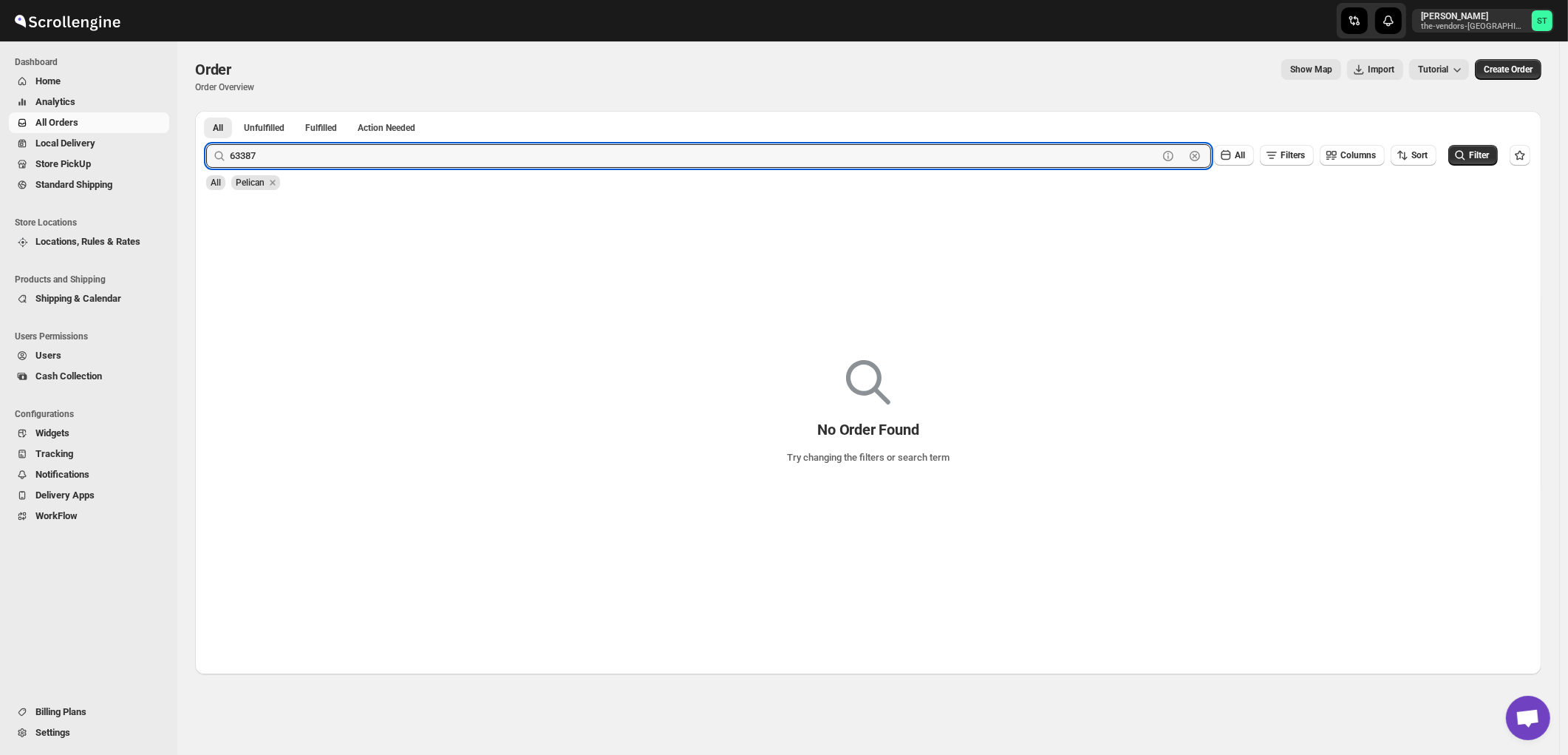
type input "63387"
click at [206, 111] on button "Submit" at bounding box center [227, 118] width 42 height 15
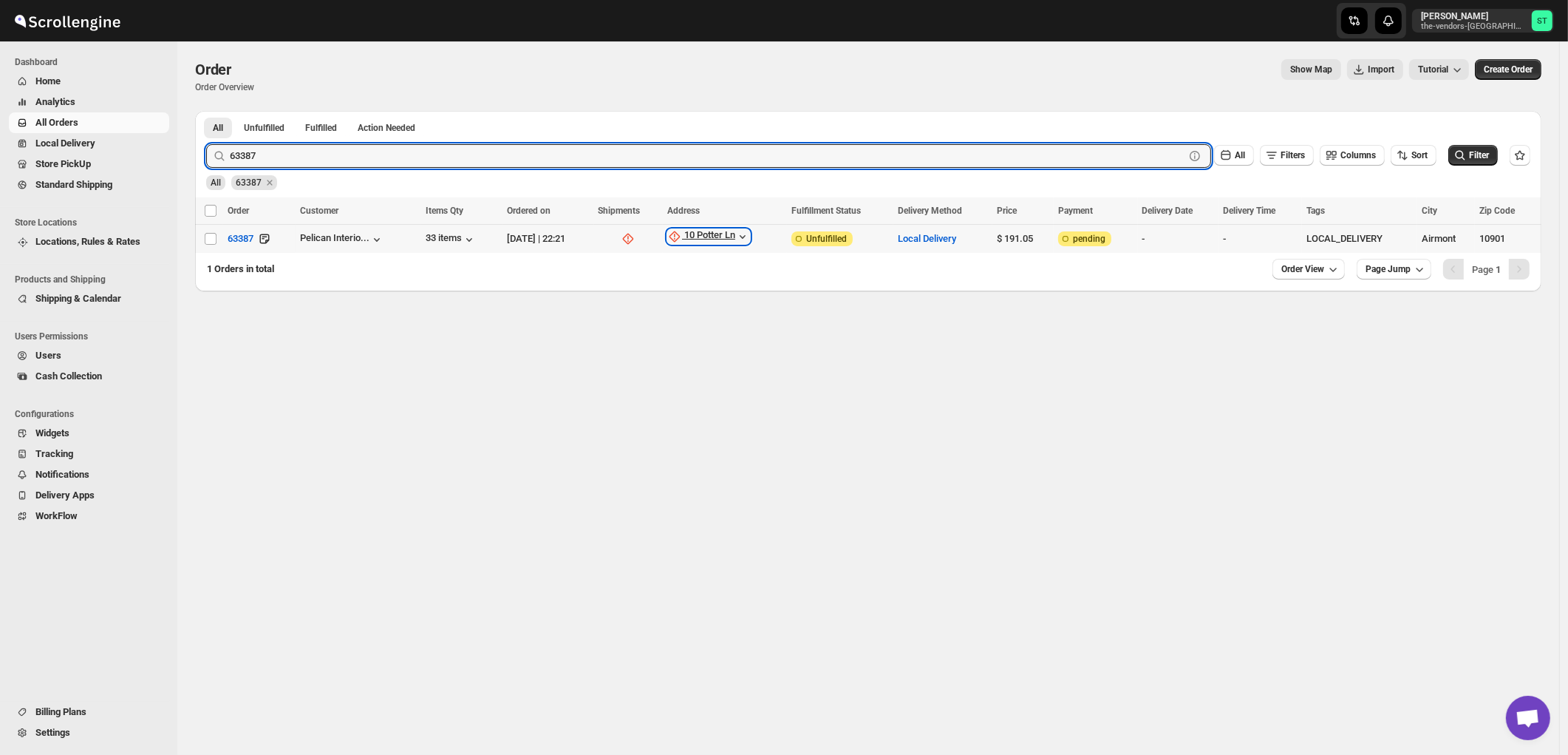
click at [728, 239] on div "10 Potter Ln" at bounding box center [710, 237] width 51 height 14
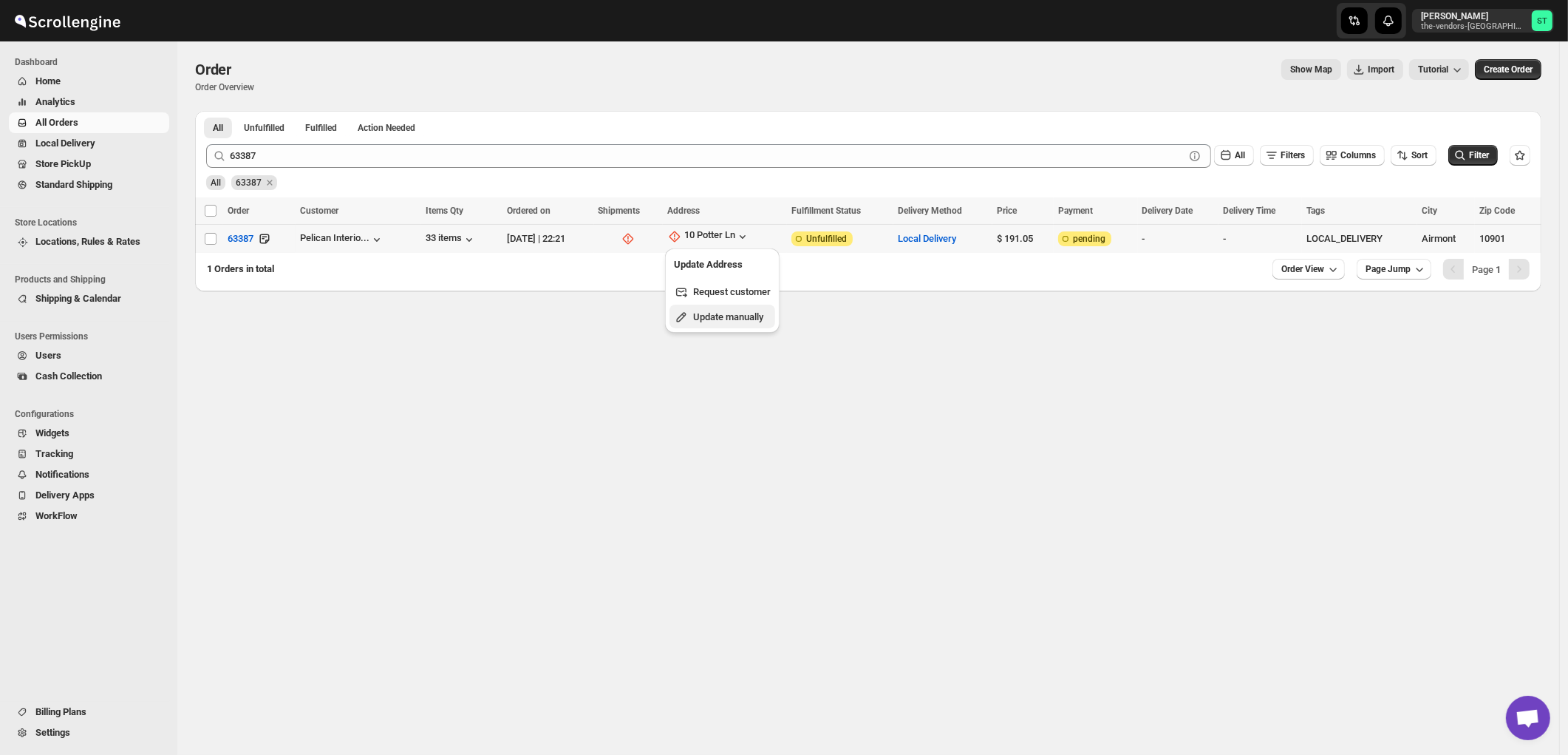
click at [739, 319] on span "Update manually" at bounding box center [728, 317] width 70 height 11
select select "US"
select select "New York"
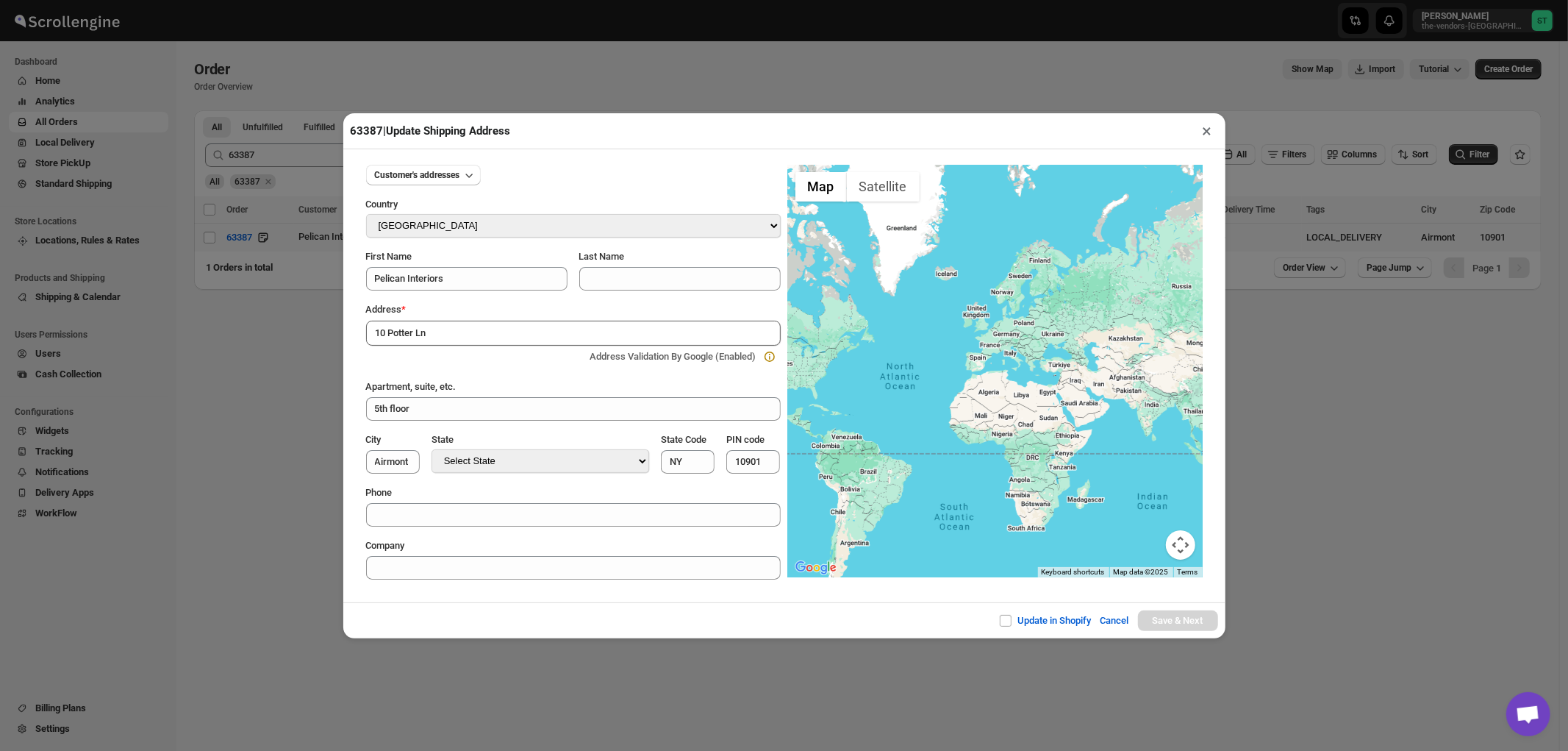
click at [611, 612] on div "Update in Shopify Cancel Save & Next" at bounding box center [784, 620] width 882 height 36
click at [460, 328] on input "10 Potter Ln" at bounding box center [572, 333] width 414 height 25
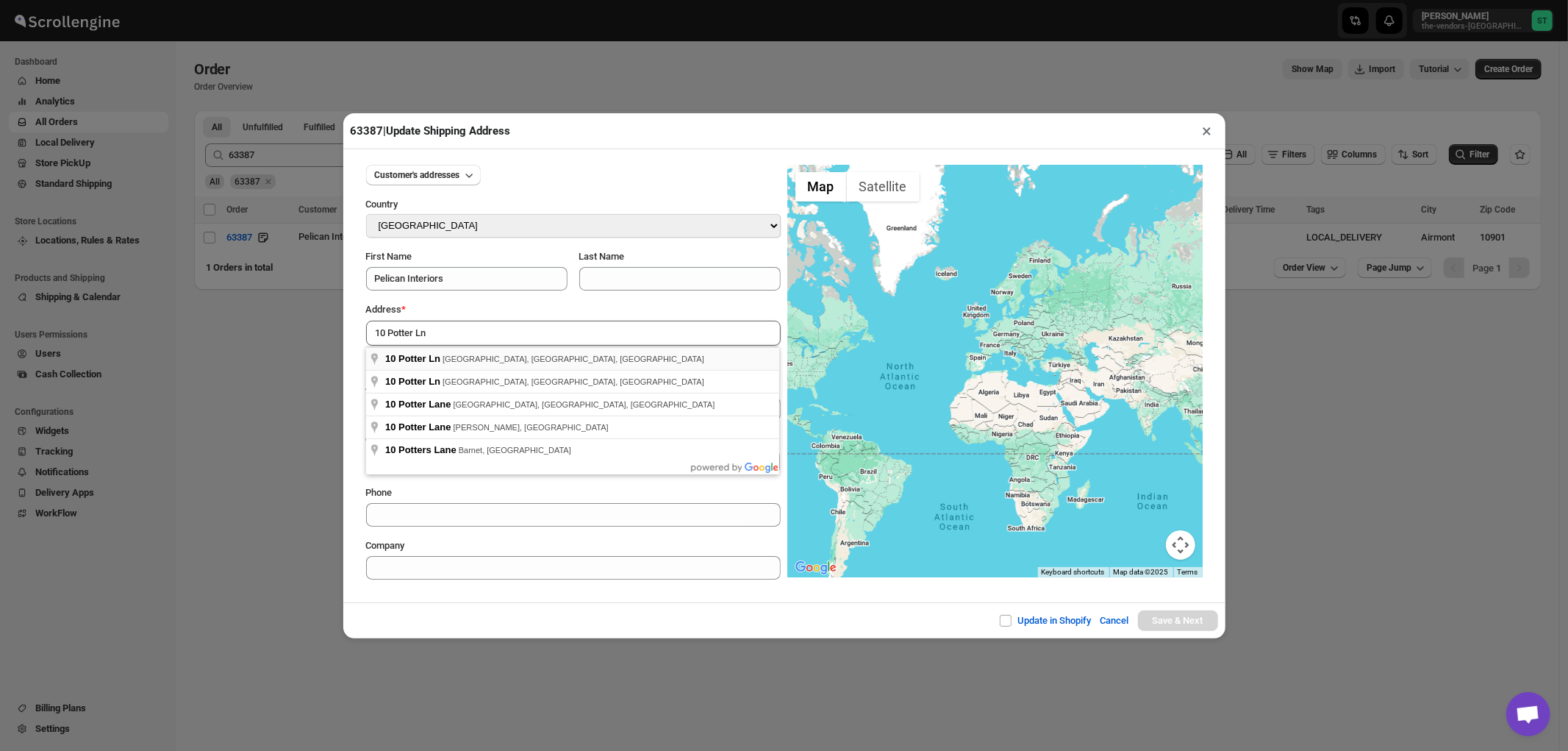
type input "10 Potter Ln, Airmont, NY, USA"
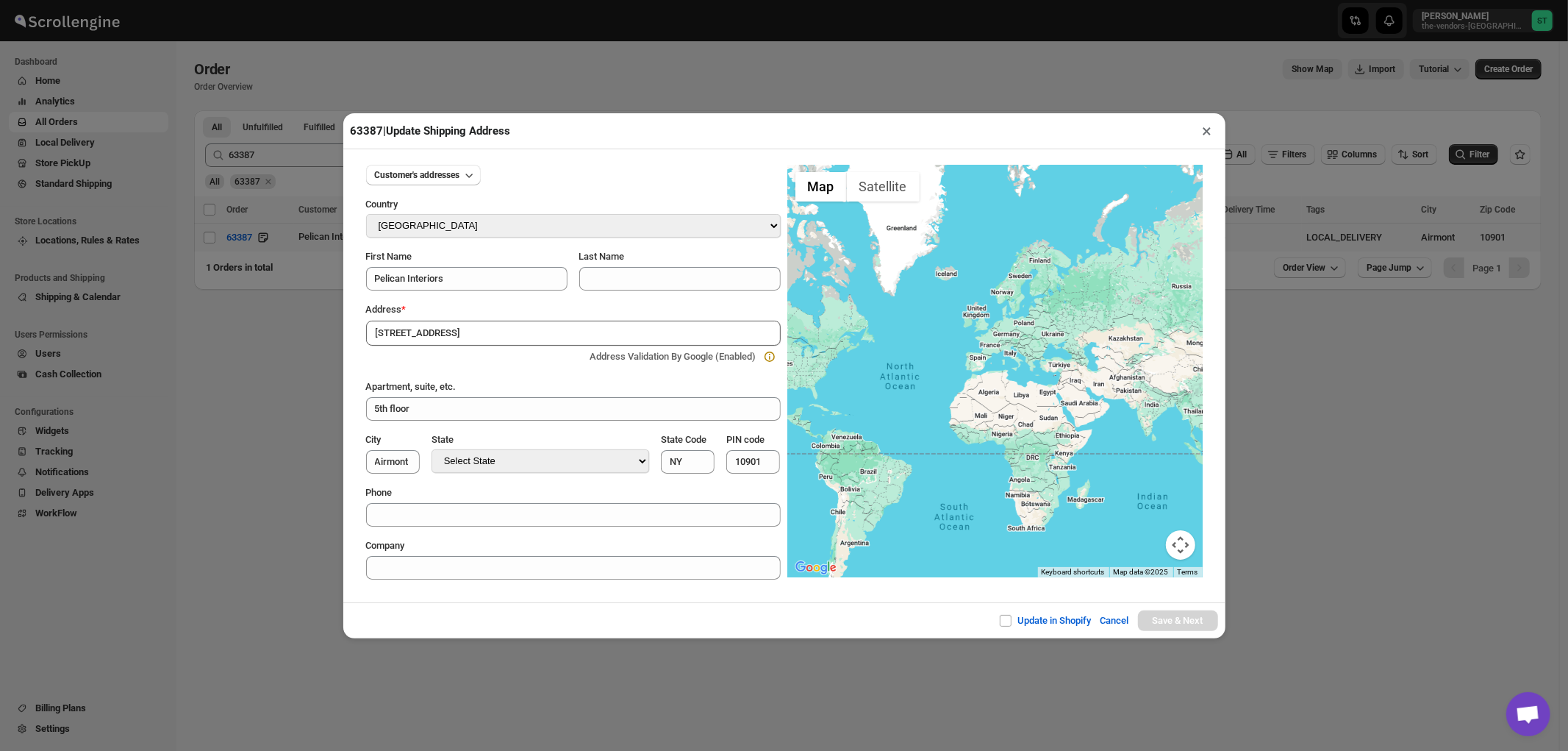
type input "Rockland County"
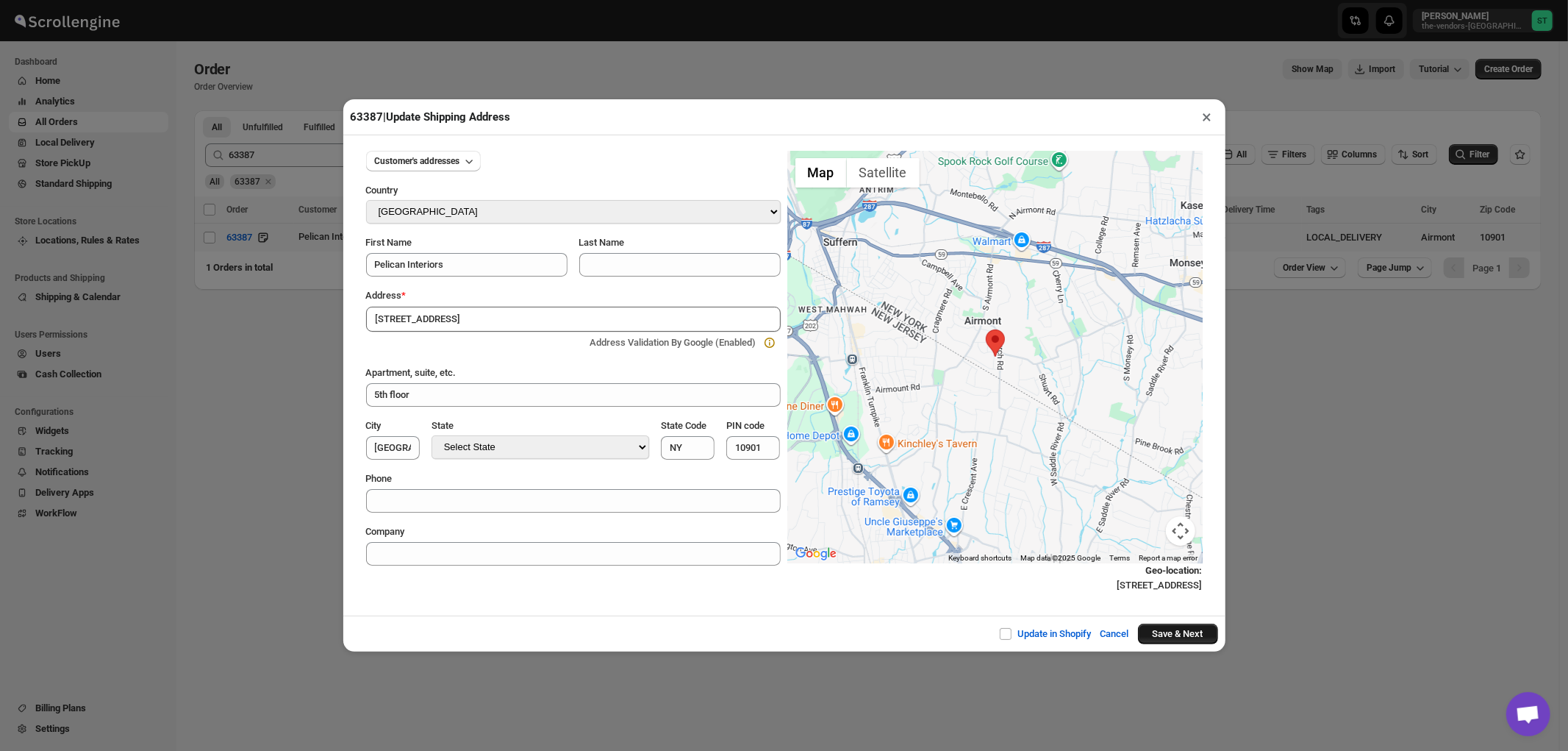
click at [1179, 634] on button "Save & Next" at bounding box center [1178, 634] width 80 height 21
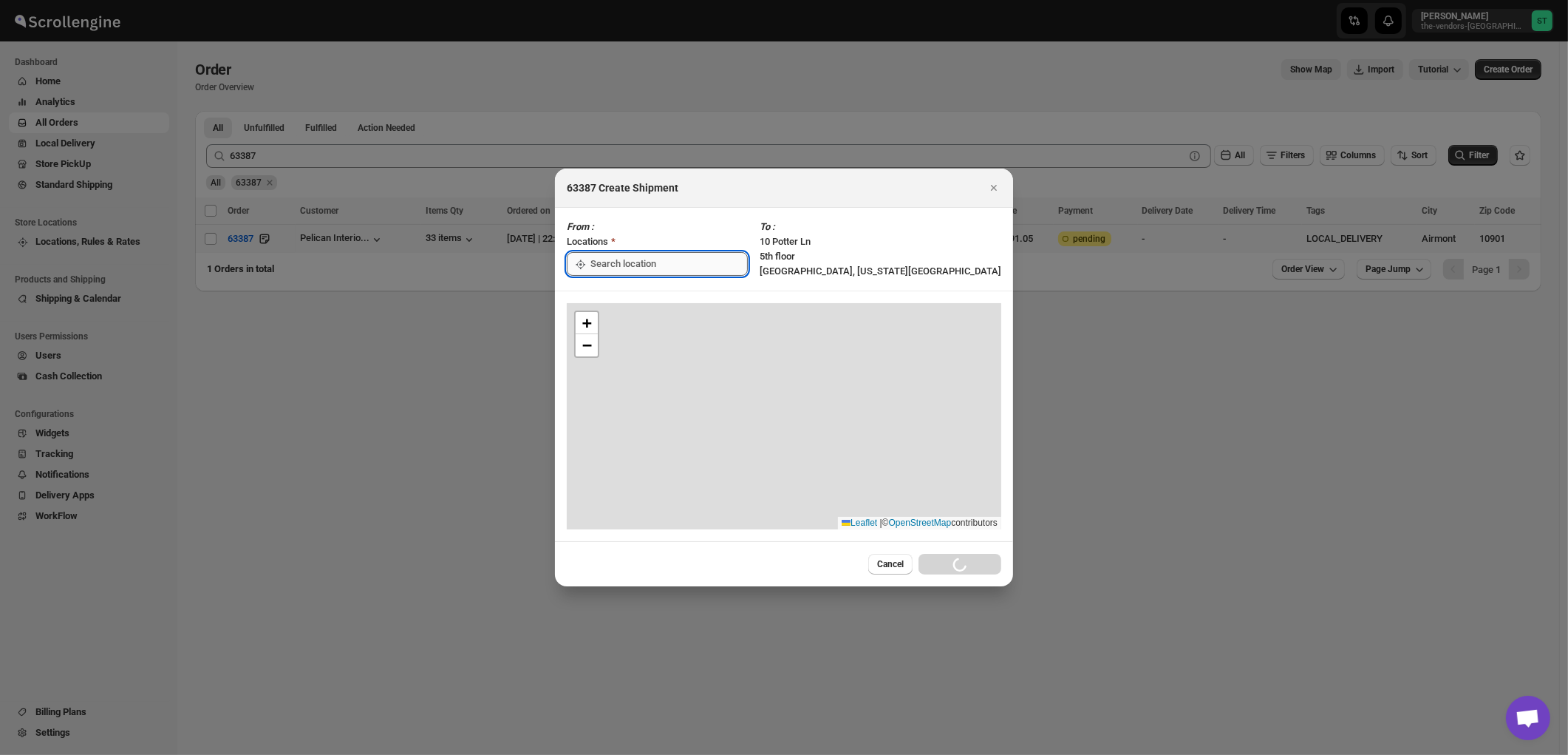
click at [648, 260] on input ":rj8d:" at bounding box center [669, 264] width 158 height 24
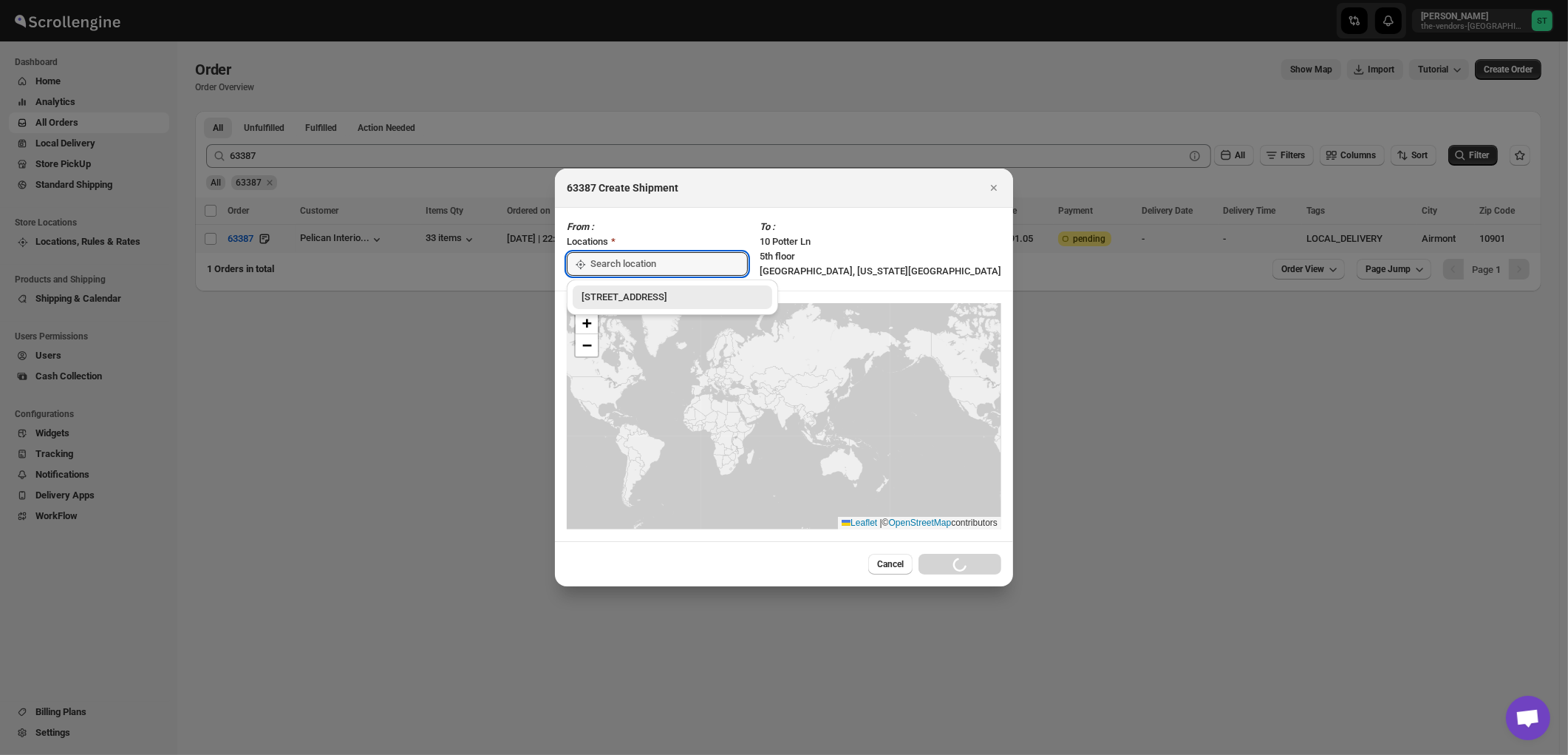
click at [622, 300] on div "[STREET_ADDRESS]" at bounding box center [672, 297] width 182 height 14
type input "[STREET_ADDRESS]"
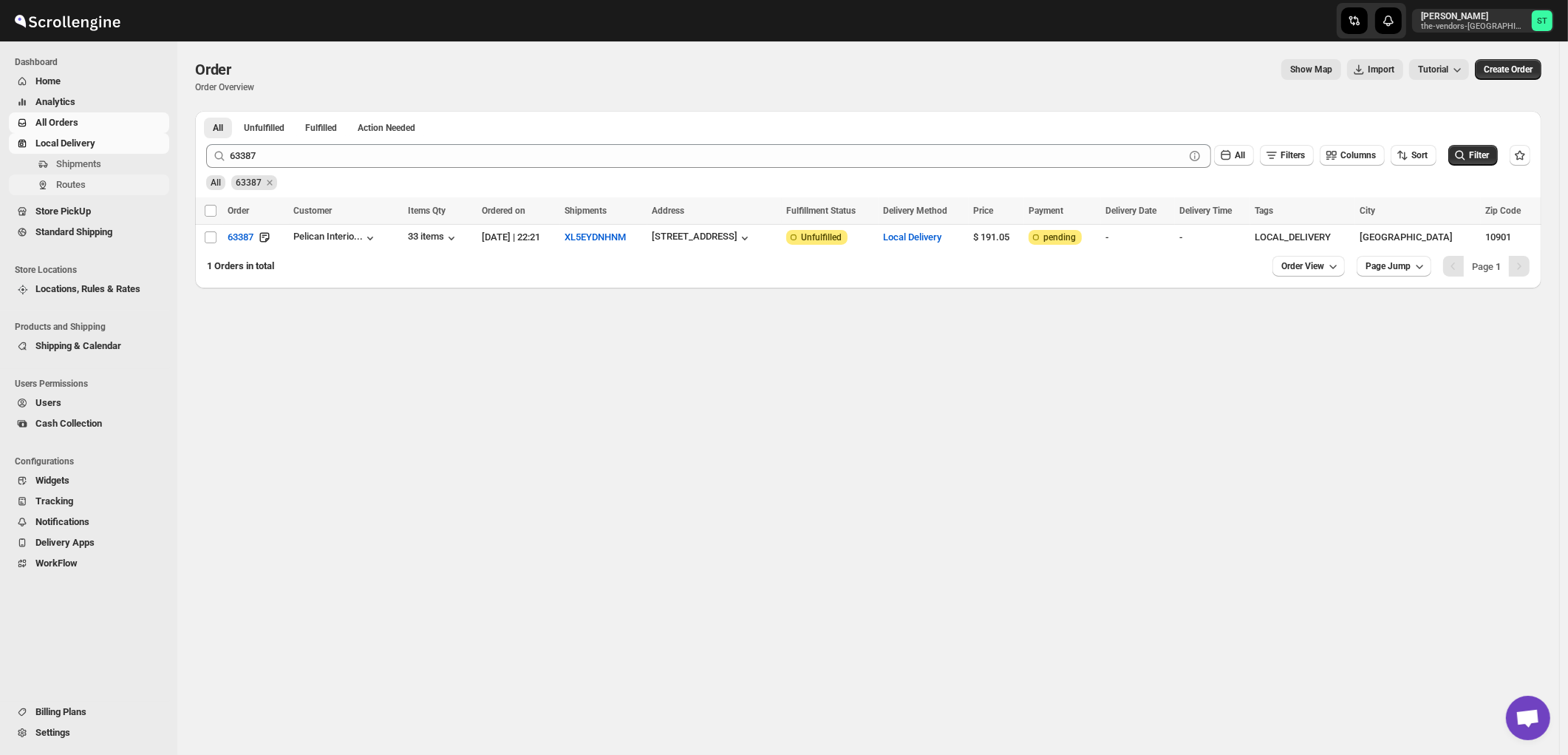
click at [77, 189] on span "Routes" at bounding box center [70, 185] width 30 height 11
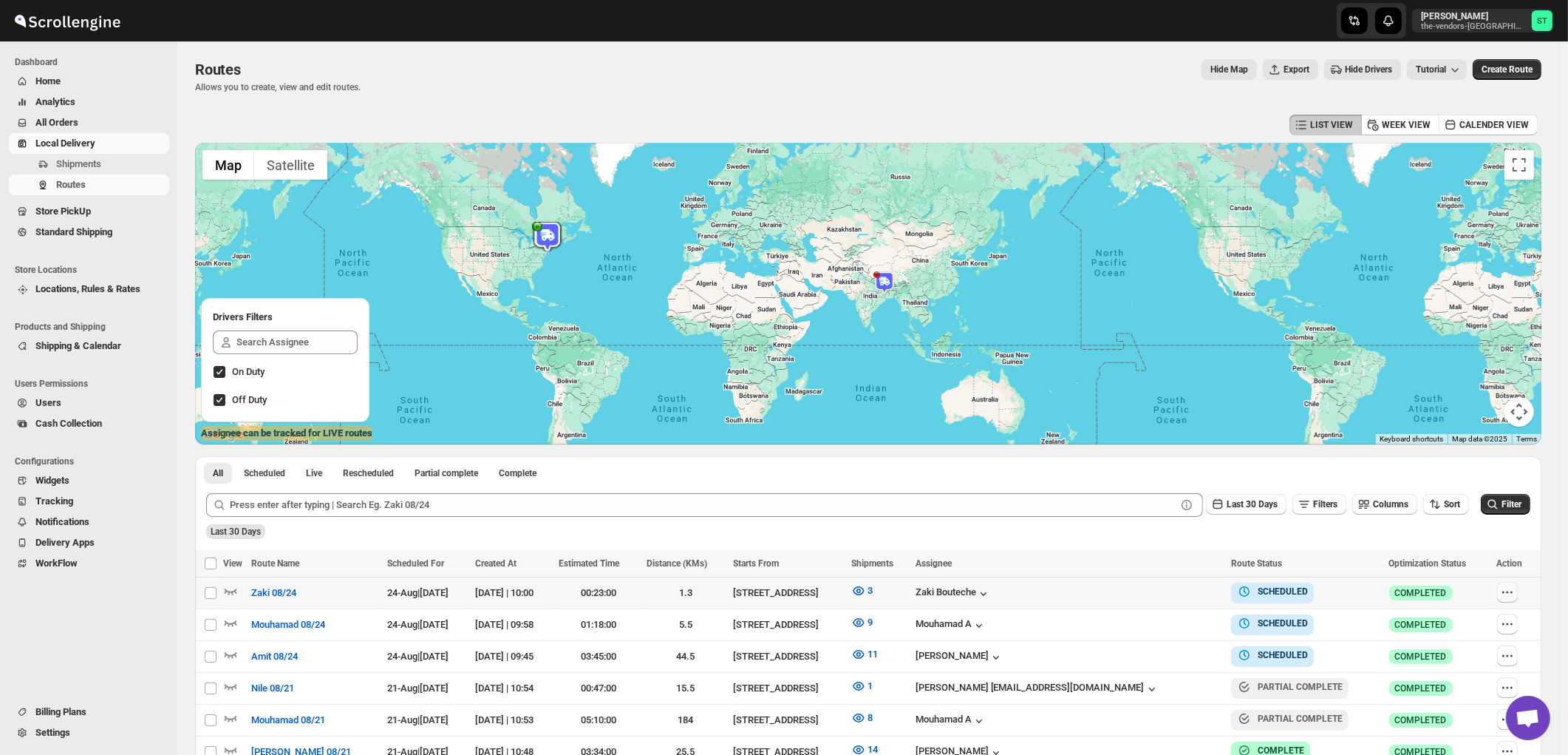
click at [1513, 593] on icon "button" at bounding box center [1511, 592] width 2 height 2
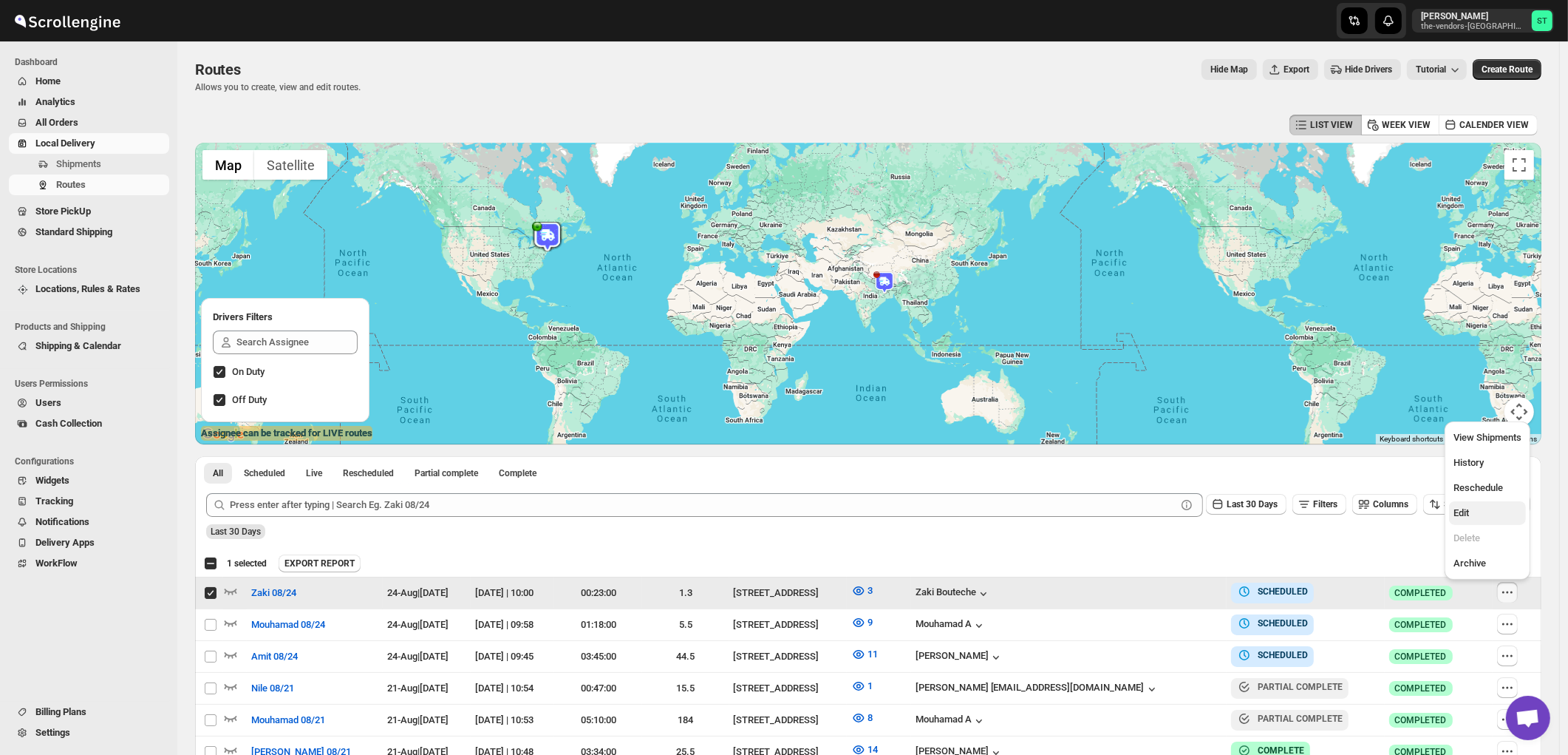
click at [1461, 504] on button "Edit" at bounding box center [1488, 513] width 77 height 24
checkbox input "false"
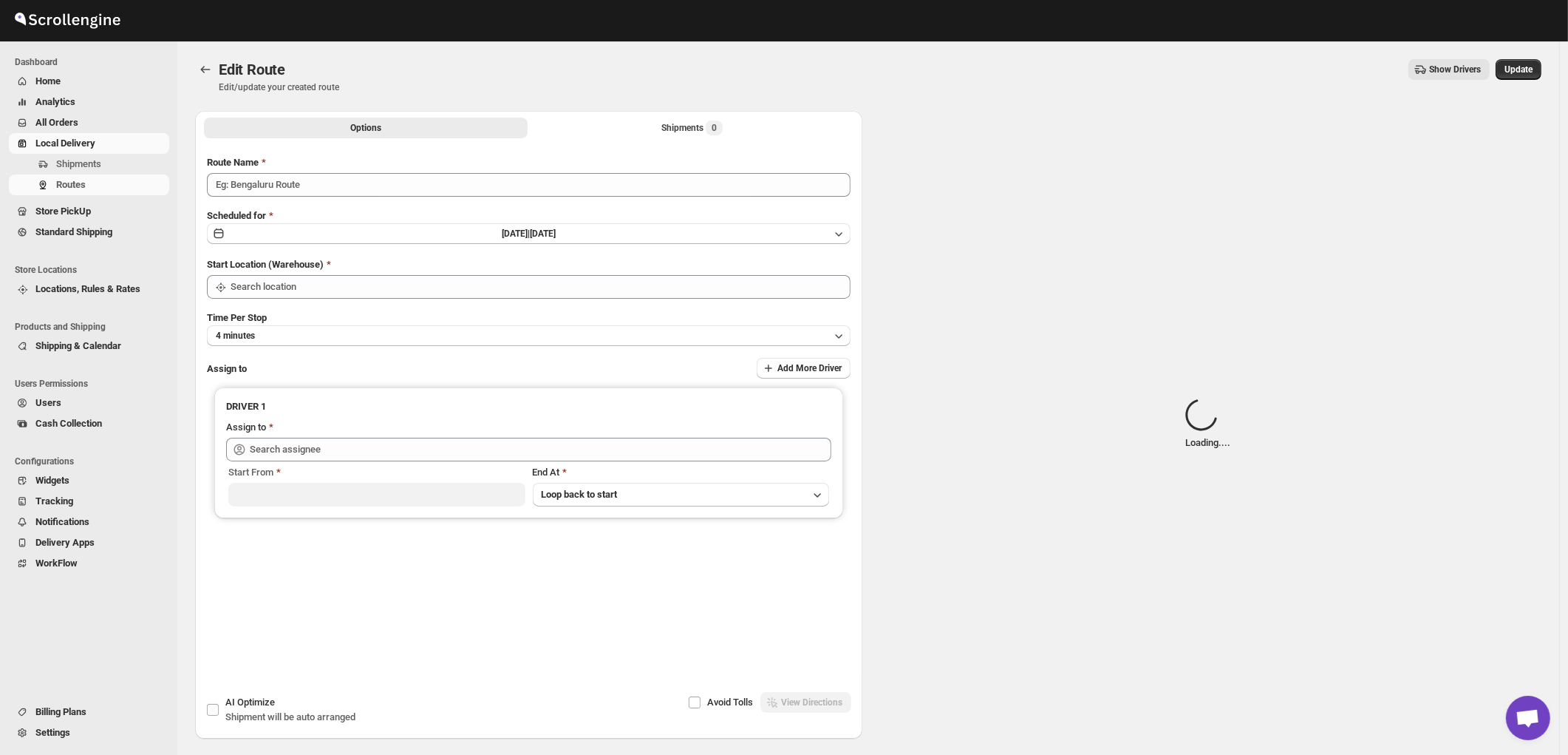
type input "Zaki 08/24"
type input "[STREET_ADDRESS]"
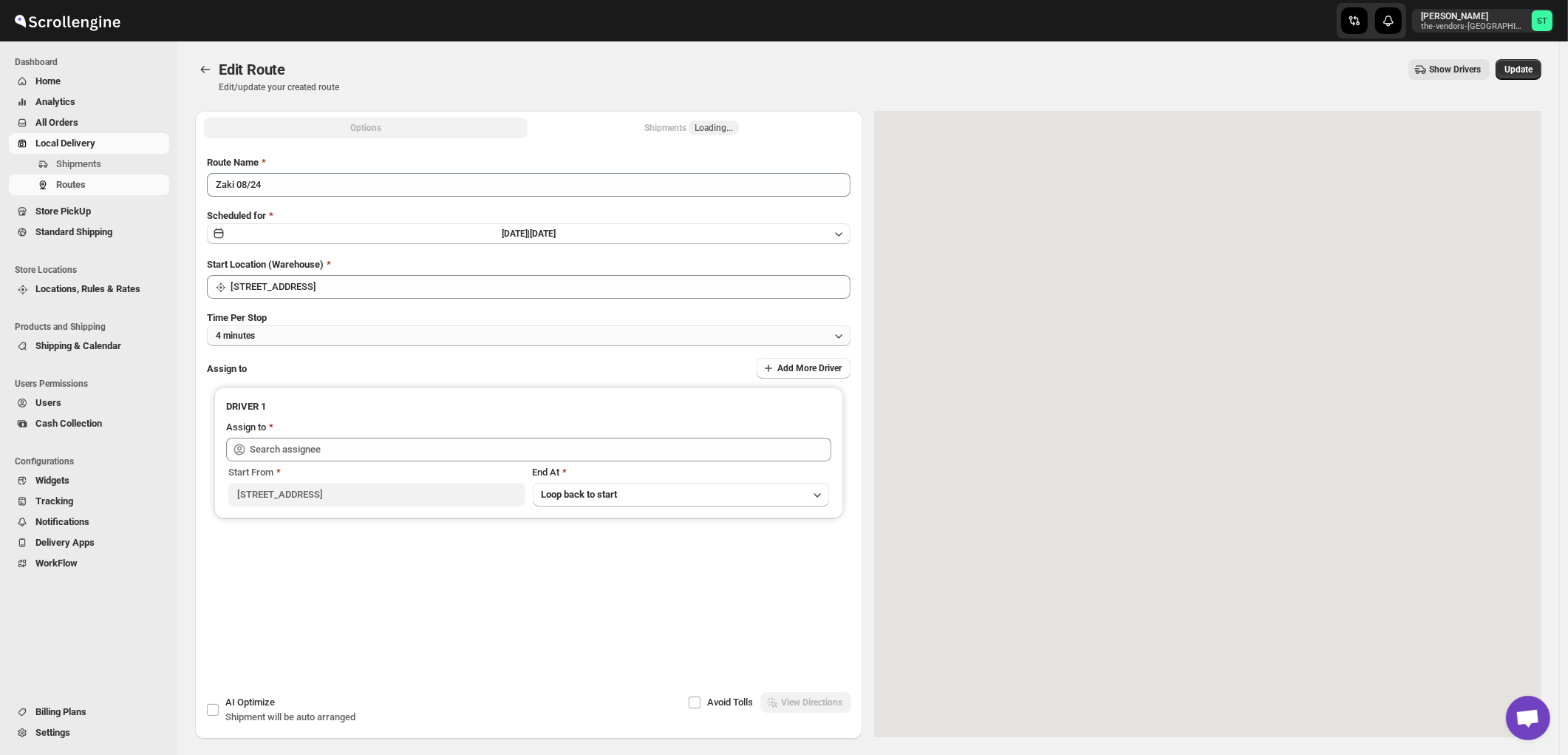
type input "[PERSON_NAME] ([EMAIL_ADDRESS][DOMAIN_NAME])"
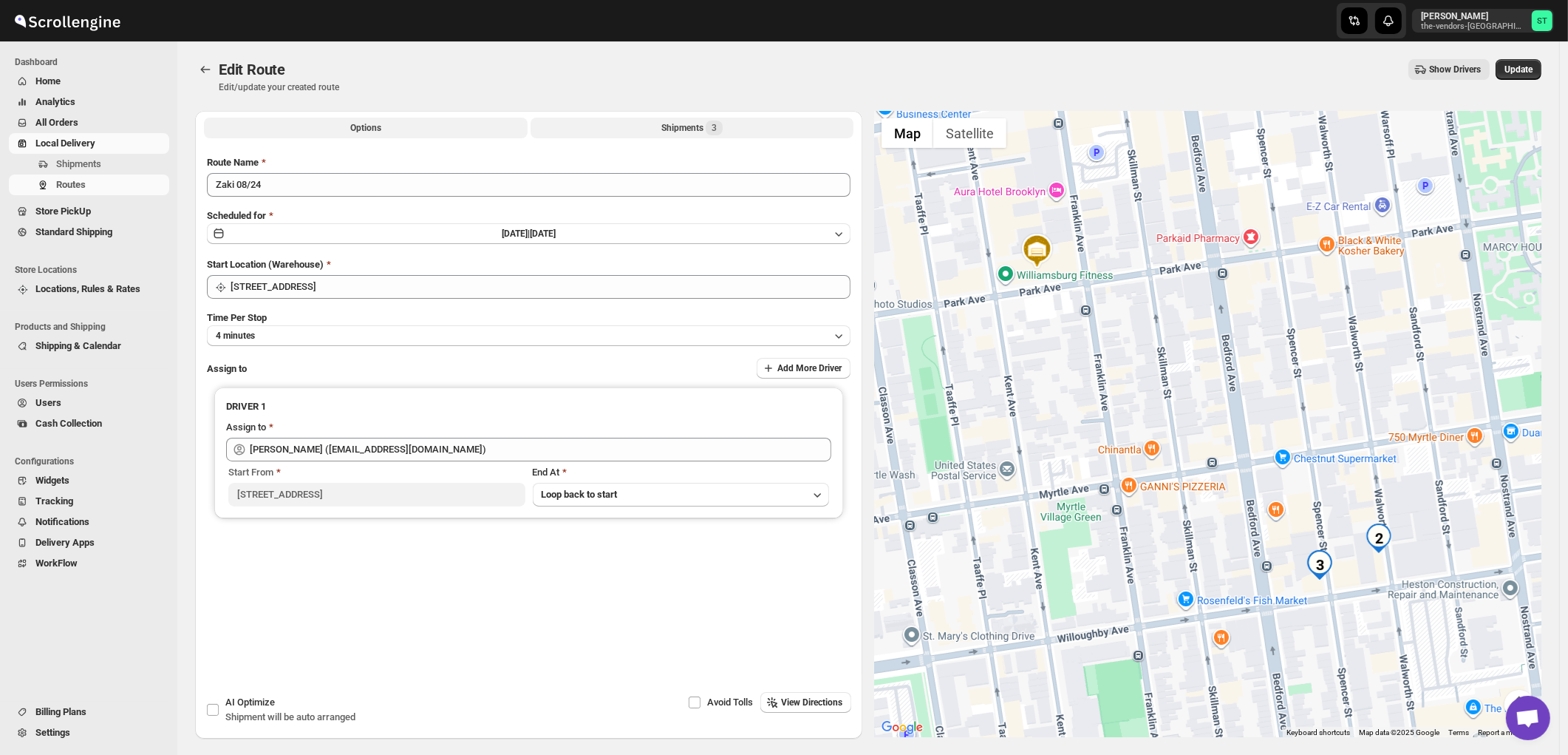
click at [675, 127] on div "Shipments 3" at bounding box center [692, 128] width 62 height 14
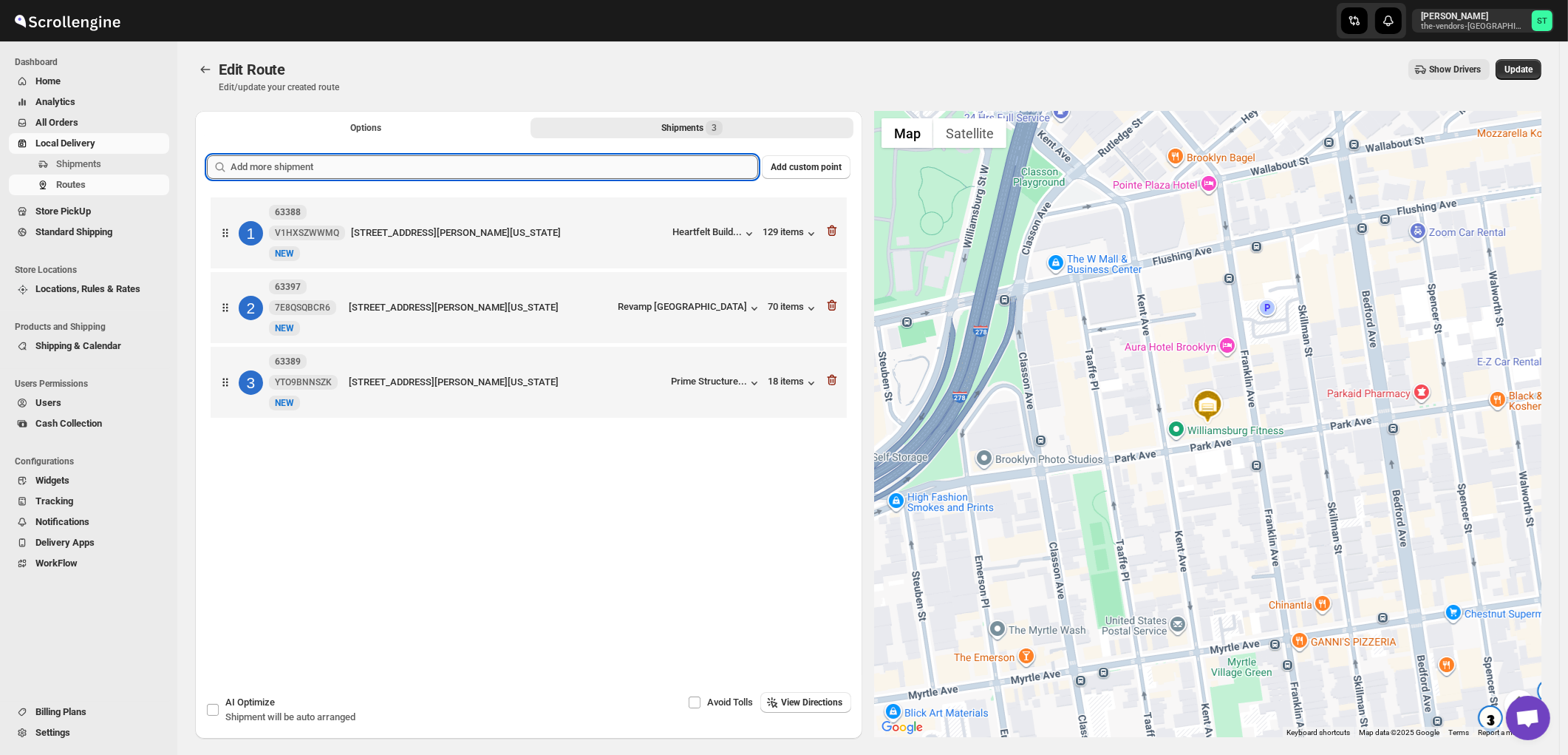
click at [538, 169] on input "text" at bounding box center [494, 167] width 528 height 24
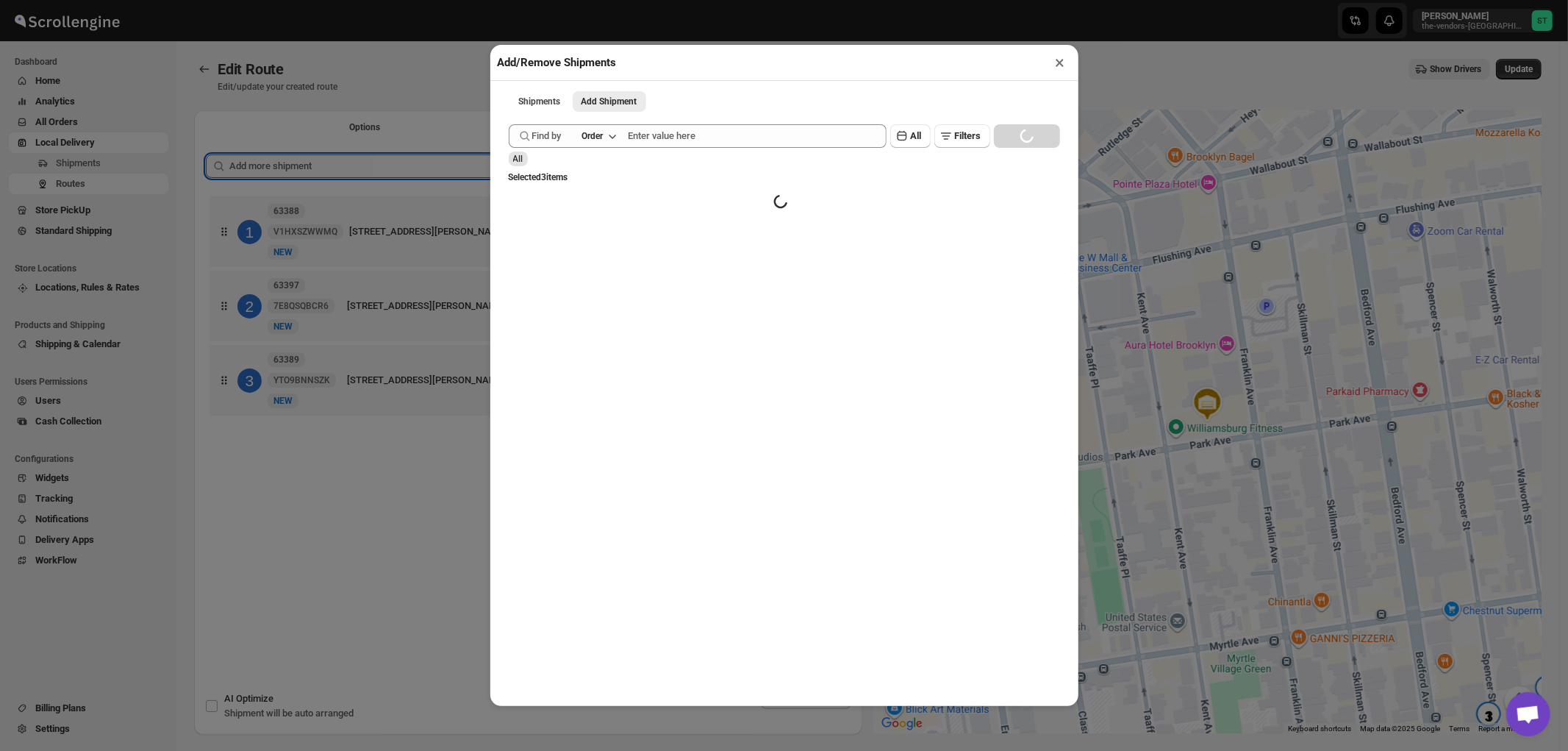
paste input "text"
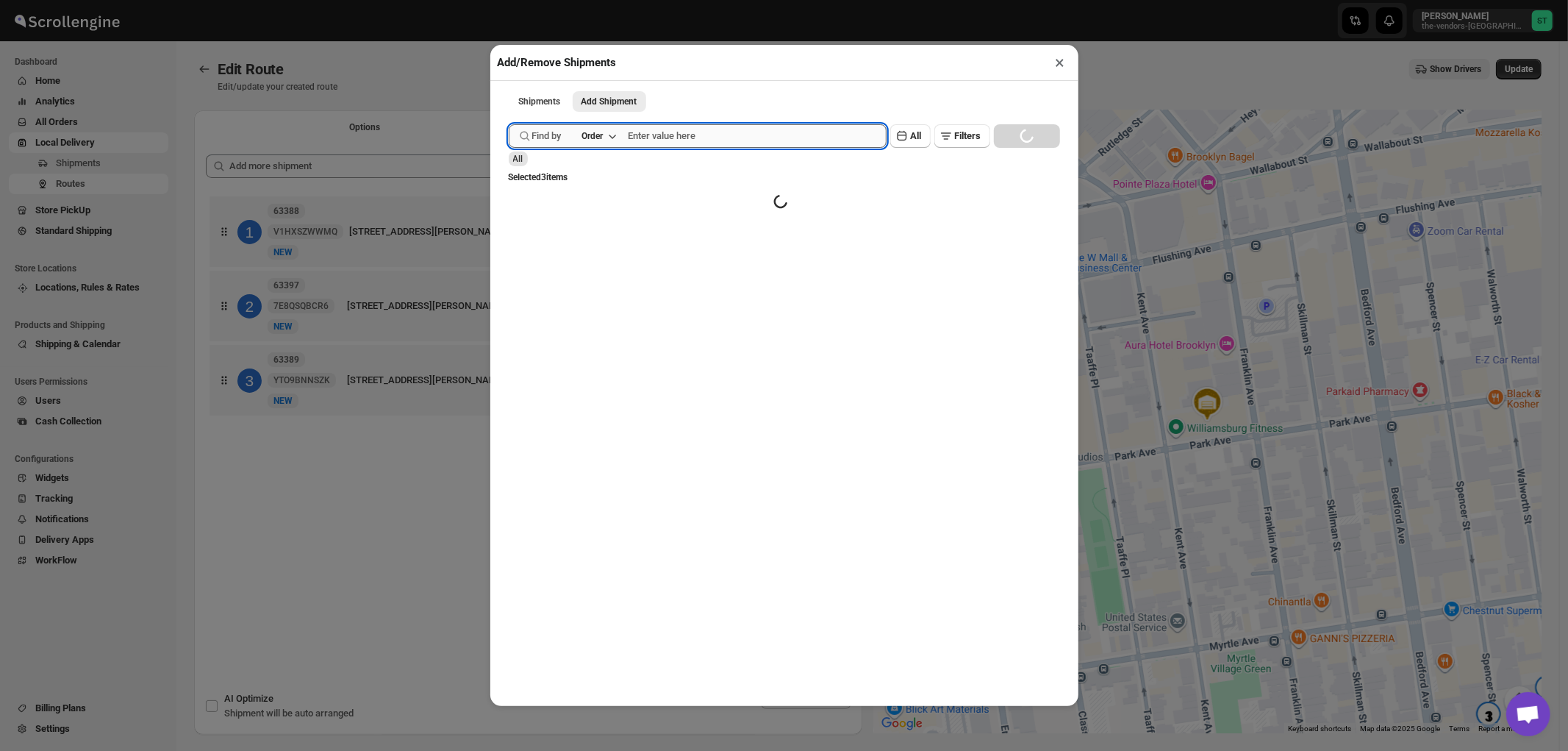
click at [708, 138] on input "text" at bounding box center [757, 136] width 258 height 24
paste input "63387"
type input "63387"
click at [509, 0] on button "Submit" at bounding box center [530, 7] width 42 height 15
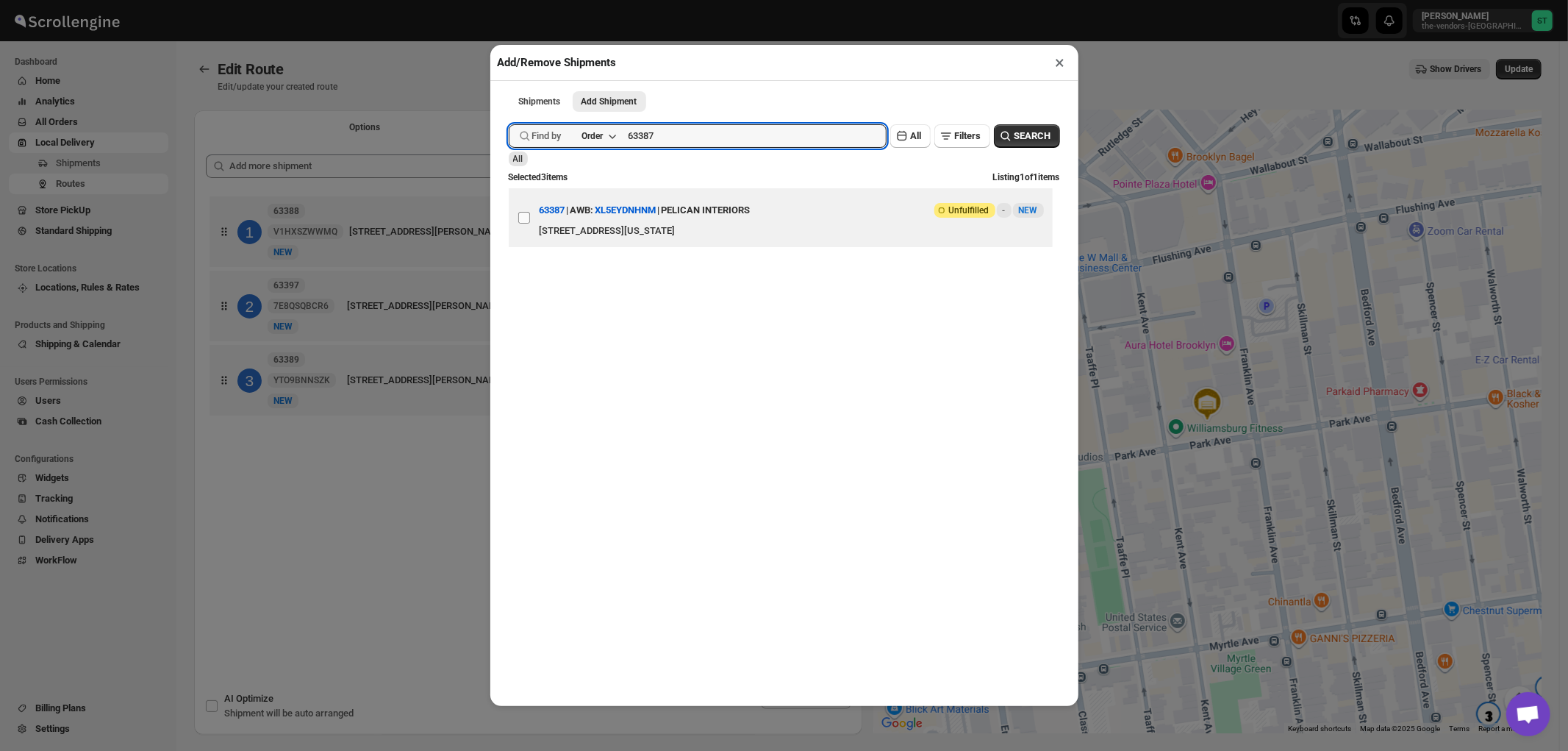
click at [524, 217] on input "View details for 68a94440fc41024ff29d160d" at bounding box center [524, 217] width 12 height 12
checkbox input "true"
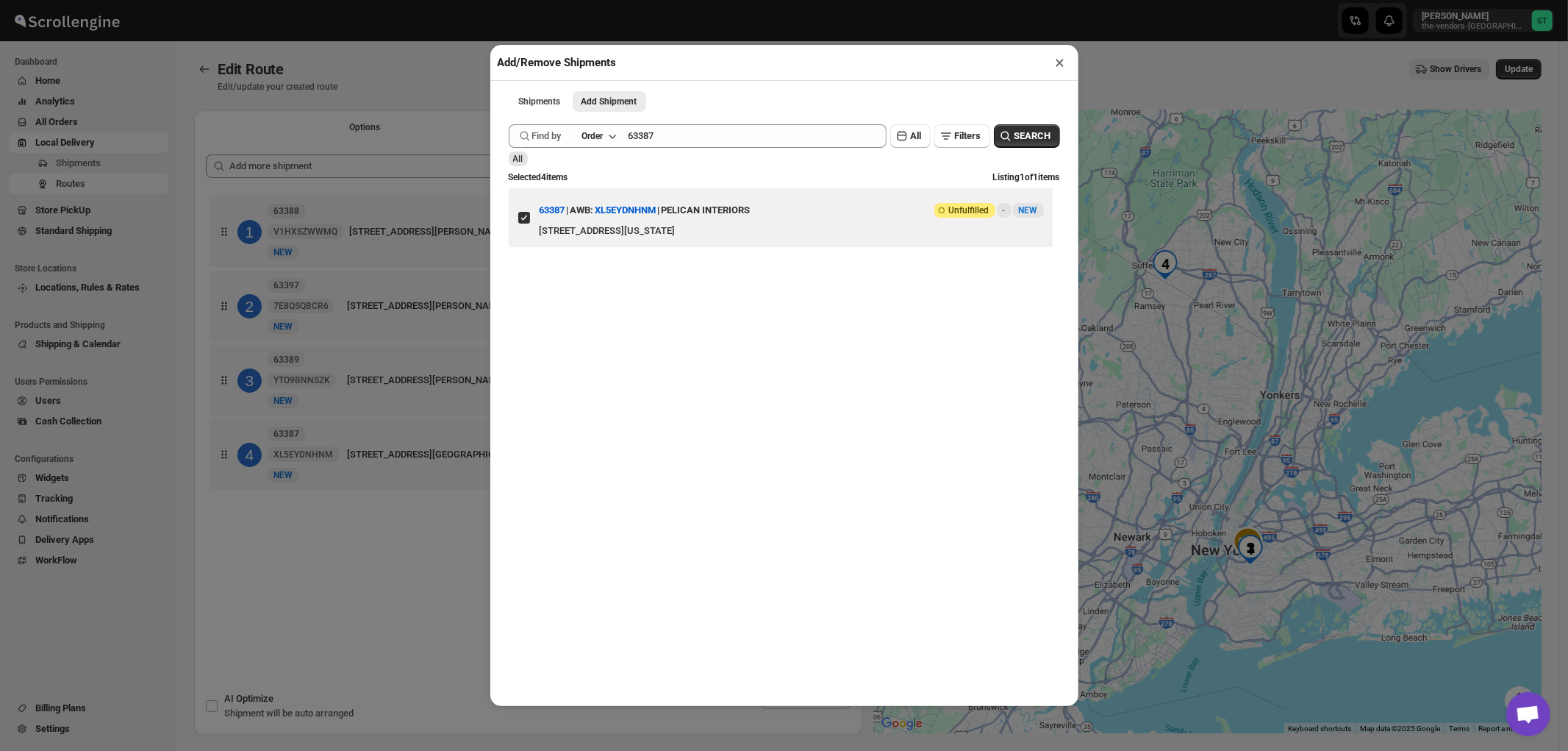
click at [1058, 63] on button "×" at bounding box center [1060, 63] width 21 height 21
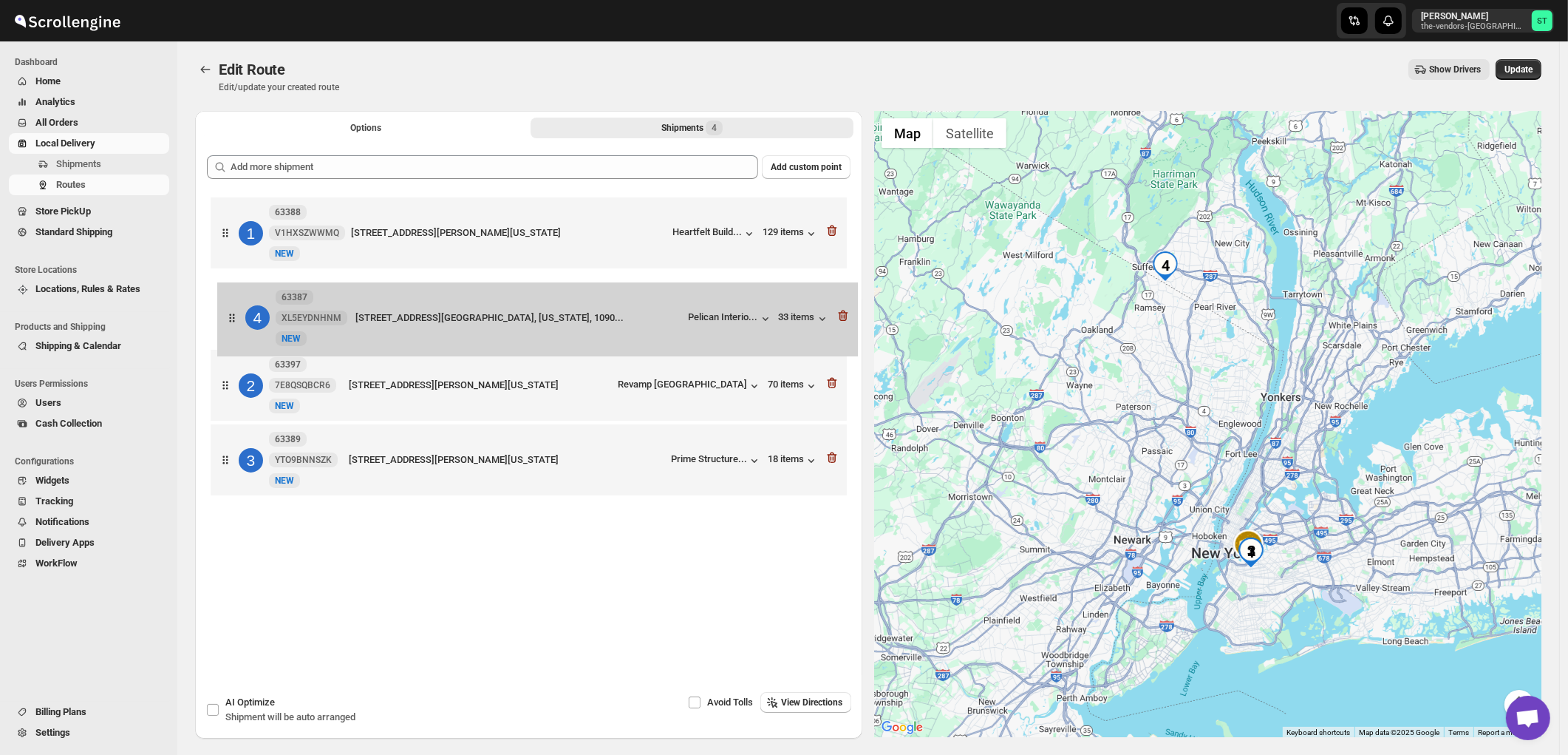
drag, startPoint x: 229, startPoint y: 470, endPoint x: 240, endPoint y: 316, distance: 154.4
click at [240, 316] on div "1 63388 V1HXSZWWMQ New NEW [STREET_ADDRESS][PERSON_NAME][US_STATE] Heartfelt Bu…" at bounding box center [529, 348] width 644 height 309
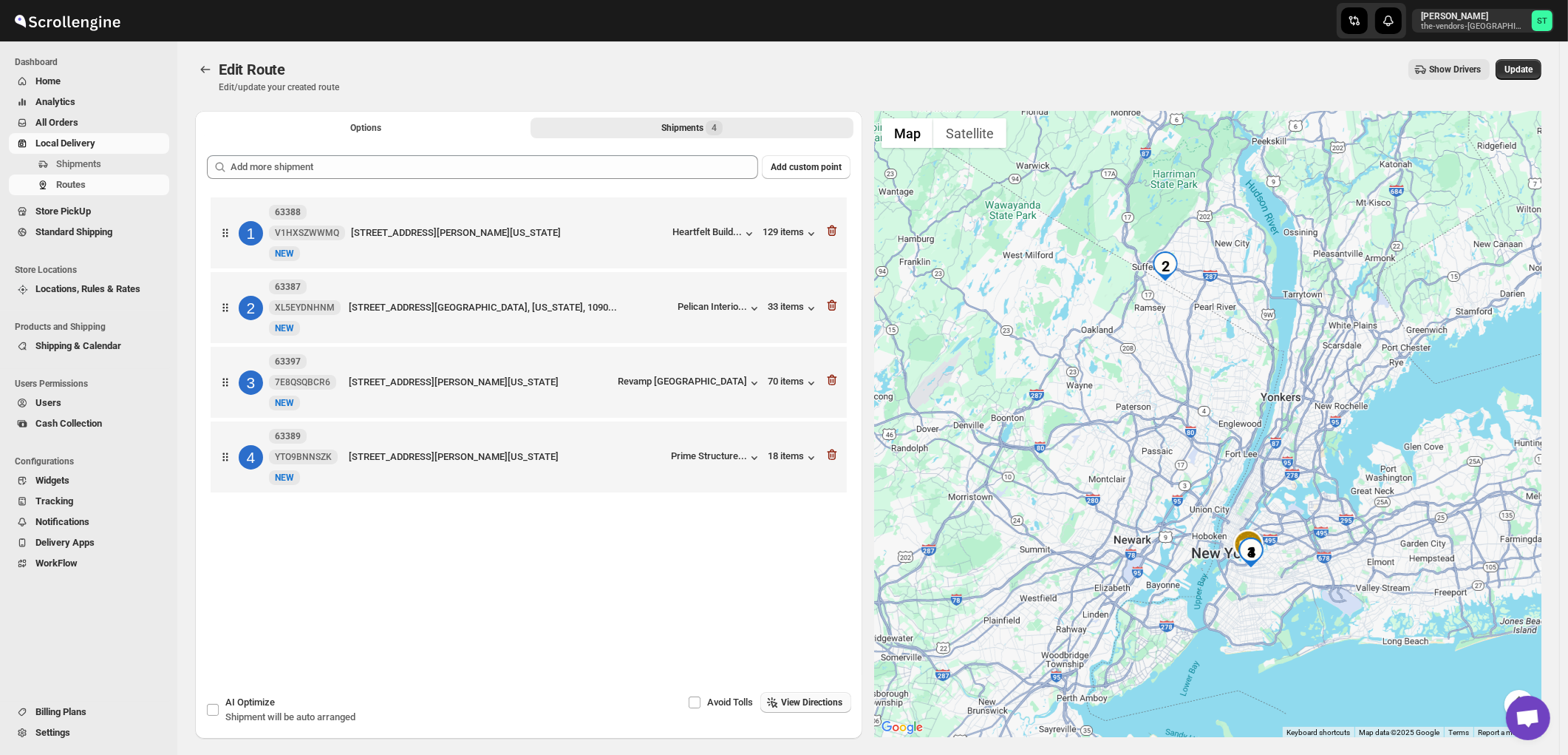
click at [818, 699] on span "View Directions" at bounding box center [812, 702] width 62 height 12
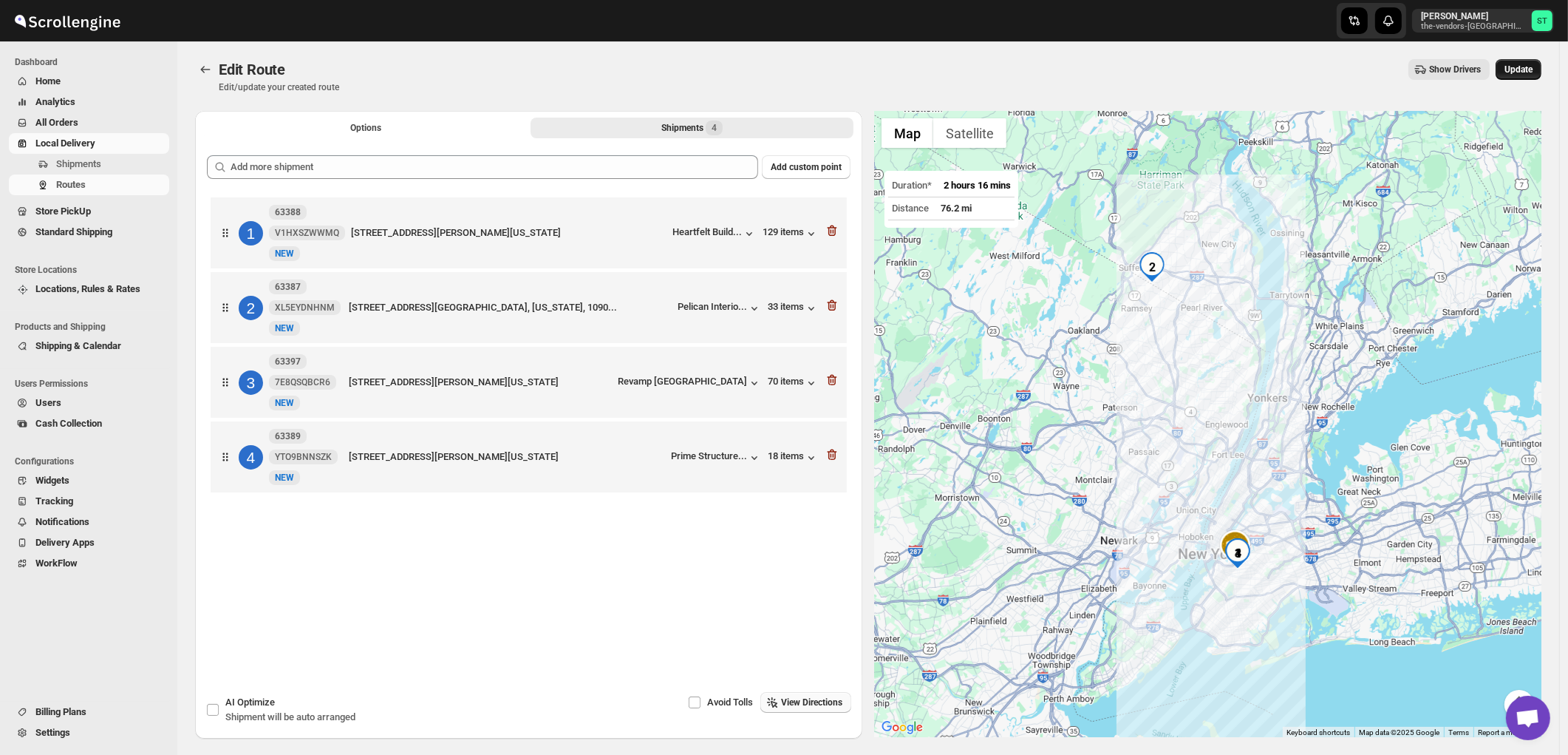
click at [1528, 68] on span "Update" at bounding box center [1518, 69] width 28 height 12
